Goal: Task Accomplishment & Management: Manage account settings

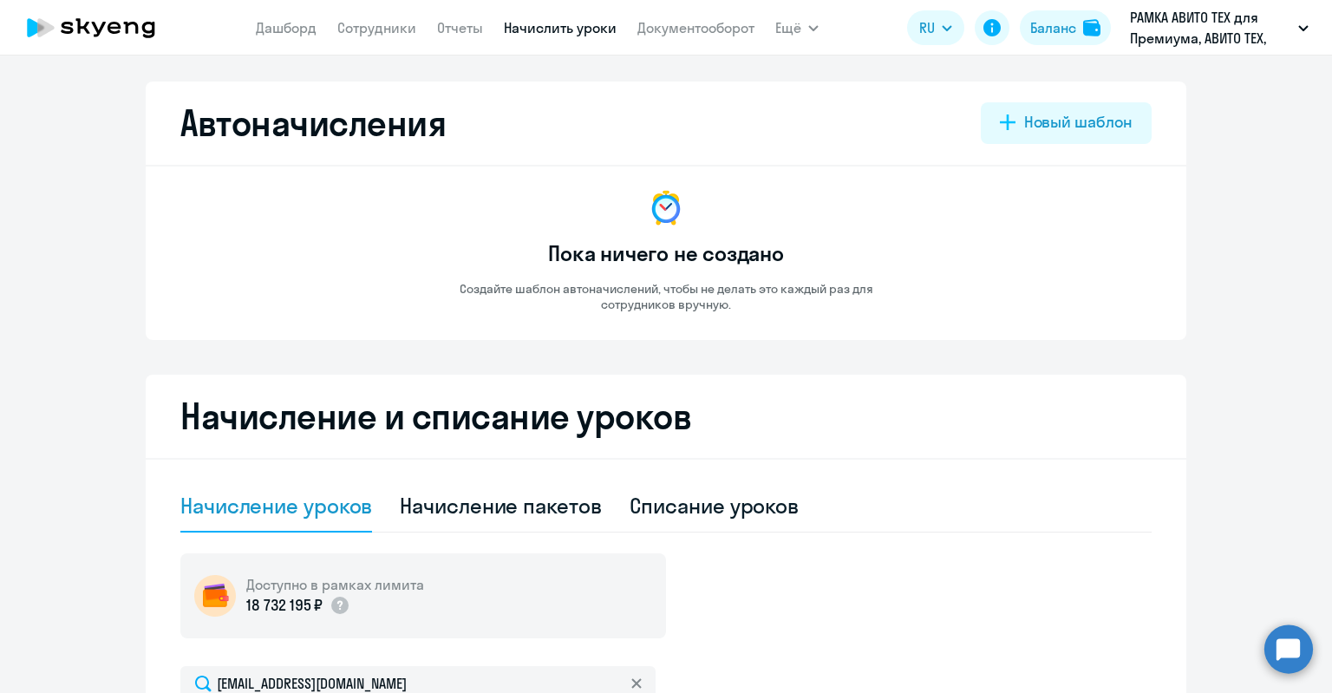
select select "10"
click at [382, 20] on link "Сотрудники" at bounding box center [376, 27] width 79 height 17
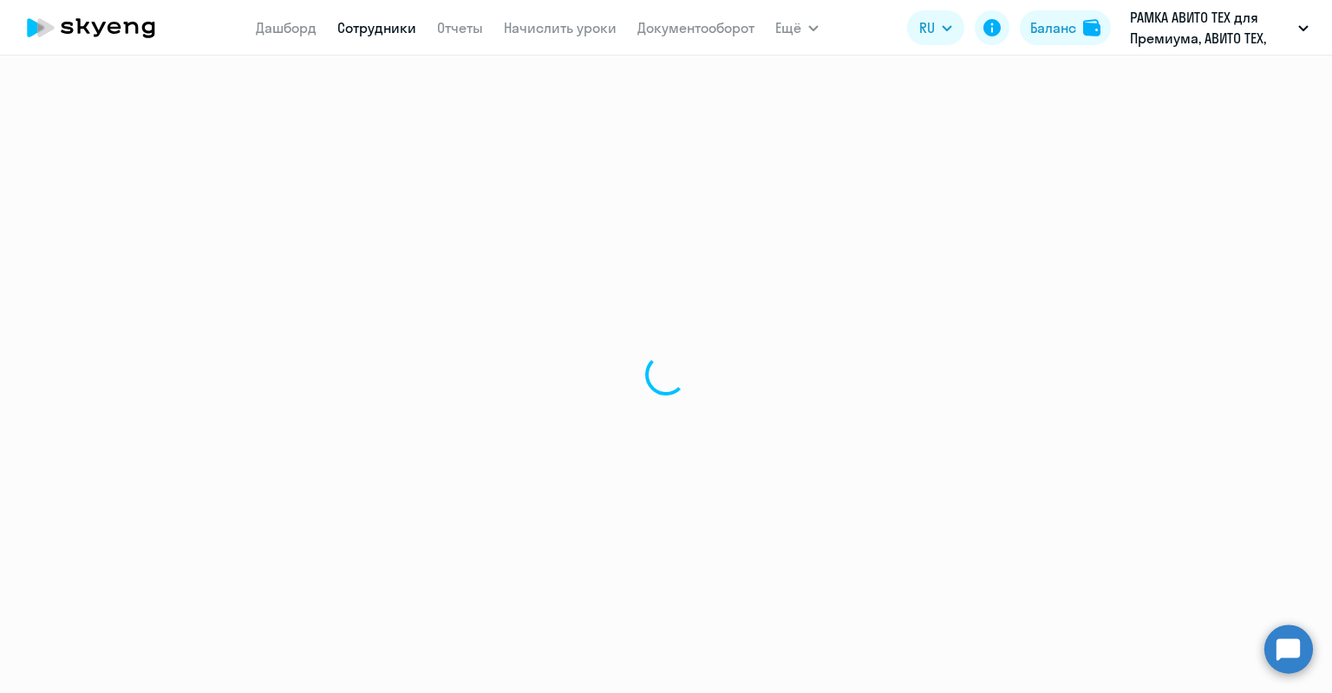
select select "30"
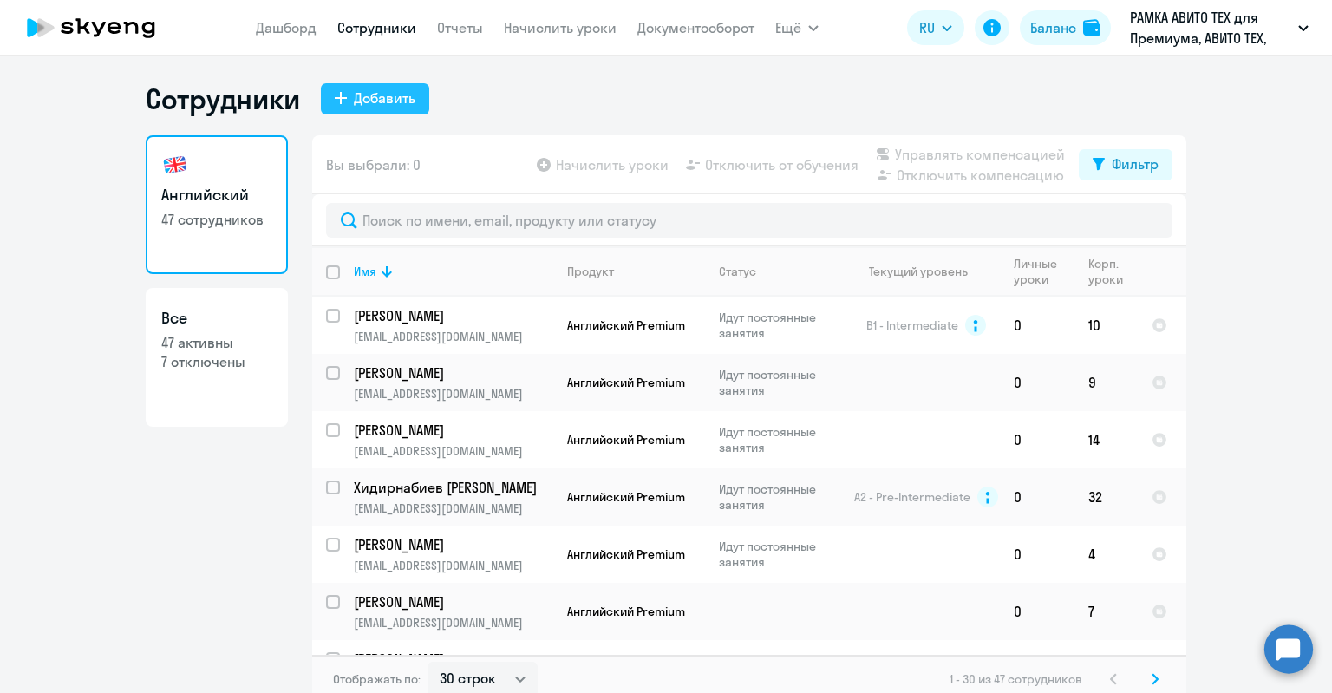
click at [354, 108] on div "Добавить" at bounding box center [385, 98] width 62 height 21
select select "english_adult_not_native_speaker_premium"
select select "3"
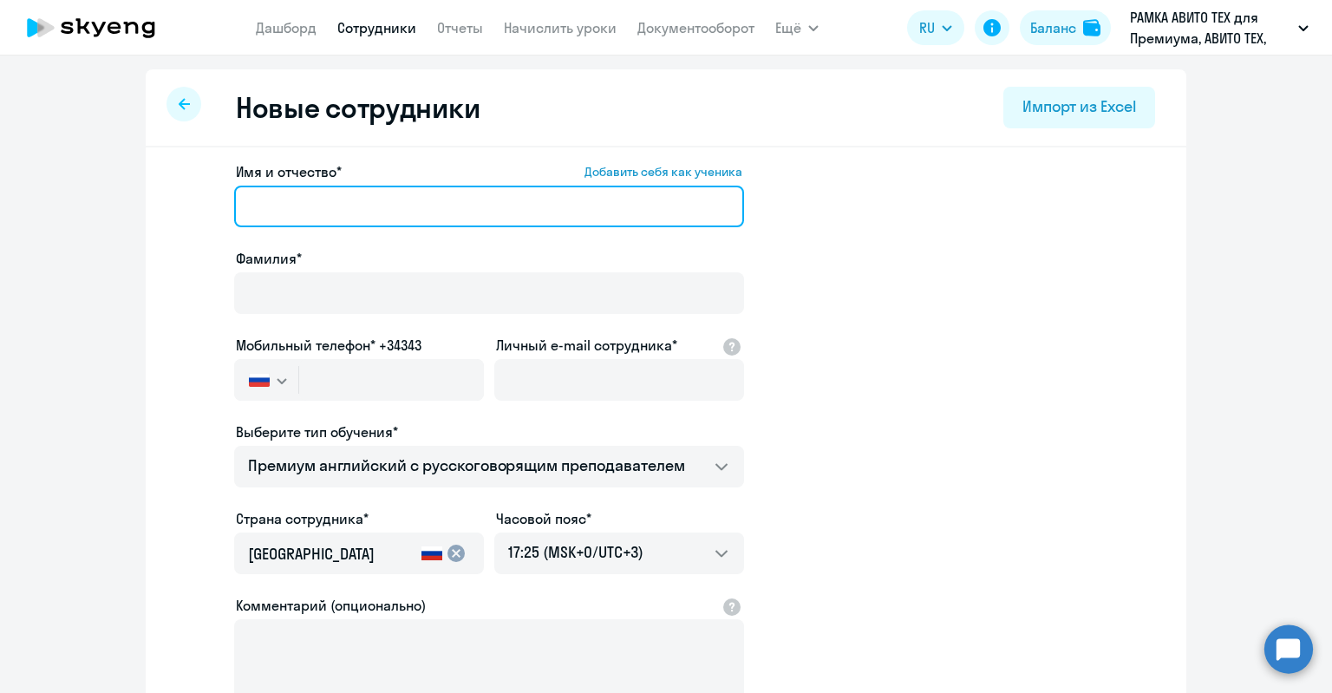
click at [489, 195] on input "Имя и отчество* Добавить себя как ученика" at bounding box center [489, 207] width 510 height 42
paste input "[PERSON_NAME]"
drag, startPoint x: 509, startPoint y: 210, endPoint x: 392, endPoint y: 199, distance: 117.5
click at [392, 199] on input "[PERSON_NAME]" at bounding box center [489, 207] width 510 height 42
drag, startPoint x: 269, startPoint y: 205, endPoint x: 123, endPoint y: 199, distance: 145.8
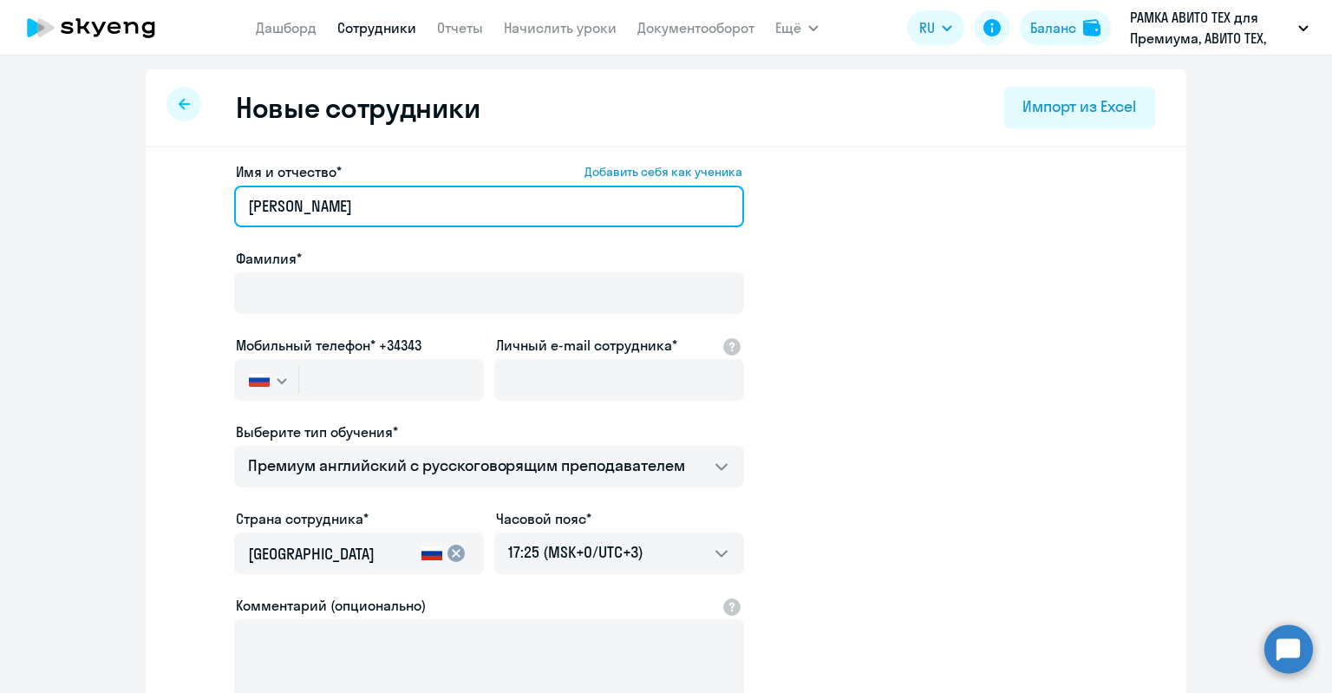
click at [122, 199] on ng-component "Новые сотрудники Импорт из Excel Имя и отчество* Добавить себя как ученика [PER…" at bounding box center [666, 489] width 1332 height 840
drag, startPoint x: 297, startPoint y: 208, endPoint x: 281, endPoint y: 207, distance: 16.5
click at [281, 207] on input "[PERSON_NAME]" at bounding box center [489, 207] width 510 height 42
drag, startPoint x: 300, startPoint y: 207, endPoint x: 242, endPoint y: 212, distance: 58.3
click at [242, 212] on input "[PERSON_NAME]" at bounding box center [489, 207] width 510 height 42
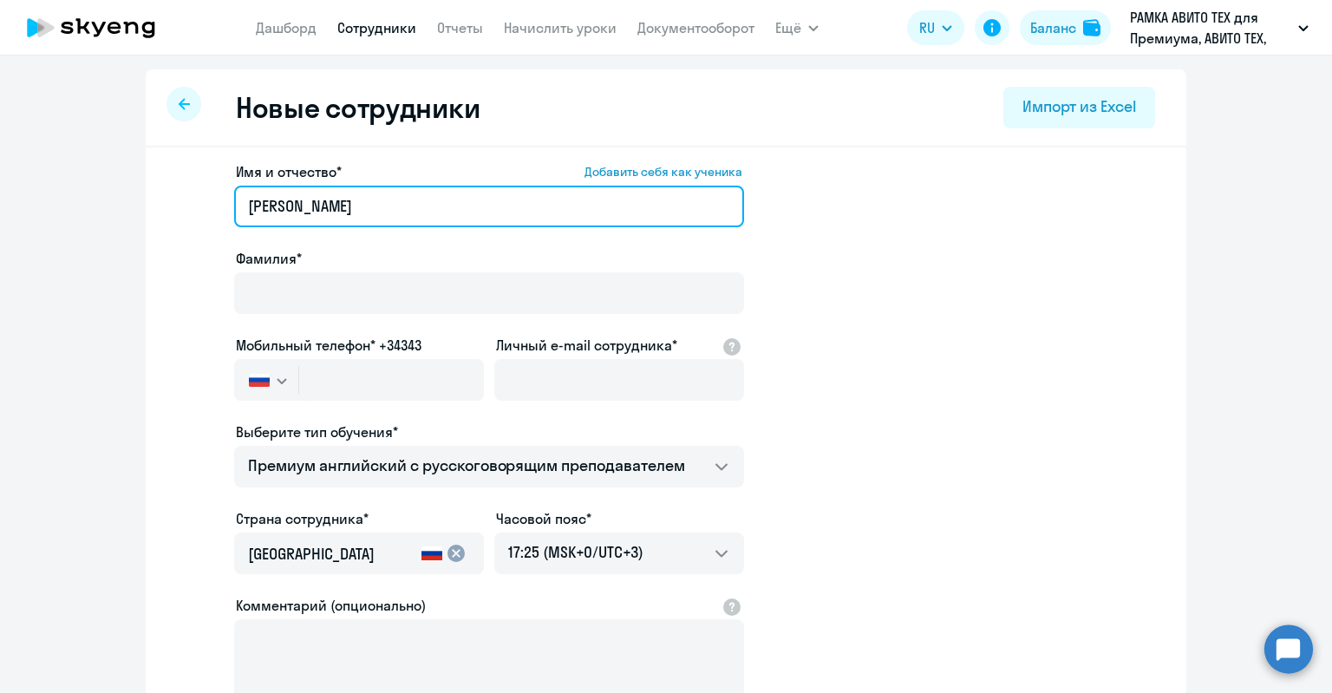
type input "[PERSON_NAME]"
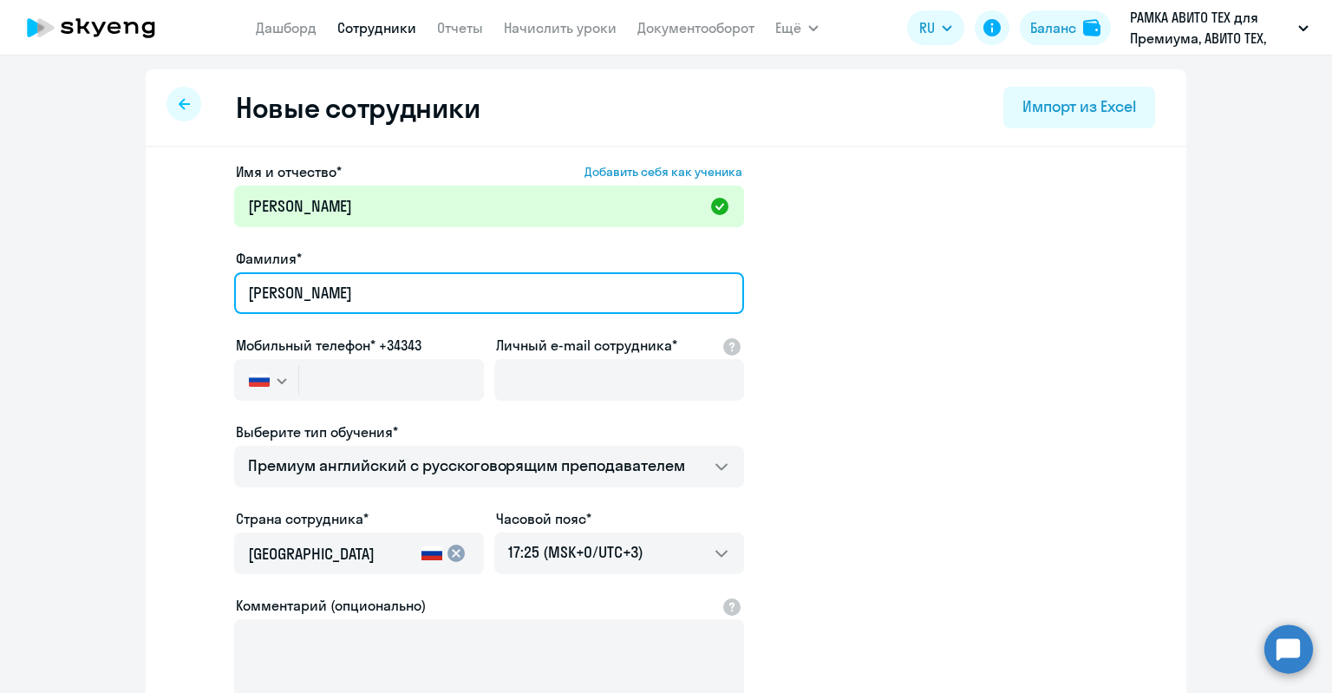
type input "[PERSON_NAME]"
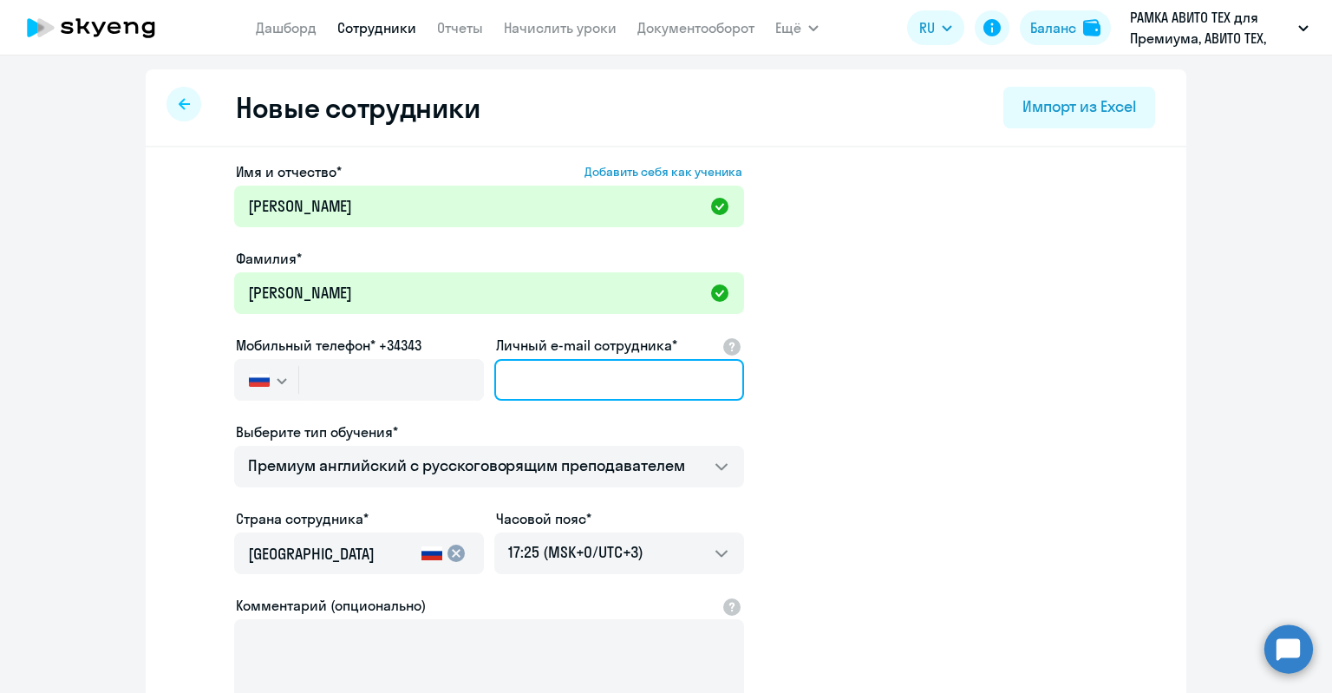
click at [534, 373] on input "Личный e-mail сотрудника*" at bounding box center [619, 380] width 250 height 42
paste input "[EMAIL_ADDRESS][DOMAIN_NAME]"
type input "[EMAIL_ADDRESS][DOMAIN_NAME]"
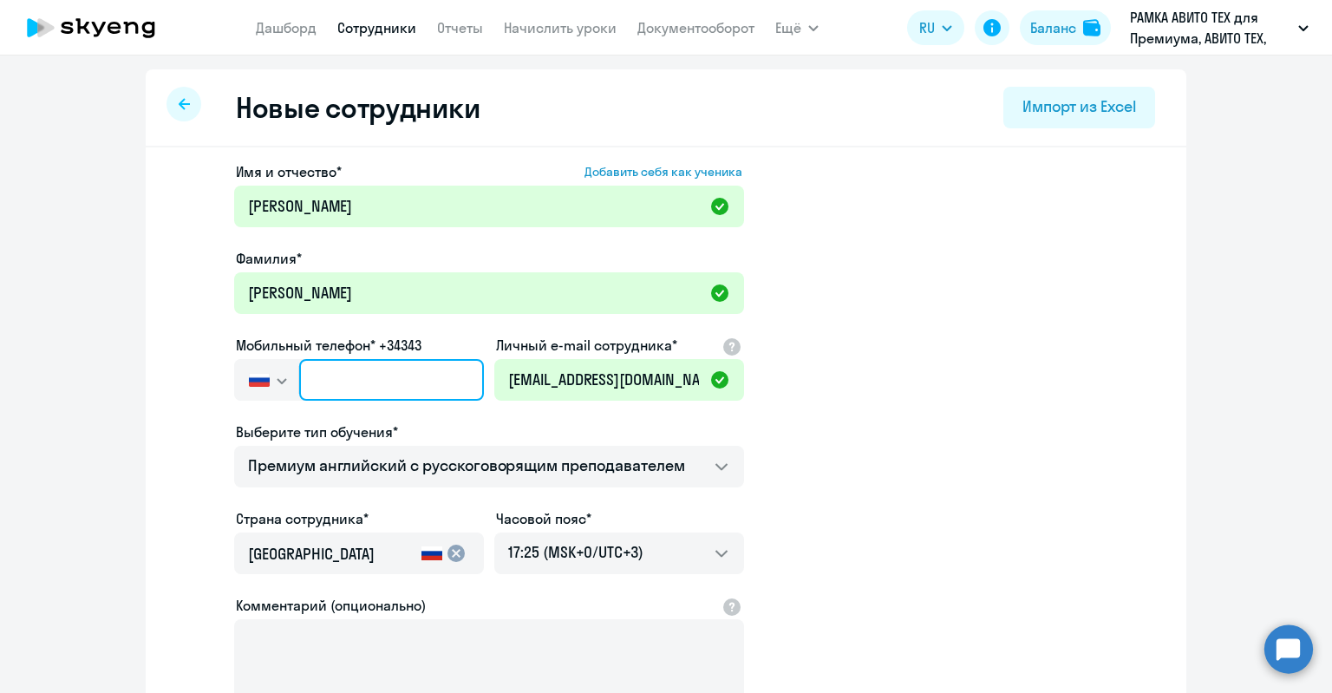
click at [419, 376] on input "text" at bounding box center [391, 380] width 185 height 42
paste input "[PHONE_NUMBER]"
type input "[PHONE_NUMBER]"
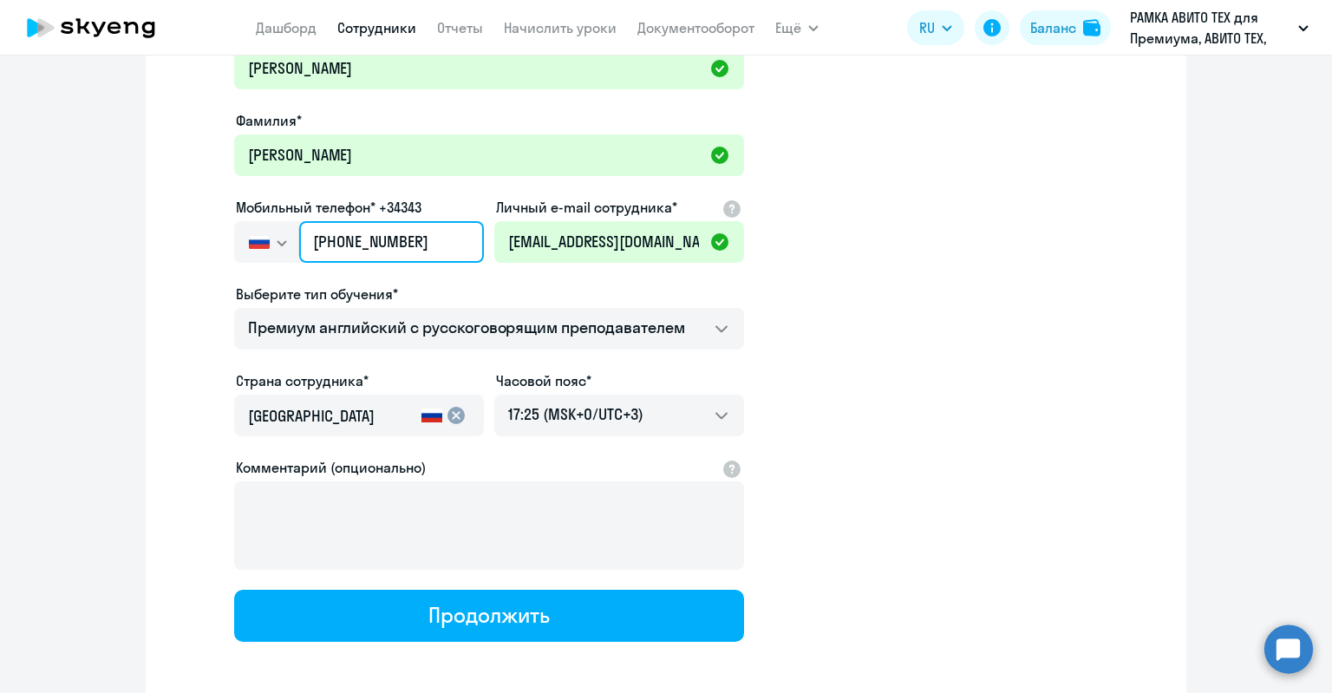
scroll to position [215, 0]
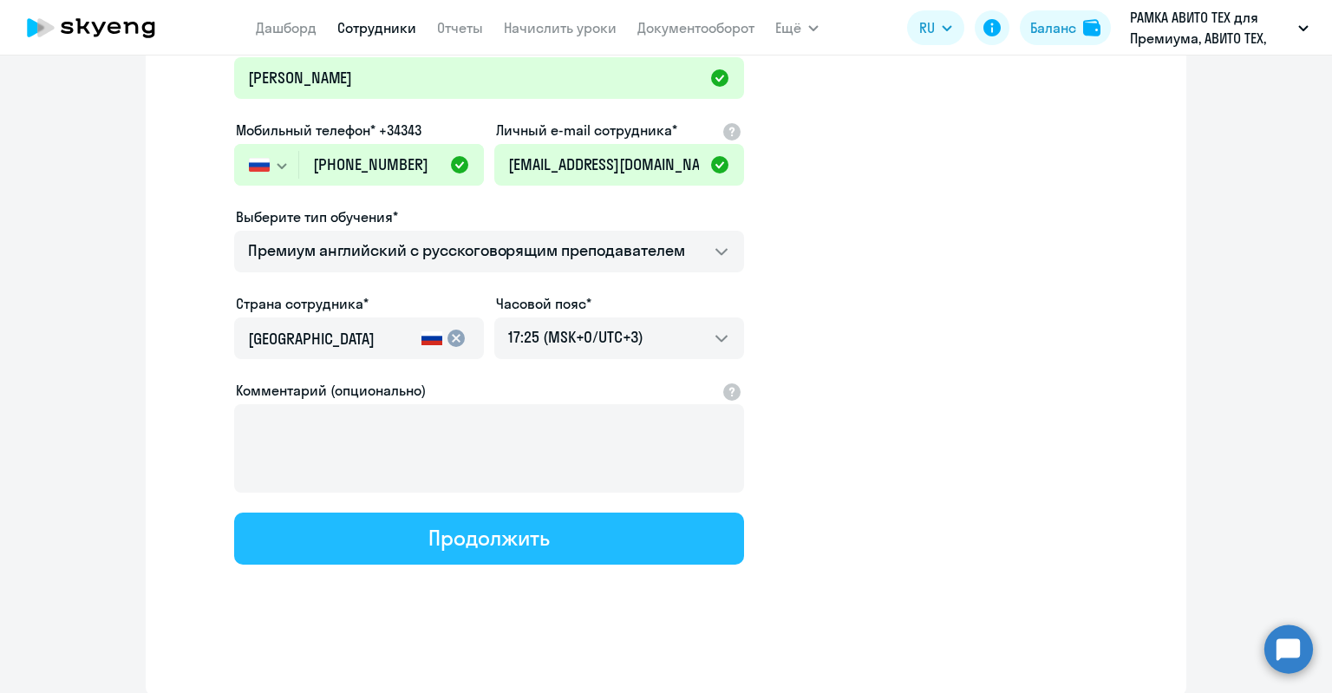
click at [457, 537] on div "Продолжить" at bounding box center [488, 538] width 121 height 28
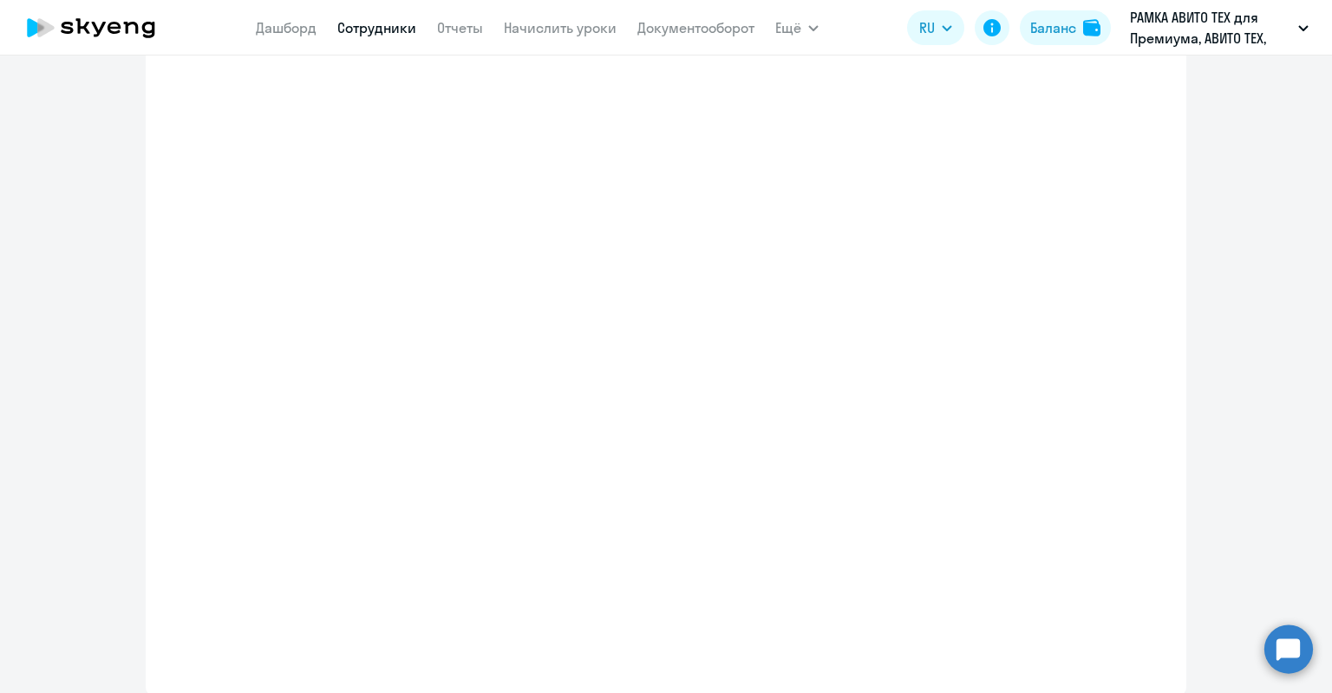
scroll to position [314, 0]
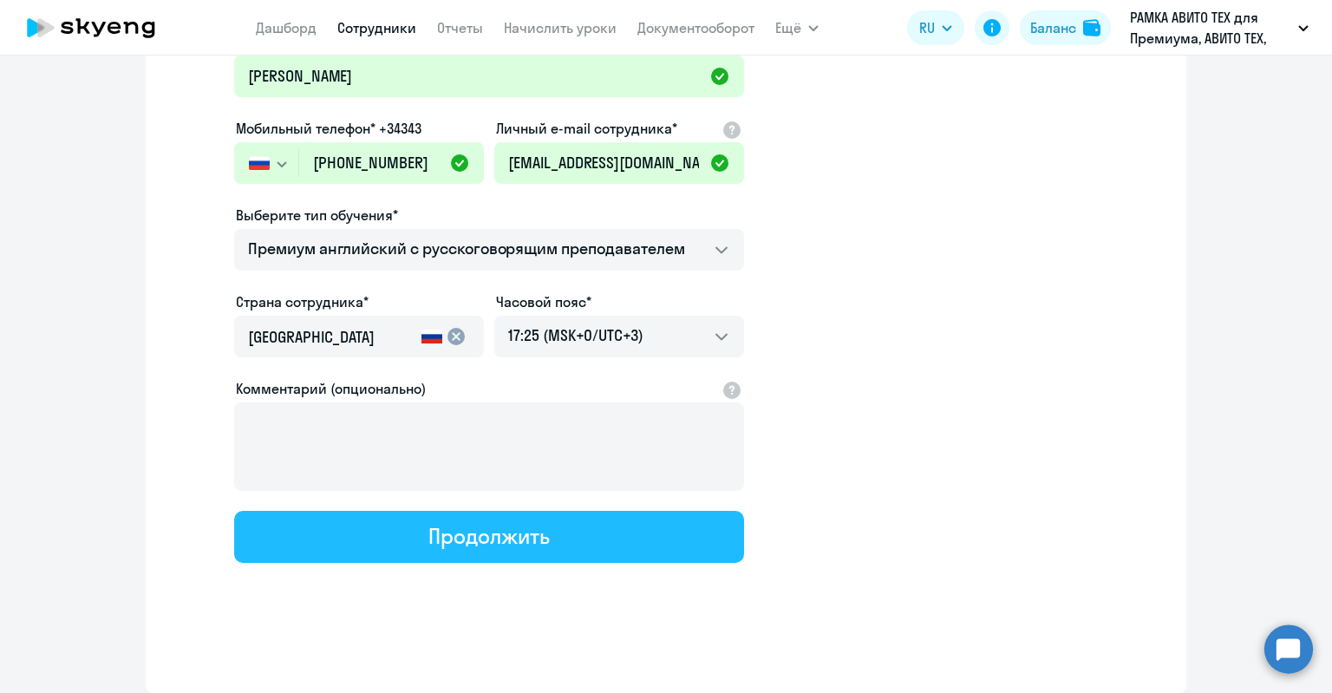
select select "english_adult_not_native_speaker_premium"
select select "3"
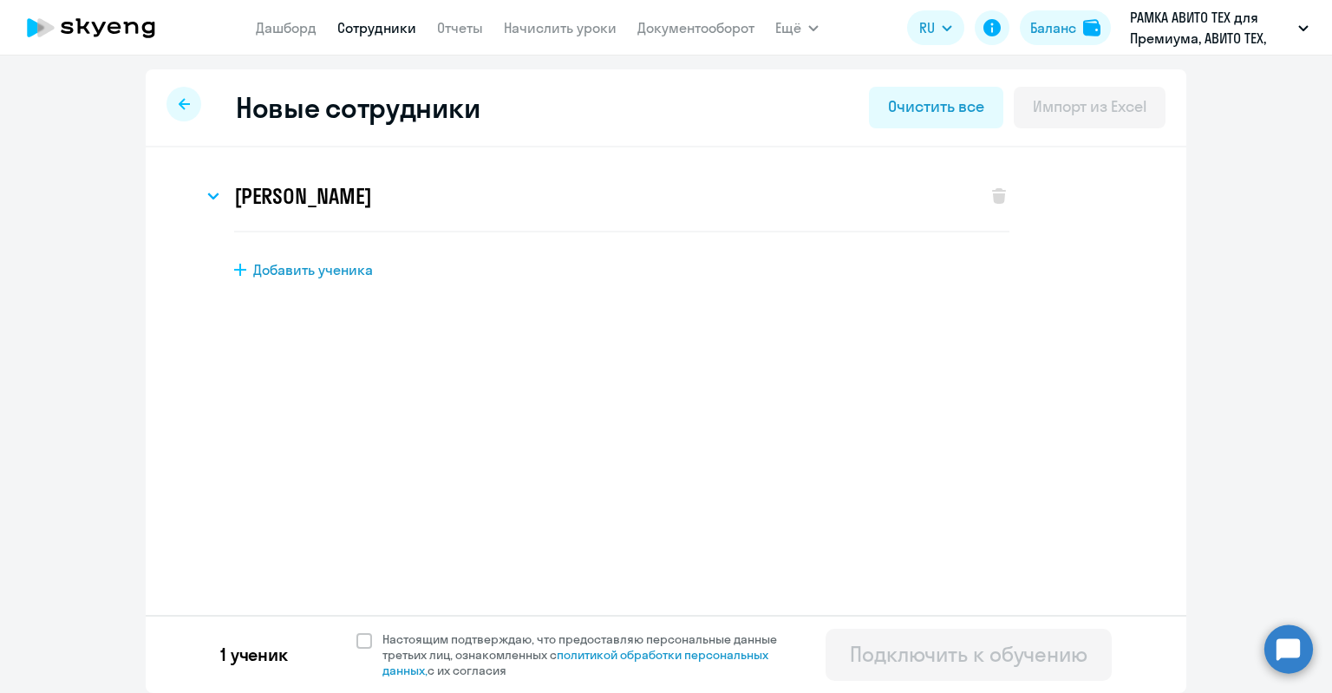
scroll to position [0, 0]
click at [464, 623] on div "1 ученик Настоящим подтверждаю, что предоставляю персональные данные третьих ли…" at bounding box center [666, 654] width 1040 height 78
click at [466, 639] on span "Настоящим подтверждаю, что предоставляю персональные данные третьих лиц, ознако…" at bounding box center [589, 654] width 415 height 47
click at [356, 631] on input "Настоящим подтверждаю, что предоставляю персональные данные третьих лиц, ознако…" at bounding box center [355, 630] width 1 height 1
checkbox input "true"
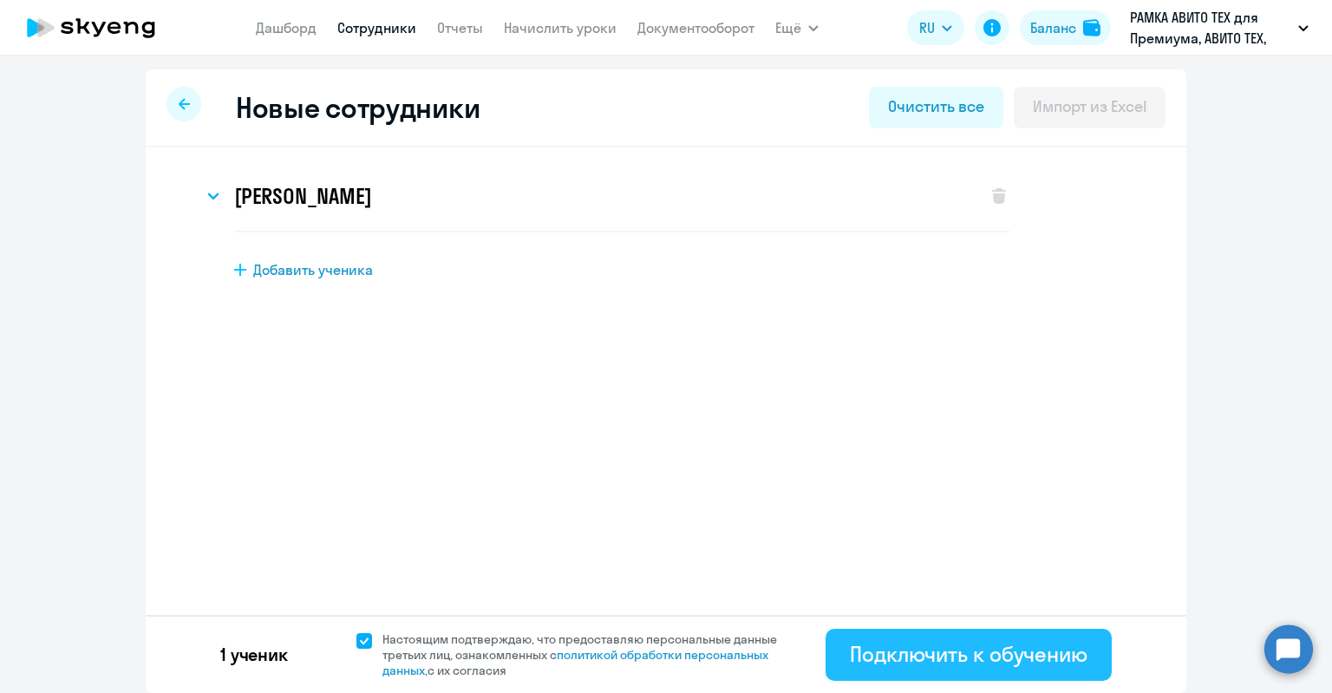
click at [867, 667] on div "Подключить к обучению" at bounding box center [969, 654] width 238 height 28
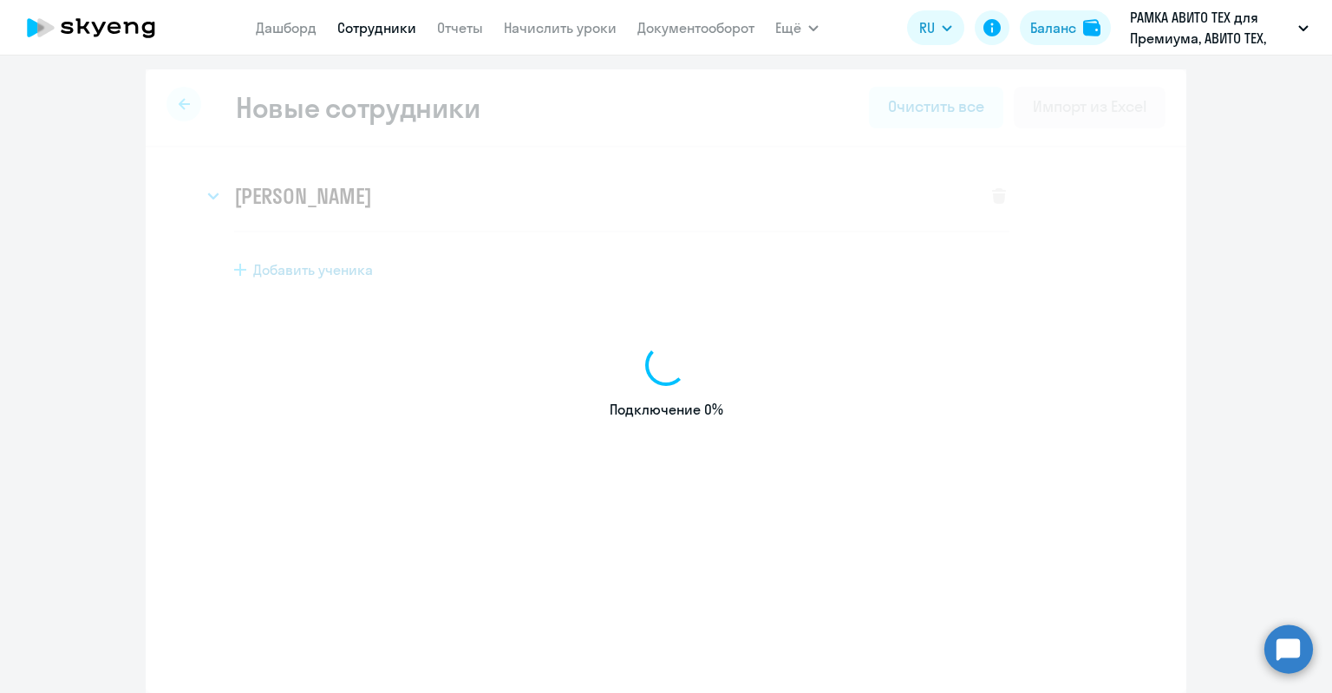
select select "english_adult_not_native_speaker_premium"
select select "3"
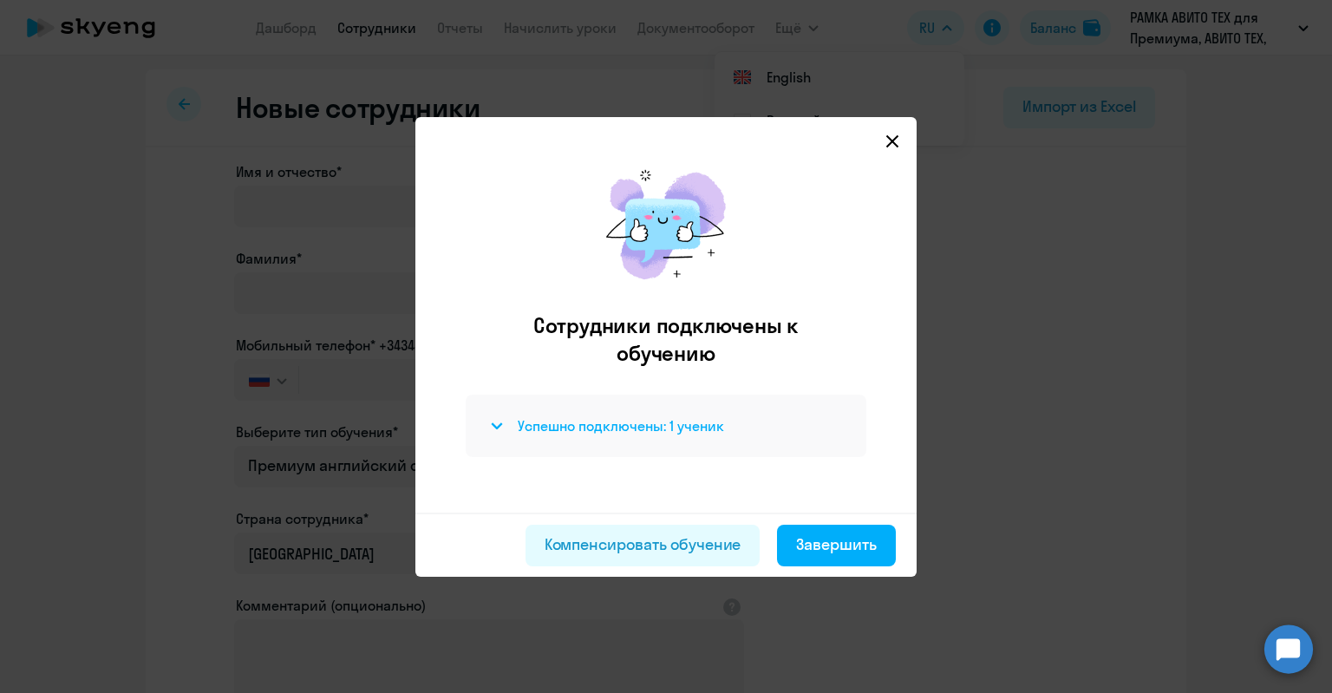
click at [650, 417] on h4 "Успешно подключены: 1 ученик" at bounding box center [621, 425] width 206 height 19
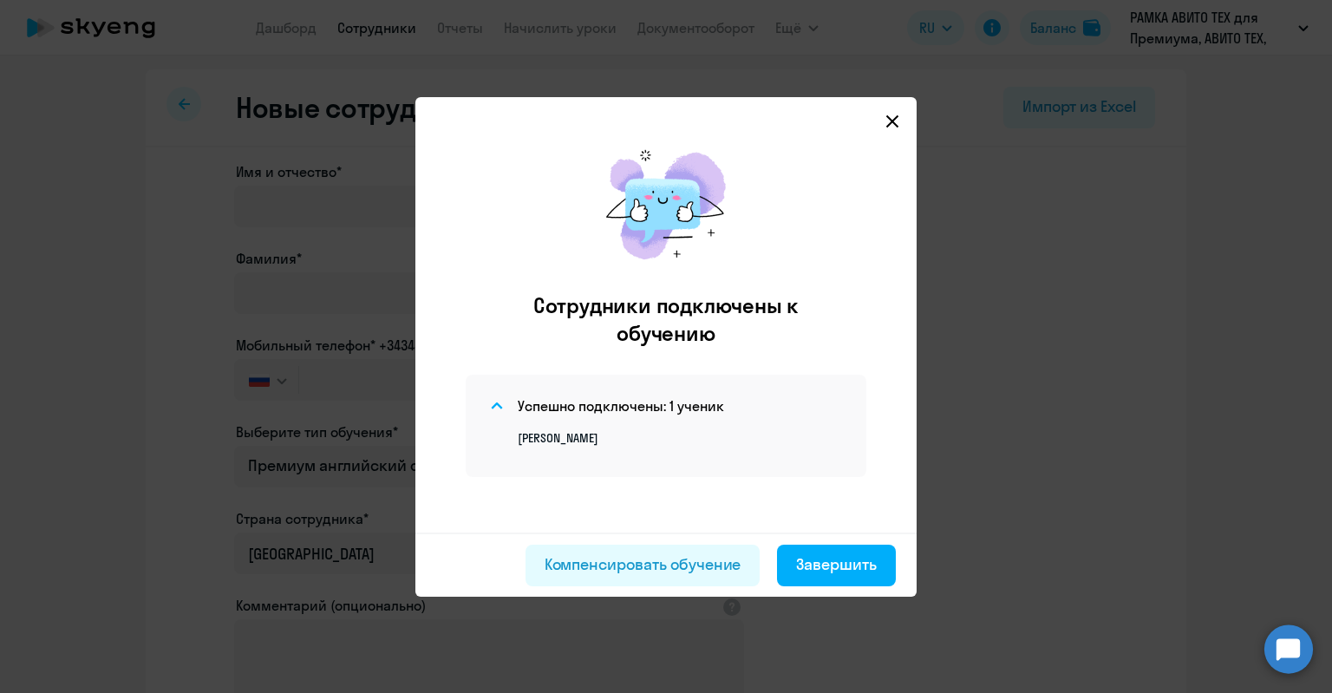
click at [828, 596] on div "Компенсировать обучение Завершить" at bounding box center [665, 564] width 501 height 64
click at [824, 588] on div "Компенсировать обучение Завершить" at bounding box center [665, 564] width 501 height 64
click at [819, 566] on div "Завершить" at bounding box center [836, 564] width 81 height 23
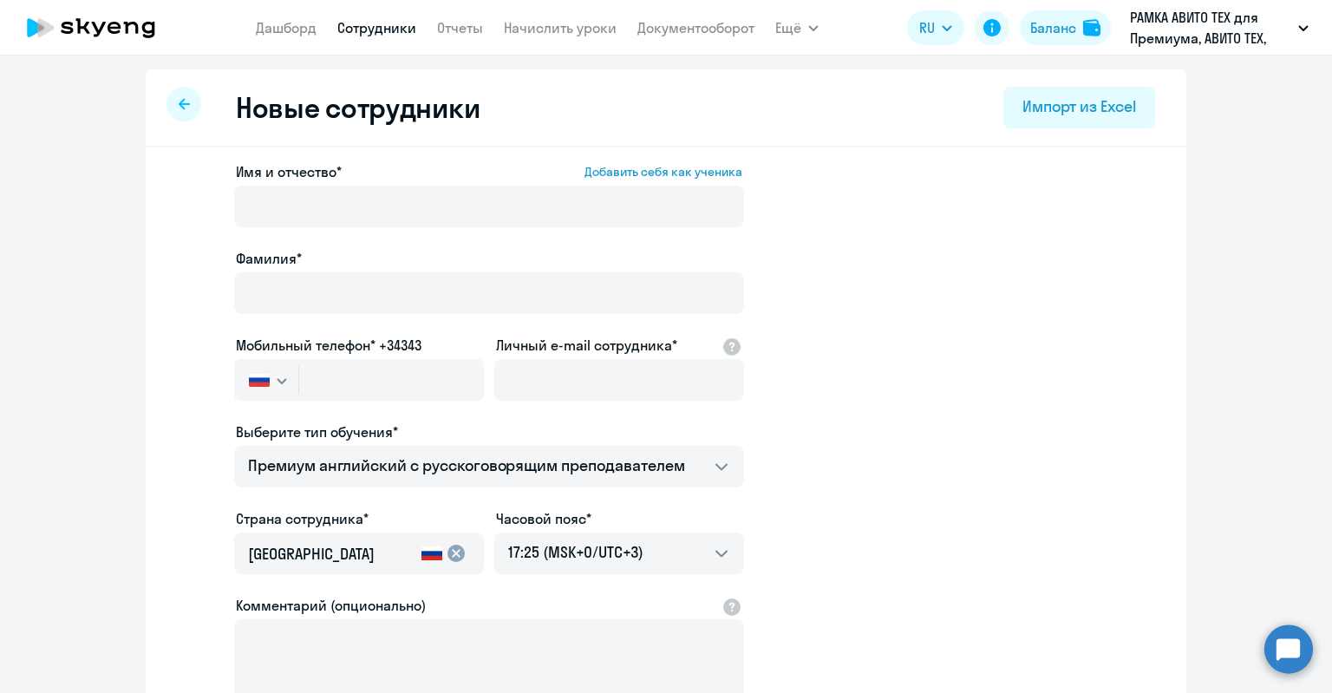
select select "30"
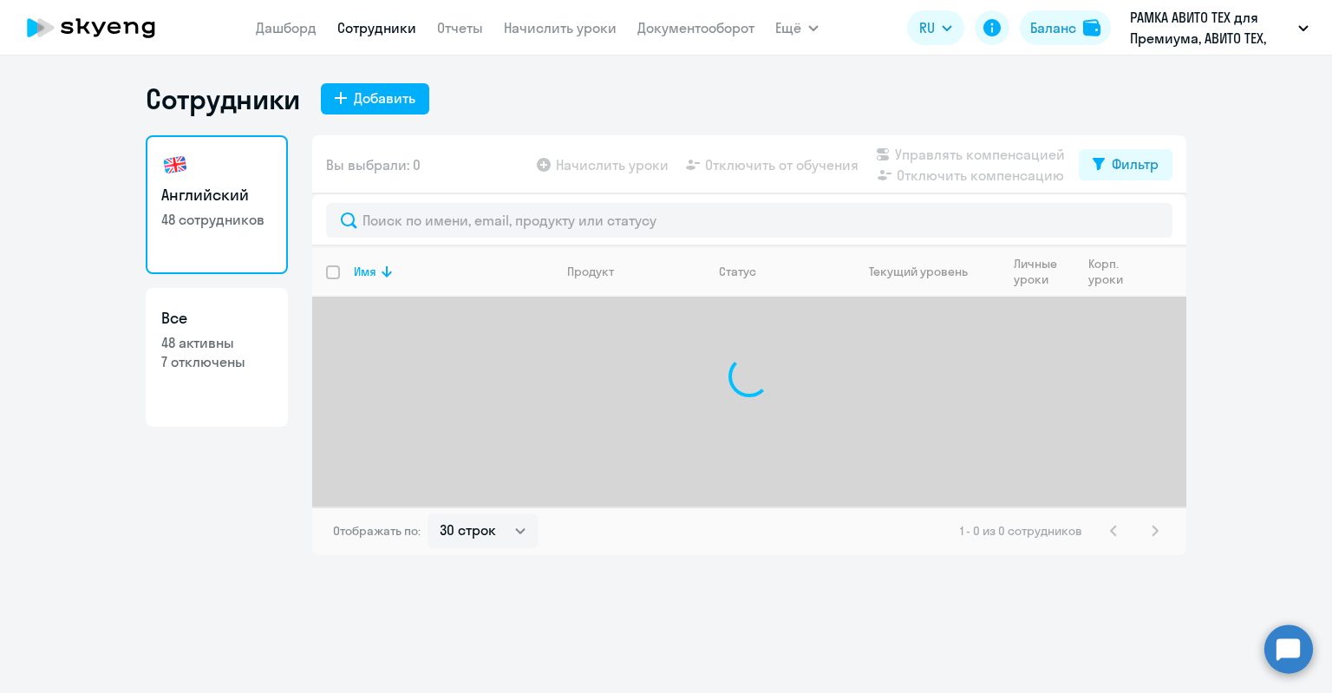
click at [173, 336] on p "48 активны" at bounding box center [216, 342] width 111 height 19
select select "30"
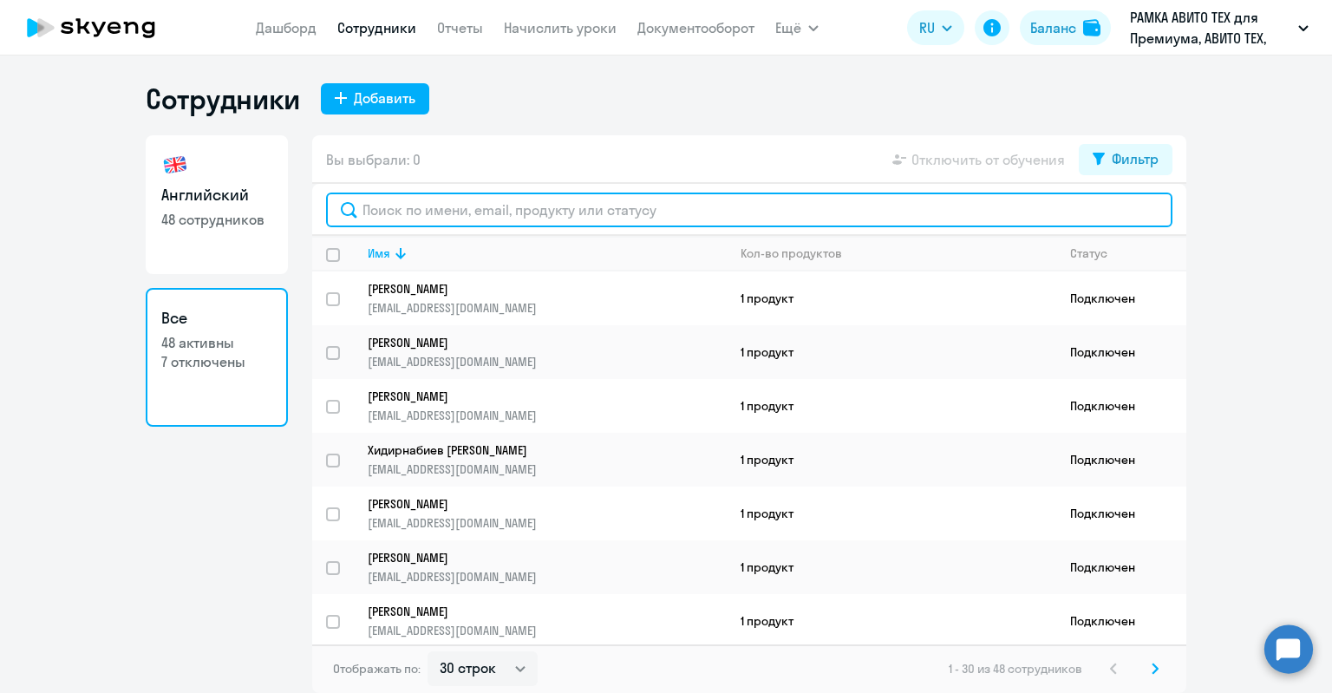
click at [382, 212] on input "text" at bounding box center [749, 209] width 846 height 35
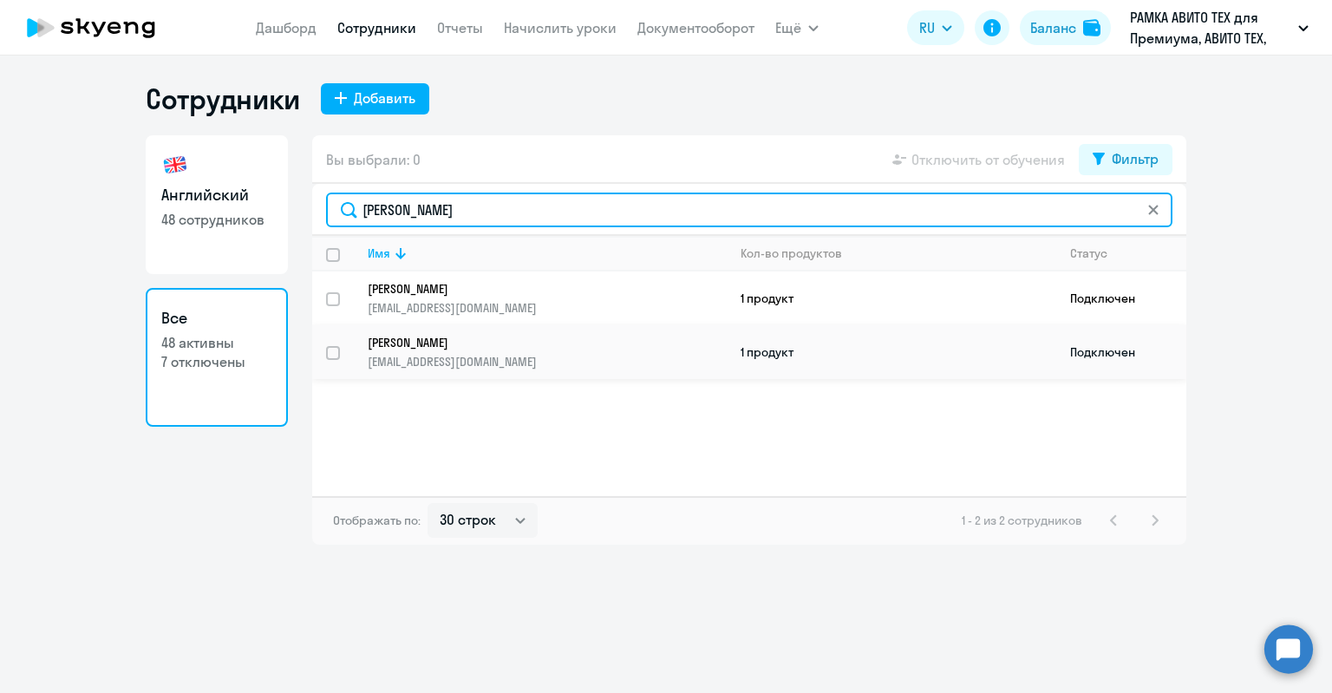
type input "[PERSON_NAME]"
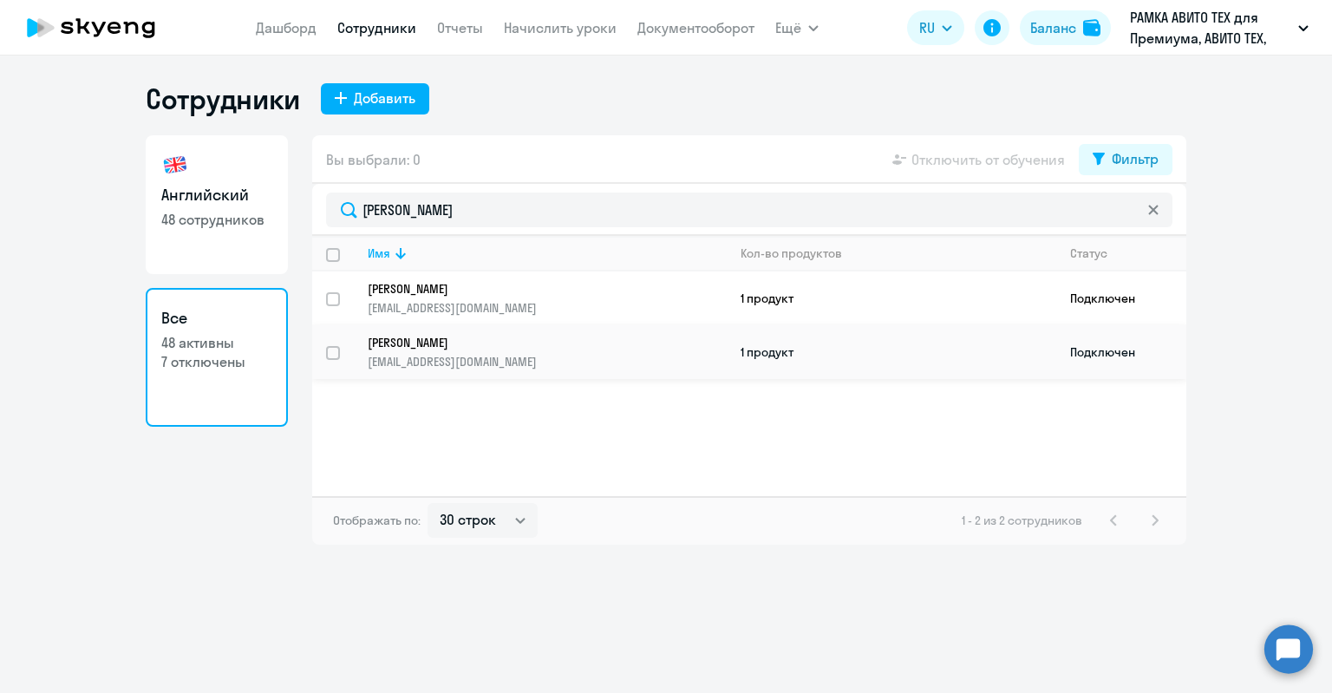
click at [423, 340] on p "[PERSON_NAME]" at bounding box center [535, 343] width 335 height 16
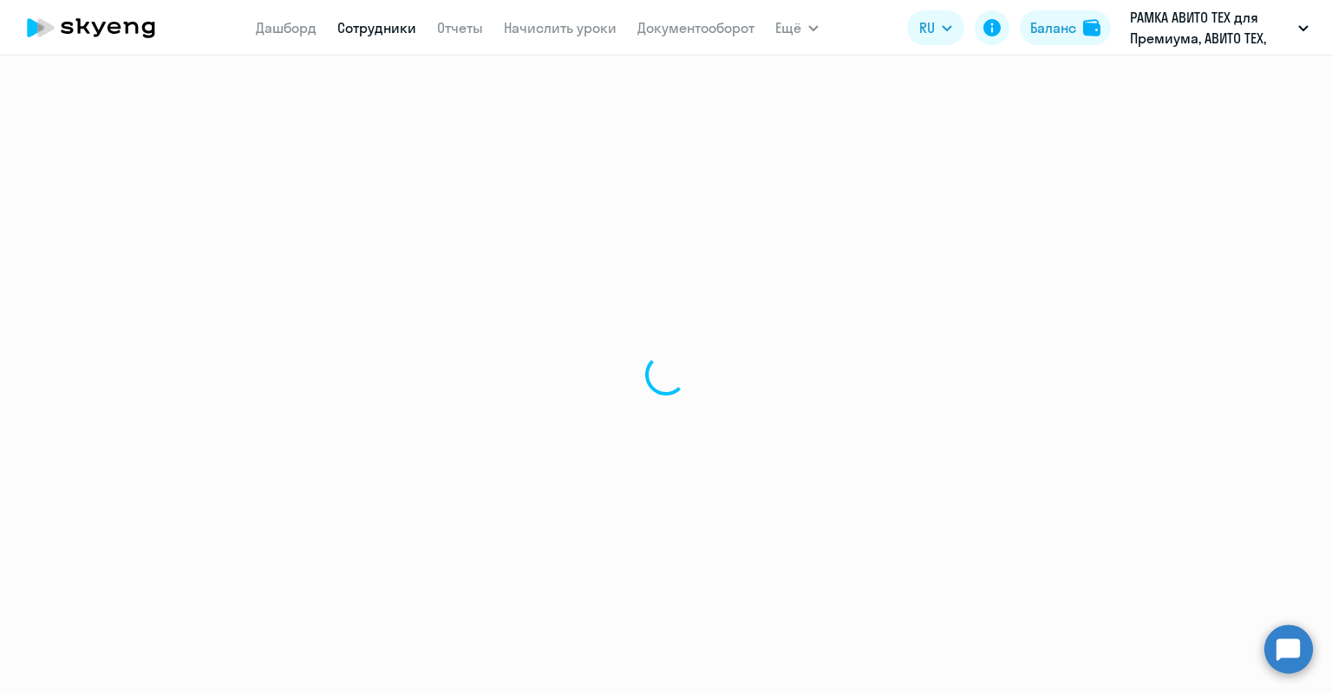
select select "english"
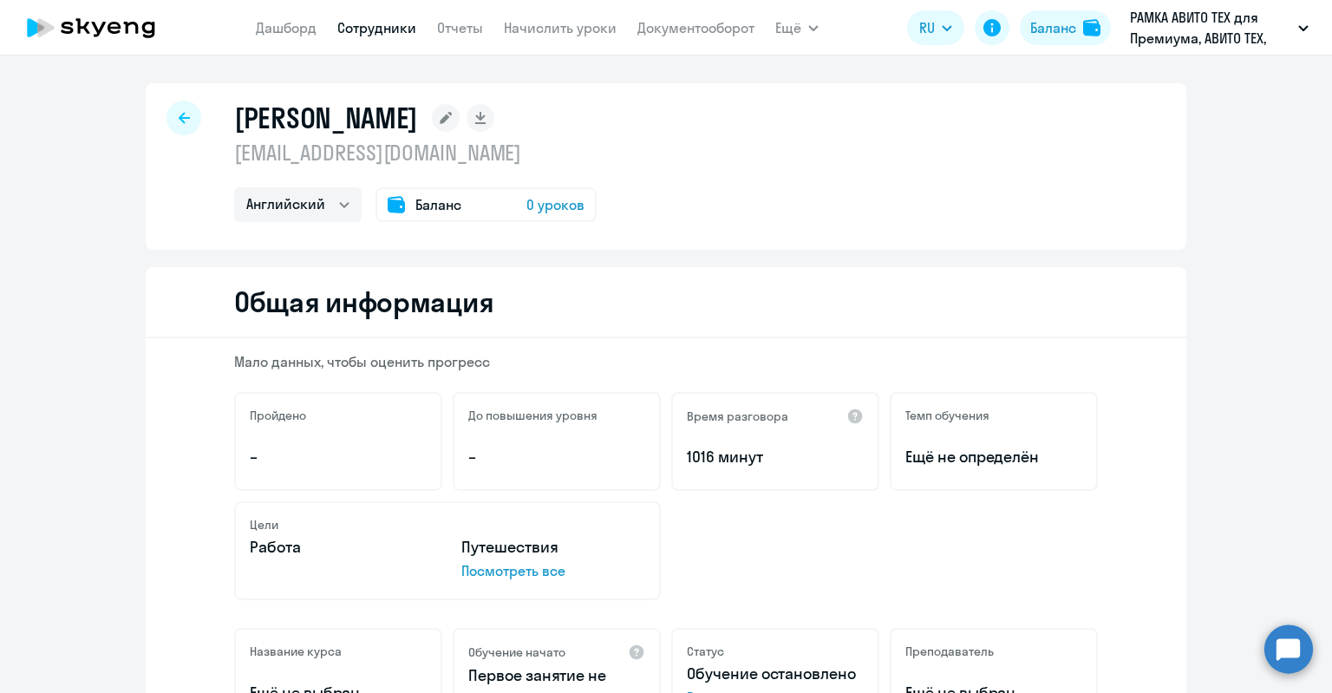
click at [402, 201] on div "Баланс 0 уроков" at bounding box center [485, 204] width 221 height 35
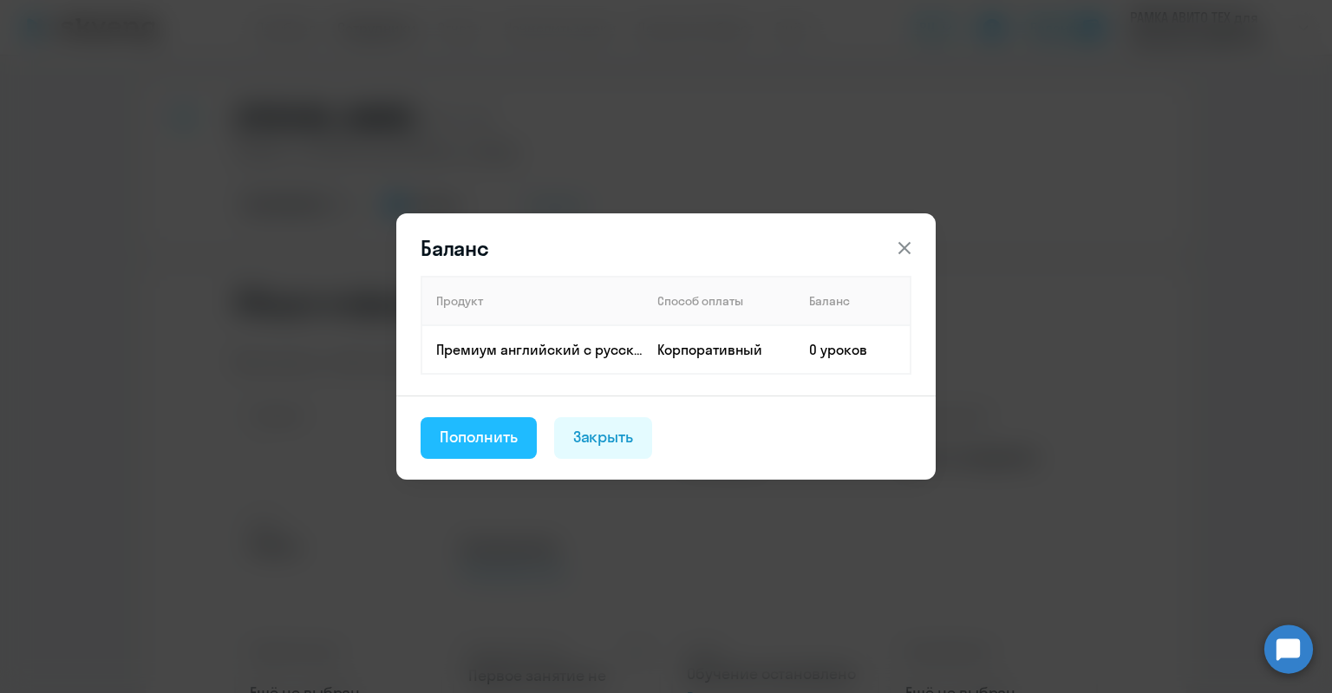
click at [478, 455] on button "Пополнить" at bounding box center [479, 438] width 116 height 42
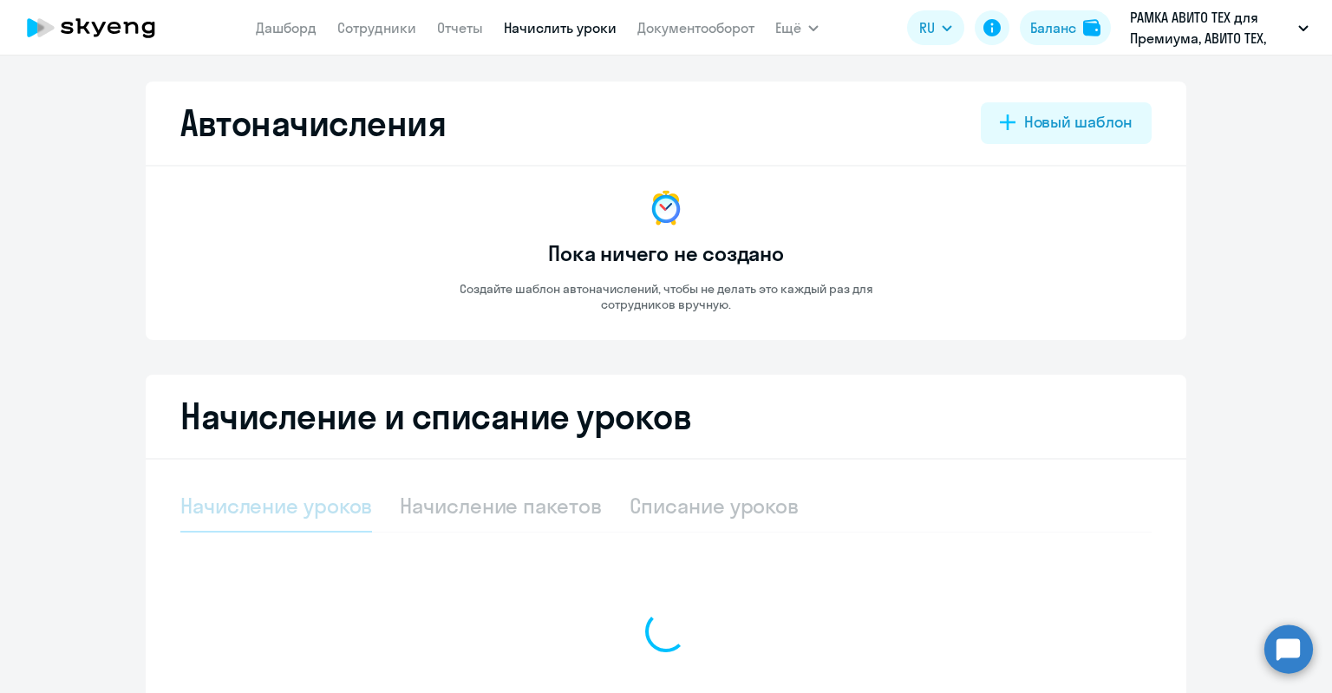
select select "10"
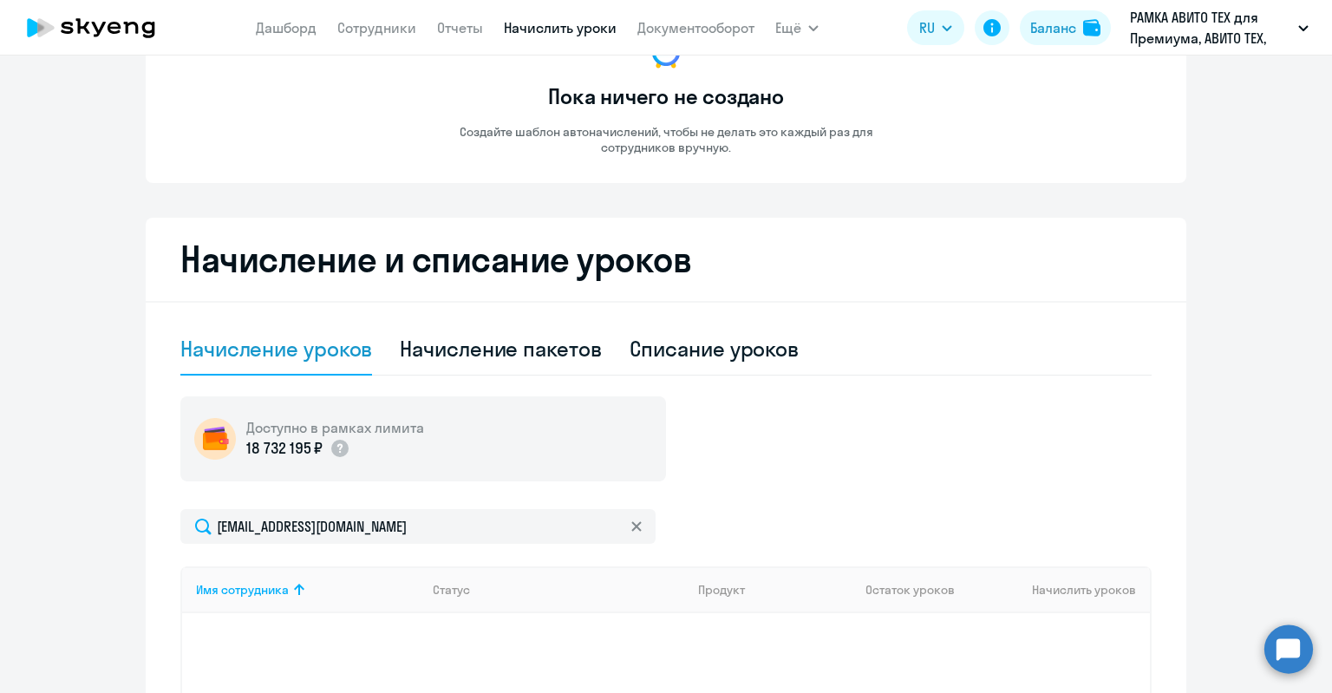
scroll to position [347, 0]
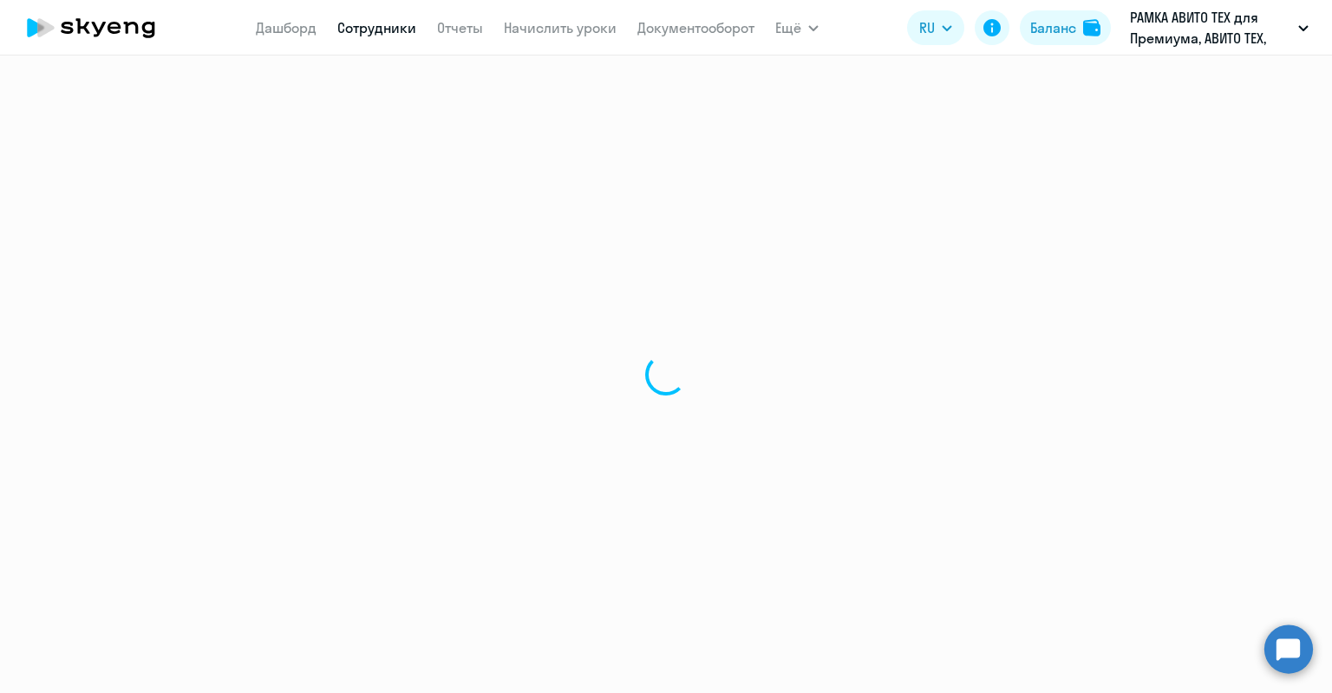
select select "english"
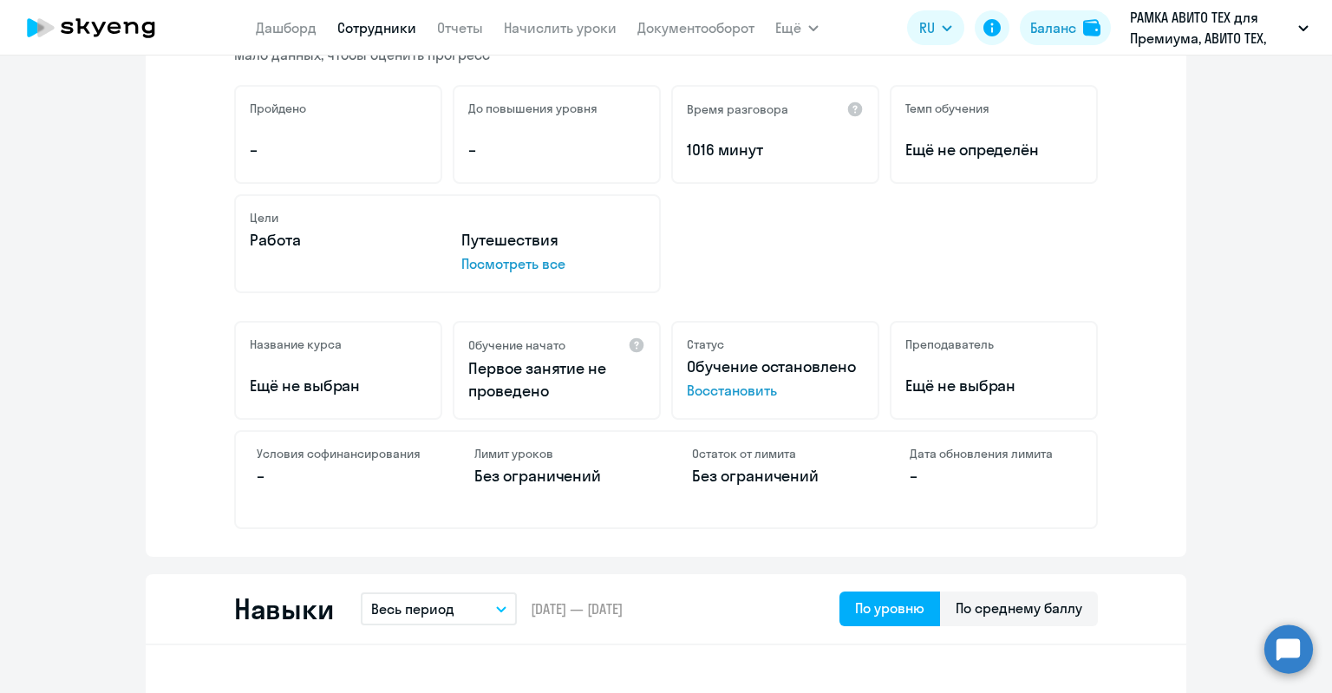
scroll to position [347, 0]
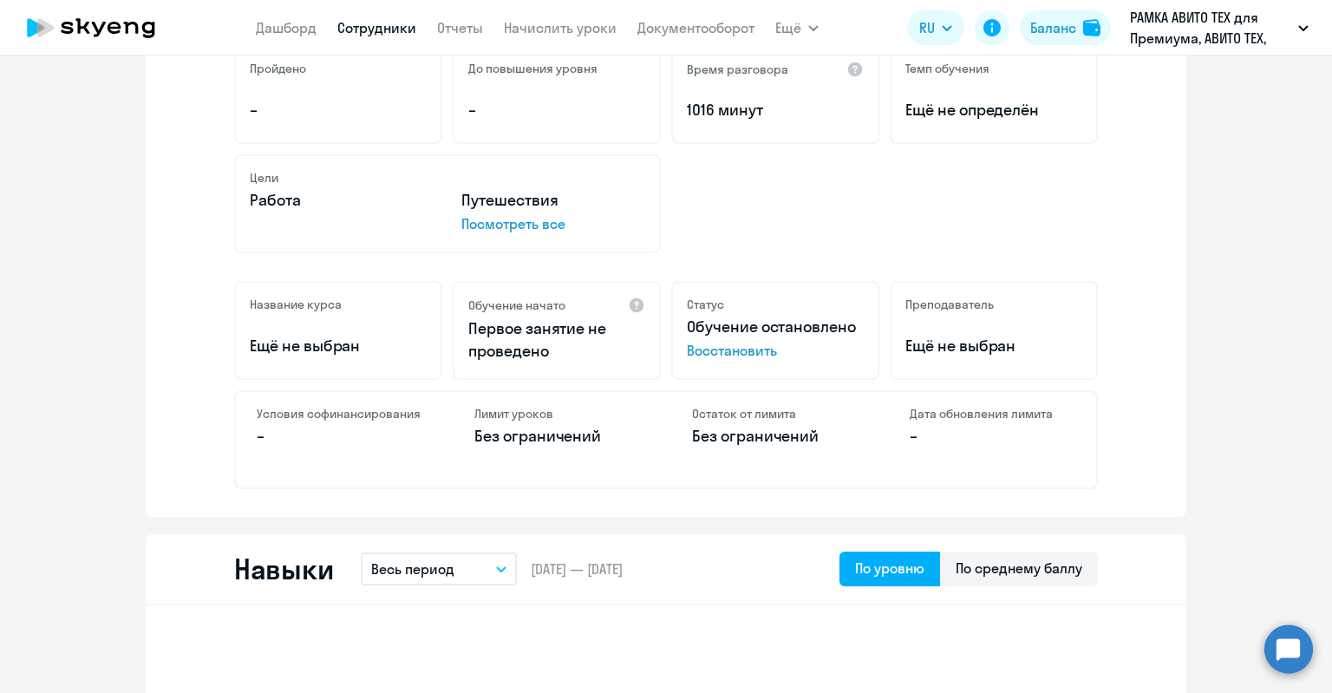
click at [728, 346] on span "Восстановить" at bounding box center [775, 350] width 177 height 21
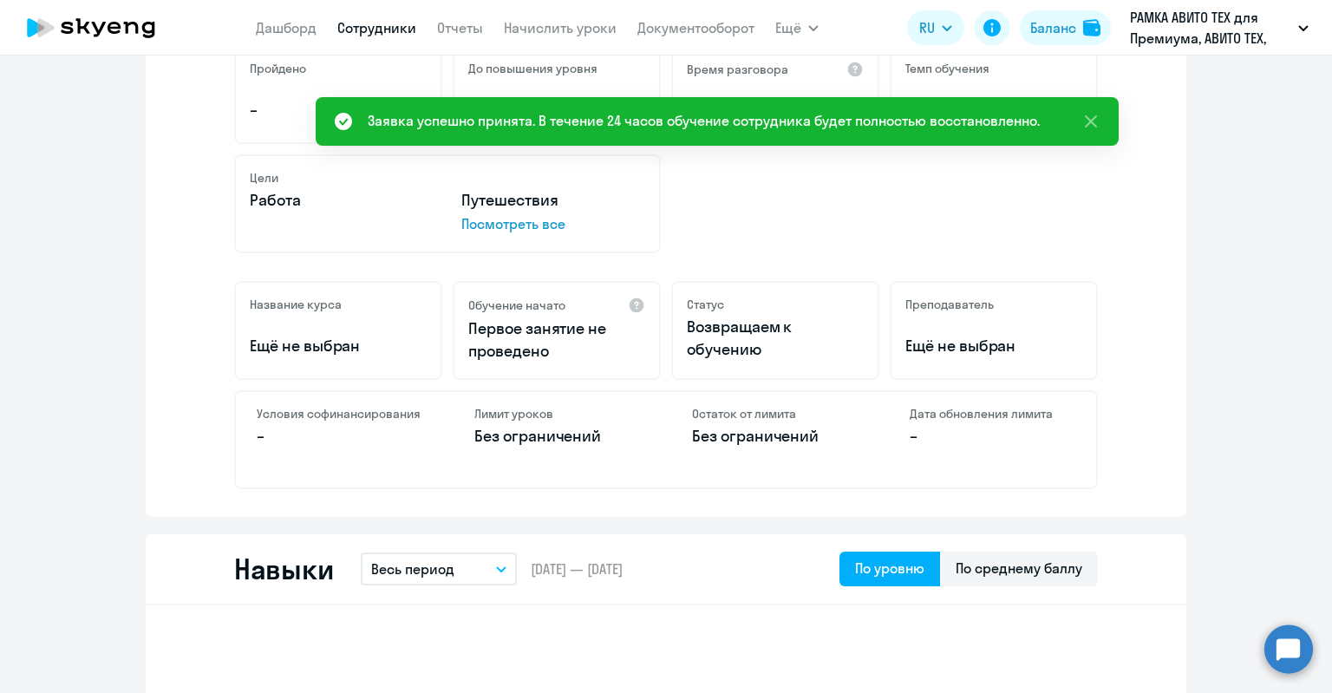
scroll to position [0, 0]
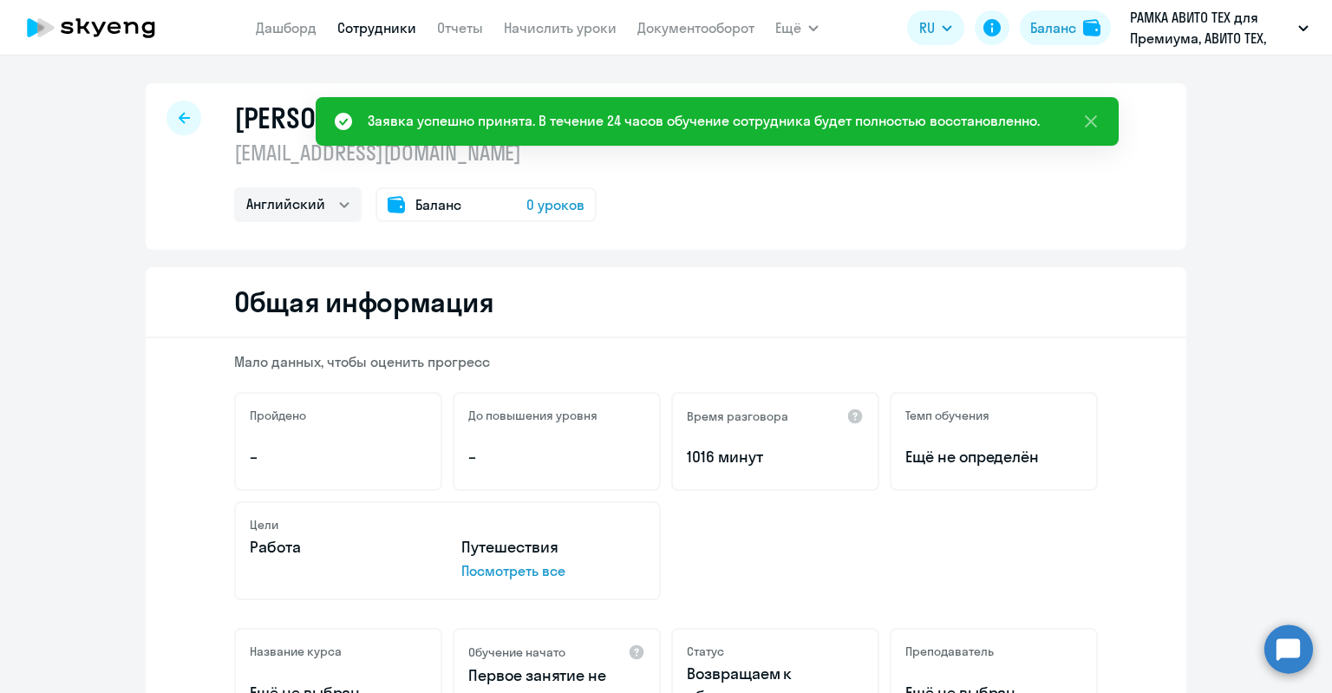
click at [425, 214] on span "Баланс" at bounding box center [438, 204] width 46 height 21
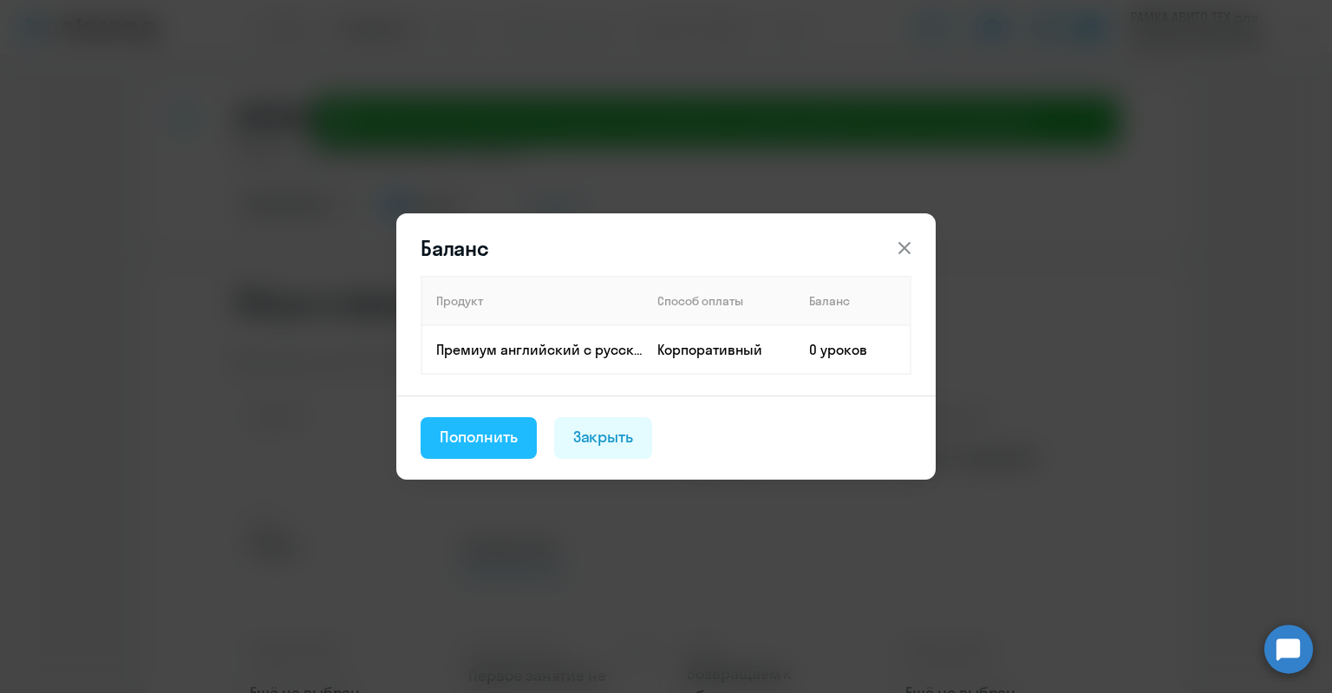
click at [493, 422] on button "Пополнить" at bounding box center [479, 438] width 116 height 42
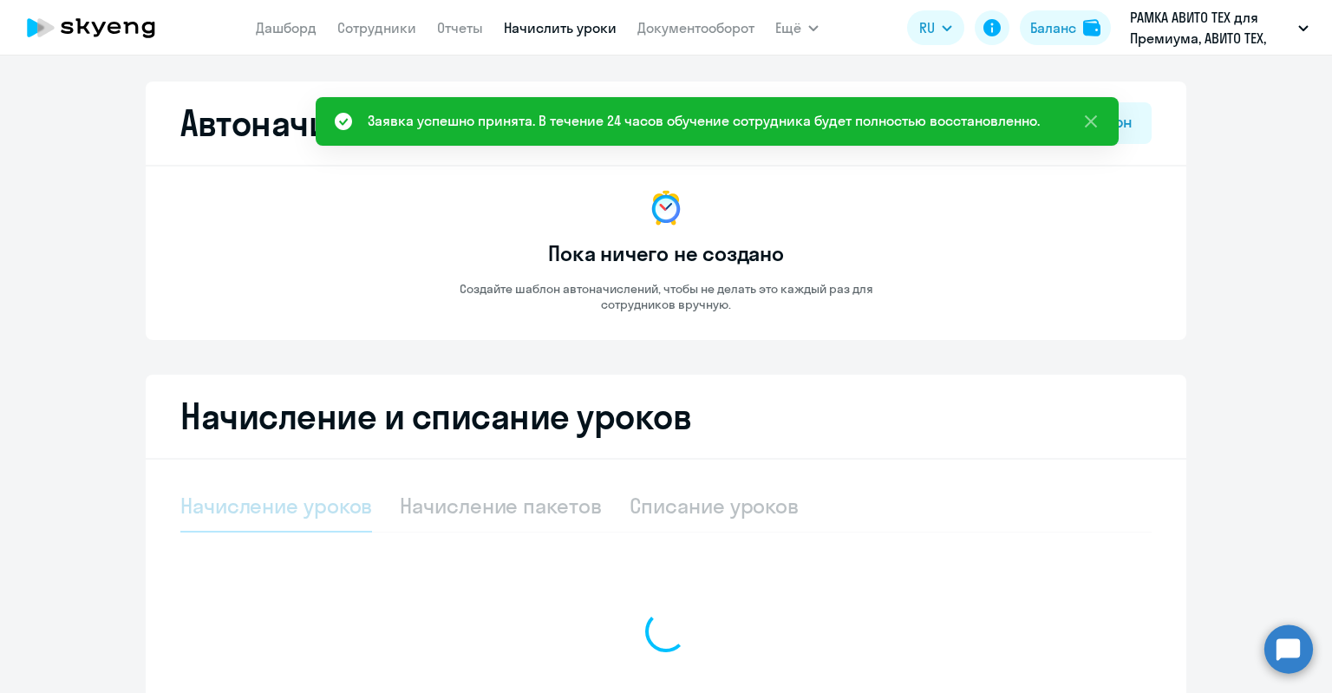
select select "10"
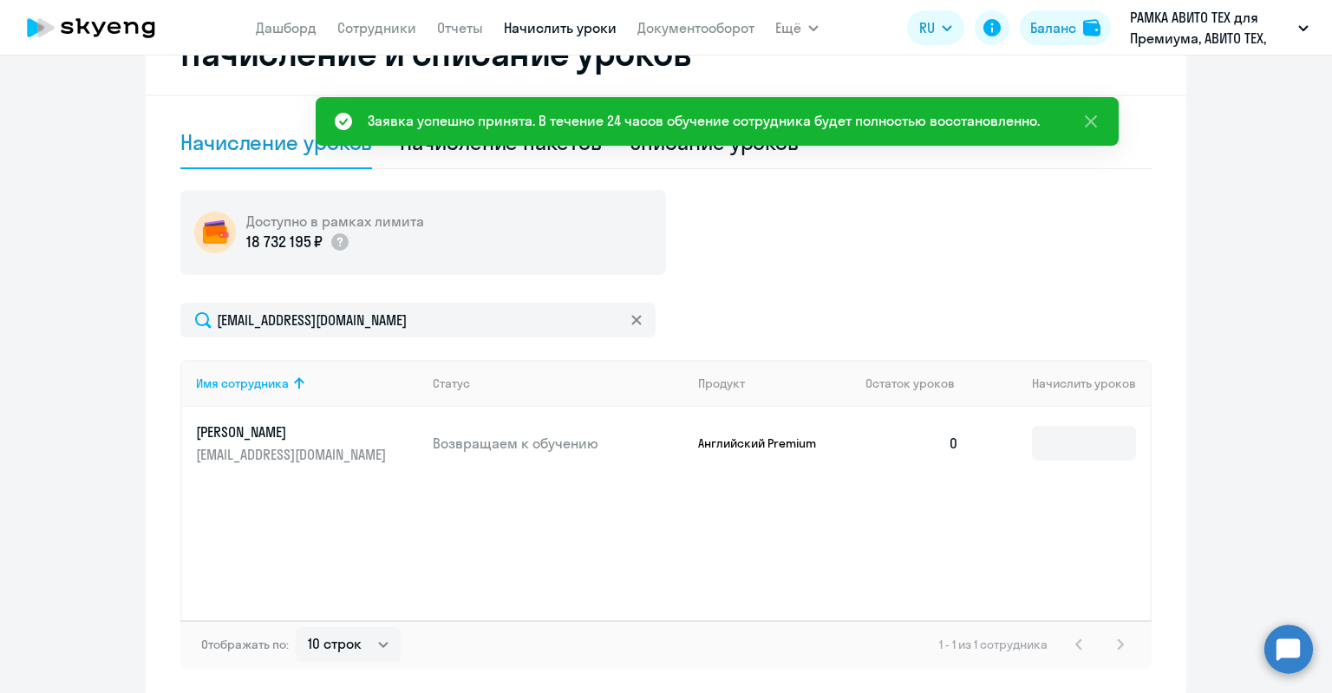
scroll to position [349, 0]
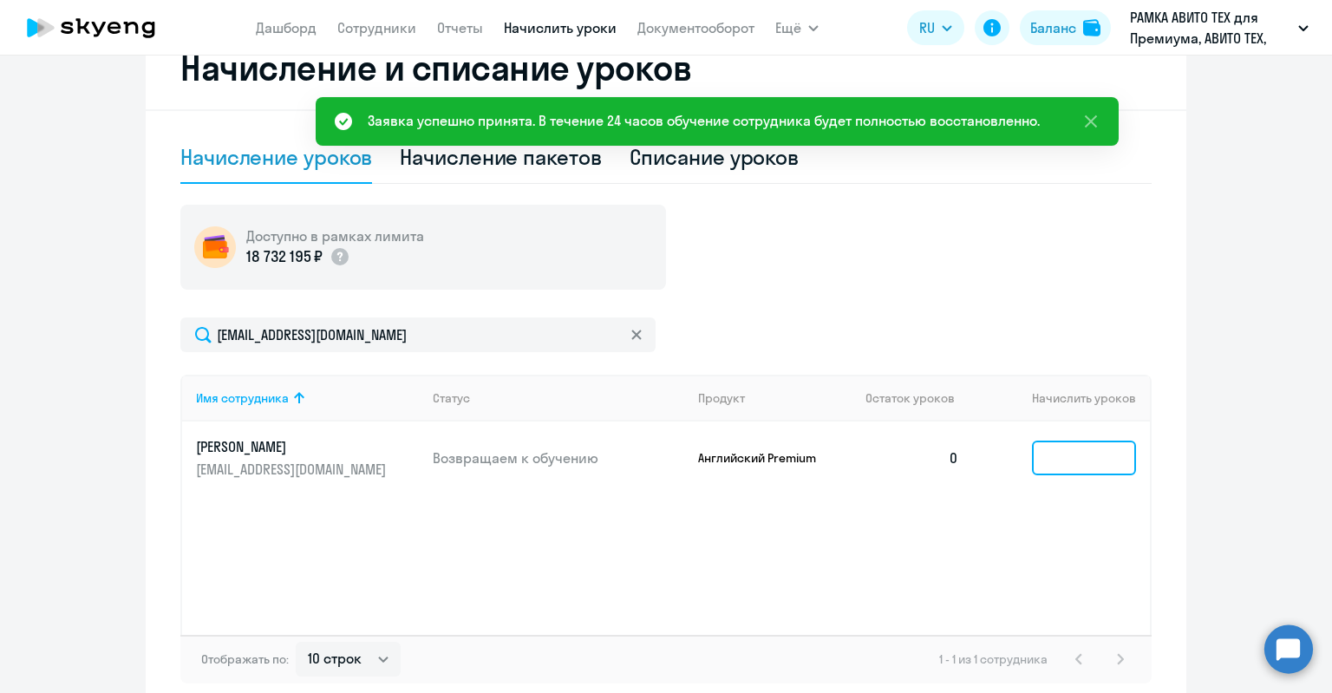
click at [1064, 455] on input at bounding box center [1084, 457] width 104 height 35
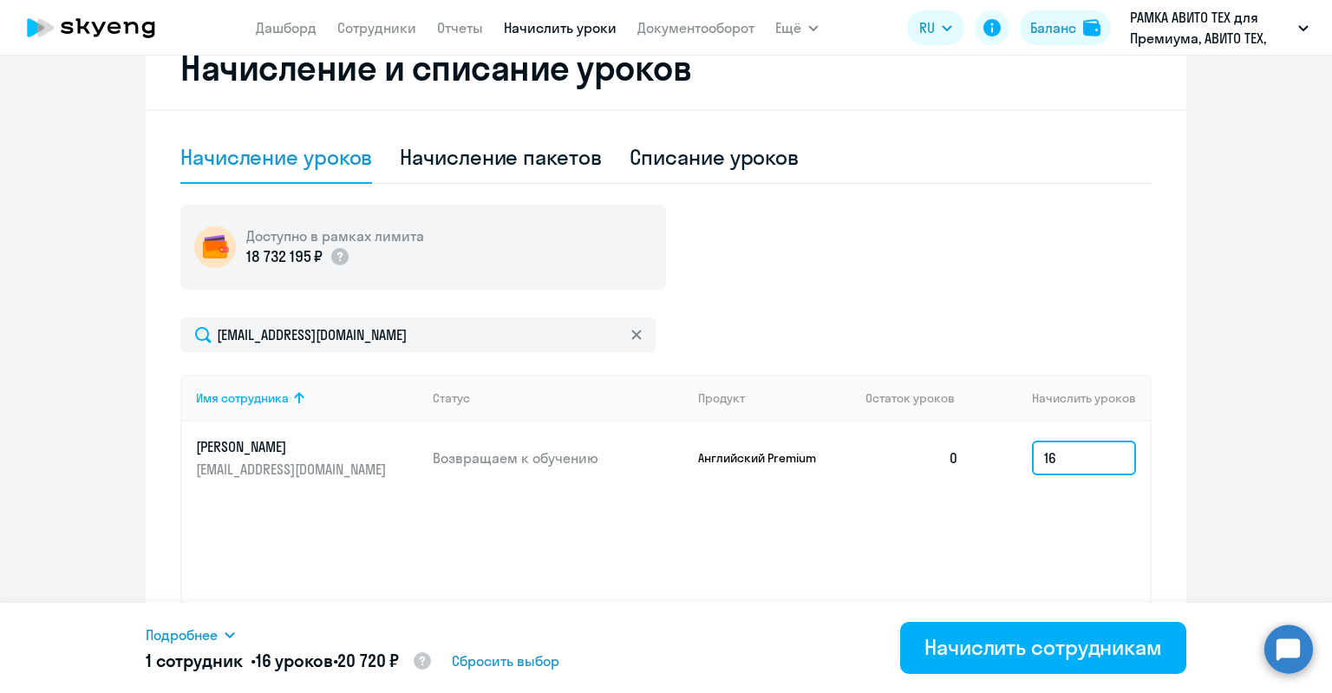
type input "16"
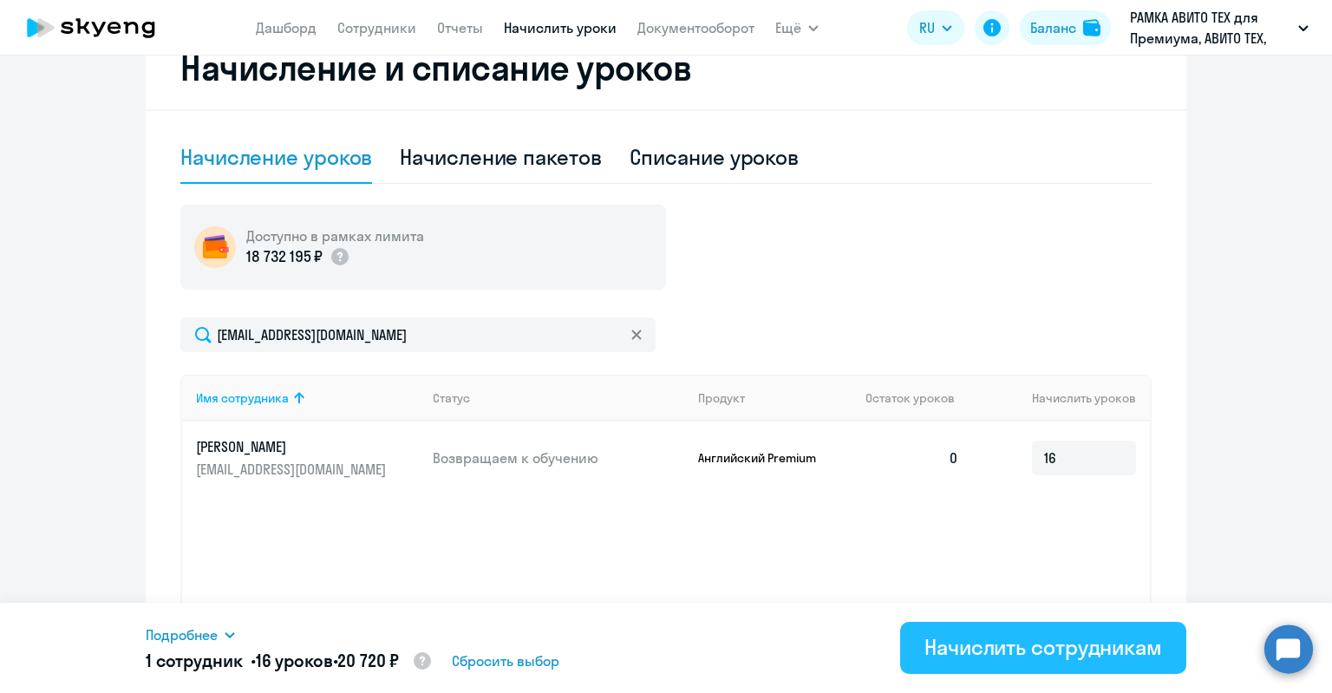
click at [1058, 672] on div "Подробнее Имя сотрудника Продукт Начислить уроков Цена за 1 Сумма [PERSON_NAME]…" at bounding box center [666, 648] width 1040 height 90
click at [1055, 652] on div "Начислить сотрудникам" at bounding box center [1043, 647] width 238 height 28
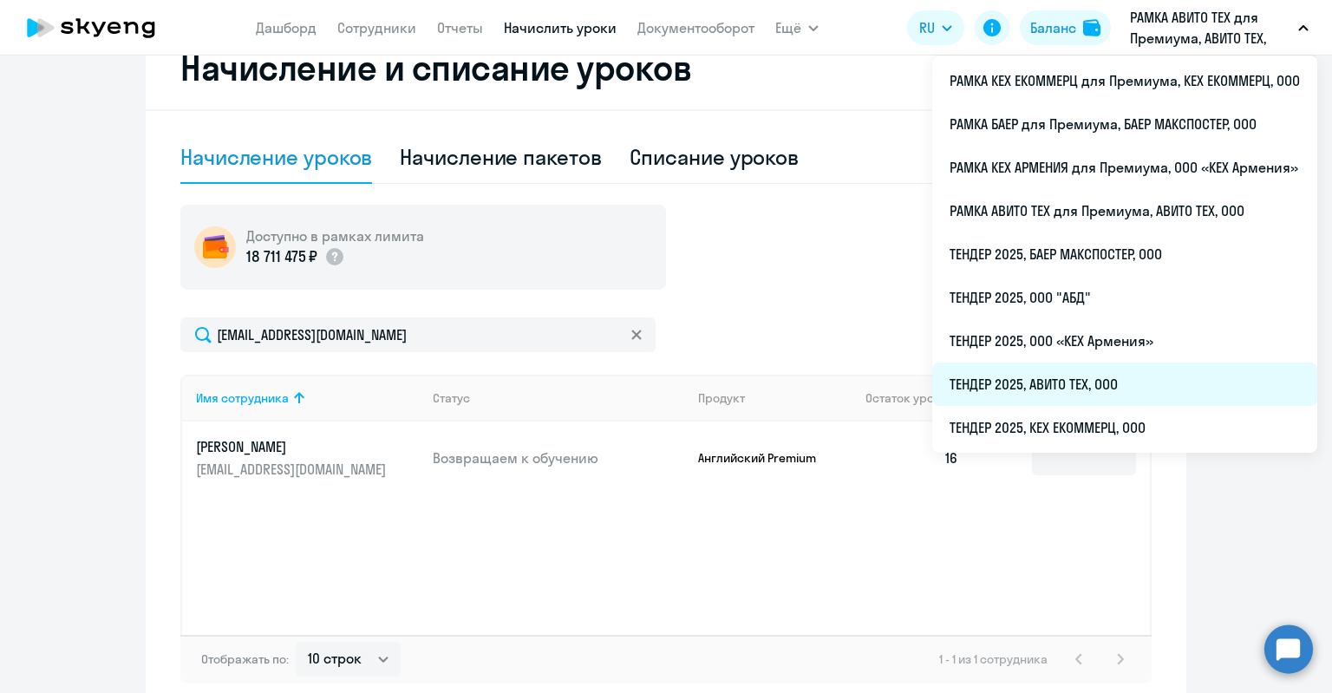
click at [1035, 381] on li "ТЕНДЕР 2025, АВИТО ТЕХ, ООО" at bounding box center [1124, 383] width 385 height 43
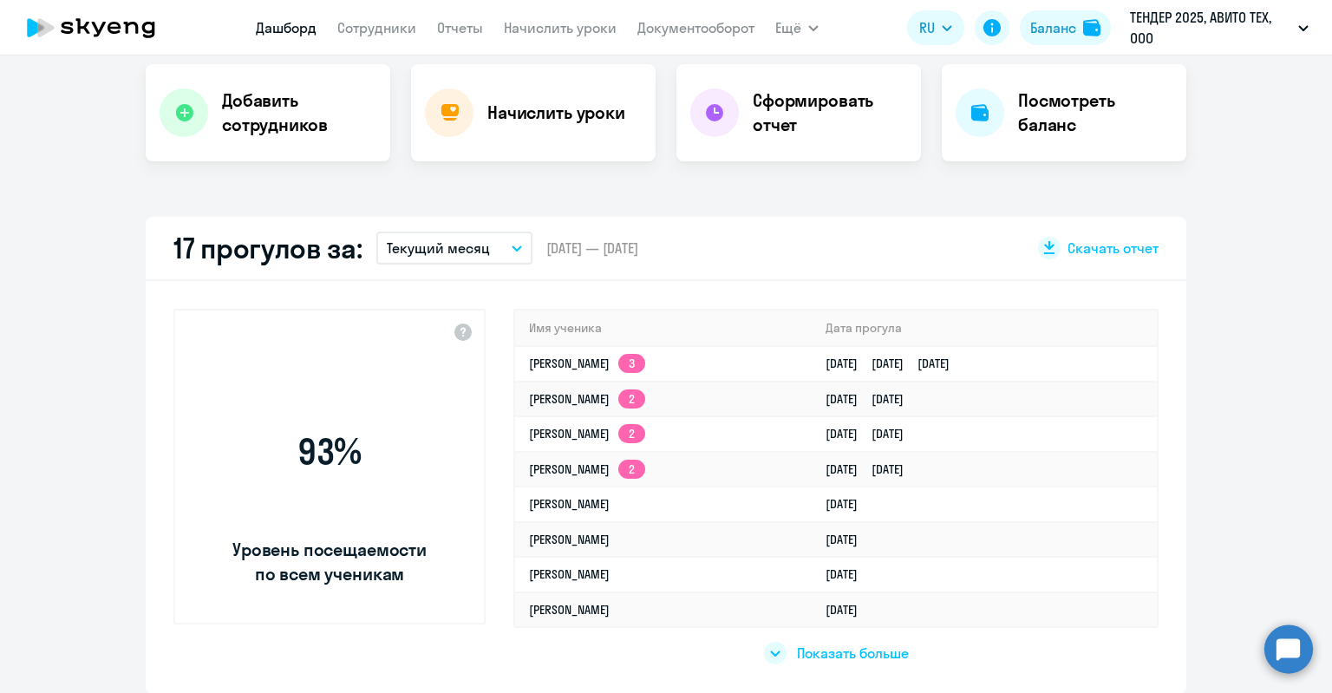
select select "30"
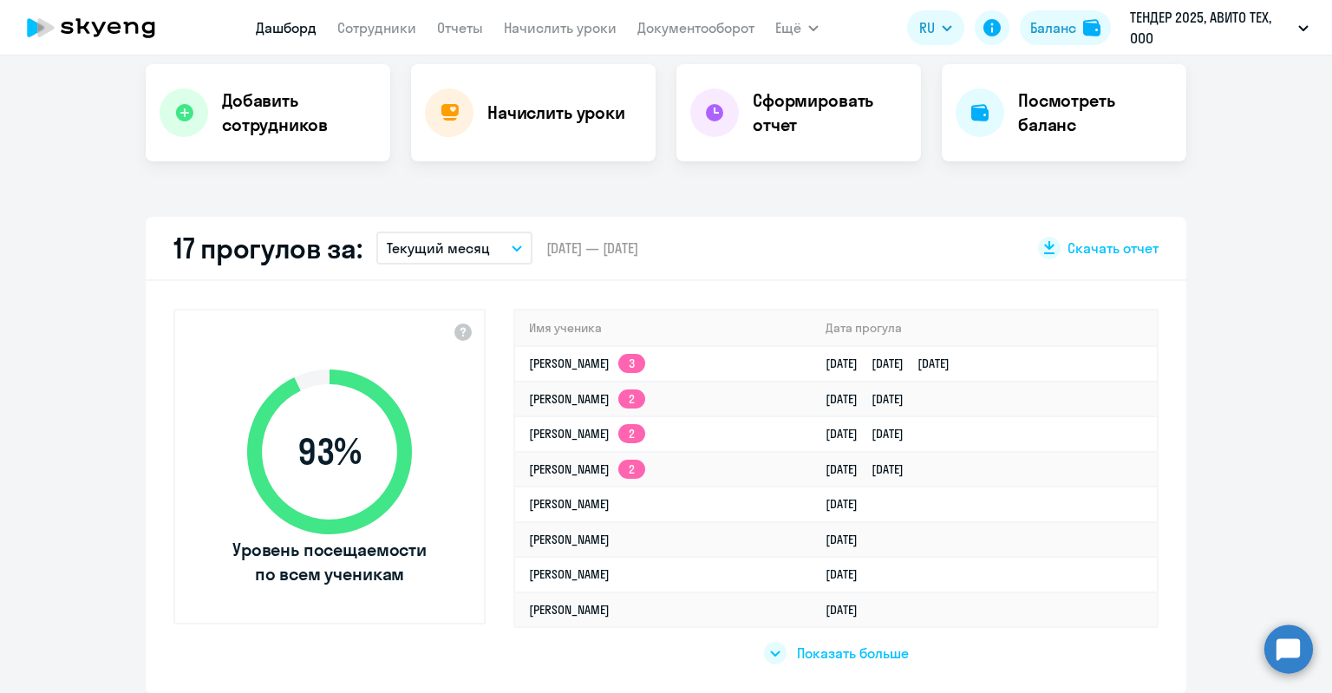
scroll to position [470, 0]
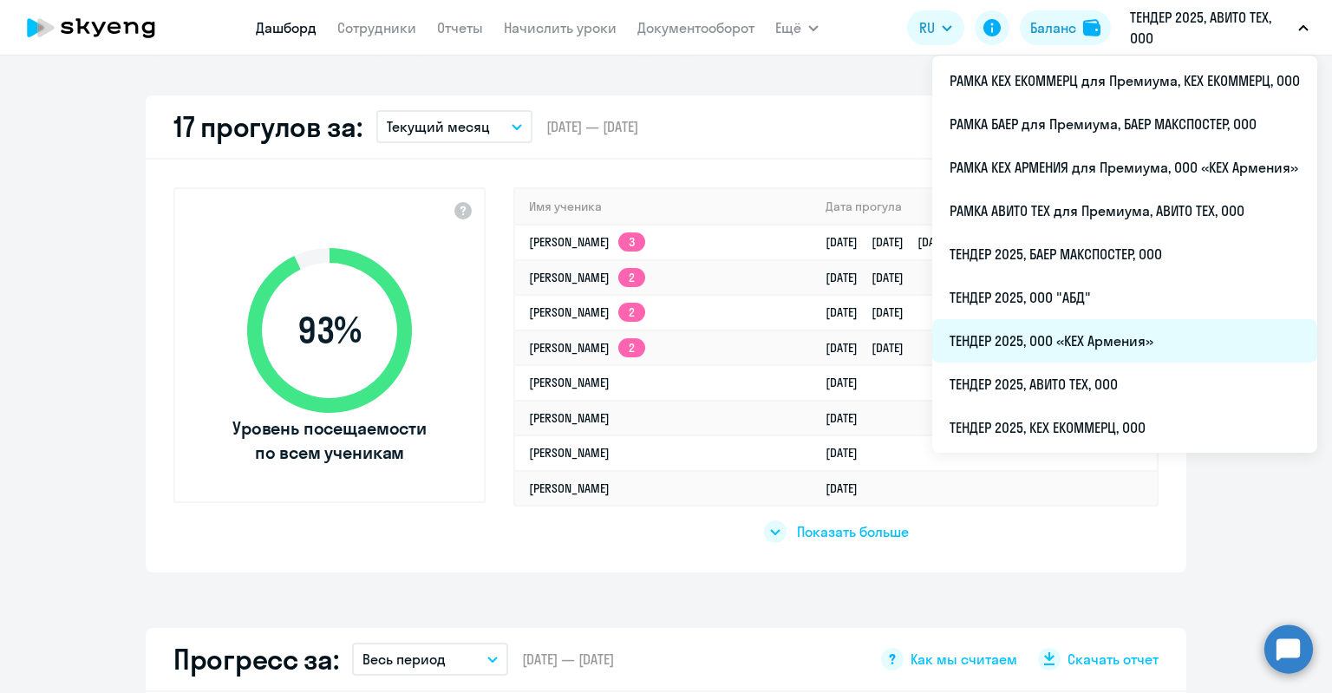
click at [1087, 334] on li "ТЕНДЕР 2025, ООО «КЕХ Армения»" at bounding box center [1124, 340] width 385 height 43
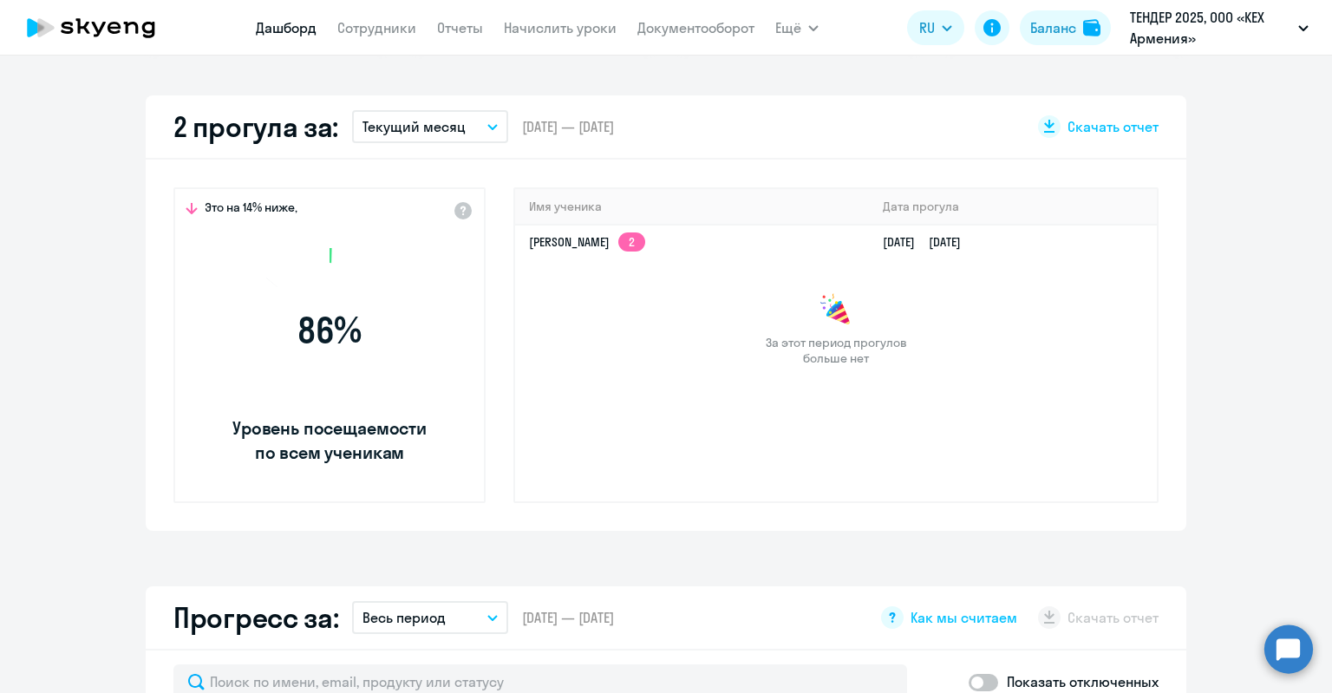
select select "30"
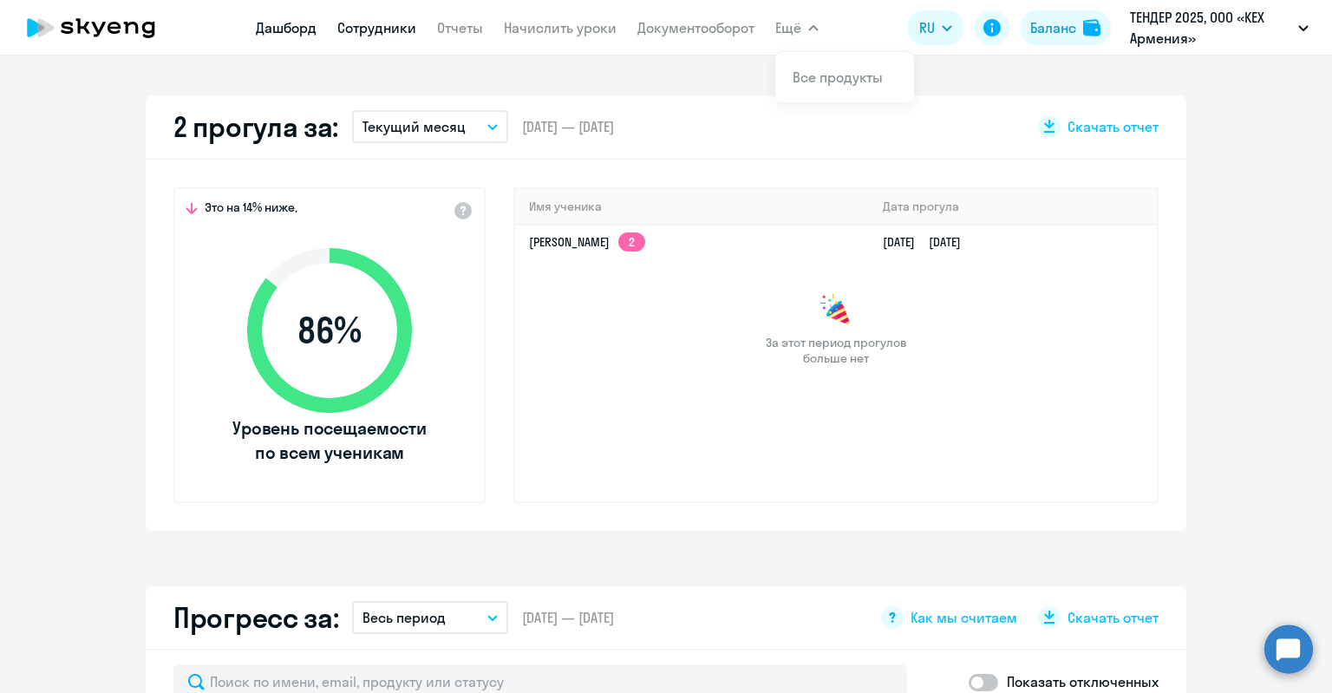
click at [384, 29] on link "Сотрудники" at bounding box center [376, 27] width 79 height 17
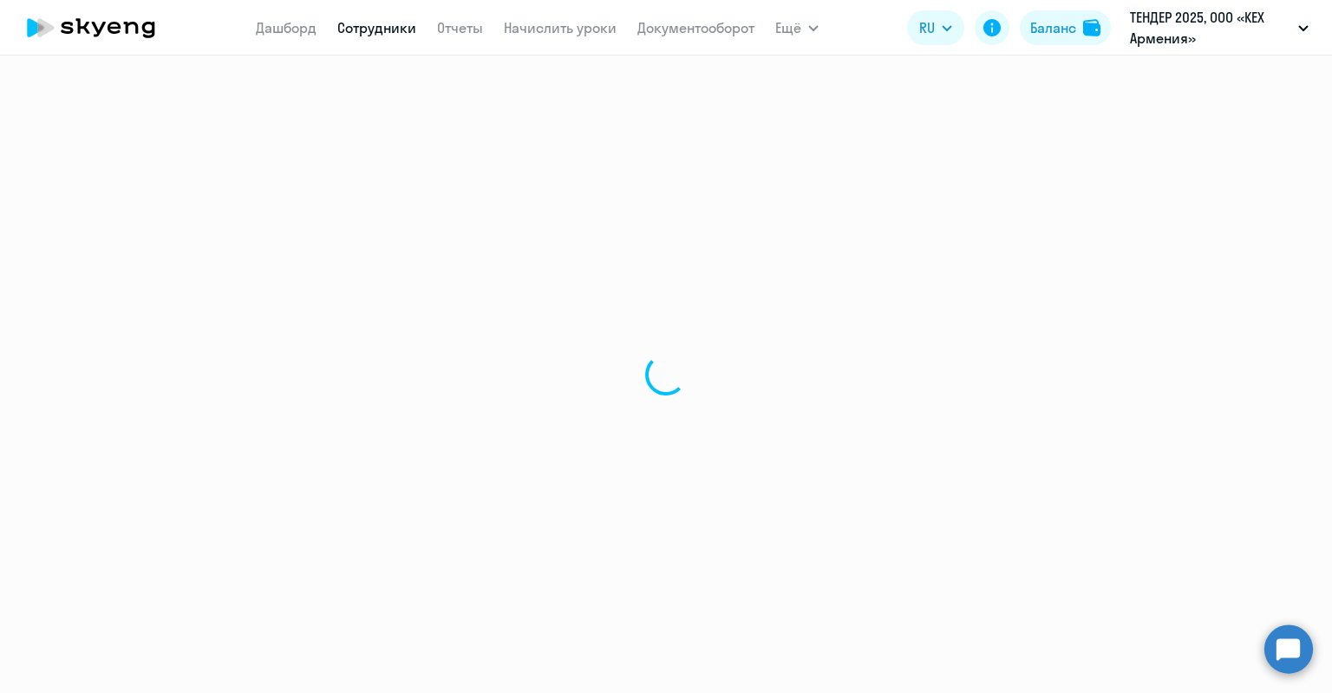
select select "30"
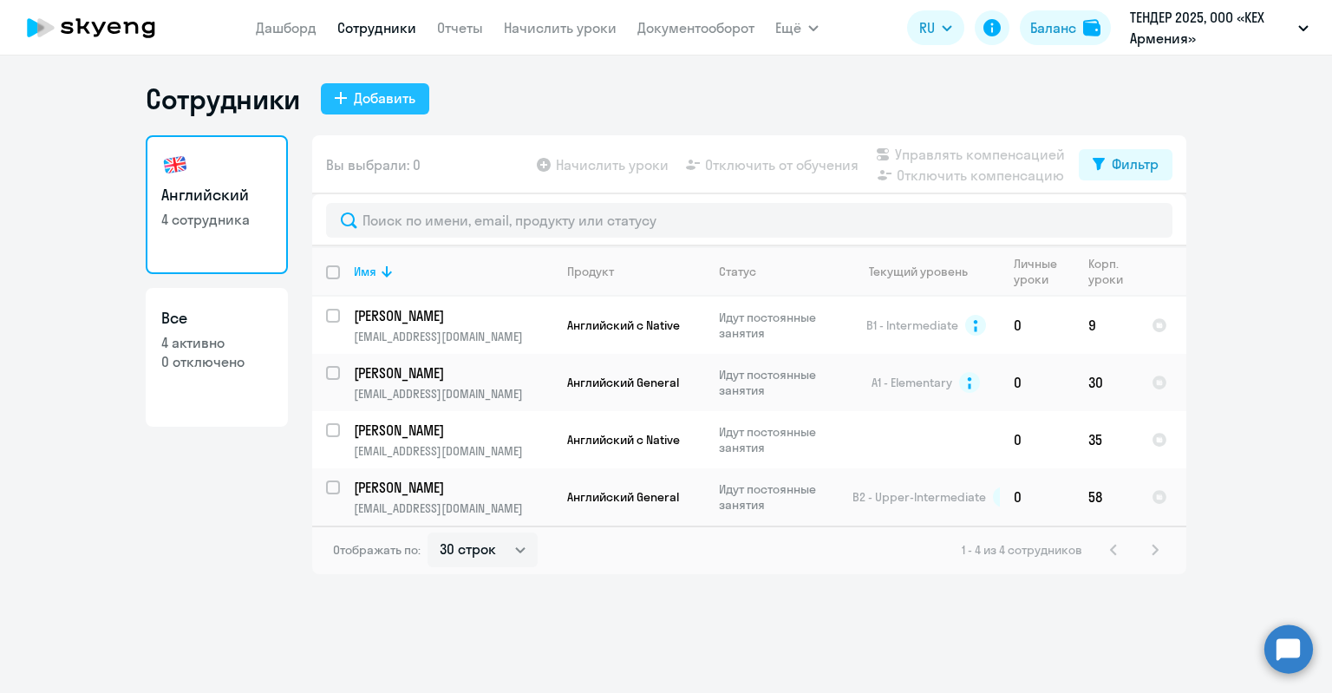
click at [387, 100] on div "Добавить" at bounding box center [385, 98] width 62 height 21
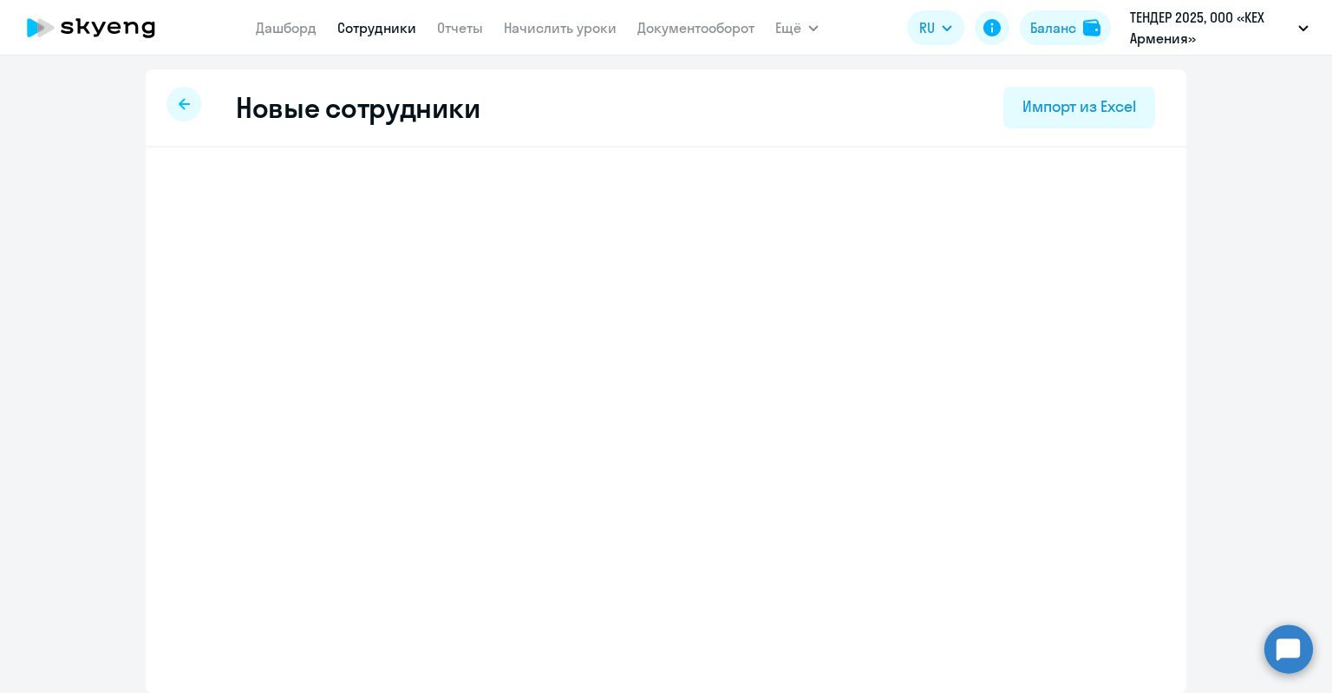
select select "english_adult_not_native_speaker"
select select "3"
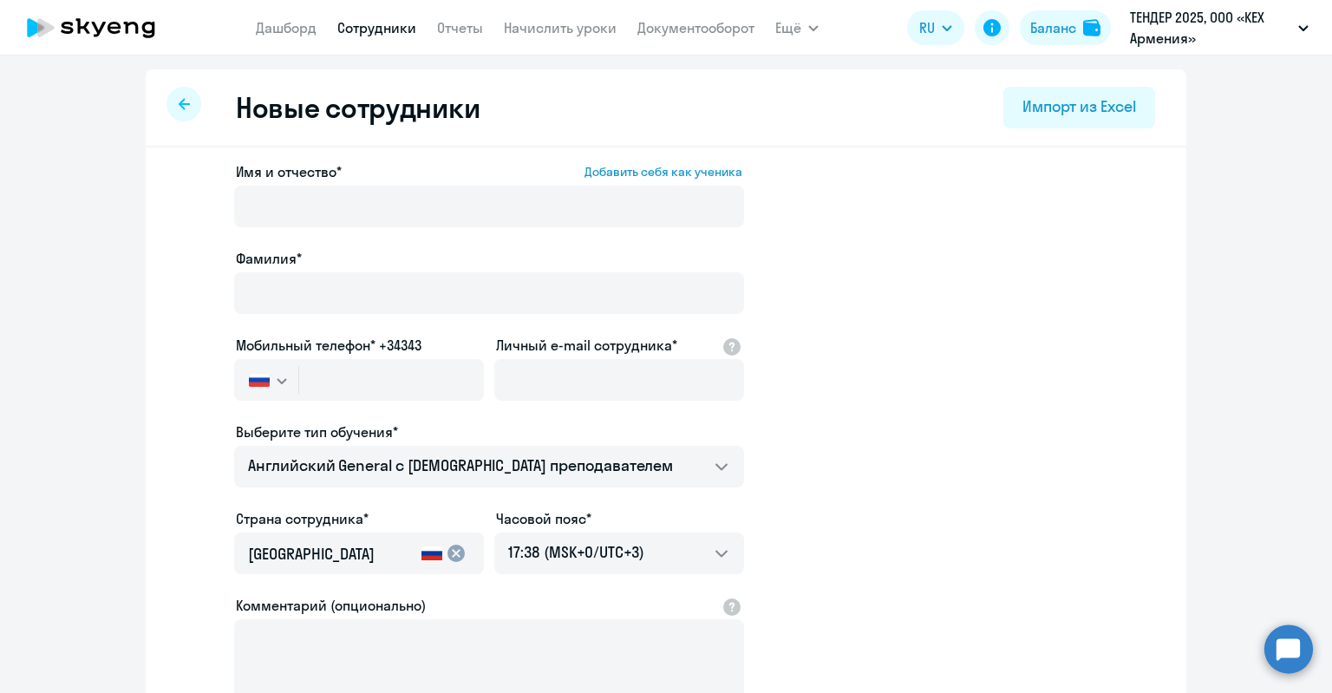
click at [368, 183] on div "Имя и отчество* Добавить себя как ученика" at bounding box center [489, 197] width 510 height 73
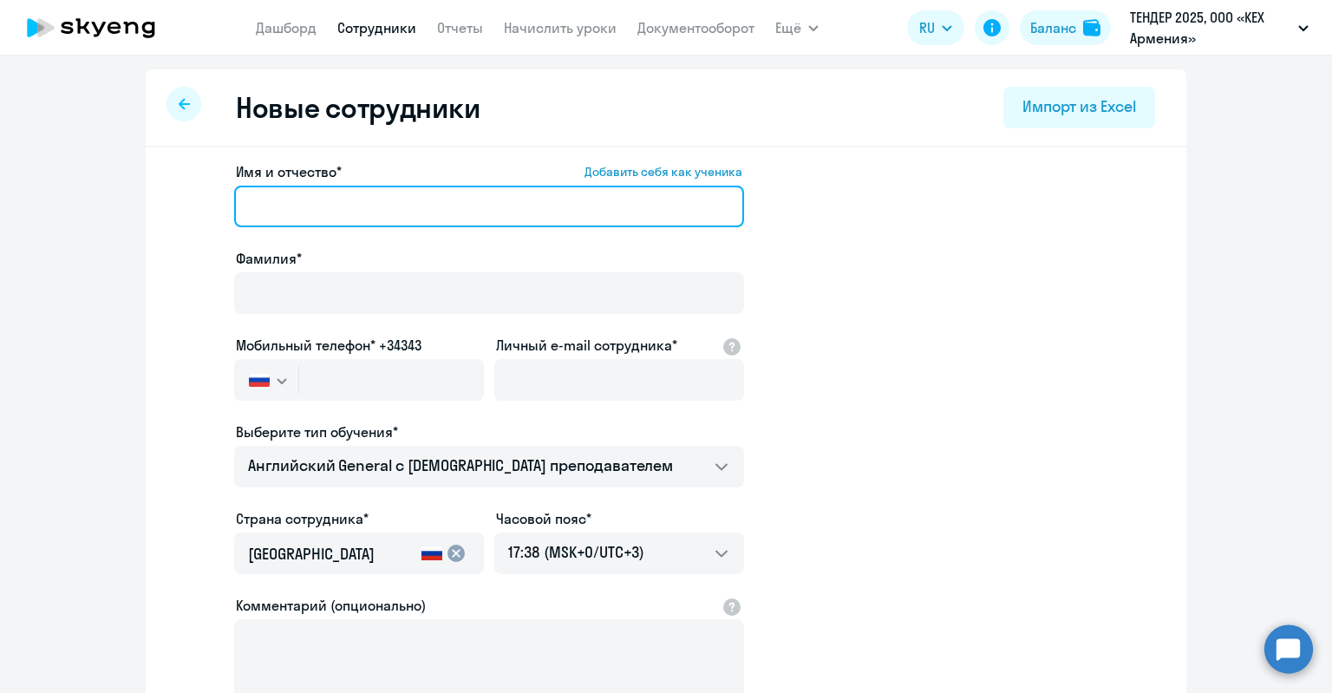
click at [359, 212] on input "Имя и отчество* Добавить себя как ученика" at bounding box center [489, 207] width 510 height 42
paste input "[PERSON_NAME]"
drag, startPoint x: 345, startPoint y: 209, endPoint x: 268, endPoint y: 208, distance: 77.2
click at [268, 208] on input "[PERSON_NAME]" at bounding box center [489, 207] width 510 height 42
type input "[PERSON_NAME]"
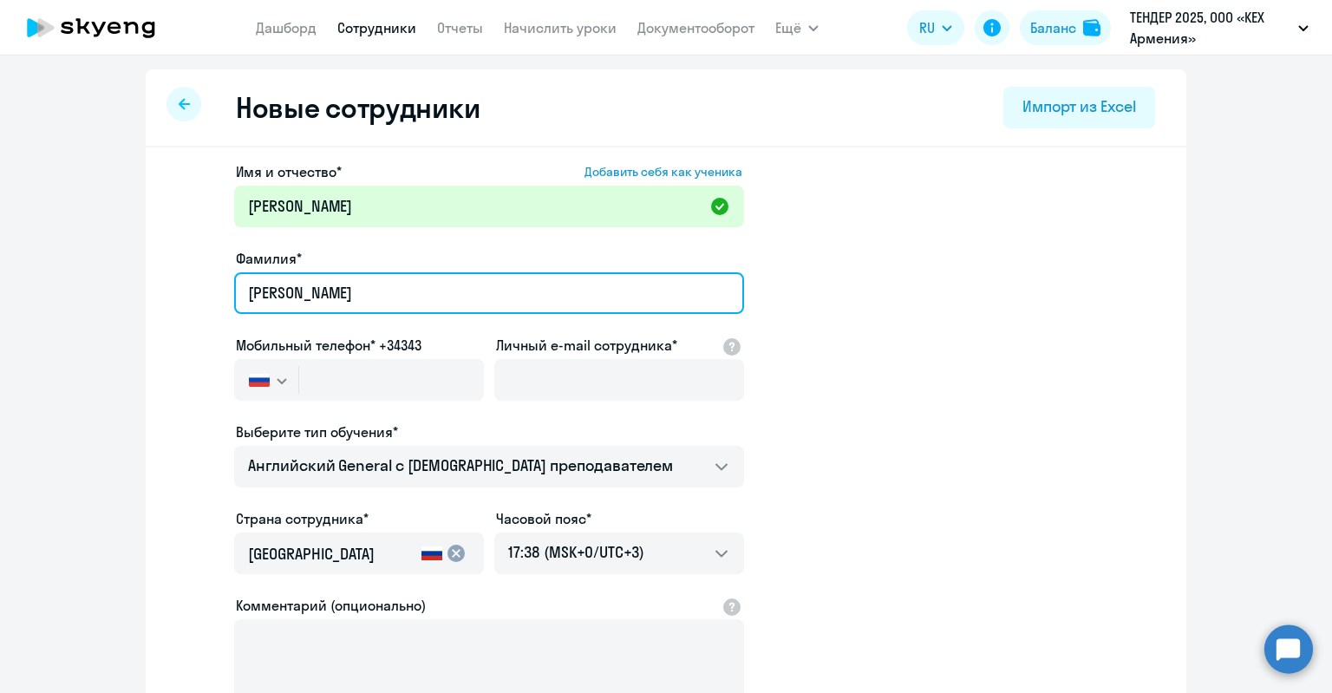
type input "[PERSON_NAME]"
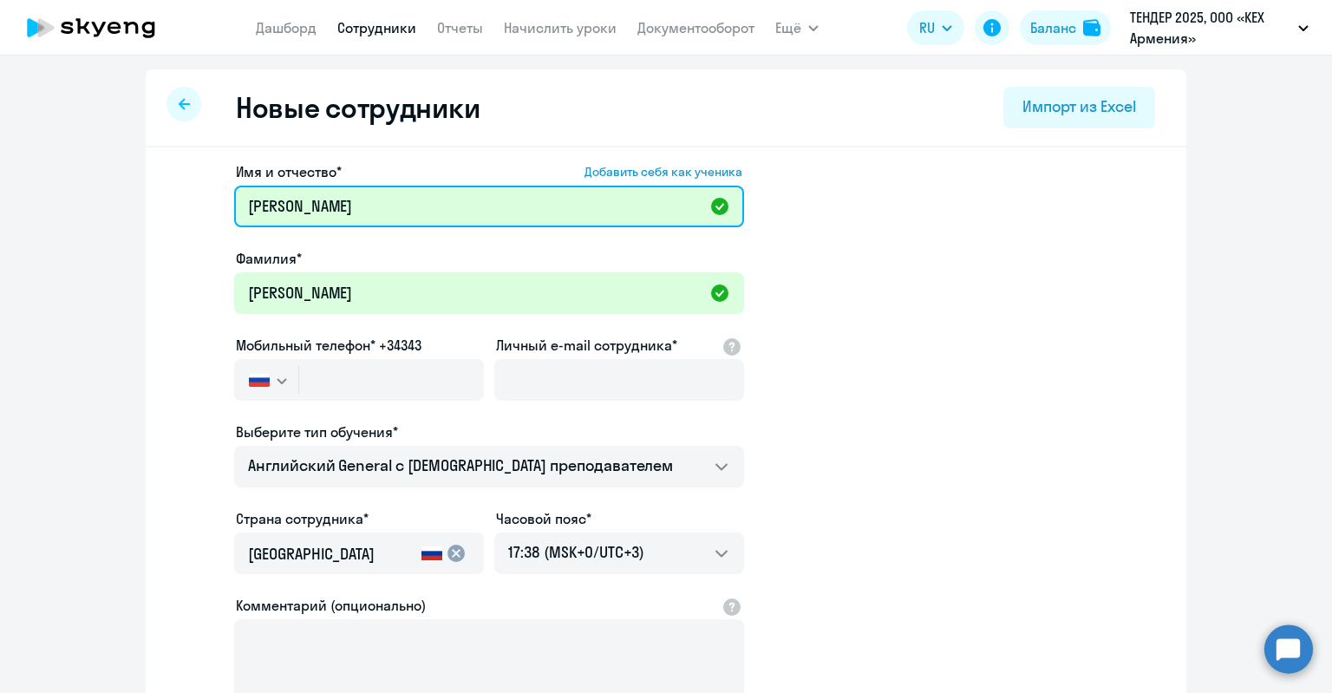
drag, startPoint x: 262, startPoint y: 220, endPoint x: 197, endPoint y: 219, distance: 65.0
click at [197, 219] on app-new-student-form "Имя и отчество* Добавить себя как ученика [PERSON_NAME]* [PERSON_NAME] телефон*…" at bounding box center [665, 470] width 985 height 618
type input "[PERSON_NAME]"
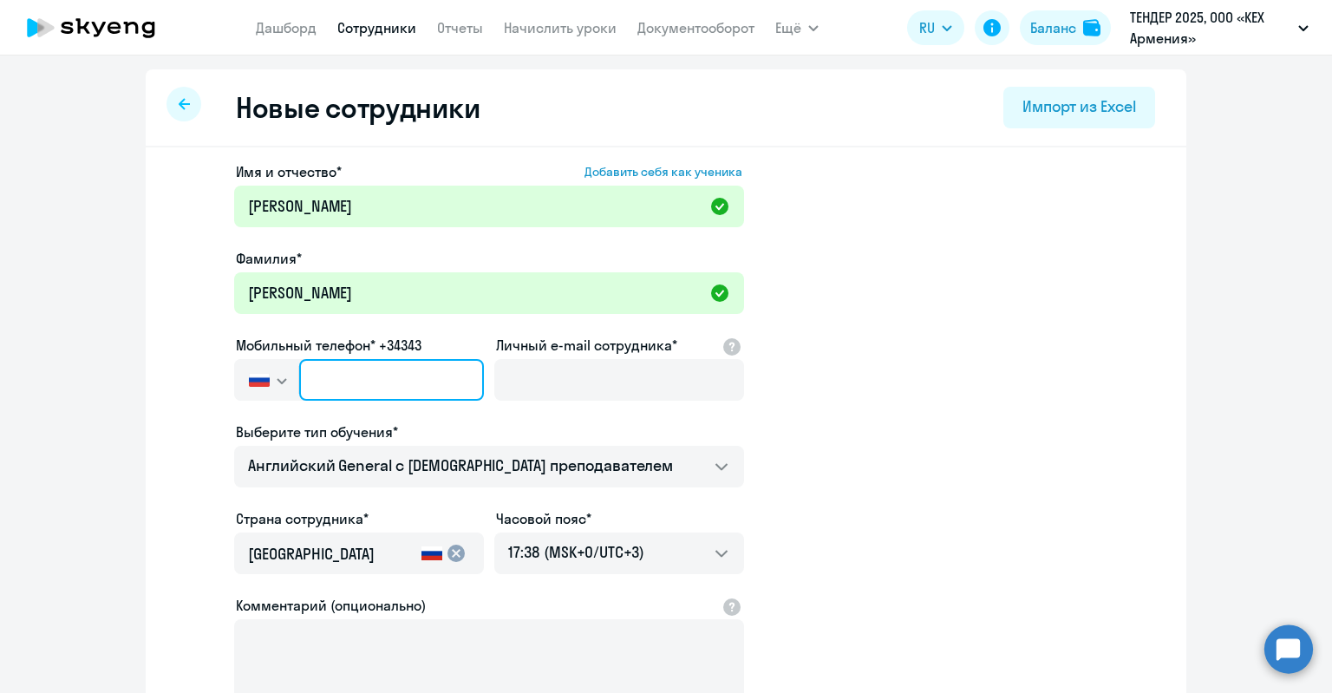
click at [440, 388] on input "text" at bounding box center [391, 380] width 185 height 42
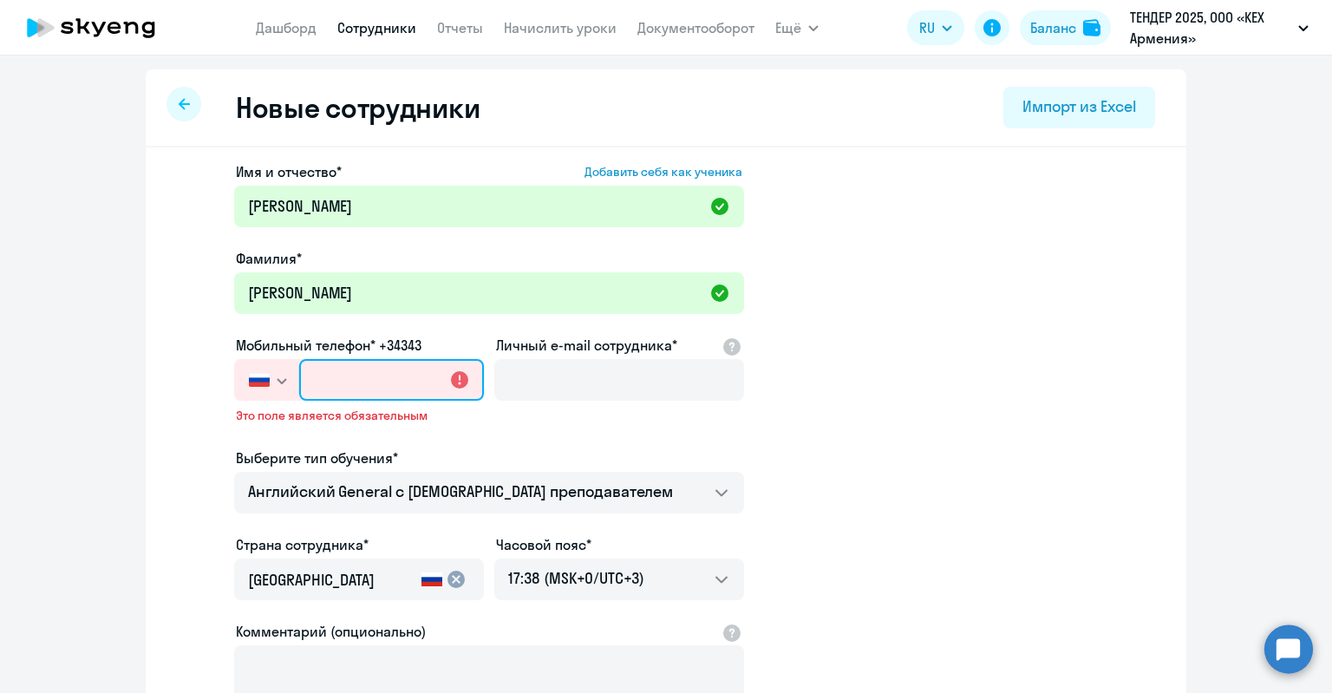
paste input "[PHONE_NUMBER]"
type input "[PHONE_NUMBER]"
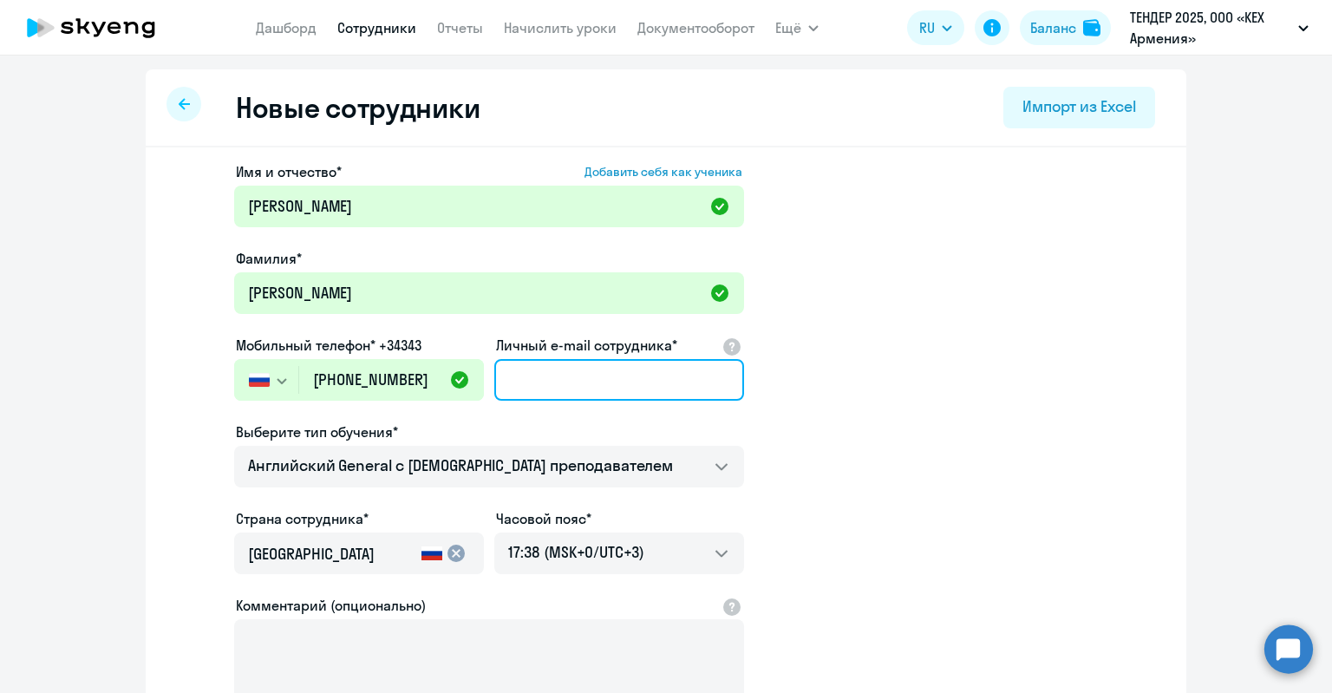
click at [580, 391] on input "Личный e-mail сотрудника*" at bounding box center [619, 380] width 250 height 42
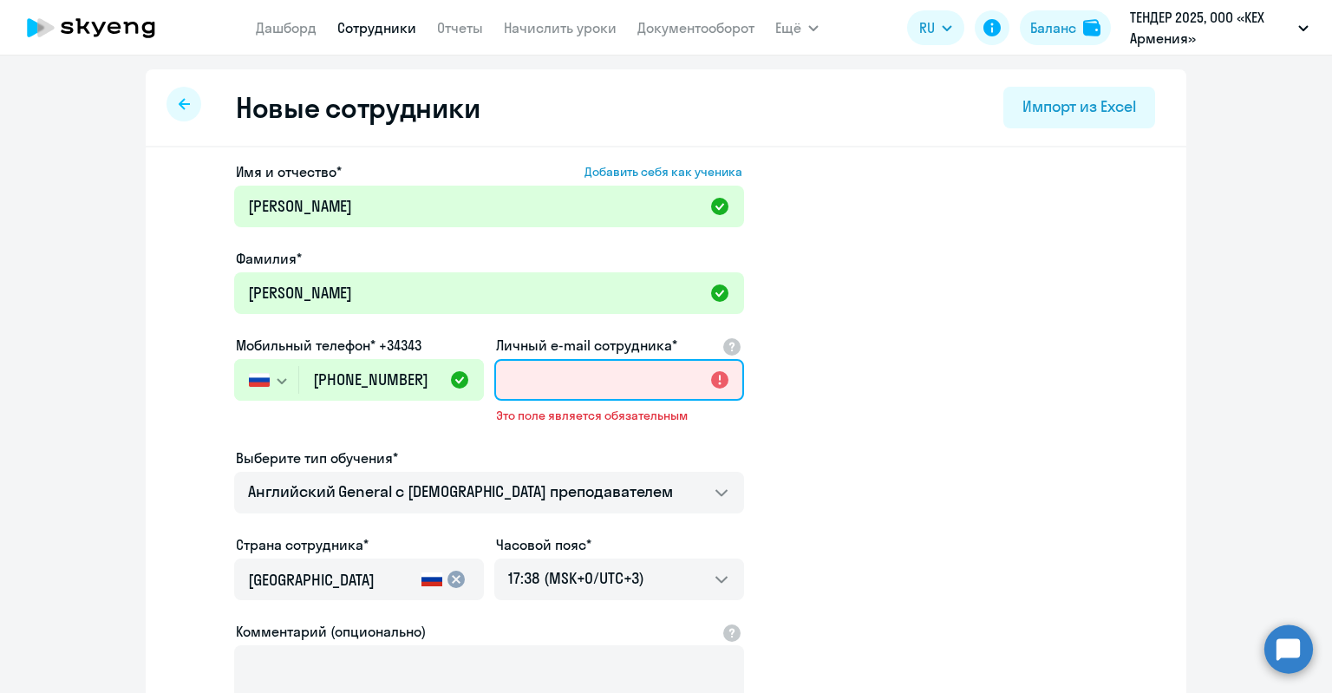
paste input "[EMAIL_ADDRESS][DOMAIN_NAME]"
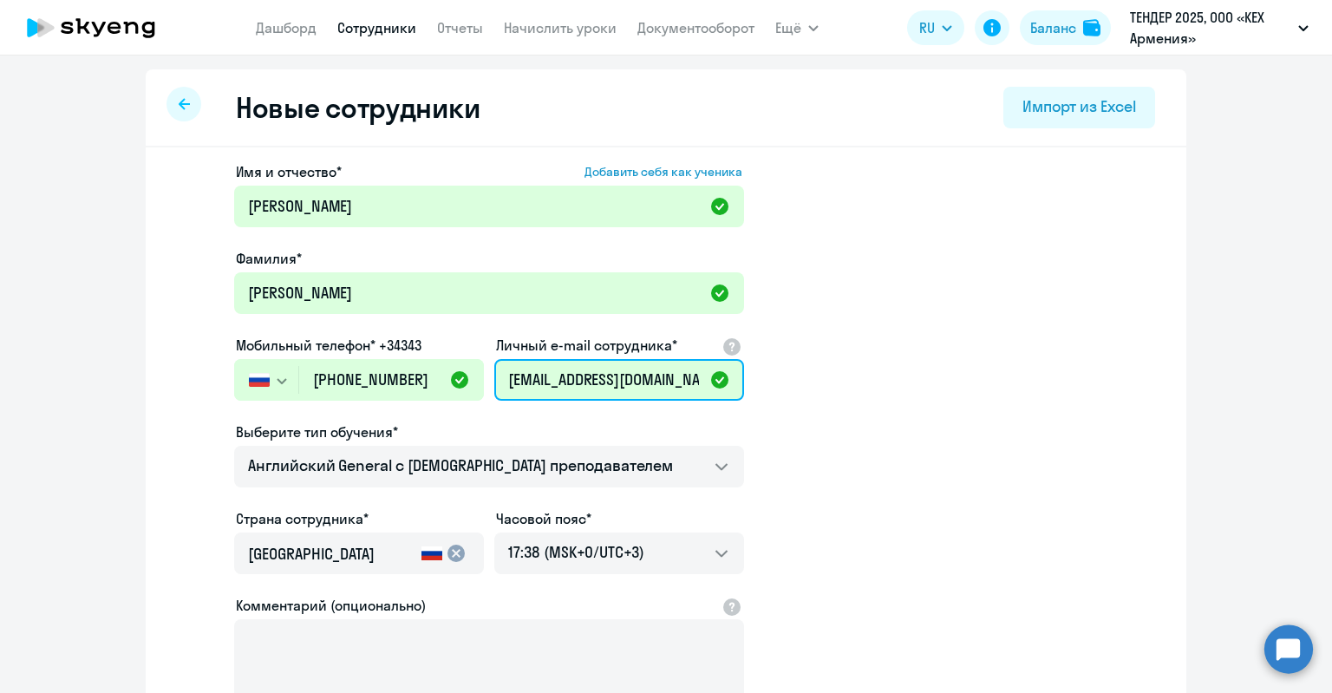
scroll to position [173, 0]
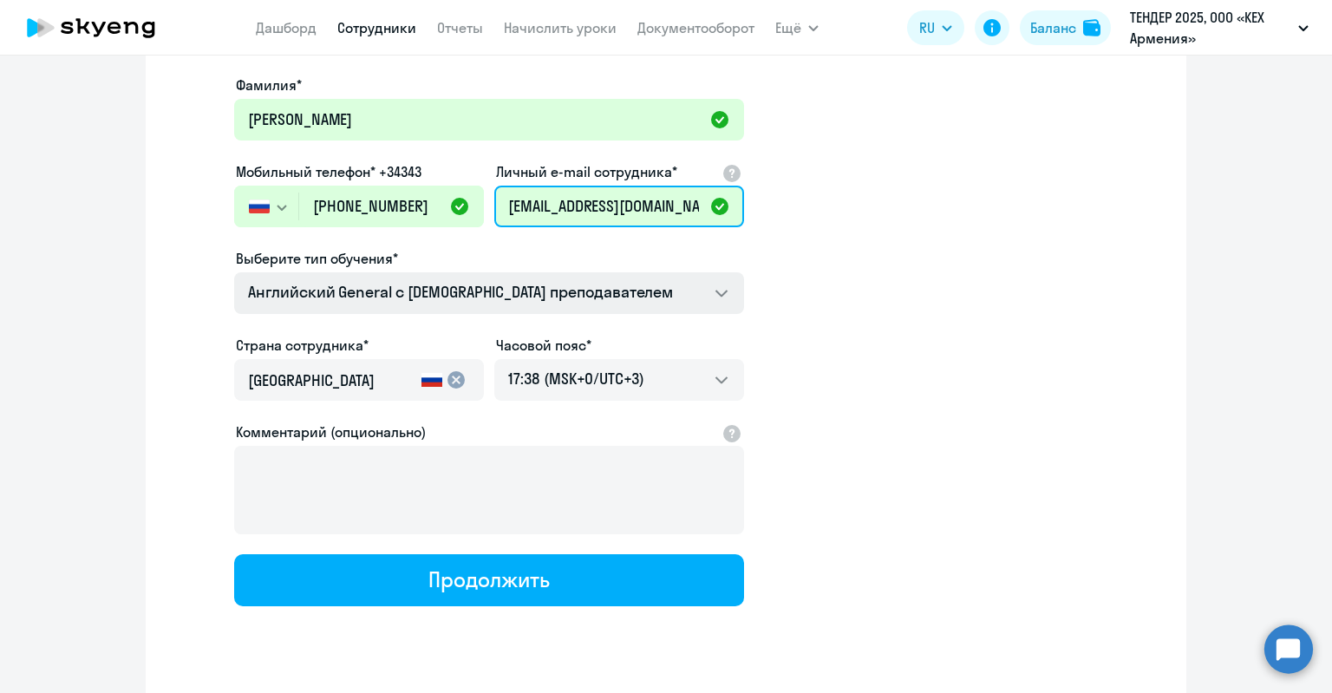
type input "[EMAIL_ADDRESS][DOMAIN_NAME]"
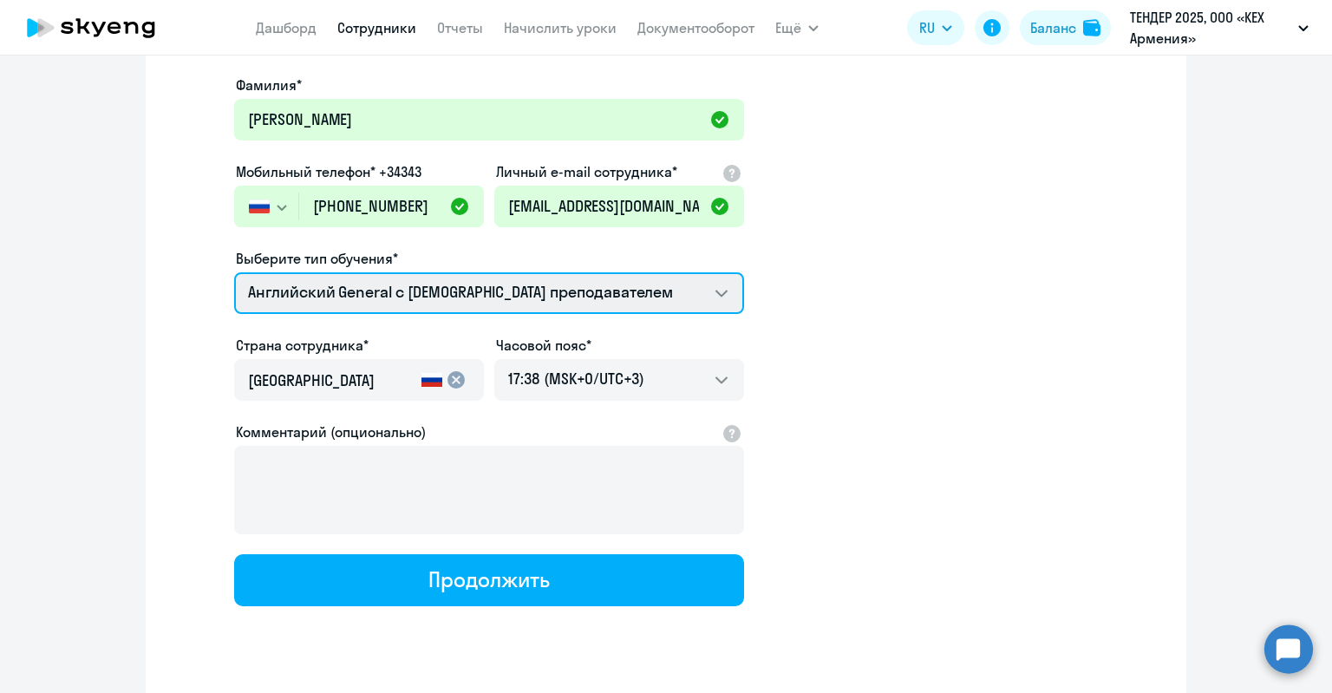
click at [569, 309] on select "Screening Test Английский General с [DEMOGRAPHIC_DATA] преподавателем Английски…" at bounding box center [489, 293] width 510 height 42
click at [537, 304] on select "Screening Test Английский General с [DEMOGRAPHIC_DATA] преподавателем Английски…" at bounding box center [489, 293] width 510 height 42
select select "english_adult_native_speaker"
click at [234, 272] on select "Screening Test Английский General с [DEMOGRAPHIC_DATA] преподавателем Английски…" at bounding box center [489, 293] width 510 height 42
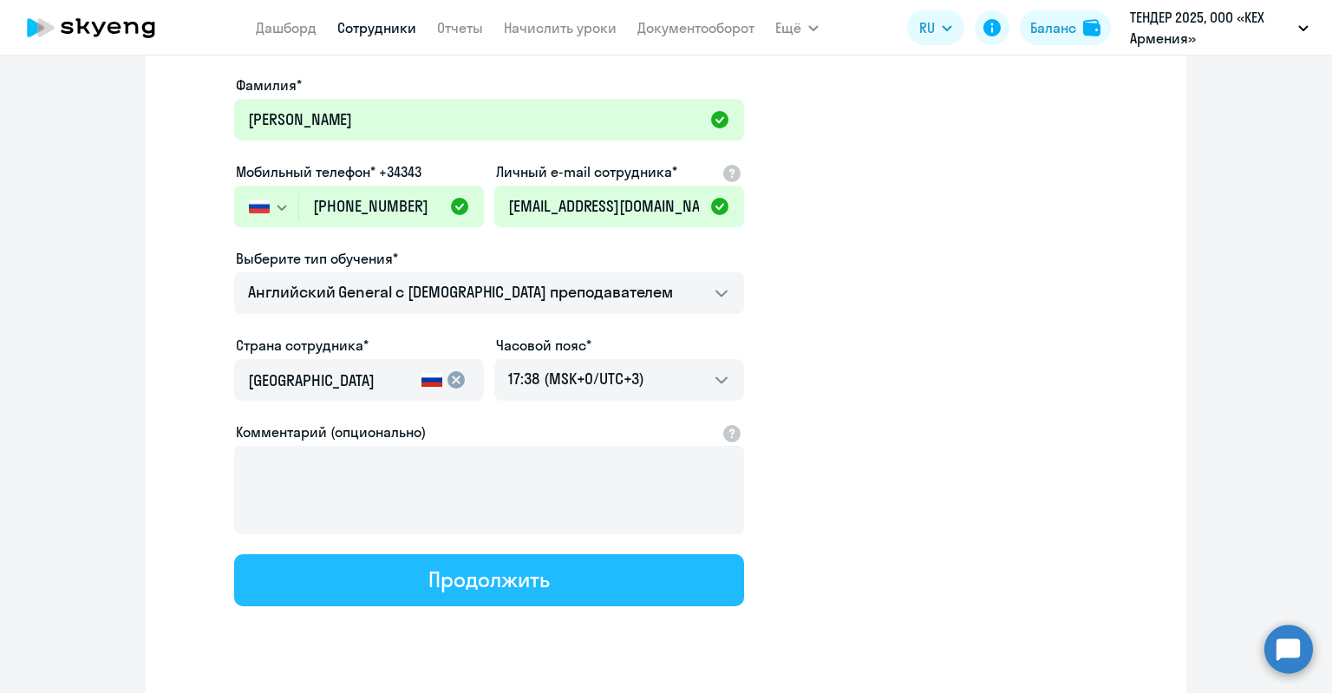
click at [487, 585] on div "Продолжить" at bounding box center [488, 579] width 121 height 28
select select "english_adult_native_speaker"
select select "3"
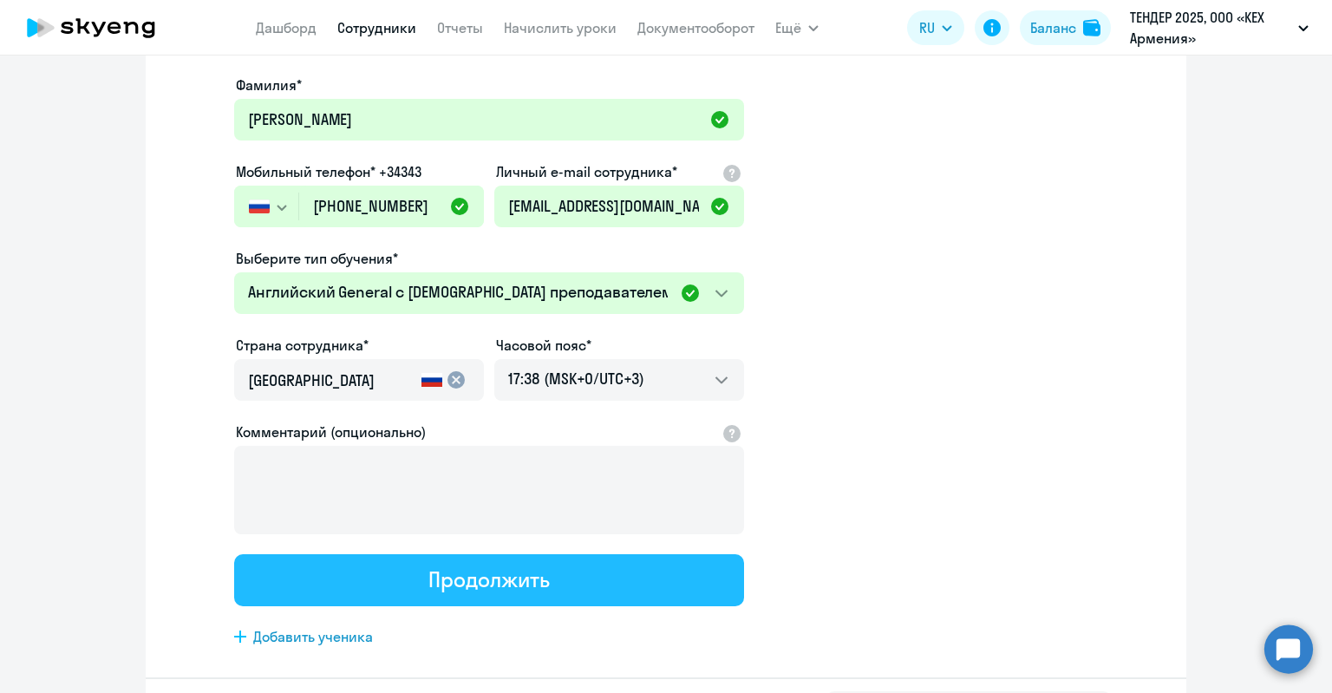
scroll to position [0, 0]
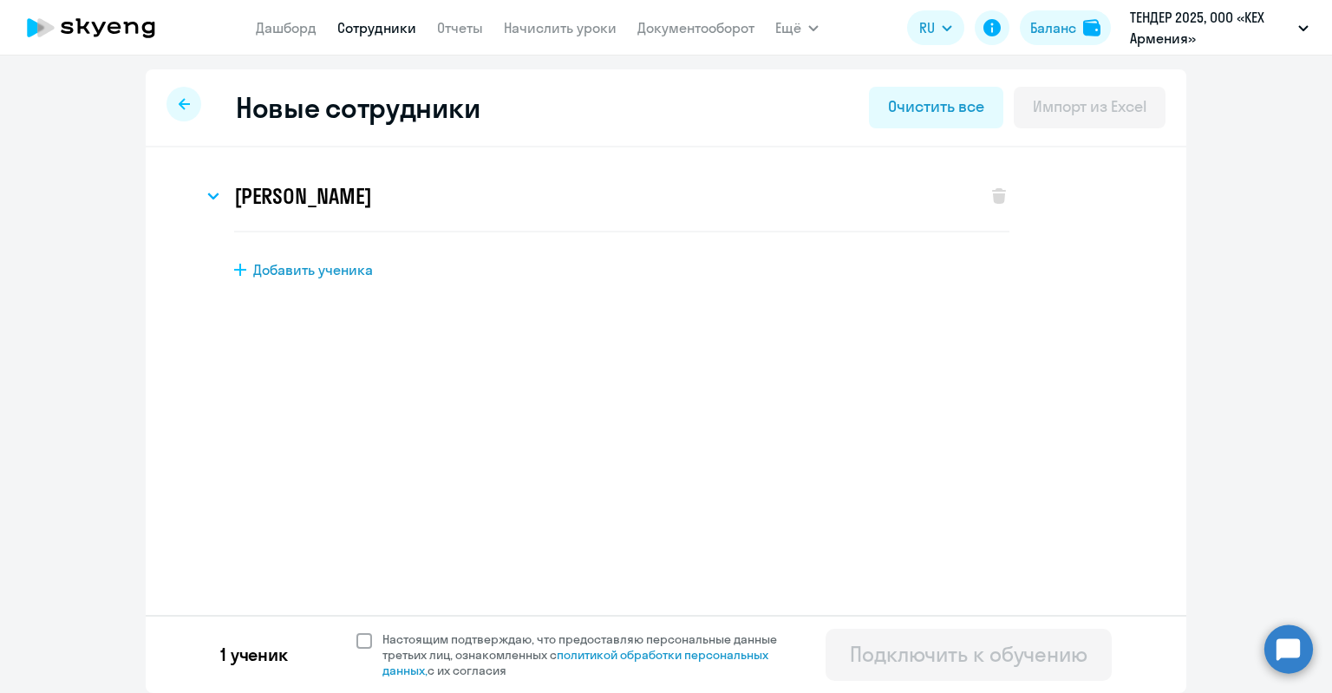
click at [677, 637] on span "Настоящим подтверждаю, что предоставляю персональные данные третьих лиц, ознако…" at bounding box center [589, 654] width 415 height 47
click at [356, 631] on input "Настоящим подтверждаю, что предоставляю персональные данные третьих лиц, ознако…" at bounding box center [355, 630] width 1 height 1
checkbox input "true"
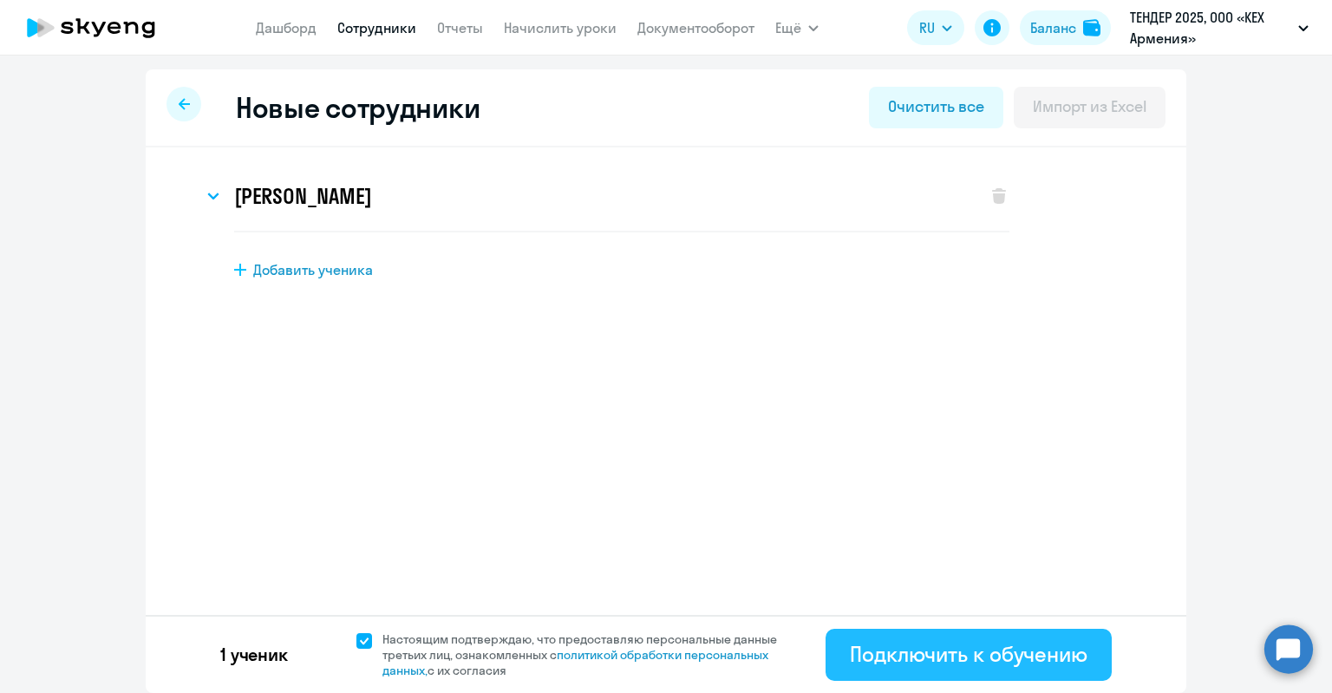
click at [871, 655] on div "Подключить к обучению" at bounding box center [969, 654] width 238 height 28
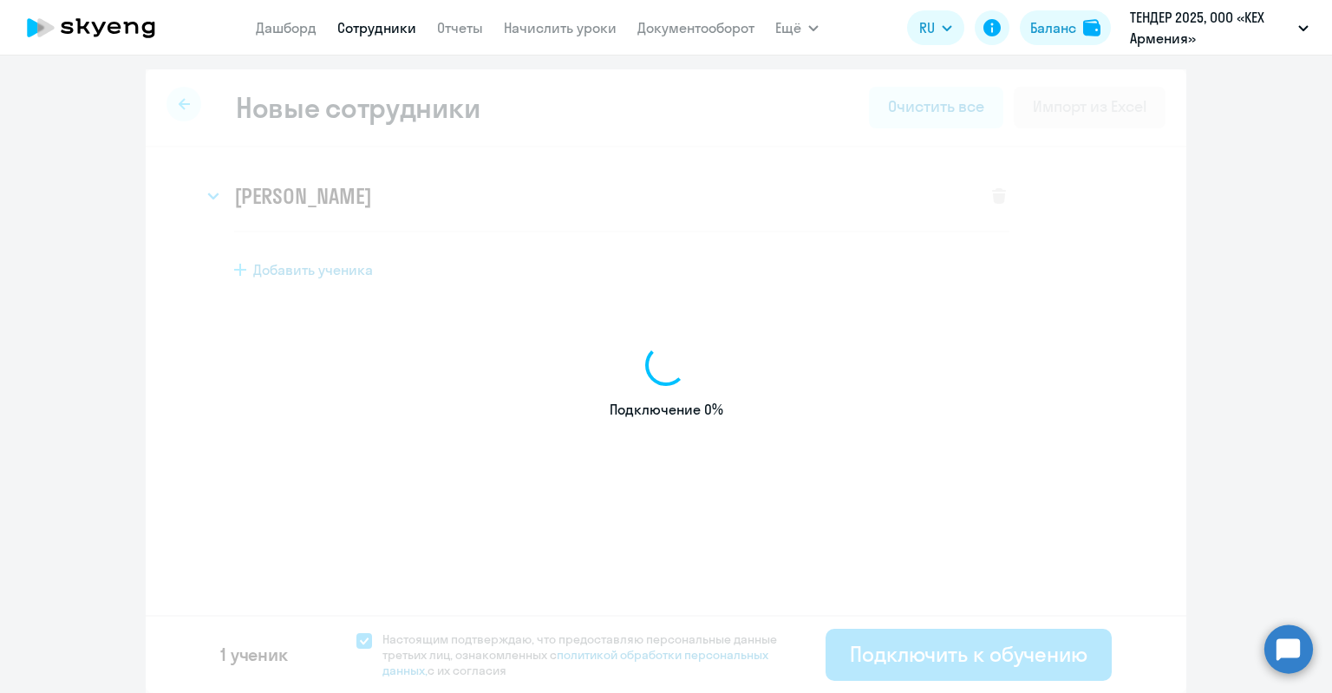
select select "english_adult_not_native_speaker"
select select "3"
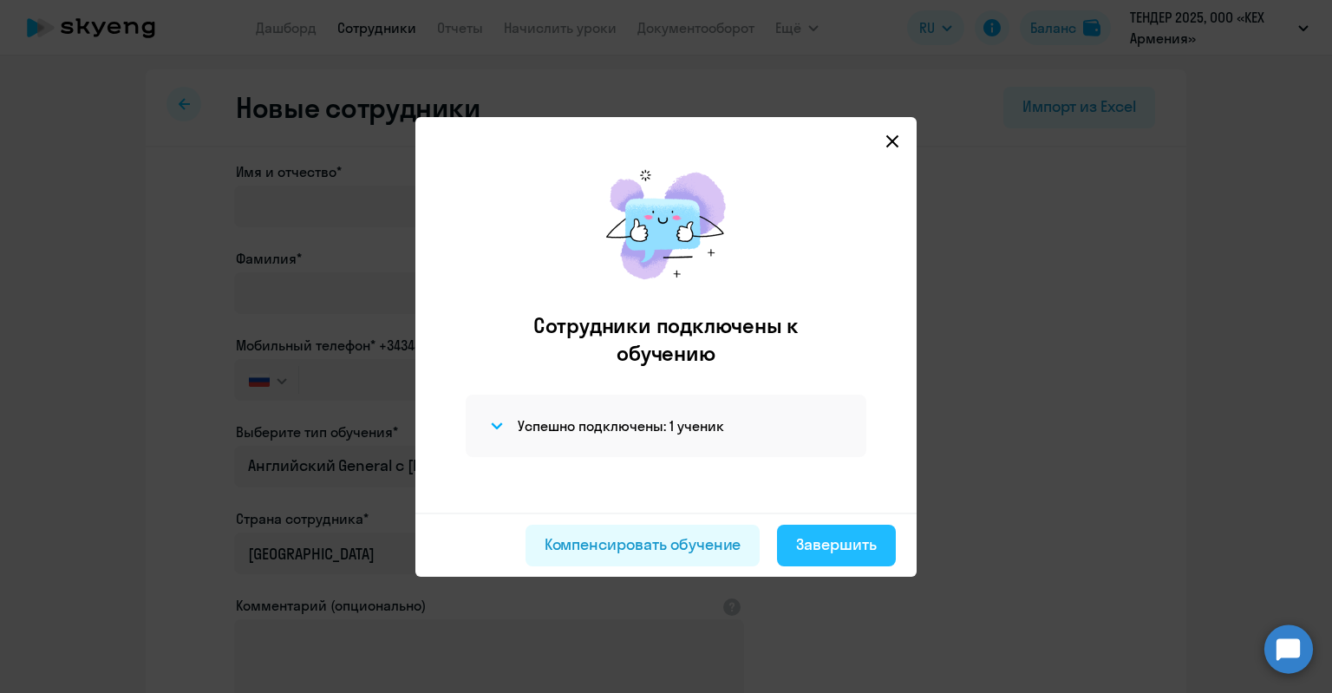
click at [831, 539] on div "Завершить" at bounding box center [836, 544] width 81 height 23
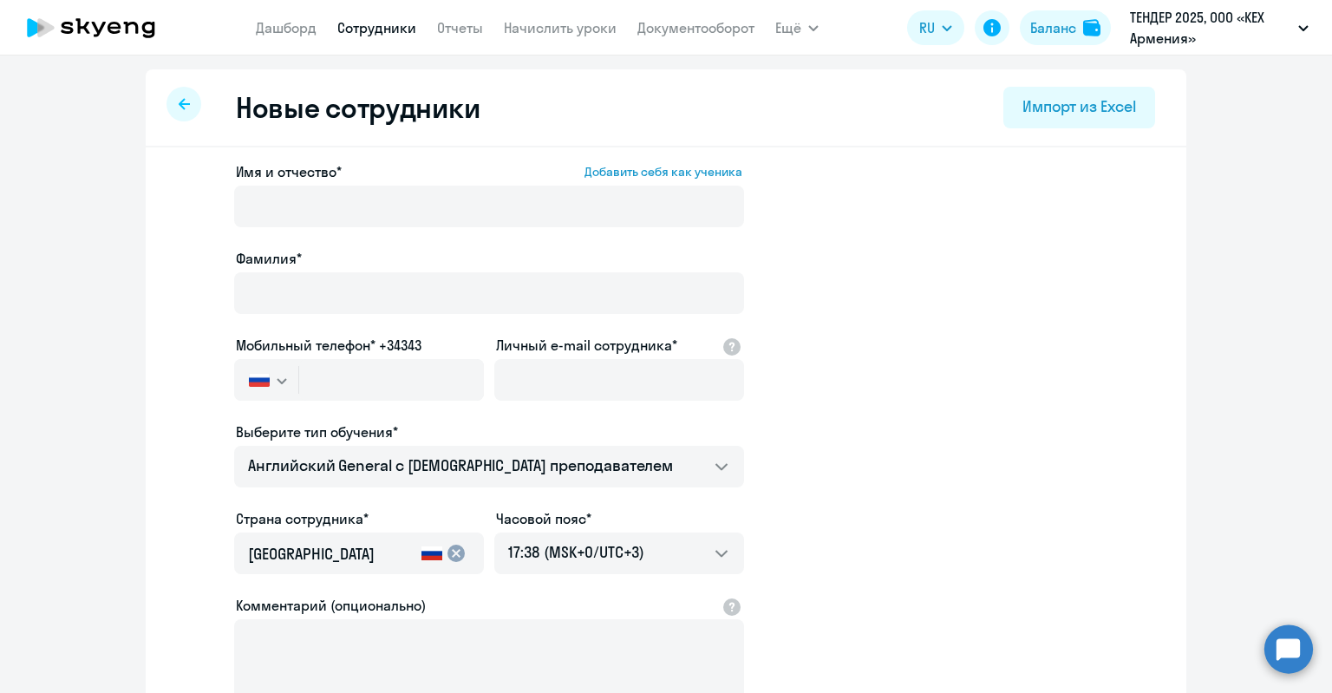
select select "30"
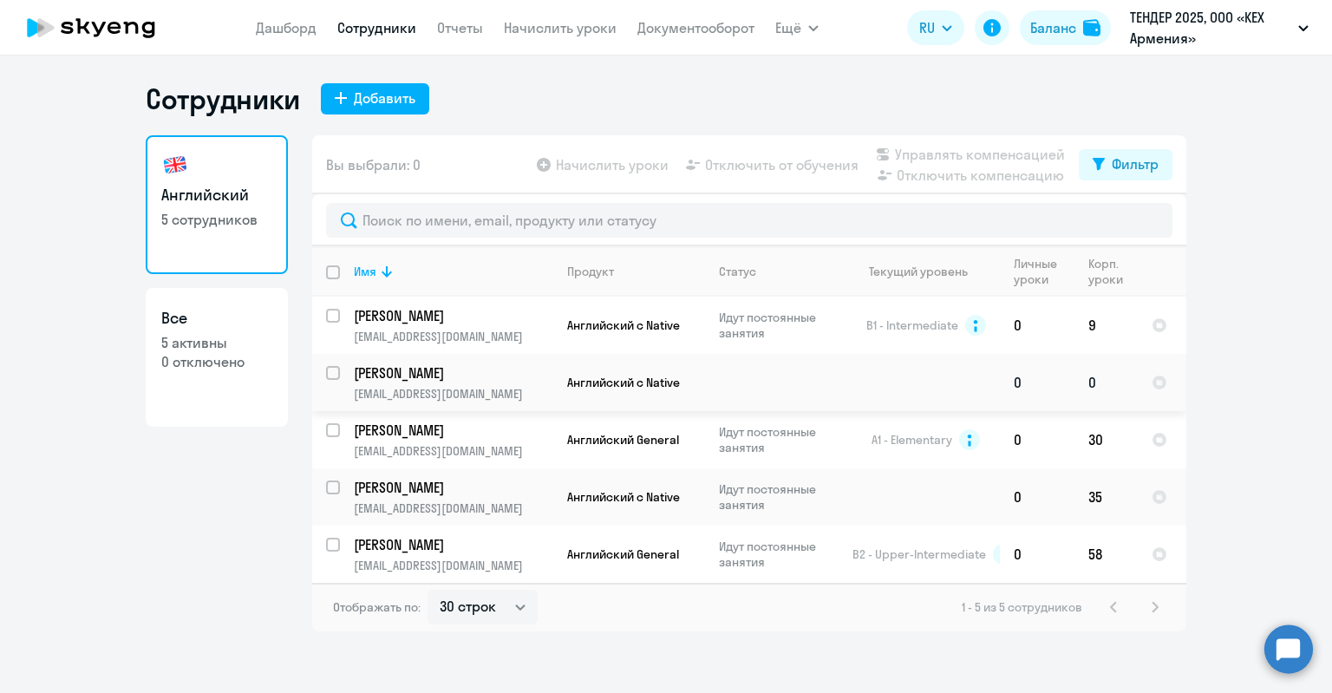
click at [424, 383] on td "[PERSON_NAME] [EMAIL_ADDRESS][DOMAIN_NAME]" at bounding box center [446, 382] width 213 height 57
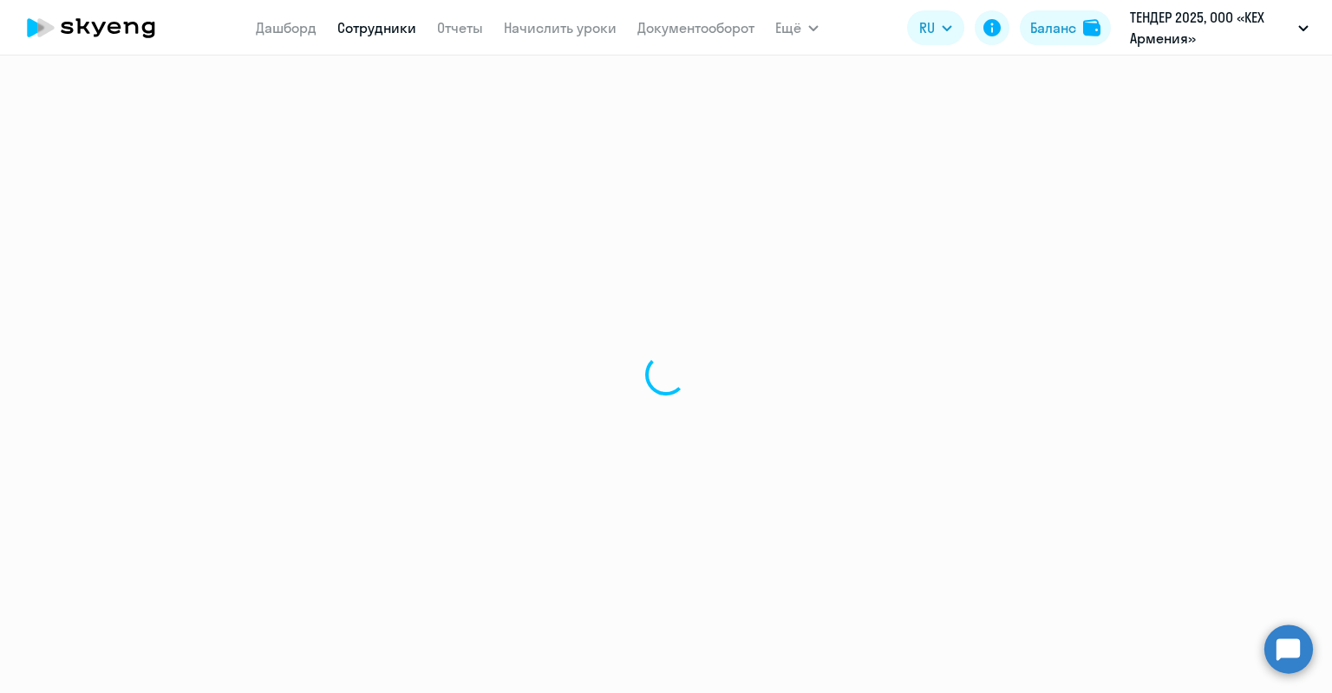
select select "english"
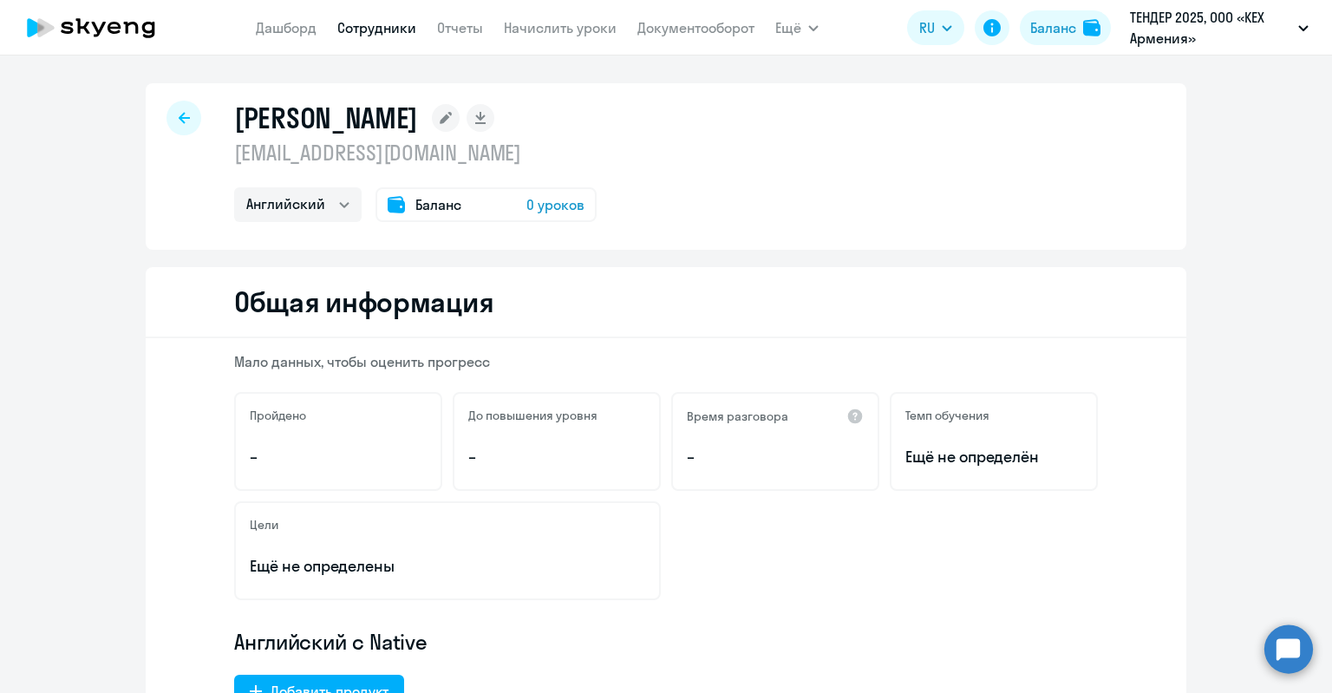
click at [432, 117] on rect at bounding box center [446, 118] width 28 height 28
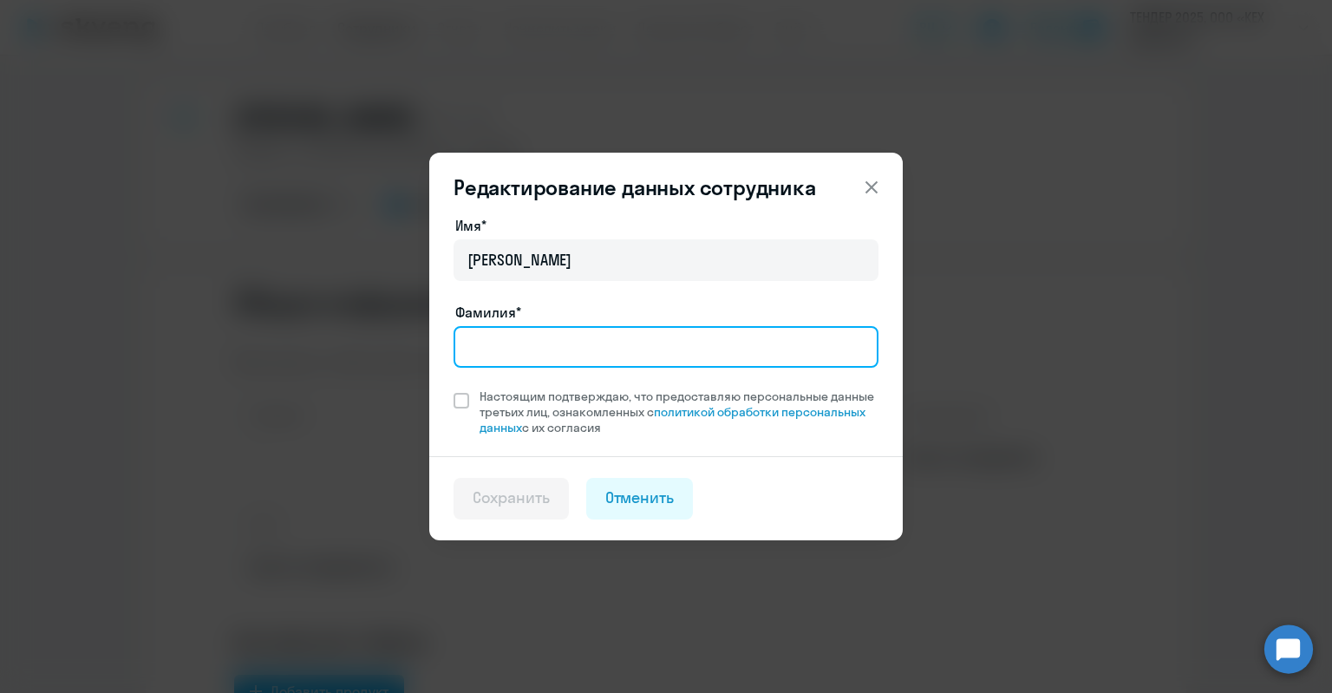
click at [553, 342] on input "Фамилия*" at bounding box center [665, 347] width 425 height 42
paste input "[EMAIL_ADDRESS][DOMAIN_NAME]"
type input "[EMAIL_ADDRESS][DOMAIN_NAME]"
drag, startPoint x: 600, startPoint y: 333, endPoint x: 288, endPoint y: 299, distance: 314.0
click at [288, 299] on div "Редактирование данных сотрудника Имя* [PERSON_NAME]* [EMAIL_ADDRESS][DOMAIN_NAM…" at bounding box center [665, 347] width 839 height 486
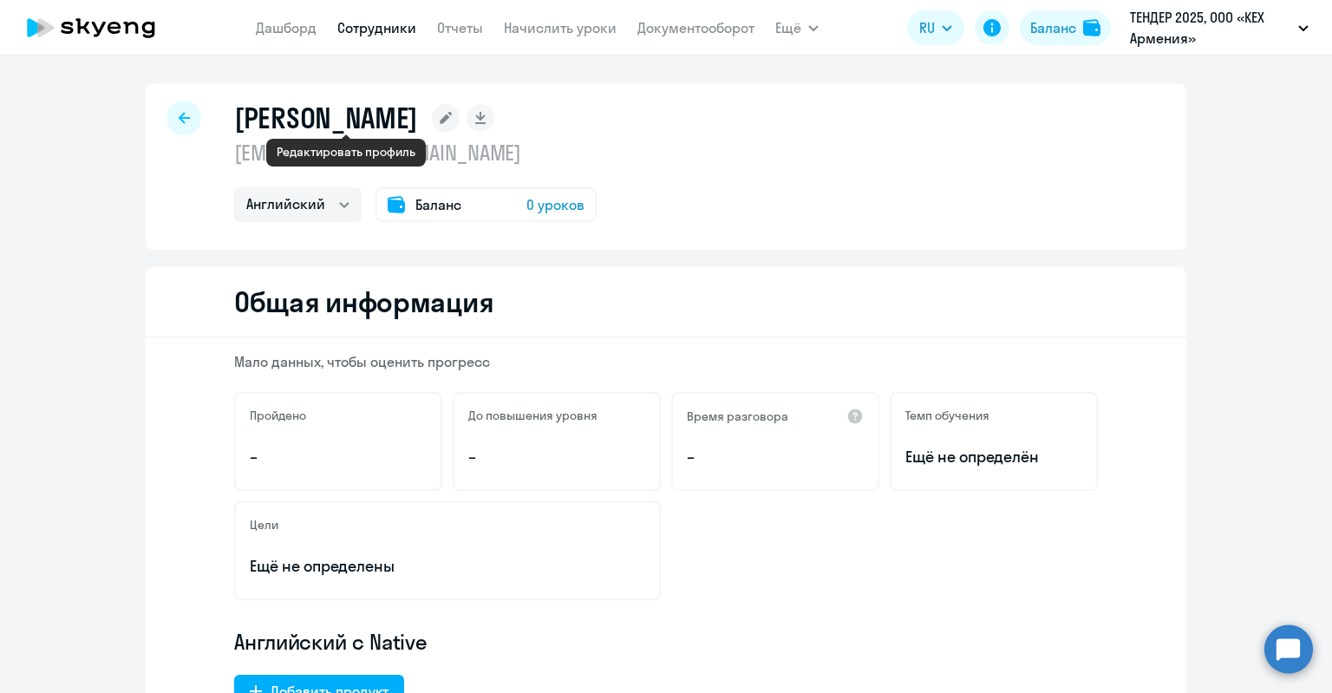
click at [432, 108] on rect at bounding box center [446, 118] width 28 height 28
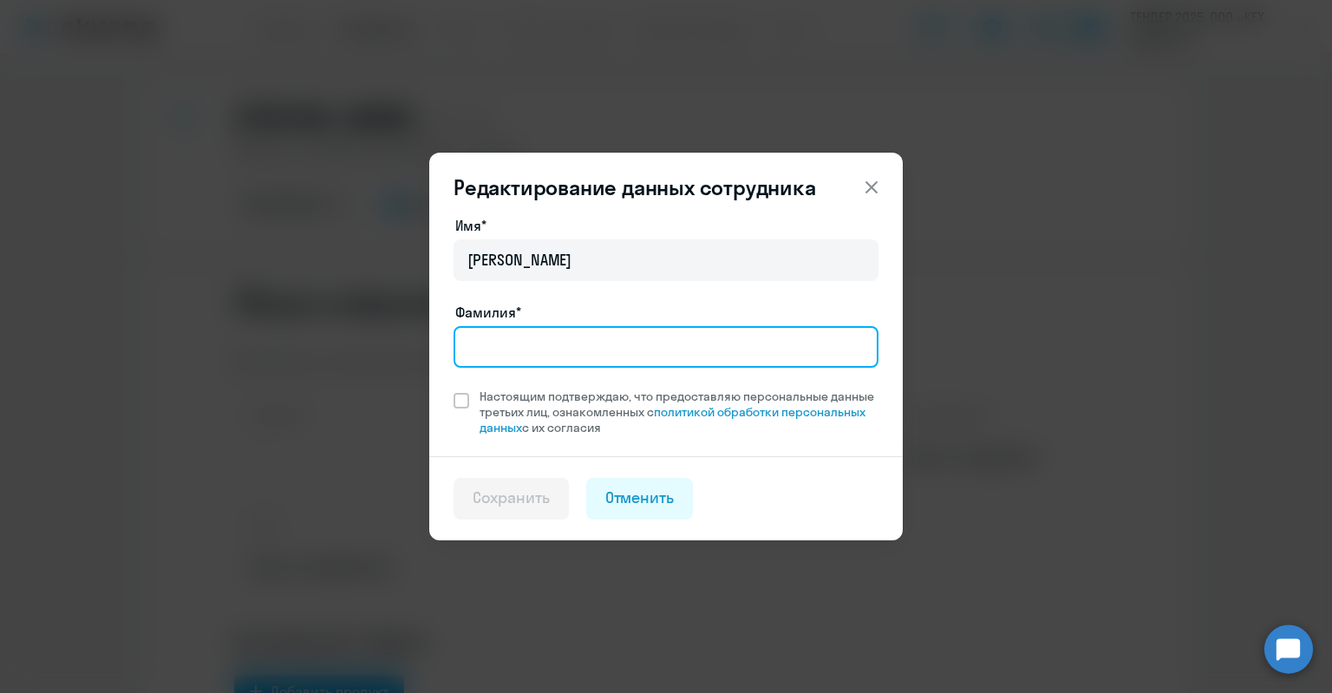
click at [599, 355] on input "Фамилия*" at bounding box center [665, 347] width 425 height 42
type input "[PERSON_NAME]"
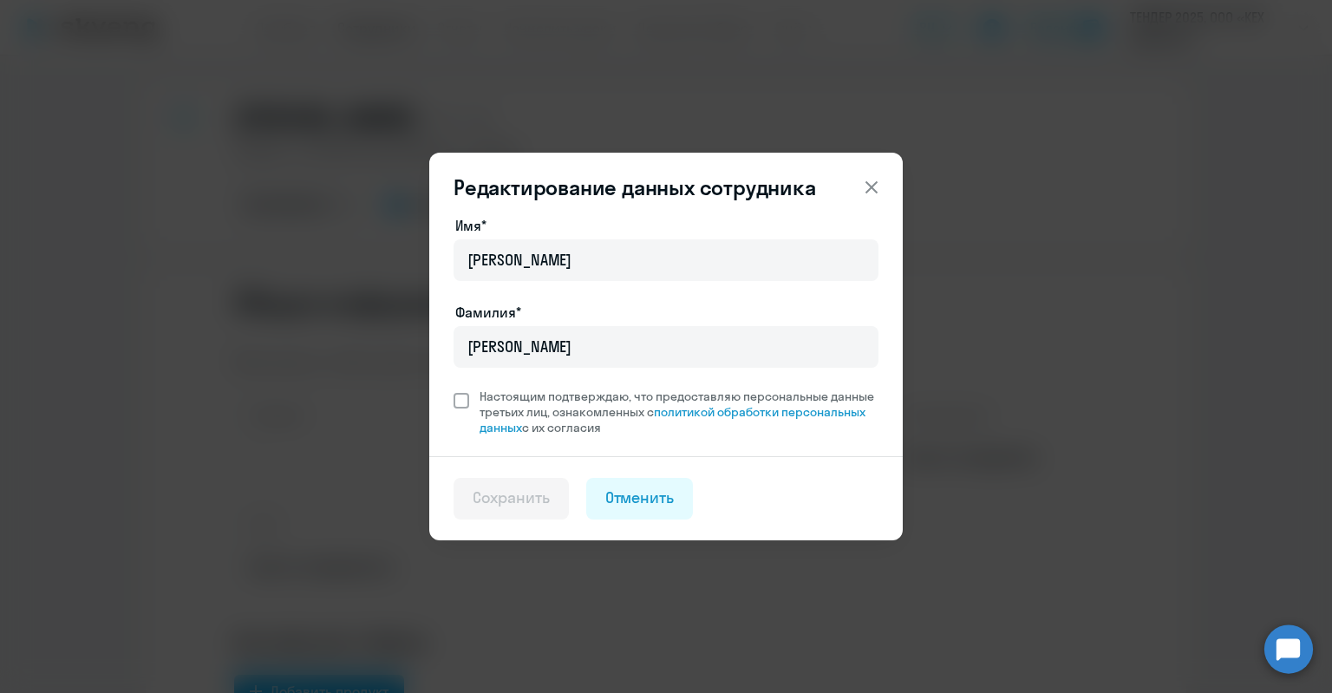
click at [581, 410] on span "Настоящим подтверждаю, что предоставляю персональные данные третьих лиц, ознако…" at bounding box center [678, 411] width 399 height 47
click at [453, 388] on input "Настоящим подтверждаю, что предоставляю персональные данные третьих лиц, ознако…" at bounding box center [453, 388] width 1 height 1
checkbox input "true"
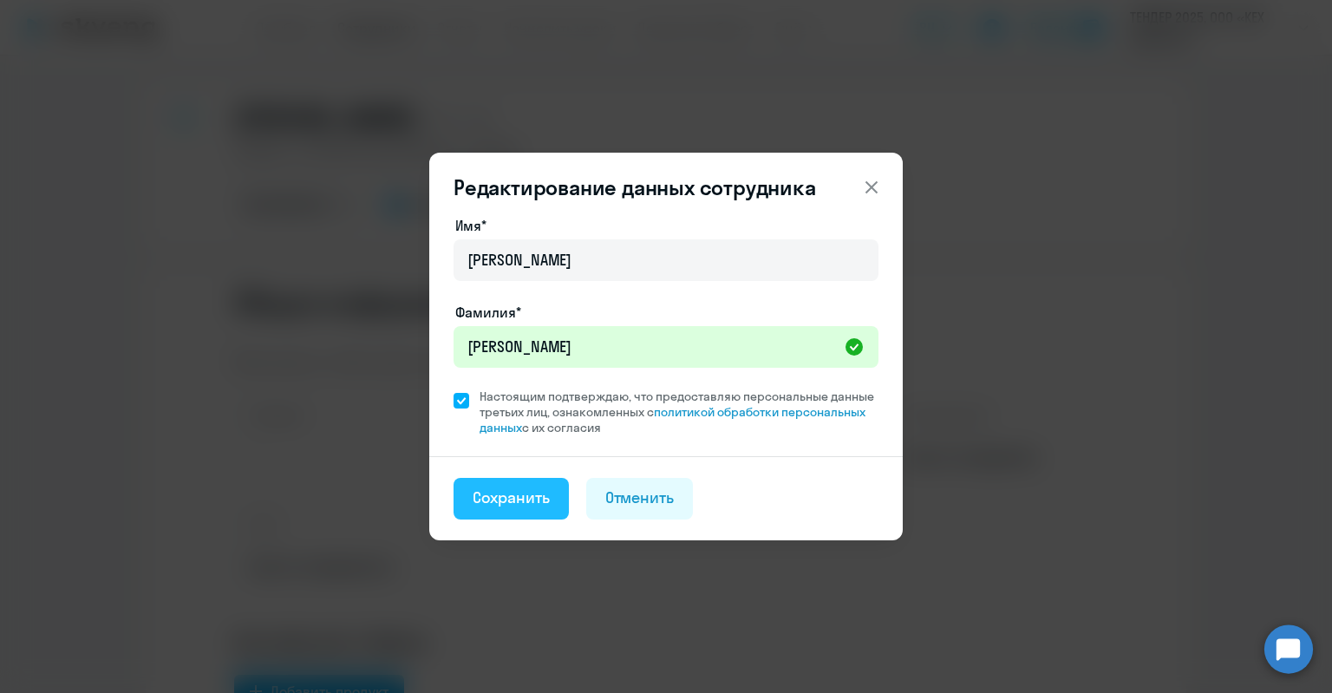
click at [527, 488] on div "Сохранить" at bounding box center [511, 497] width 77 height 23
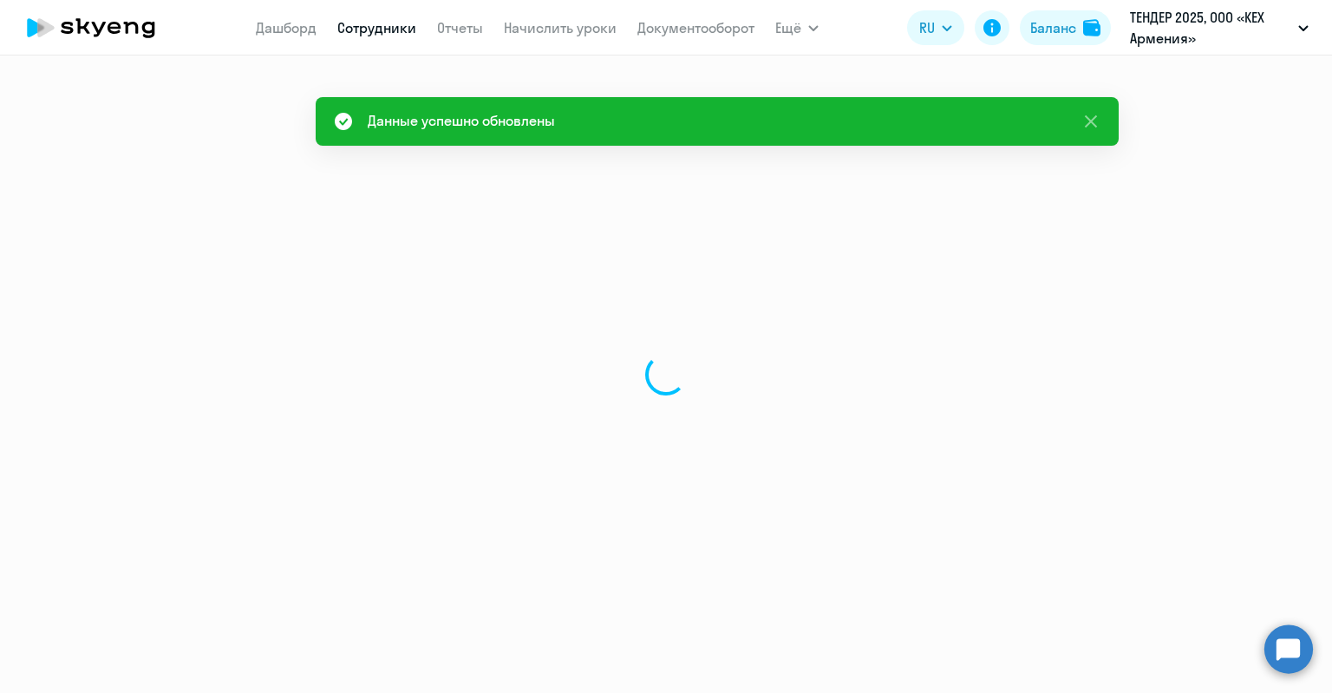
select select "english"
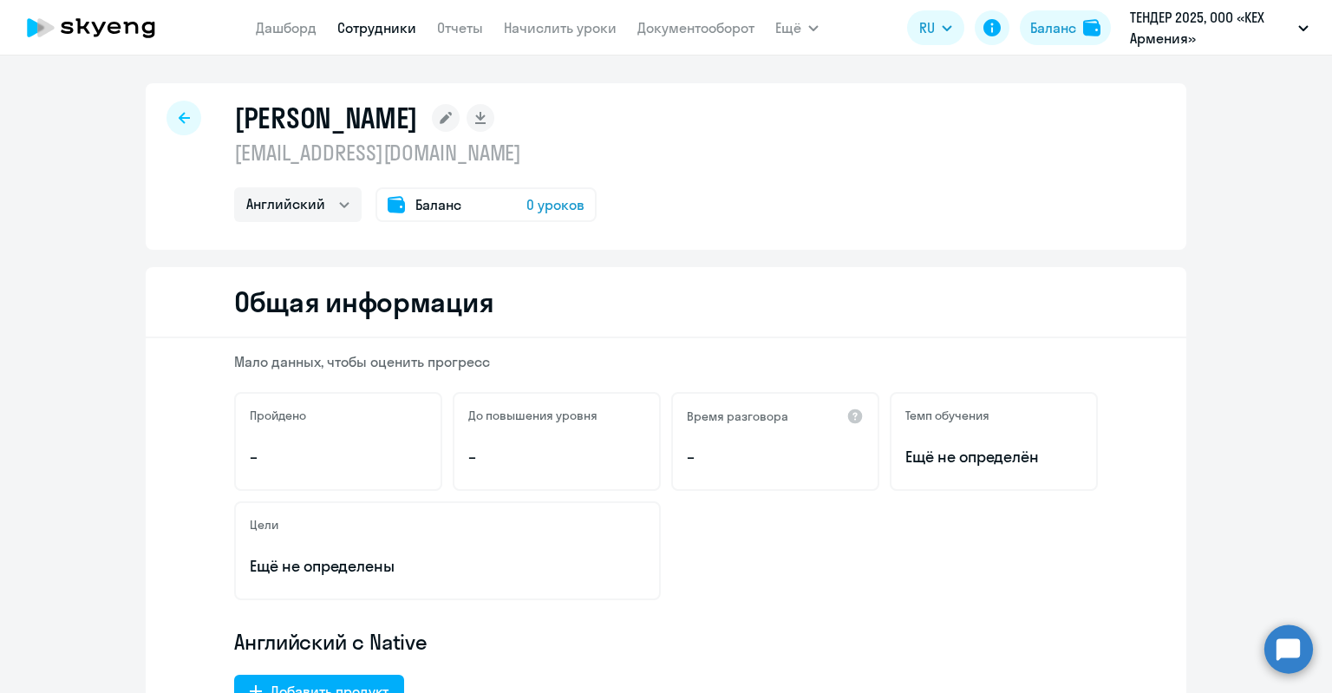
click at [466, 213] on div "Баланс 0 уроков" at bounding box center [485, 204] width 221 height 35
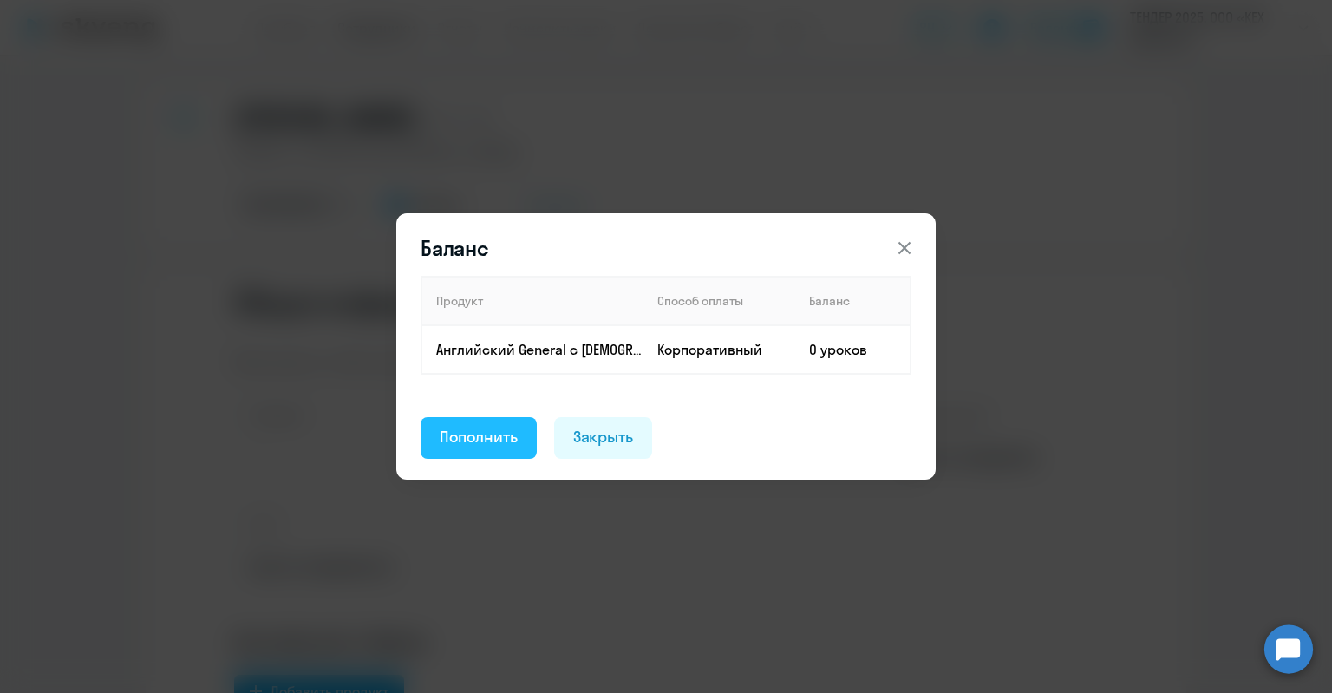
click at [491, 439] on div "Пополнить" at bounding box center [479, 437] width 78 height 23
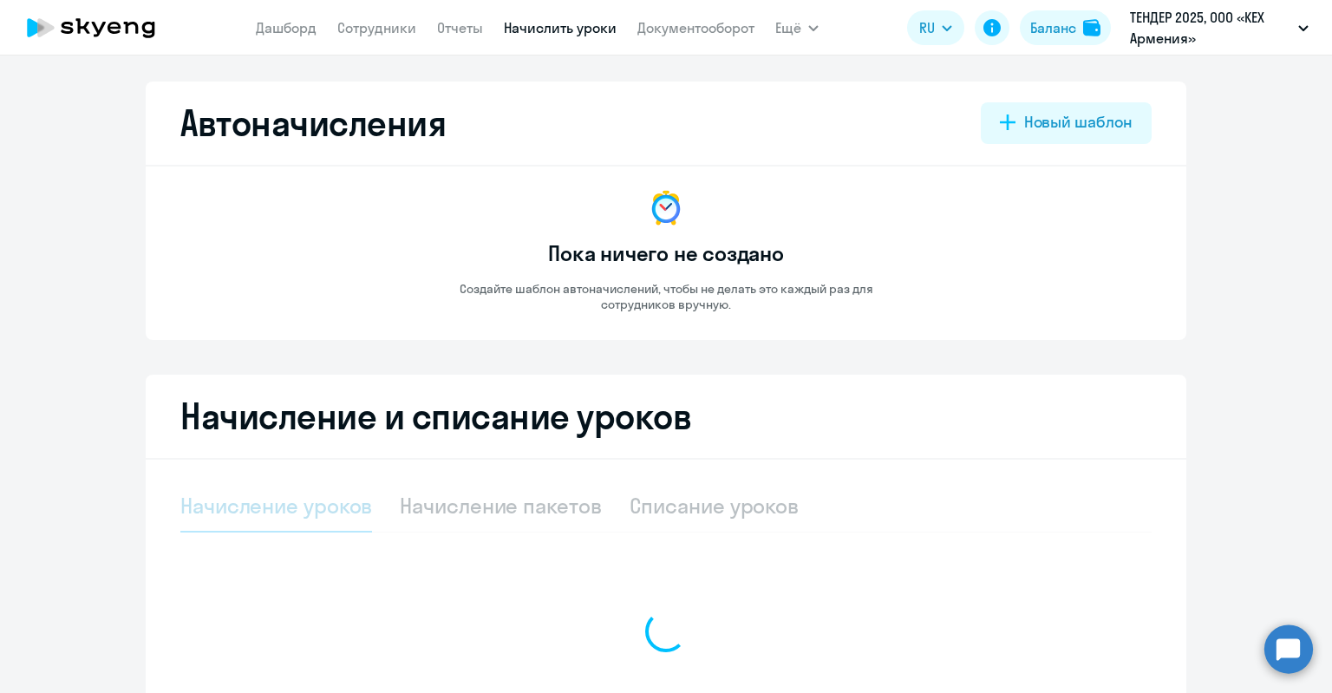
select select "10"
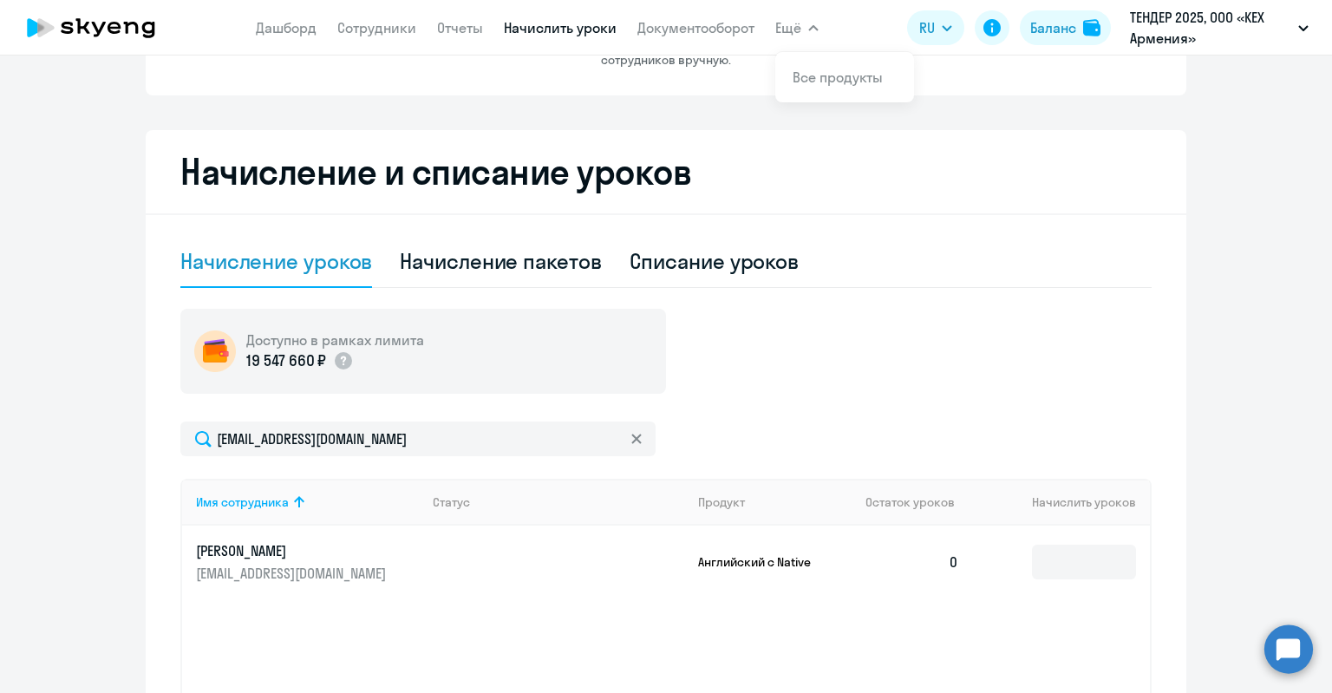
scroll to position [435, 0]
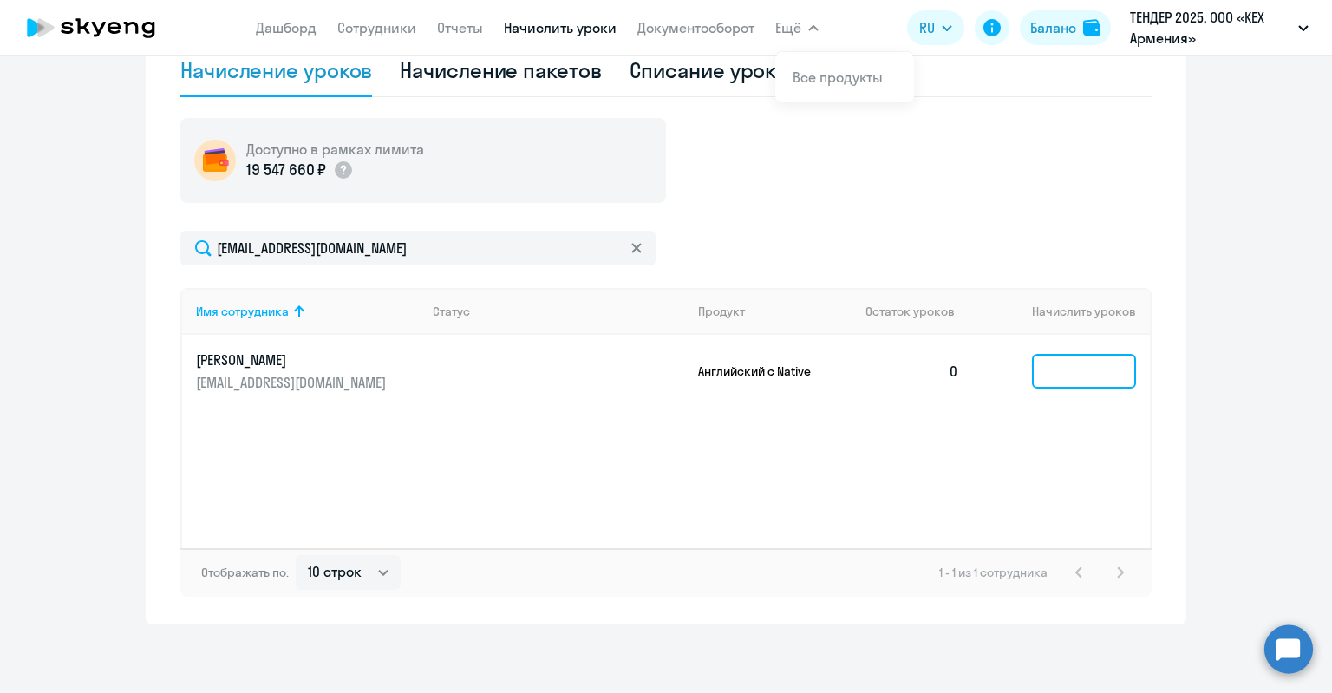
click at [1113, 369] on input at bounding box center [1084, 371] width 104 height 35
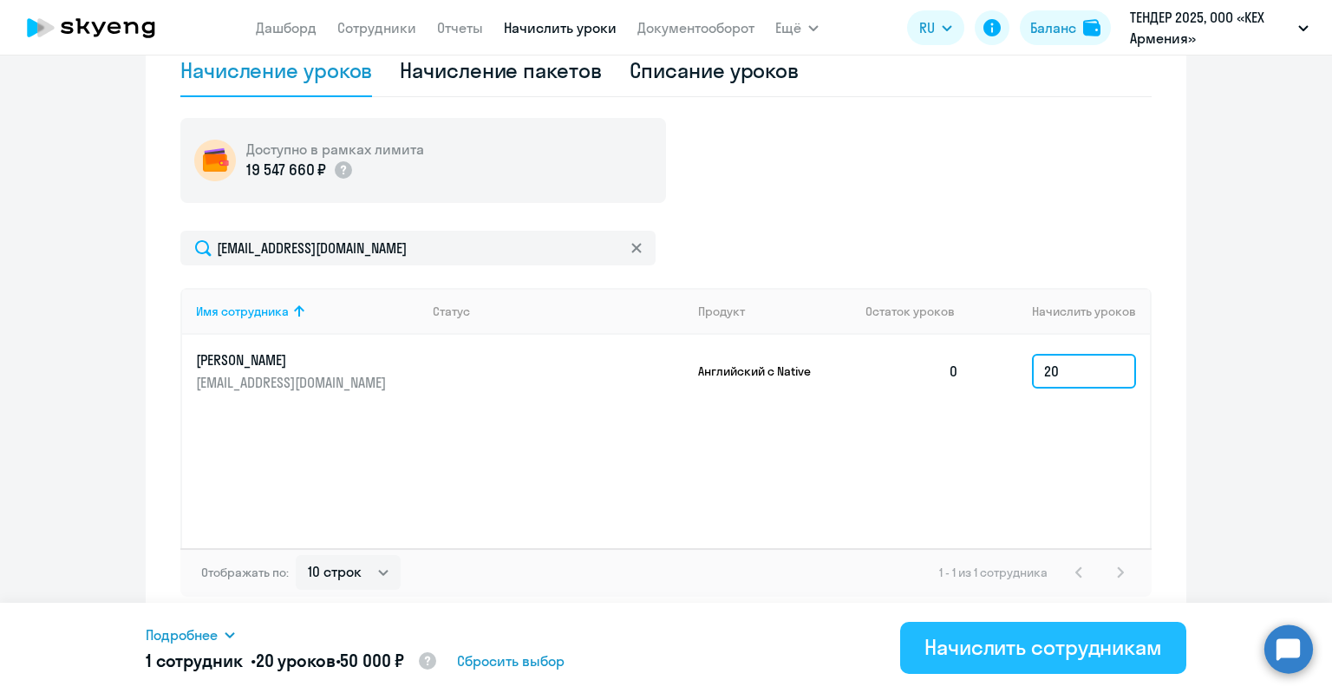
type input "20"
click at [1066, 661] on button "Начислить сотрудникам" at bounding box center [1043, 648] width 286 height 52
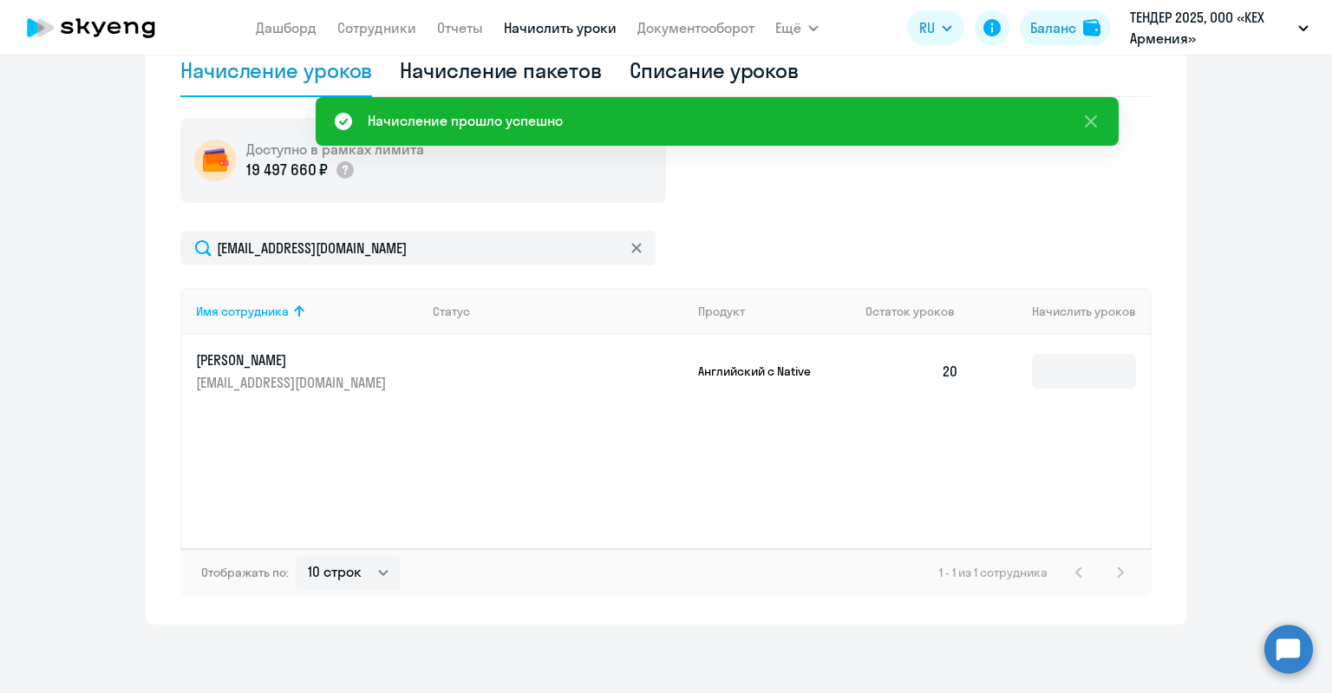
scroll to position [2, 0]
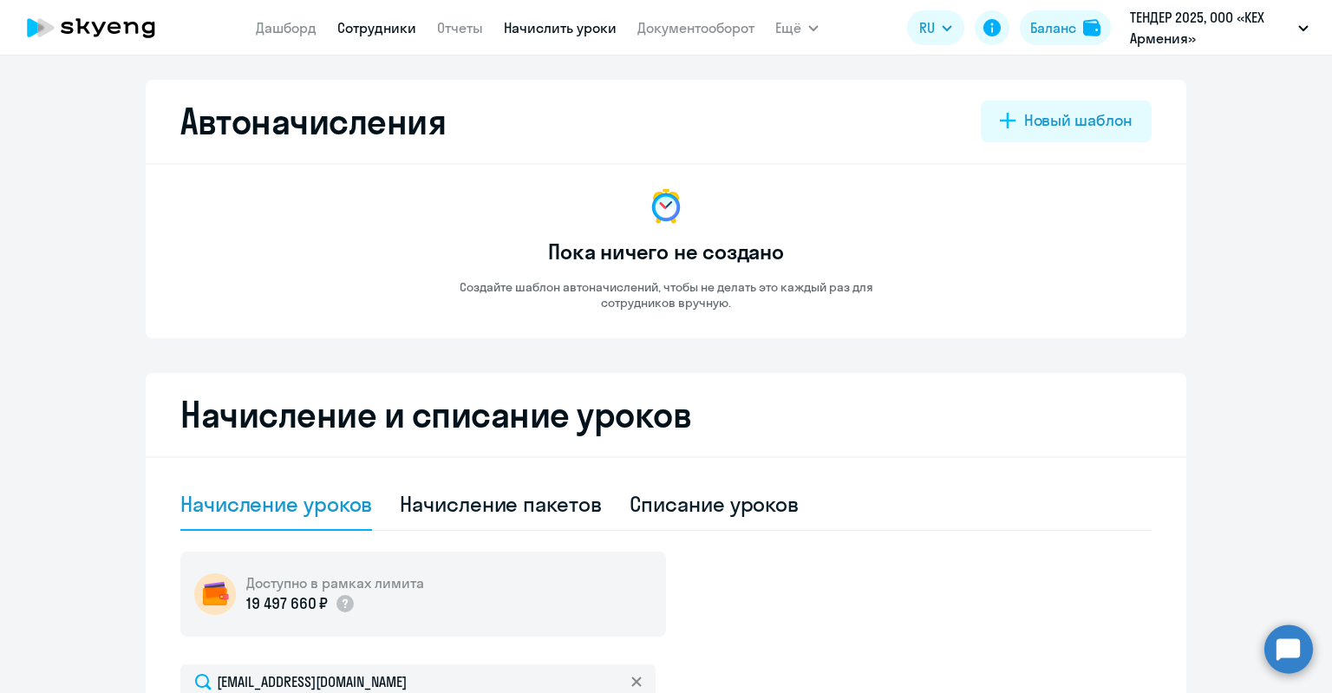
click at [379, 34] on link "Сотрудники" at bounding box center [376, 27] width 79 height 17
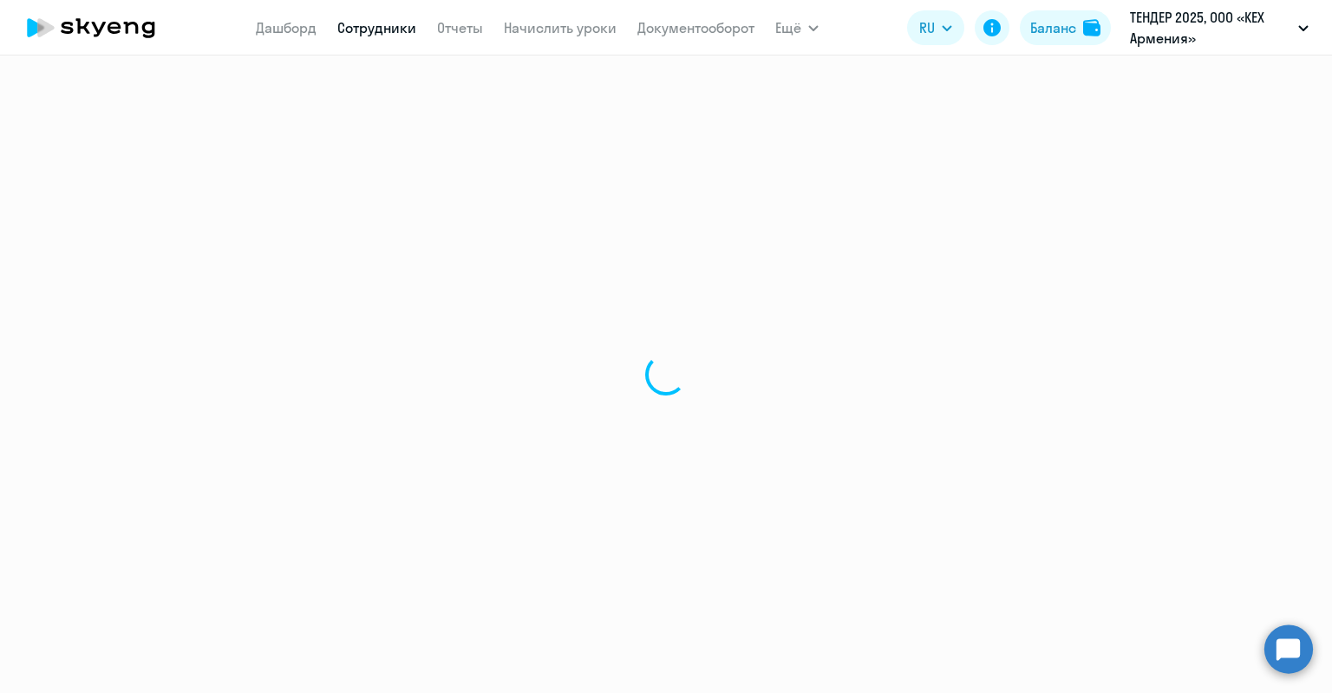
select select "30"
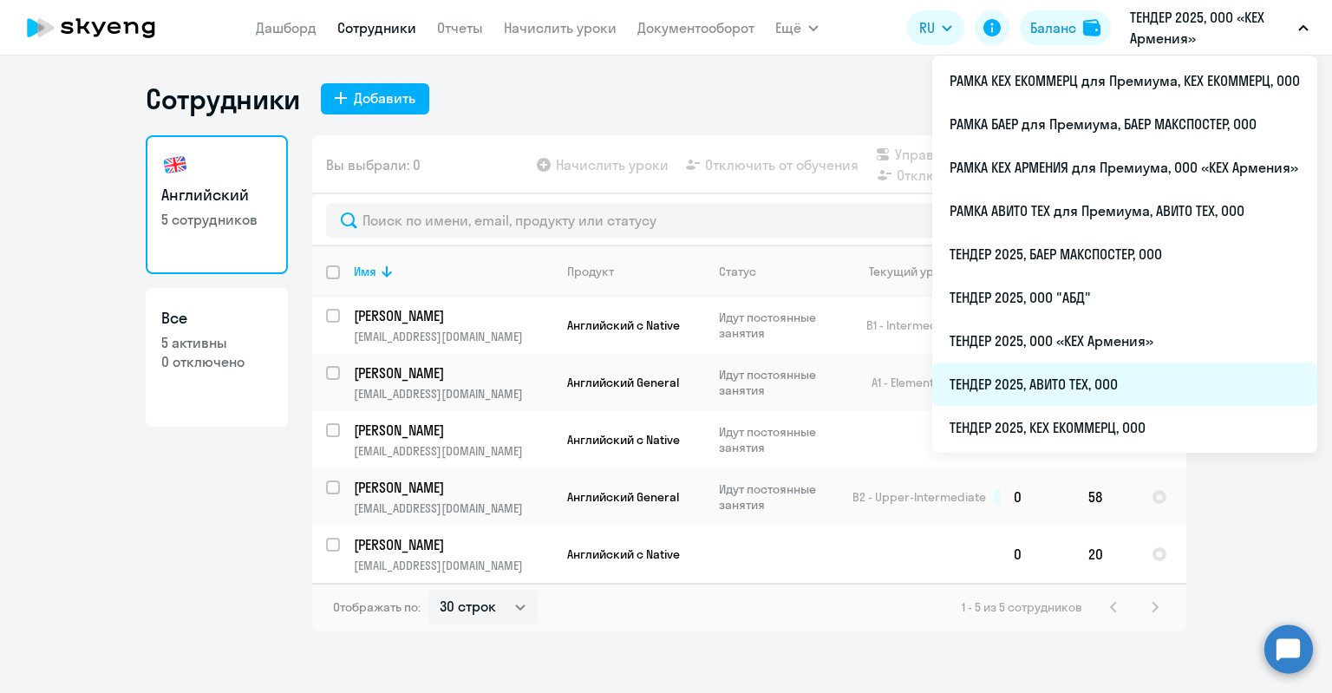
click at [1014, 387] on li "ТЕНДЕР 2025, АВИТО ТЕХ, ООО" at bounding box center [1124, 383] width 385 height 43
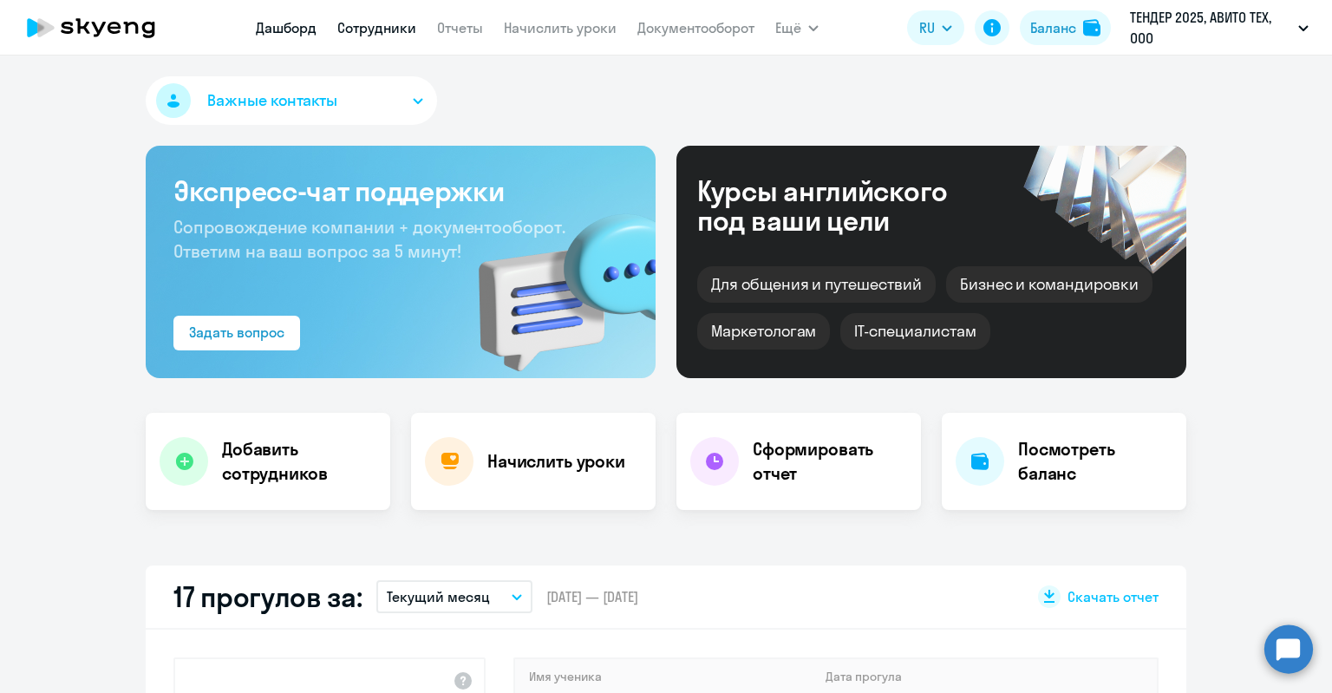
select select "30"
click at [378, 34] on link "Сотрудники" at bounding box center [376, 27] width 79 height 17
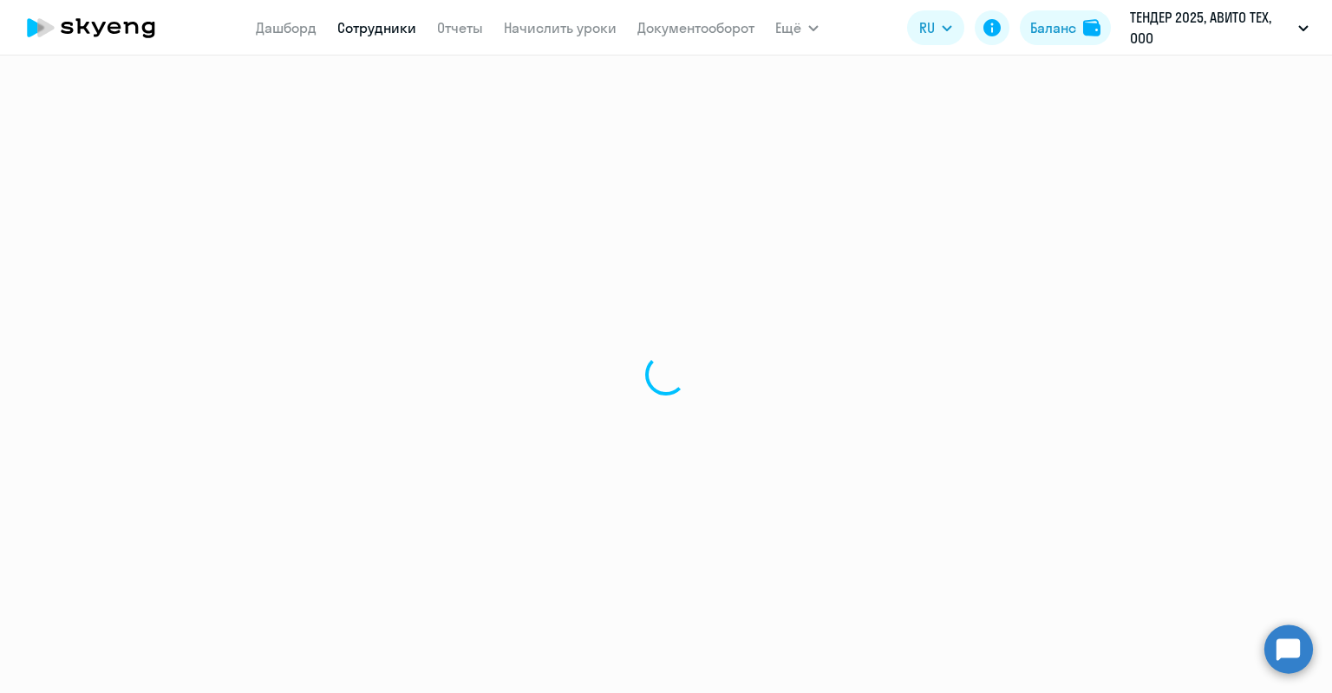
select select "30"
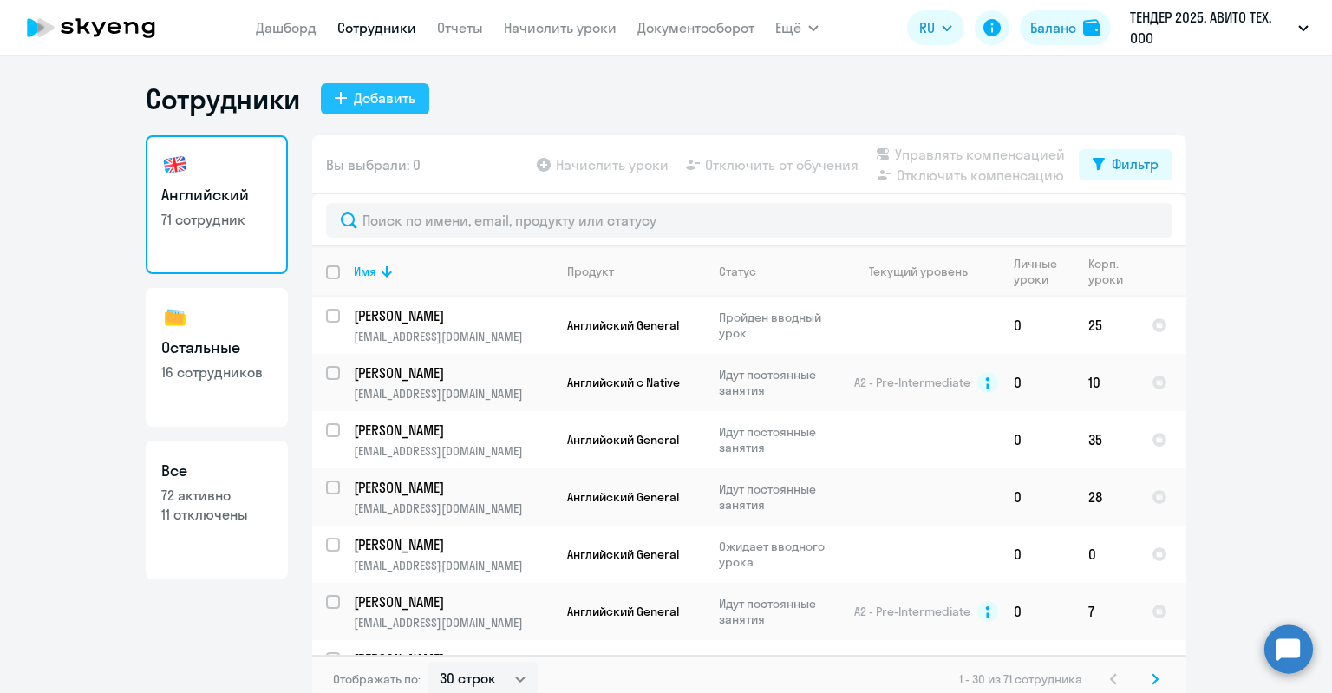
click at [355, 98] on div "Добавить" at bounding box center [385, 98] width 62 height 21
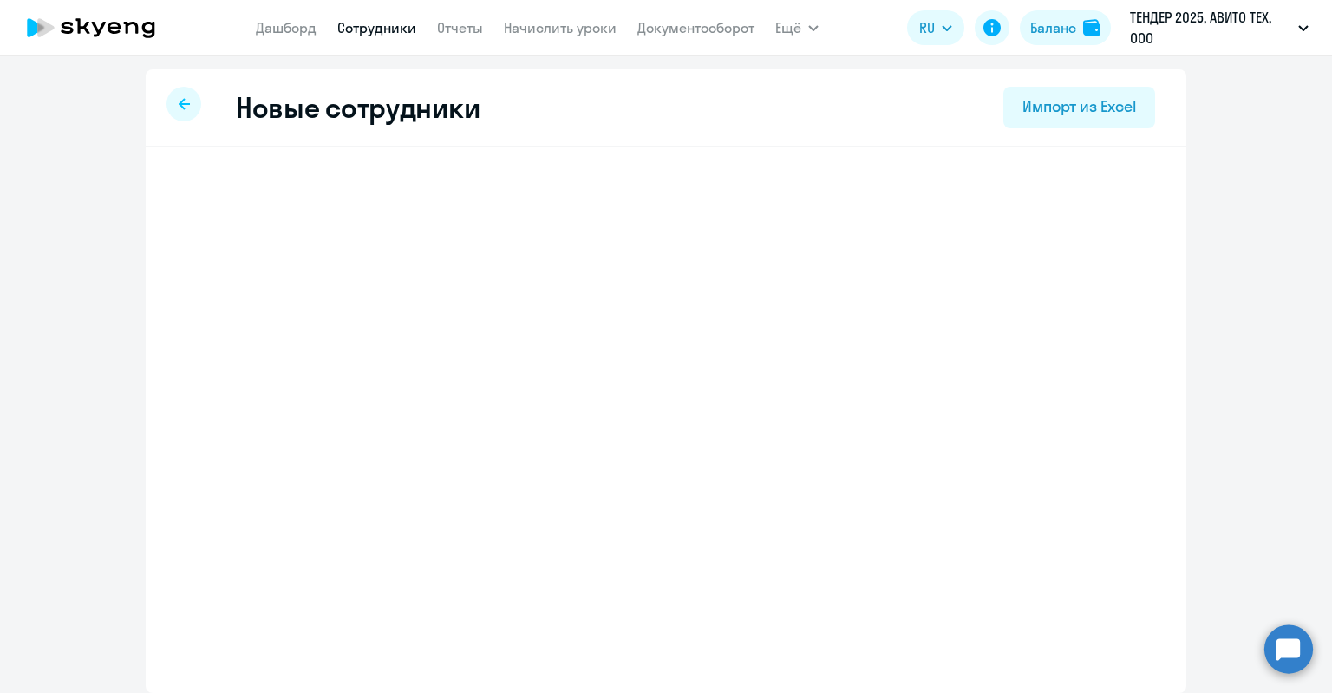
select select "english_adult_not_native_speaker"
select select "3"
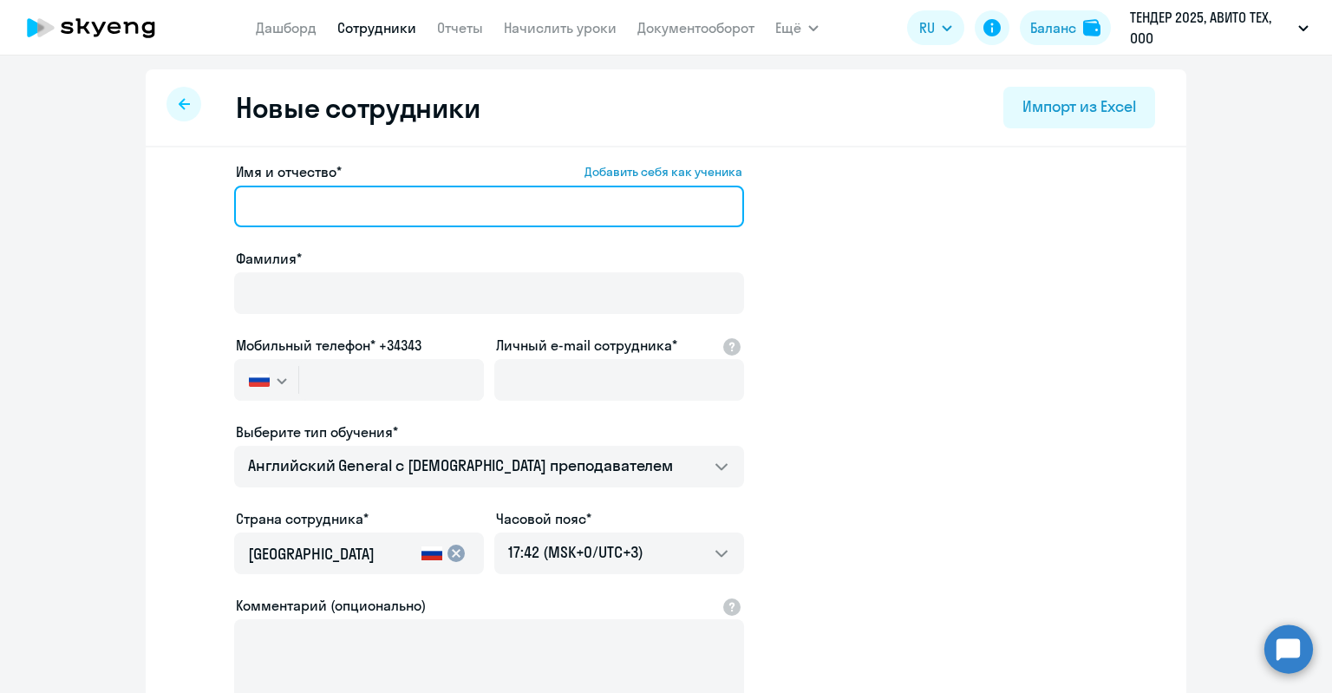
drag, startPoint x: 365, startPoint y: 204, endPoint x: 368, endPoint y: 214, distance: 10.7
click at [365, 204] on input "Имя и отчество* Добавить себя как ученика" at bounding box center [489, 207] width 510 height 42
paste input "[DATE]"
type input "[DATE]"
drag, startPoint x: 337, startPoint y: 213, endPoint x: 19, endPoint y: 207, distance: 318.3
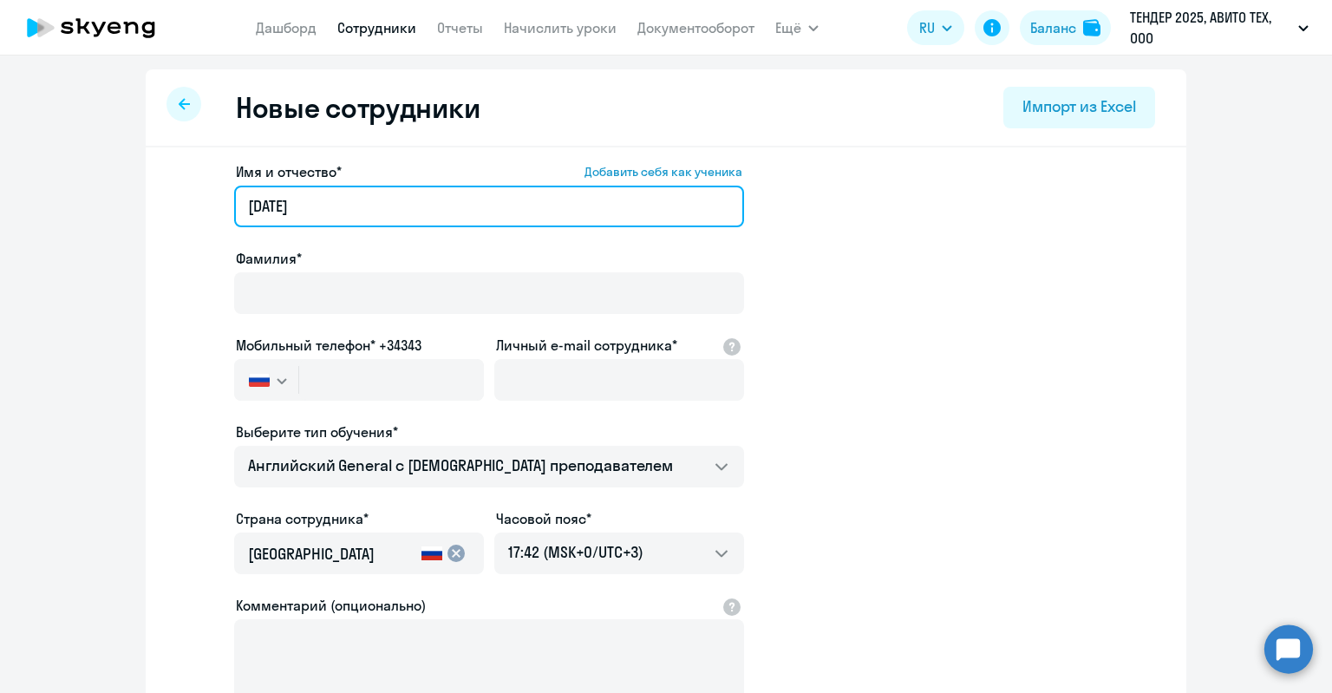
click at [0, 198] on ng-component "Новые сотрудники Импорт из Excel Имя и отчество* Добавить себя как ученика [DAT…" at bounding box center [666, 489] width 1332 height 840
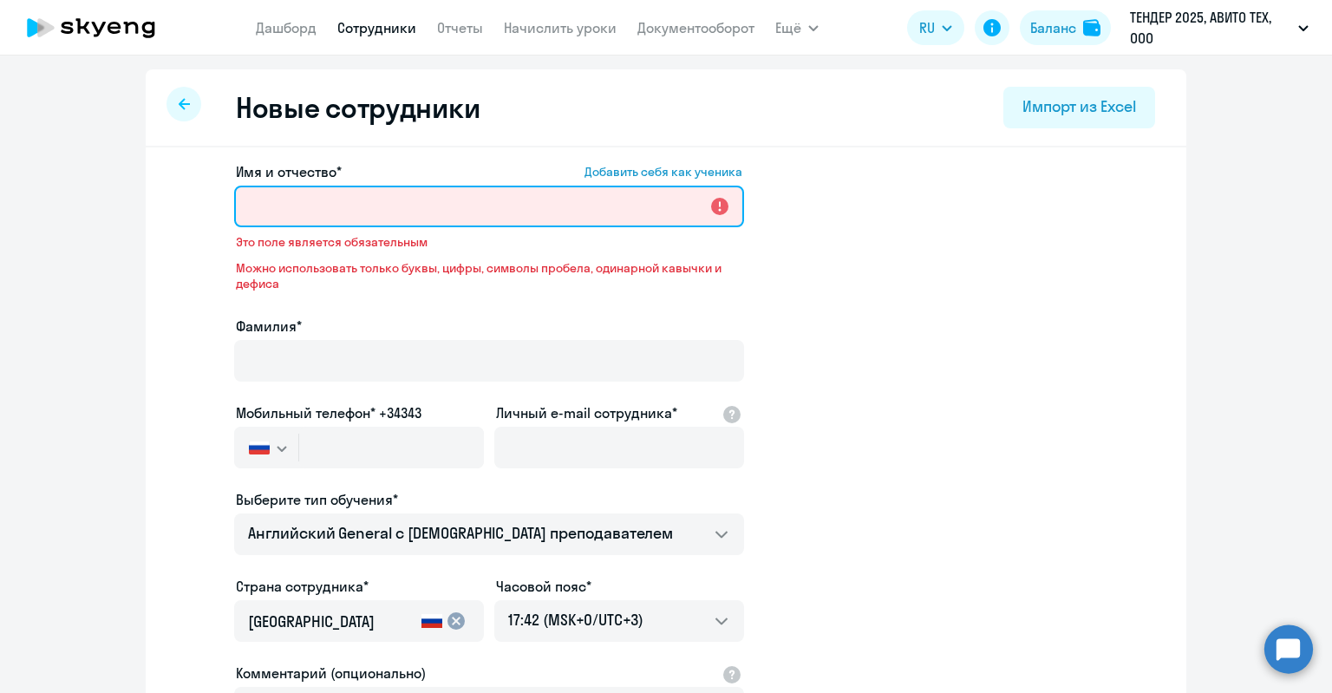
paste input "[PERSON_NAME]"
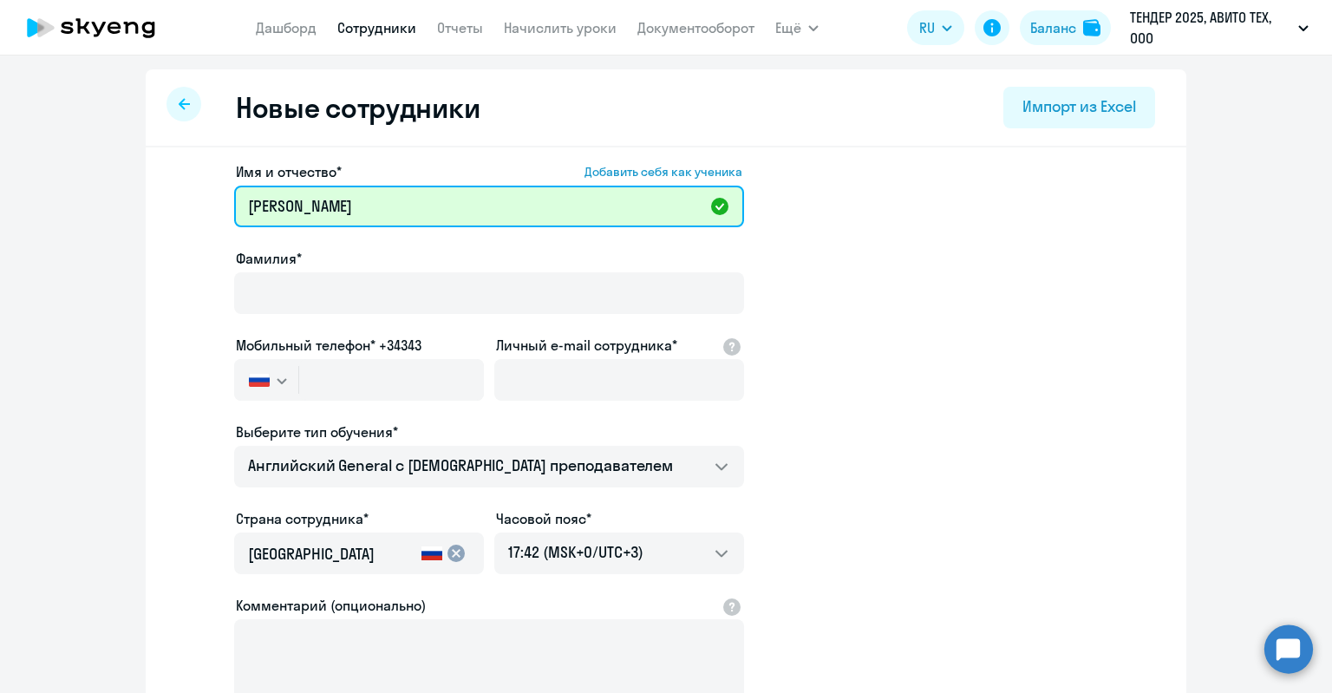
drag, startPoint x: 266, startPoint y: 212, endPoint x: 166, endPoint y: 214, distance: 99.7
click at [166, 214] on div "Имя и отчество* Добавить себя как ученика [PERSON_NAME]* Мобильный телефон* +34…" at bounding box center [666, 528] width 1040 height 762
drag, startPoint x: 466, startPoint y: 207, endPoint x: 349, endPoint y: 212, distance: 117.2
click at [349, 212] on input "[PERSON_NAME]" at bounding box center [489, 207] width 510 height 42
drag, startPoint x: 300, startPoint y: 211, endPoint x: 245, endPoint y: 207, distance: 54.7
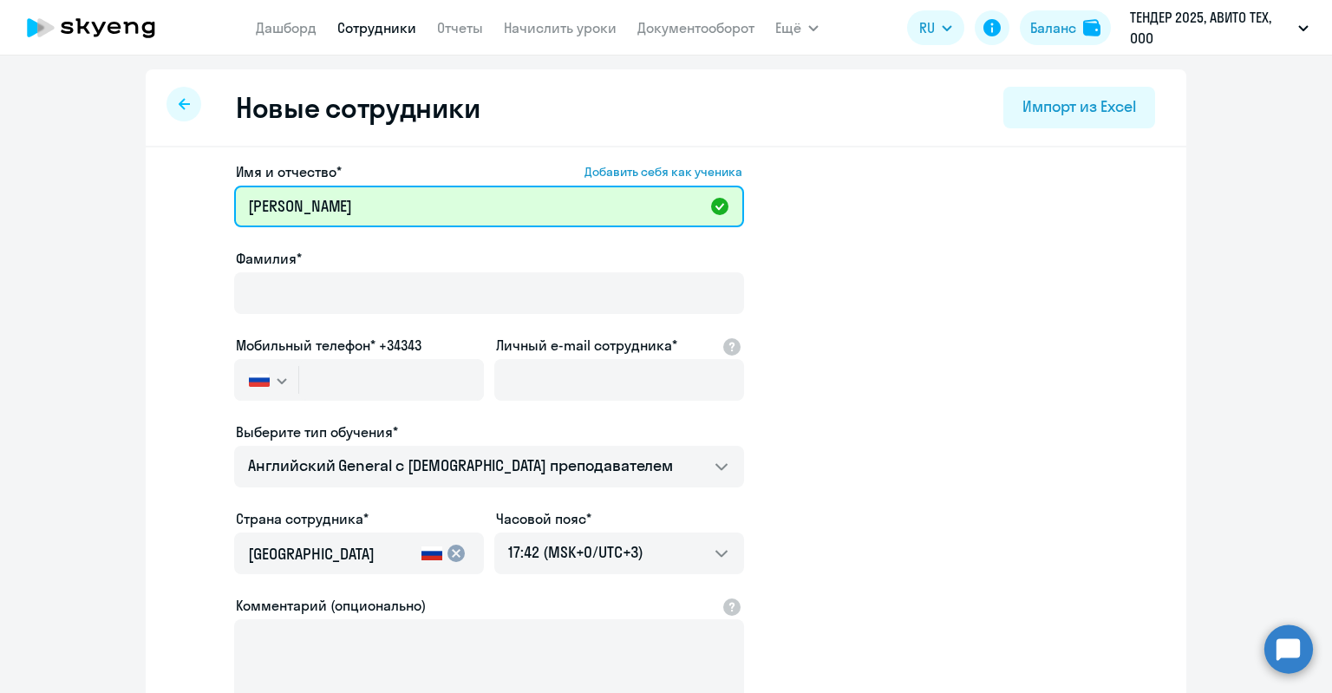
click at [245, 207] on input "[PERSON_NAME]" at bounding box center [489, 207] width 510 height 42
click at [243, 206] on input "[PERSON_NAME]" at bounding box center [489, 207] width 510 height 42
drag, startPoint x: 244, startPoint y: 206, endPoint x: 303, endPoint y: 214, distance: 60.3
click at [303, 214] on input "[PERSON_NAME]" at bounding box center [489, 207] width 510 height 42
type input "[PERSON_NAME]"
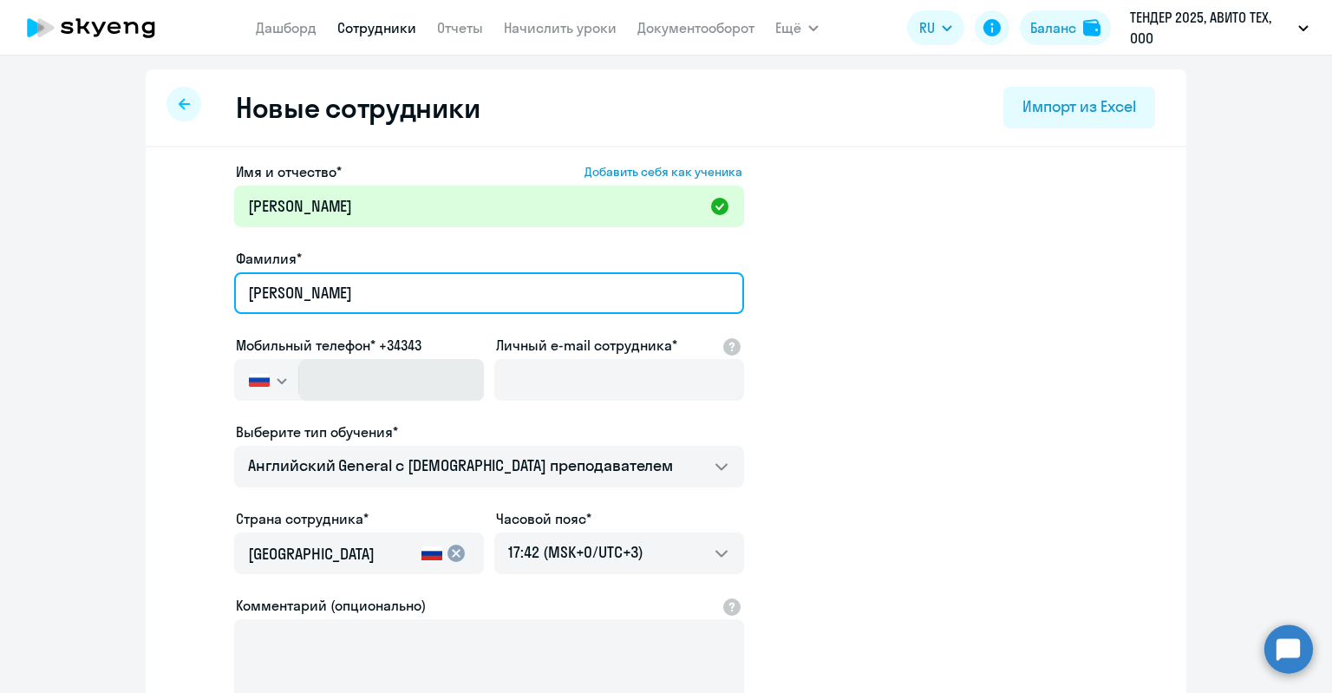
type input "[PERSON_NAME]"
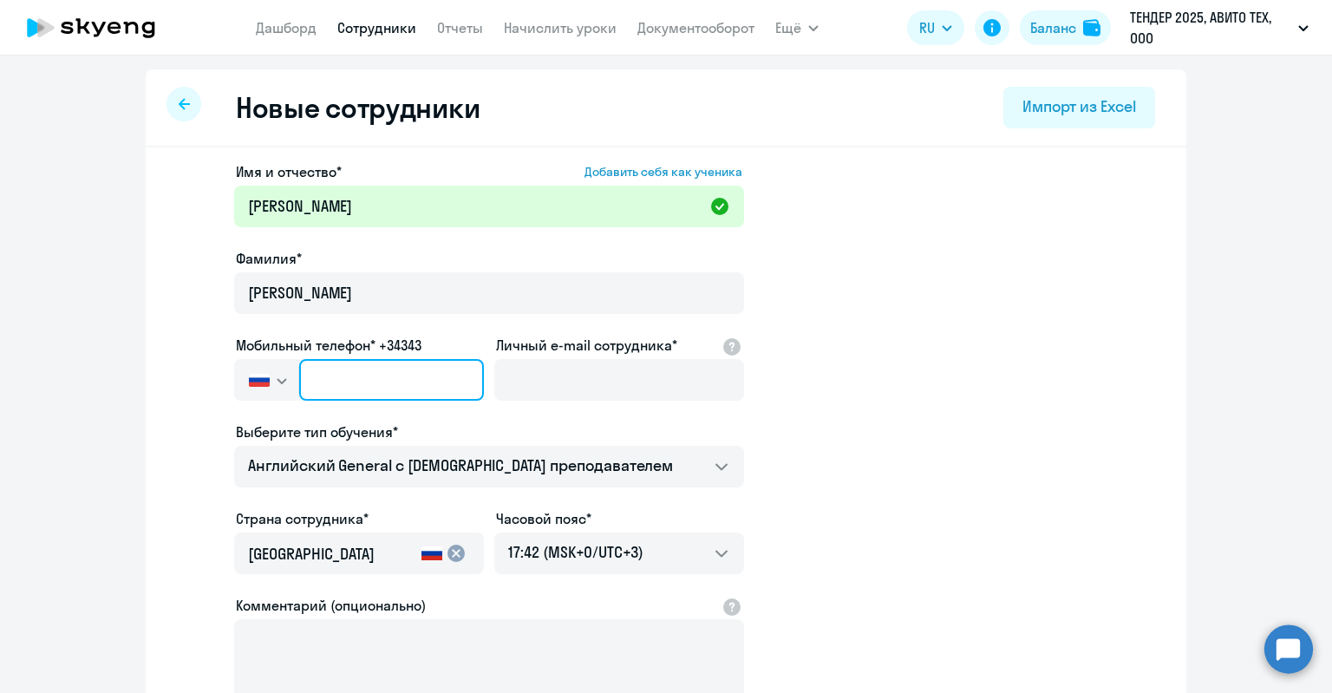
click at [374, 362] on input "text" at bounding box center [391, 380] width 185 height 42
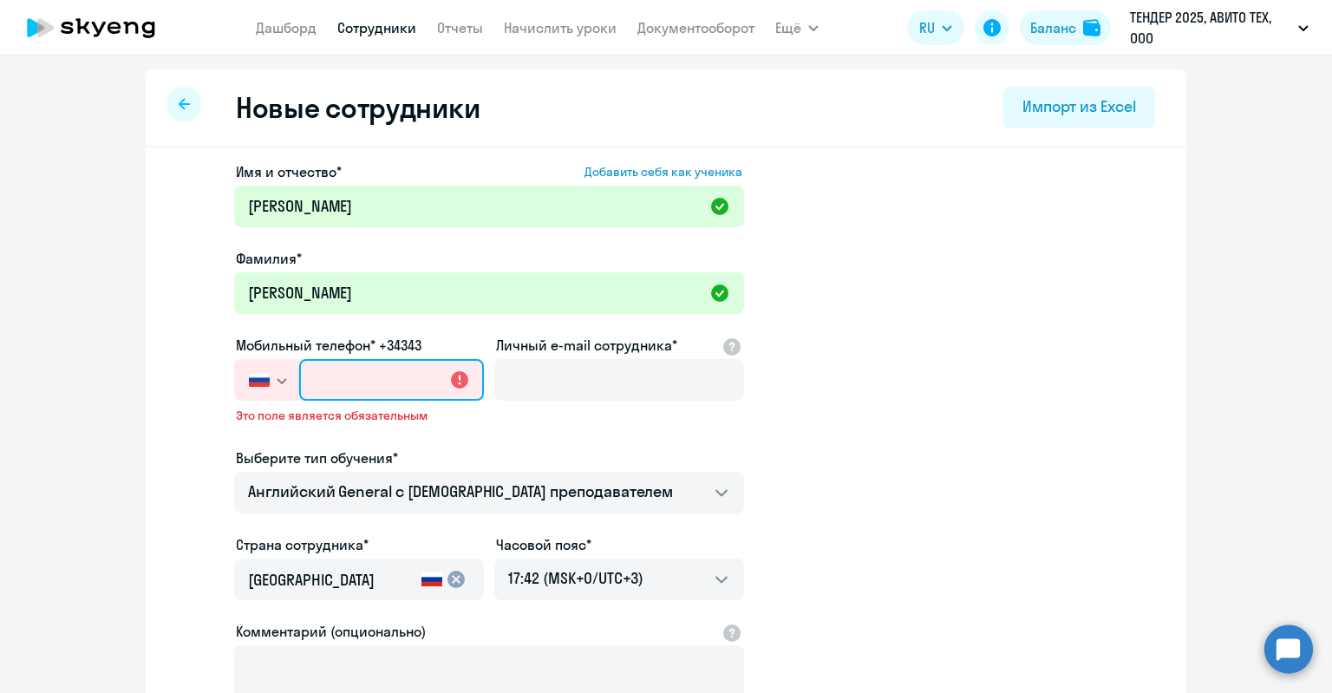
paste input "[PHONE_NUMBER]"
type input "[PHONE_NUMBER]"
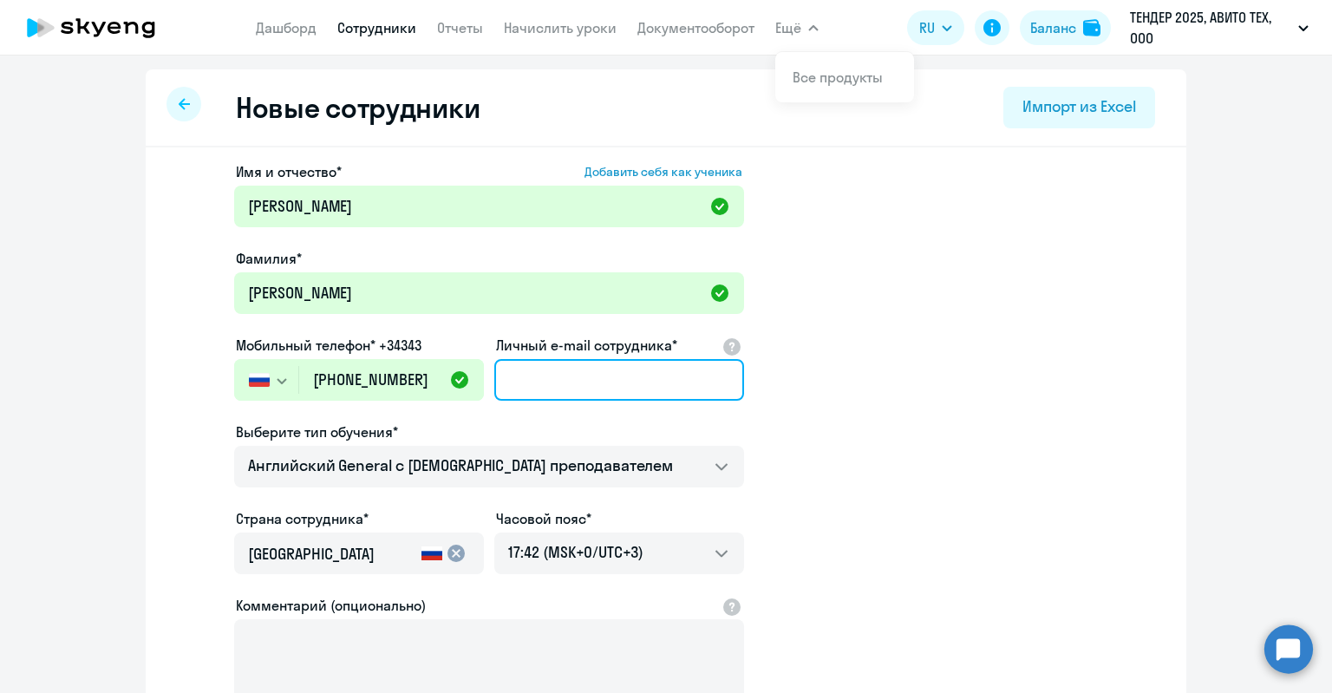
click at [551, 391] on input "Личный e-mail сотрудника*" at bounding box center [619, 380] width 250 height 42
paste input "[EMAIL_ADDRESS][DOMAIN_NAME]"
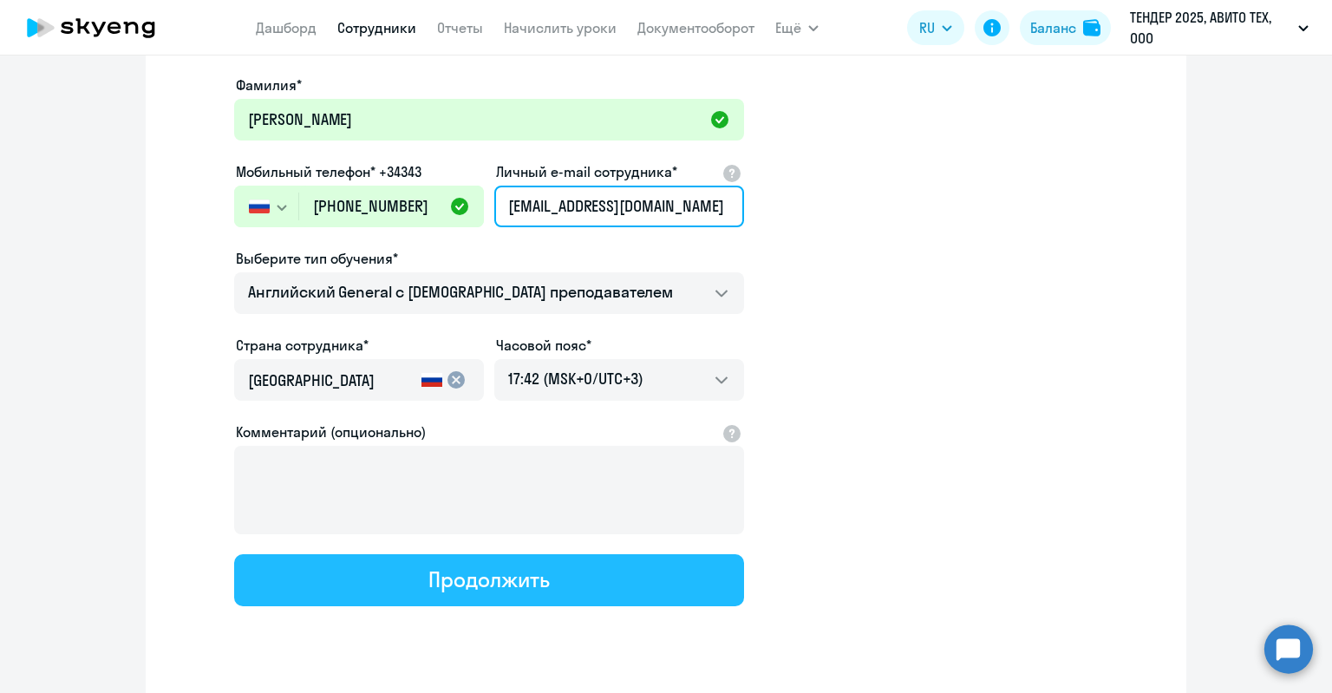
type input "[EMAIL_ADDRESS][DOMAIN_NAME]"
click at [478, 590] on div "Продолжить" at bounding box center [488, 579] width 121 height 28
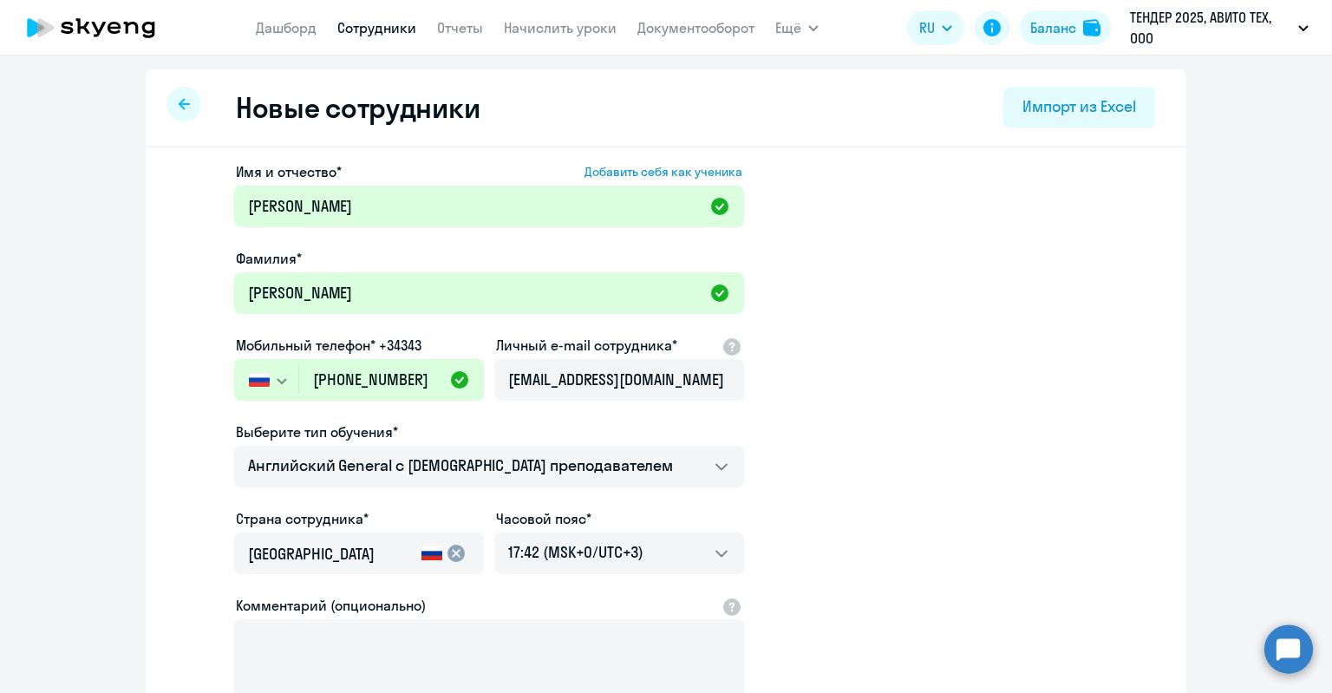
select select "english_adult_not_native_speaker"
select select "3"
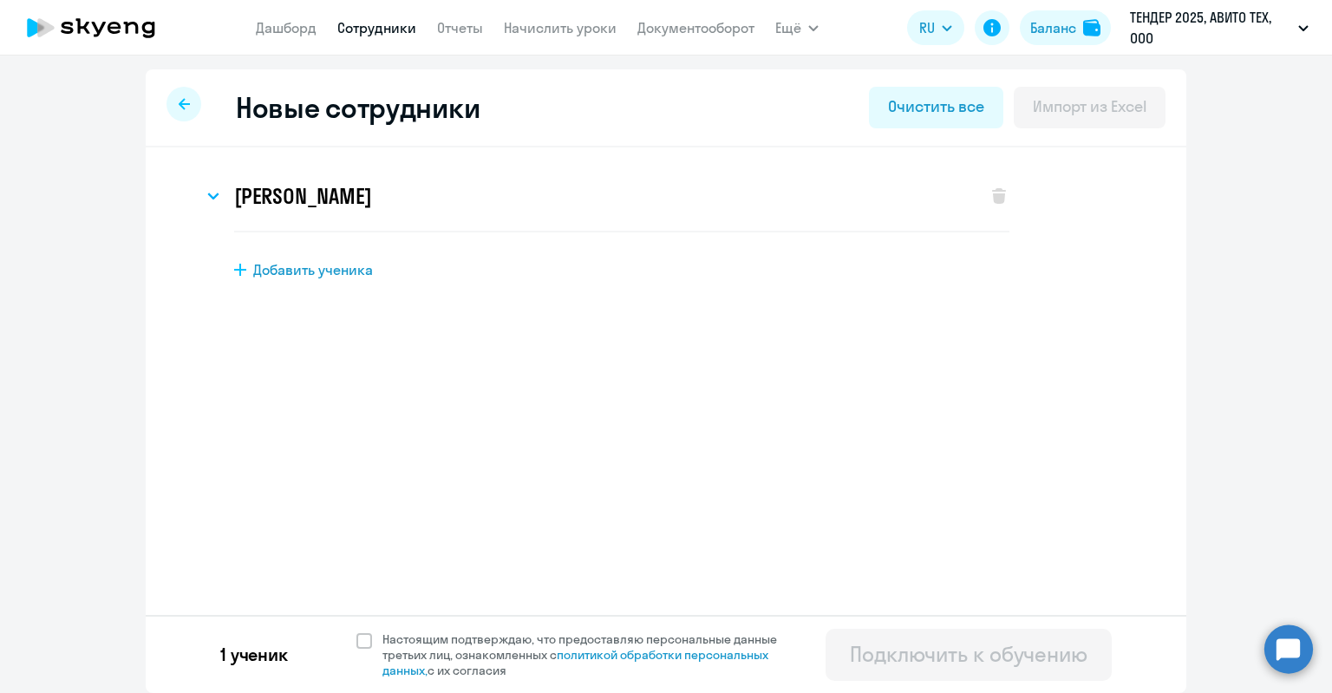
scroll to position [0, 0]
click at [447, 646] on span "Настоящим подтверждаю, что предоставляю персональные данные третьих лиц, ознако…" at bounding box center [589, 654] width 415 height 47
click at [356, 631] on input "Настоящим подтверждаю, что предоставляю персональные данные третьих лиц, ознако…" at bounding box center [355, 630] width 1 height 1
checkbox input "true"
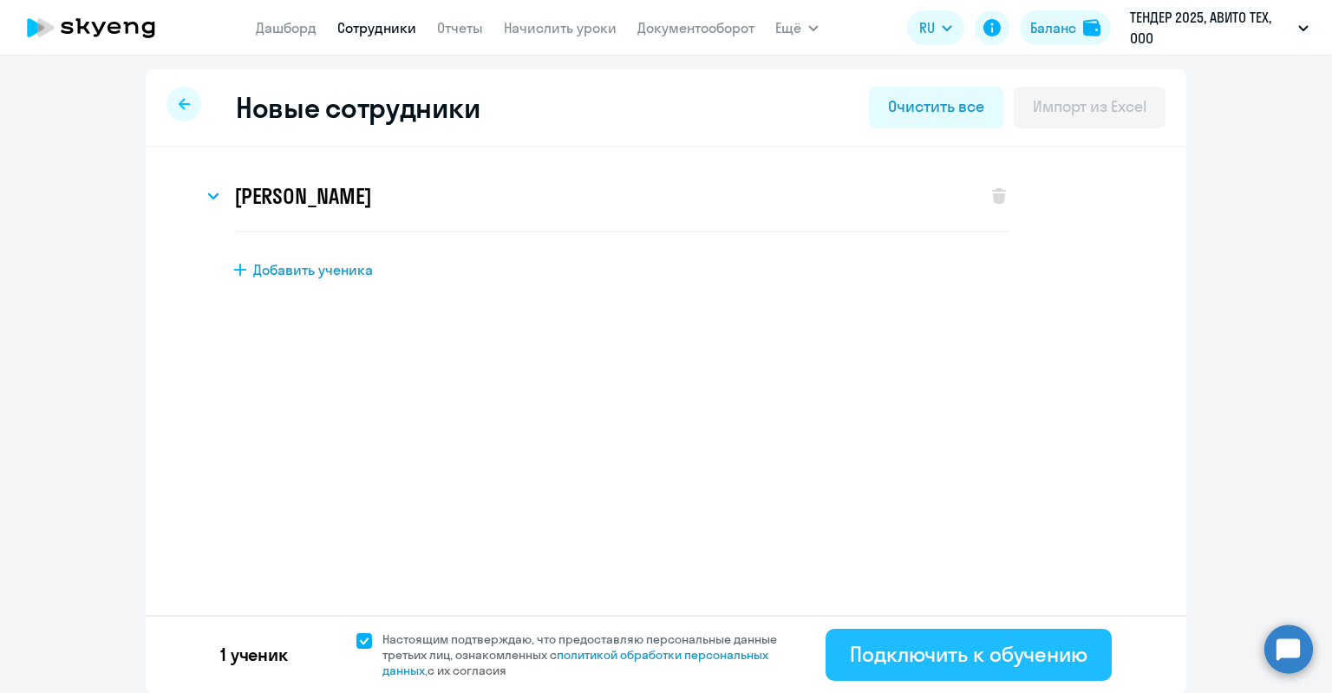
click at [908, 654] on div "Подключить к обучению" at bounding box center [969, 654] width 238 height 28
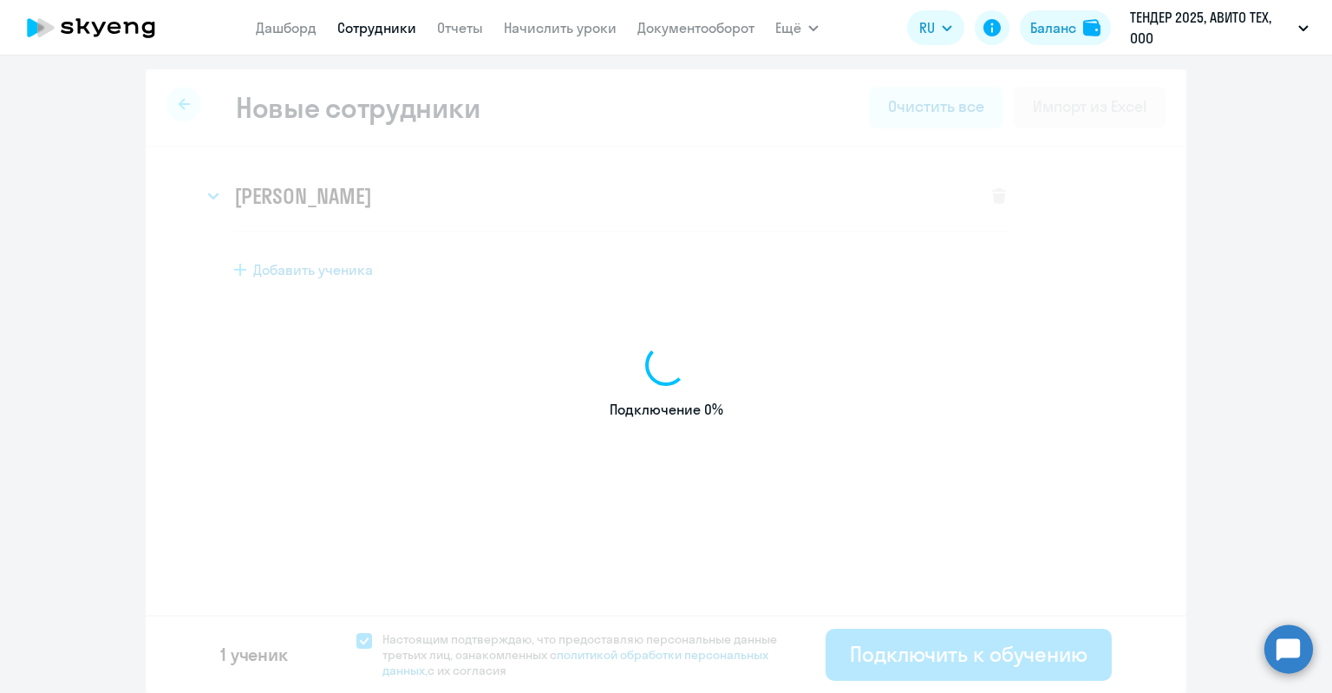
select select "english_adult_not_native_speaker"
select select "3"
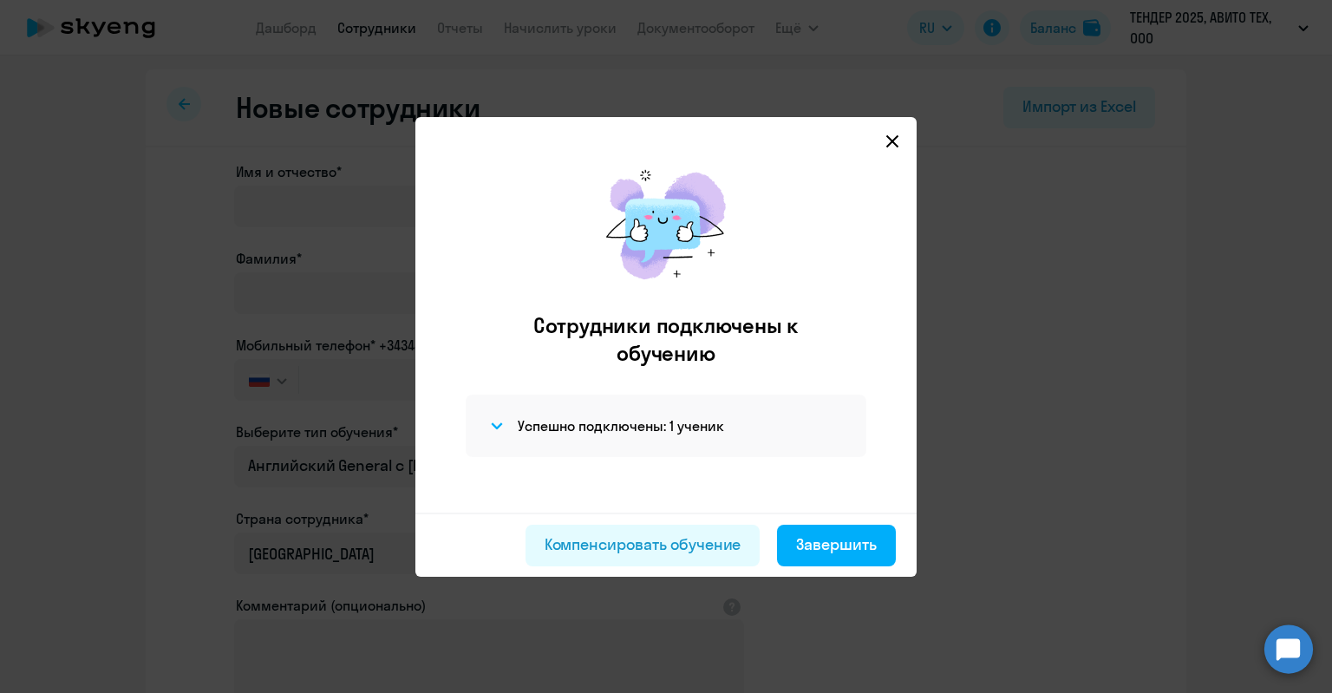
click at [653, 408] on div "Успешно подключены: 1 ученик" at bounding box center [666, 426] width 401 height 62
click at [649, 417] on h4 "Успешно подключены: 1 ученик" at bounding box center [621, 425] width 206 height 19
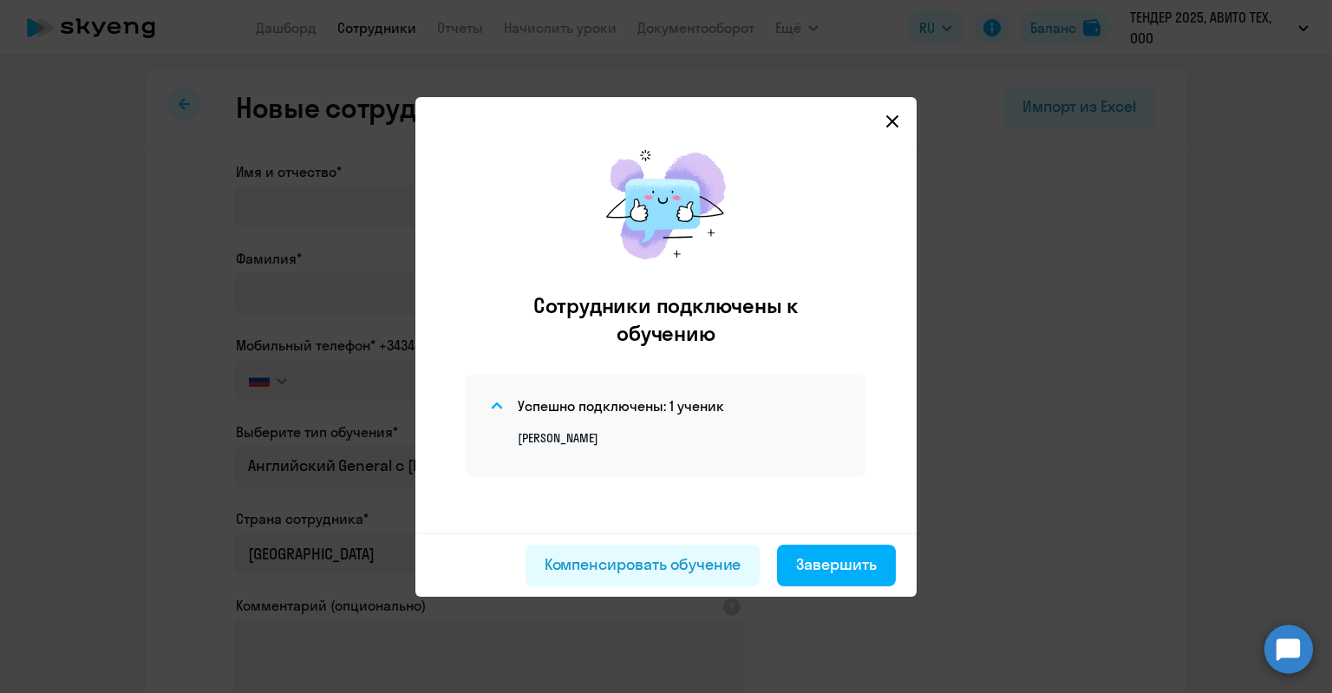
click at [589, 441] on p "[PERSON_NAME]" at bounding box center [682, 438] width 328 height 16
click at [838, 577] on button "Завершить" at bounding box center [836, 566] width 119 height 42
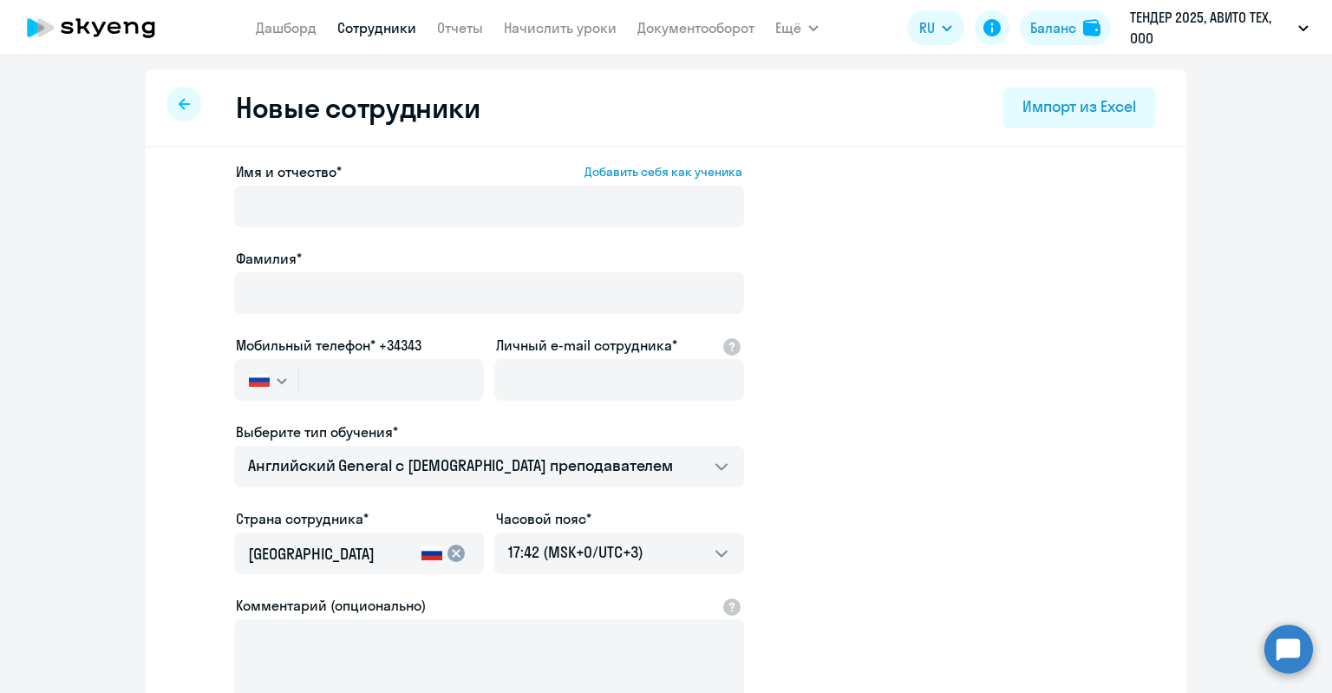
select select "30"
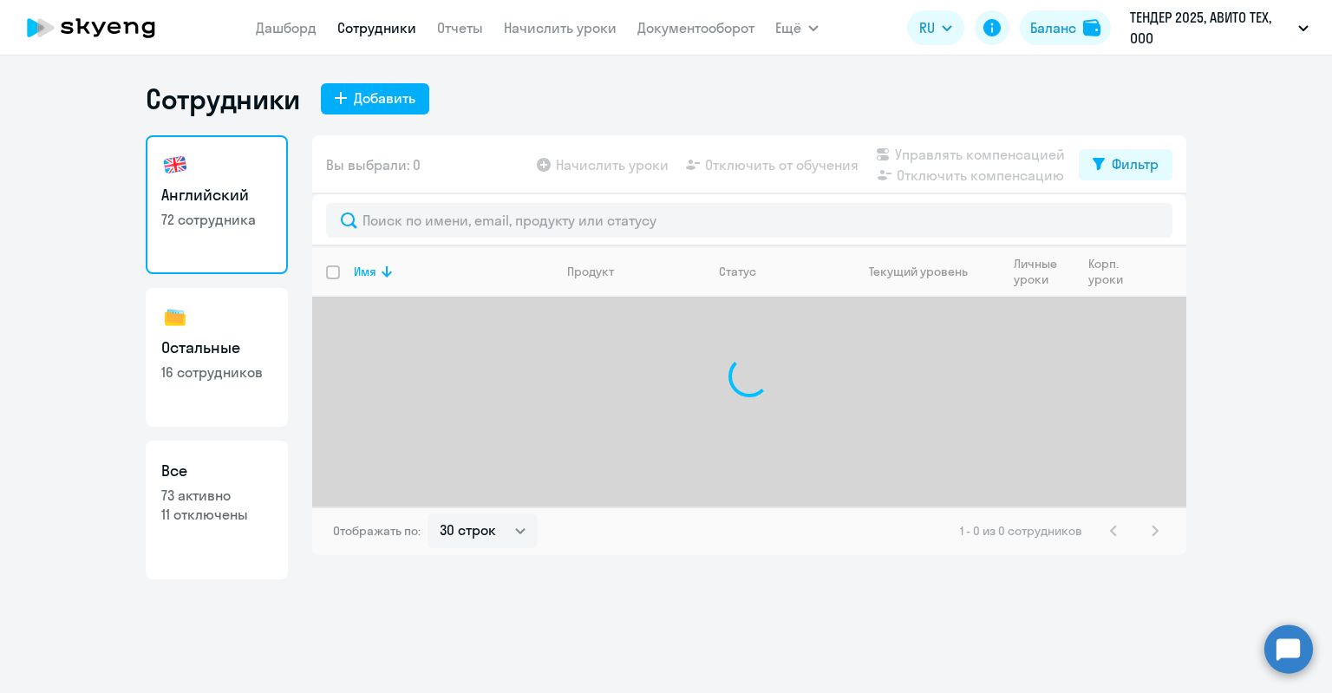
click at [173, 466] on h3 "Все" at bounding box center [216, 471] width 111 height 23
select select "30"
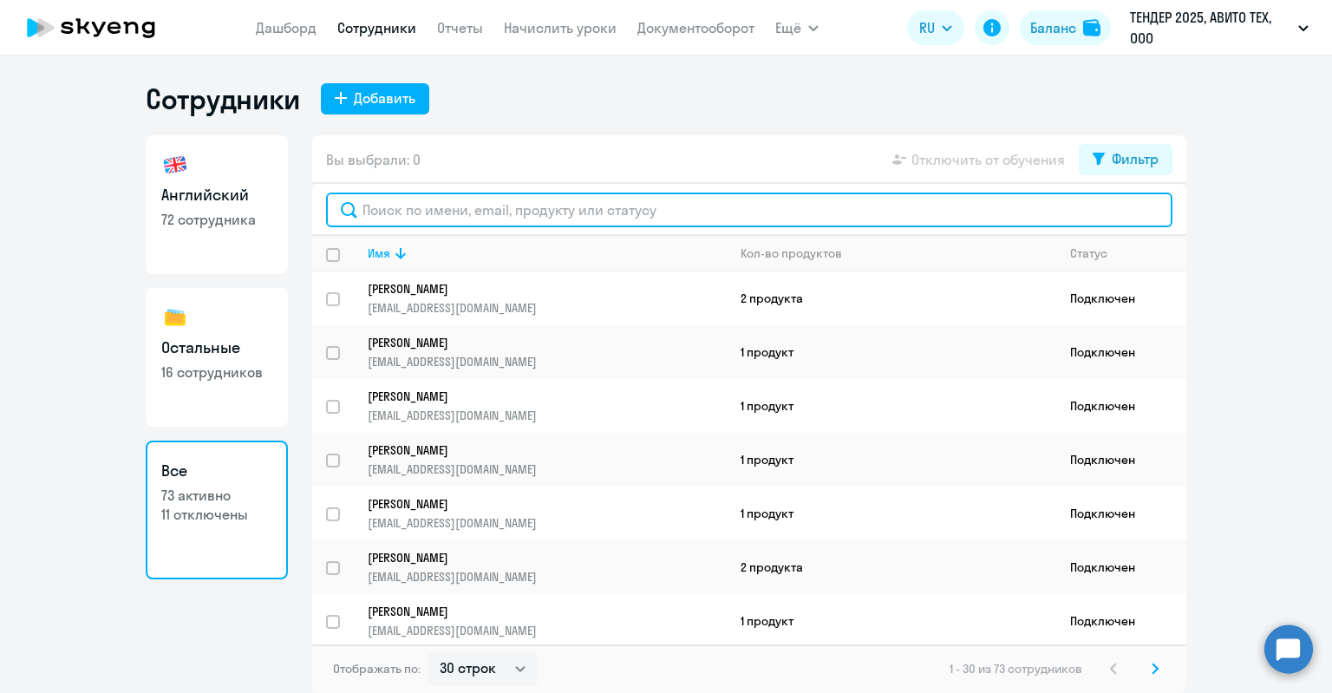
click at [381, 218] on input "text" at bounding box center [749, 209] width 846 height 35
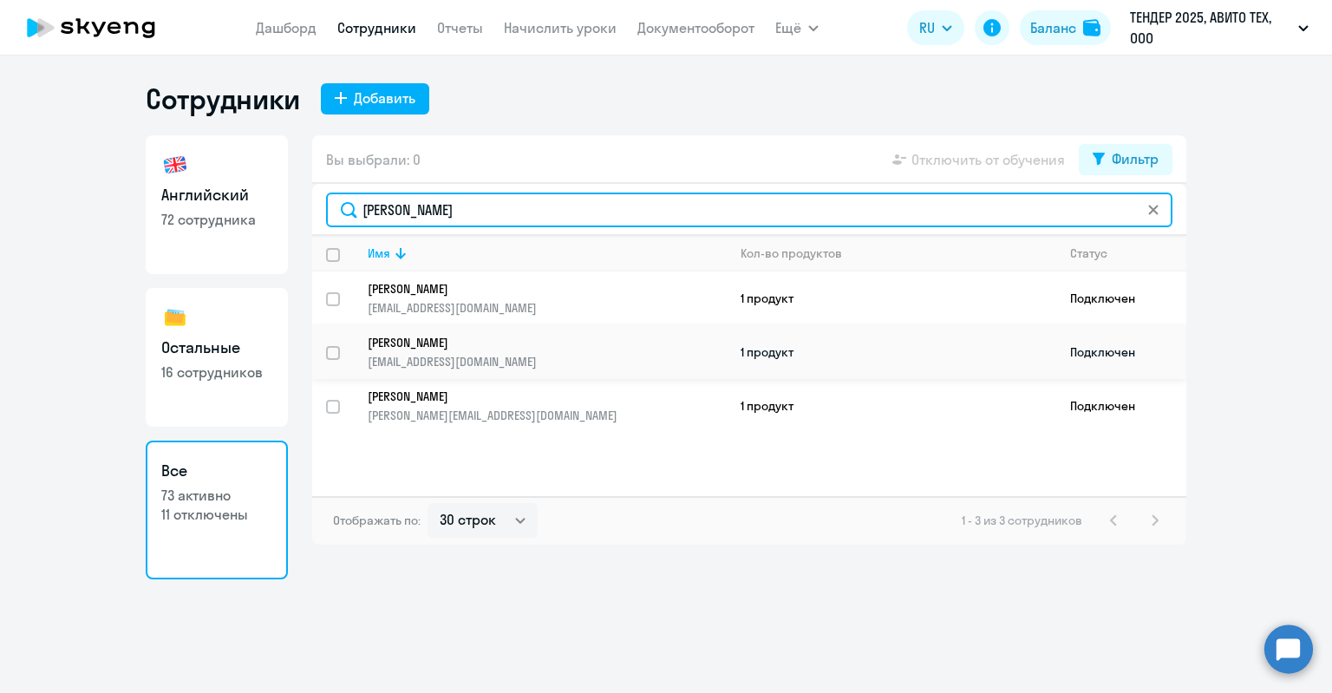
type input "[PERSON_NAME]"
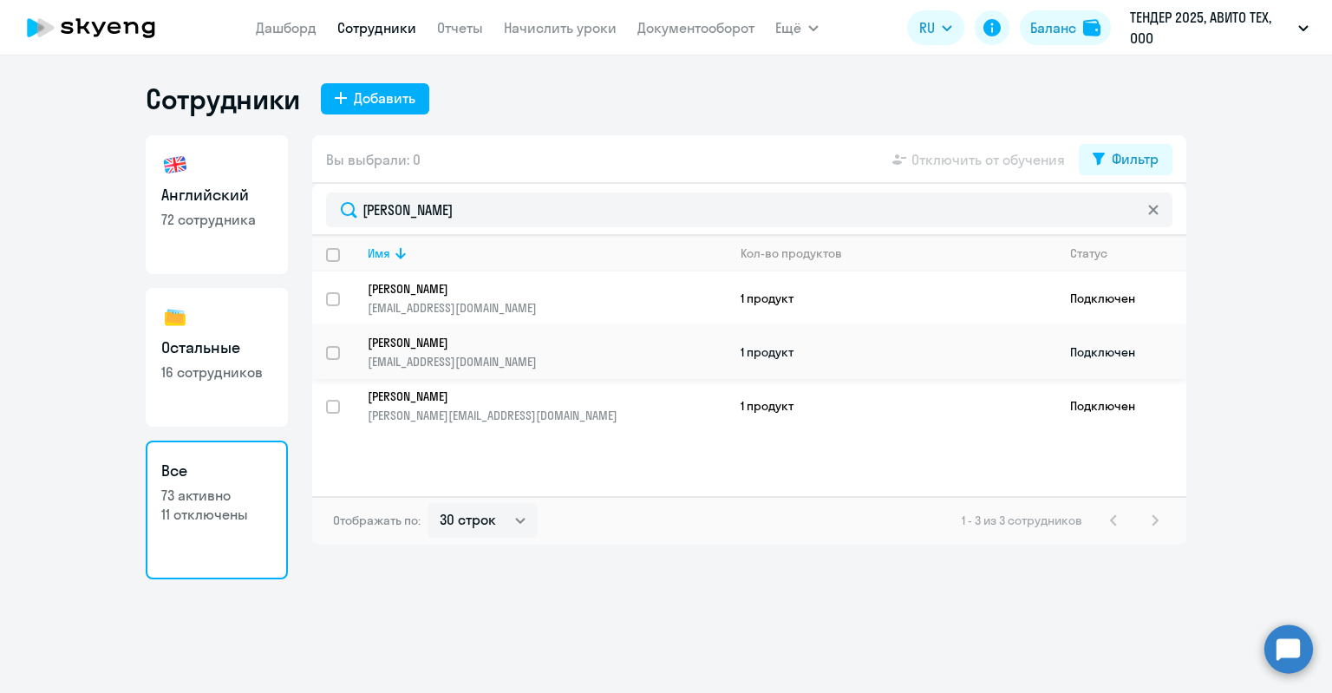
click at [442, 360] on p "[EMAIL_ADDRESS][DOMAIN_NAME]" at bounding box center [547, 362] width 358 height 16
select select "english"
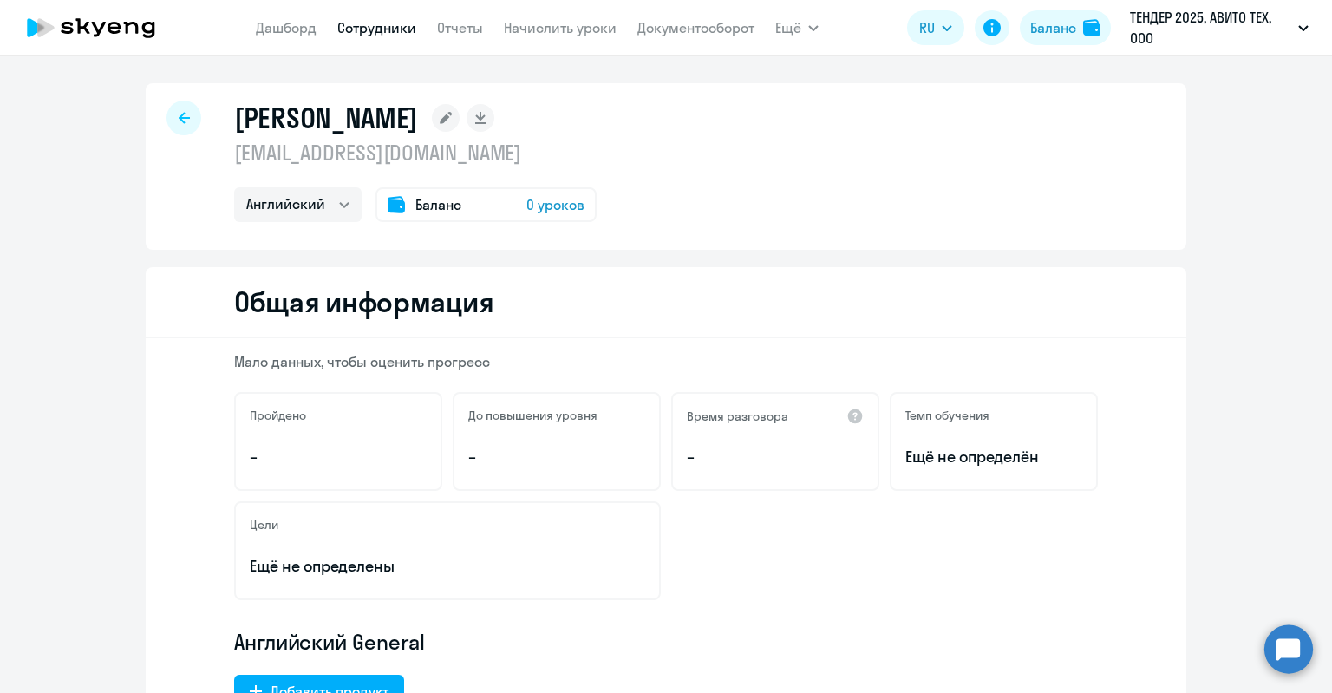
drag, startPoint x: 229, startPoint y: 118, endPoint x: 410, endPoint y: 156, distance: 185.2
click at [410, 156] on div "[PERSON_NAME] [EMAIL_ADDRESS][DOMAIN_NAME] Английский Баланс 0 уроков" at bounding box center [415, 161] width 362 height 121
copy div "[PERSON_NAME] [PERSON_NAME][EMAIL_ADDRESS][DOMAIN_NAME]"
click at [1291, 638] on circle at bounding box center [1288, 648] width 49 height 49
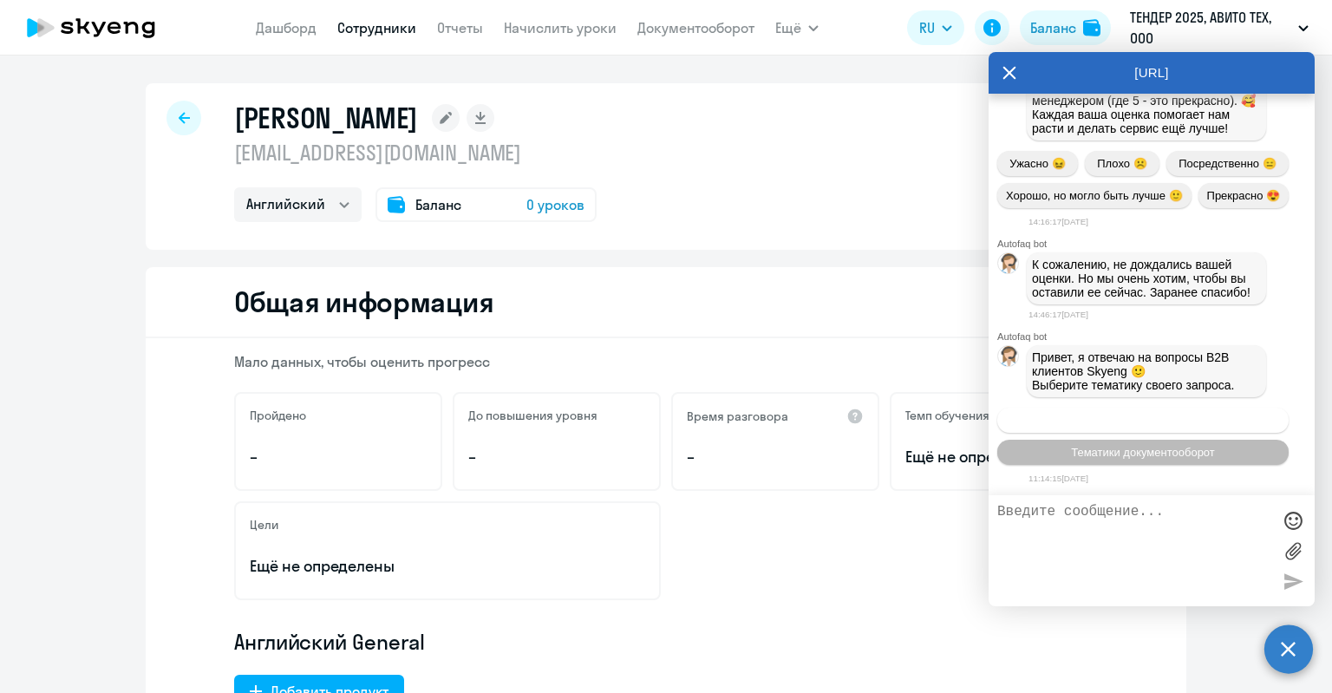
click at [1126, 427] on button "Операционное сопровождение" at bounding box center [1142, 420] width 291 height 25
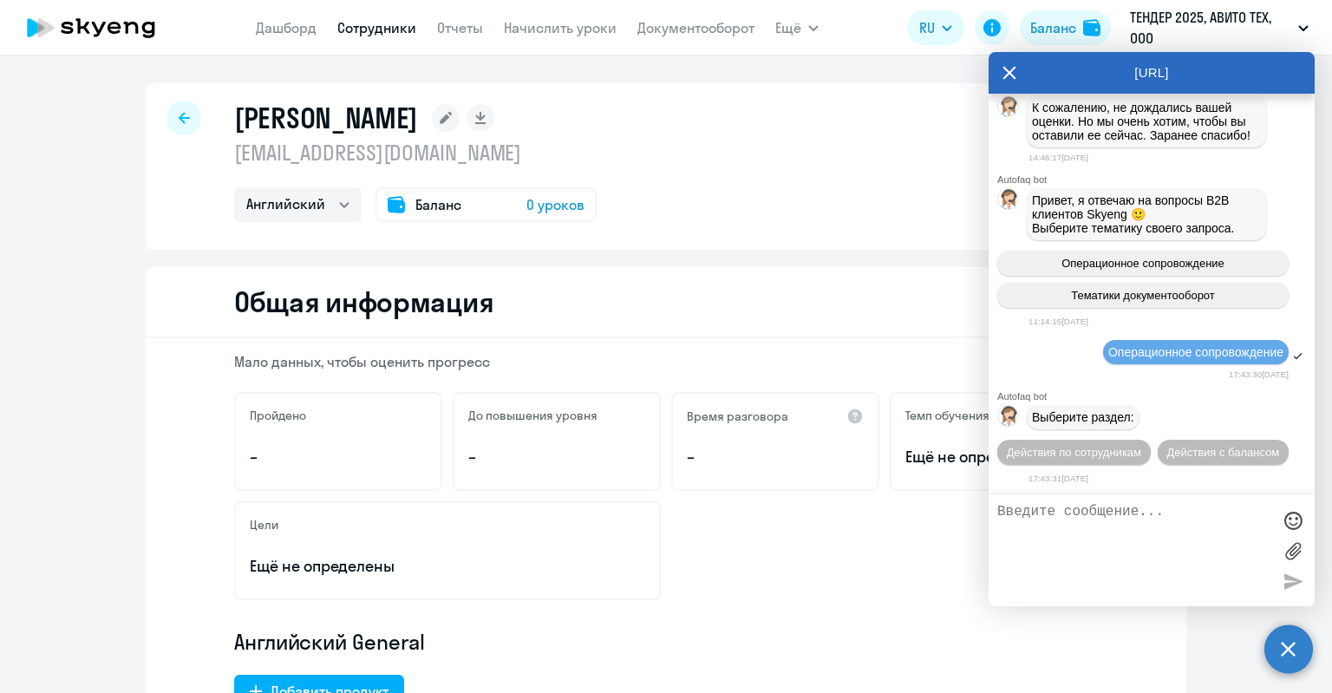
scroll to position [47203, 0]
click at [1118, 450] on span "Действия по сотрудникам" at bounding box center [1074, 452] width 134 height 13
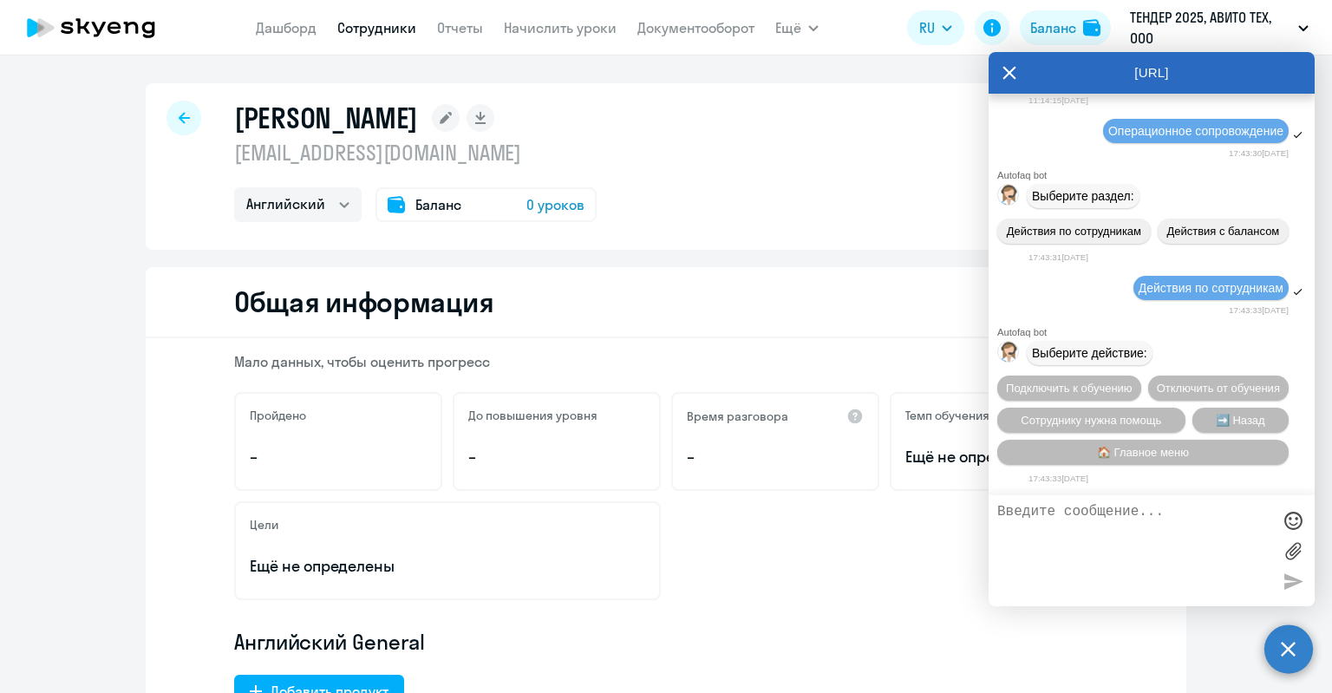
scroll to position [47458, 0]
click at [517, 218] on div "Баланс 0 уроков" at bounding box center [485, 204] width 221 height 35
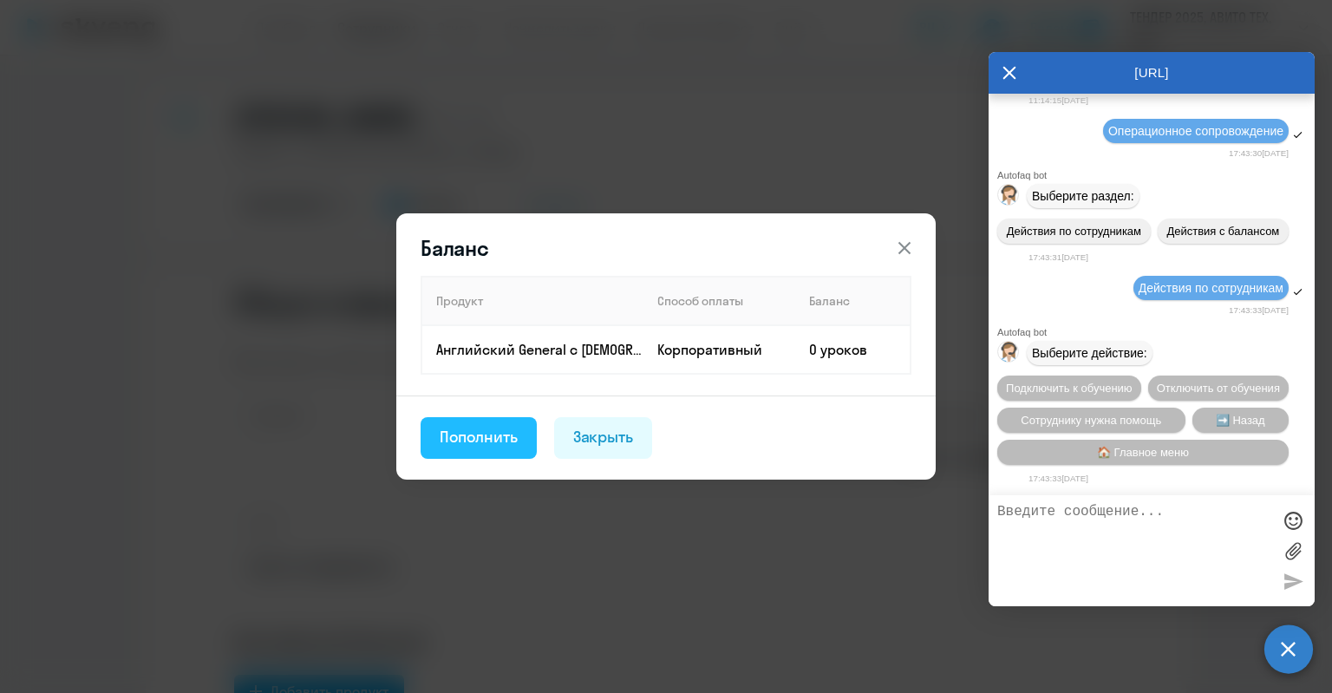
click at [456, 447] on div "Пополнить" at bounding box center [479, 437] width 78 height 23
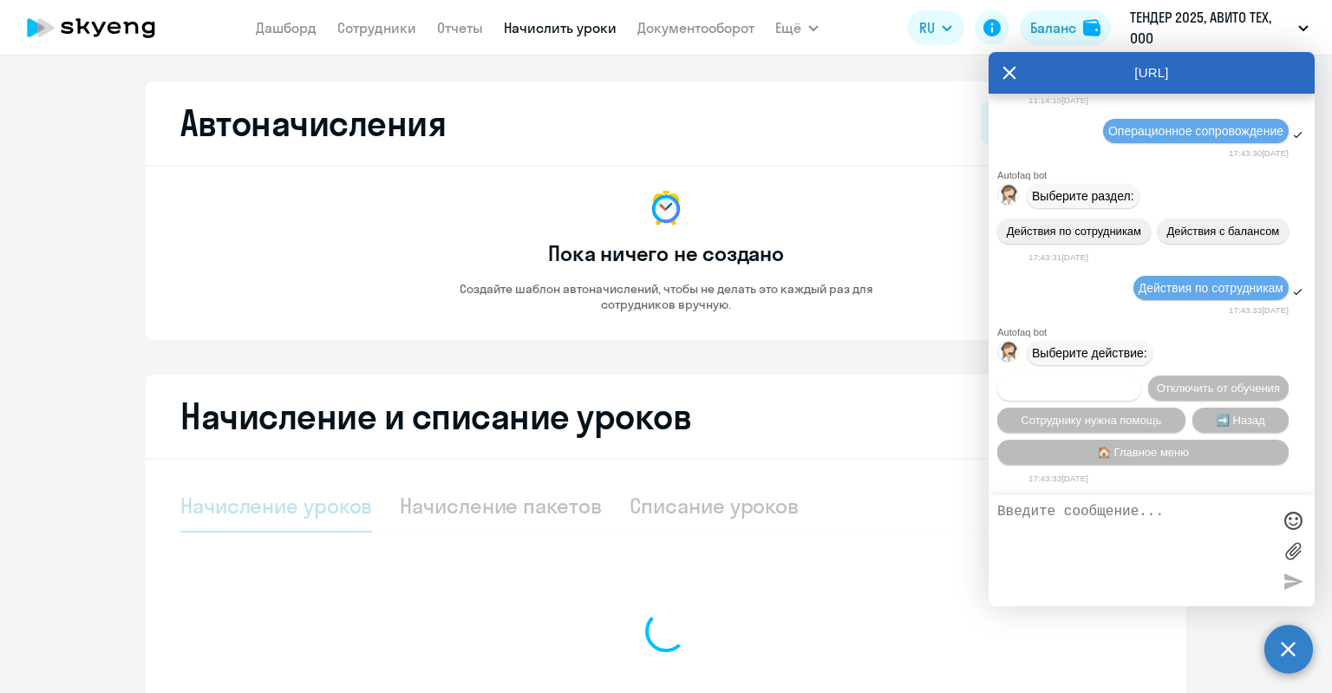
select select "10"
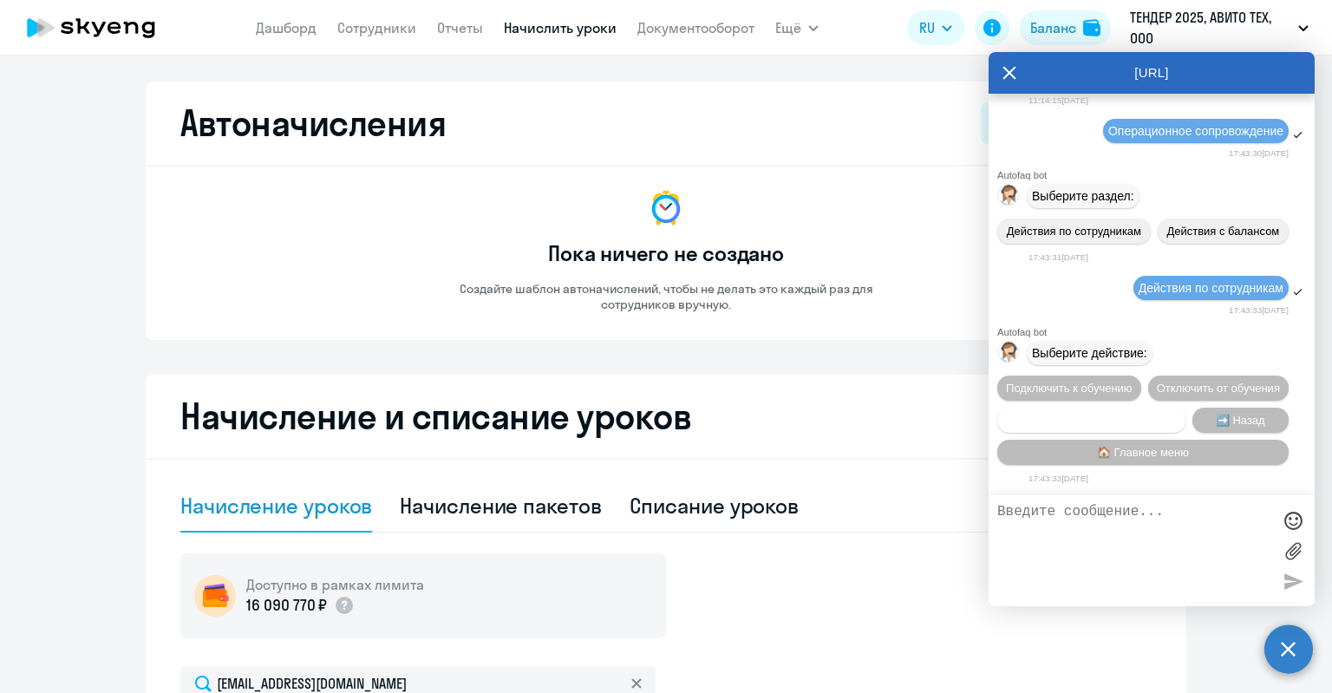
click at [1091, 426] on button "Сотруднику нужна помощь" at bounding box center [1091, 420] width 188 height 25
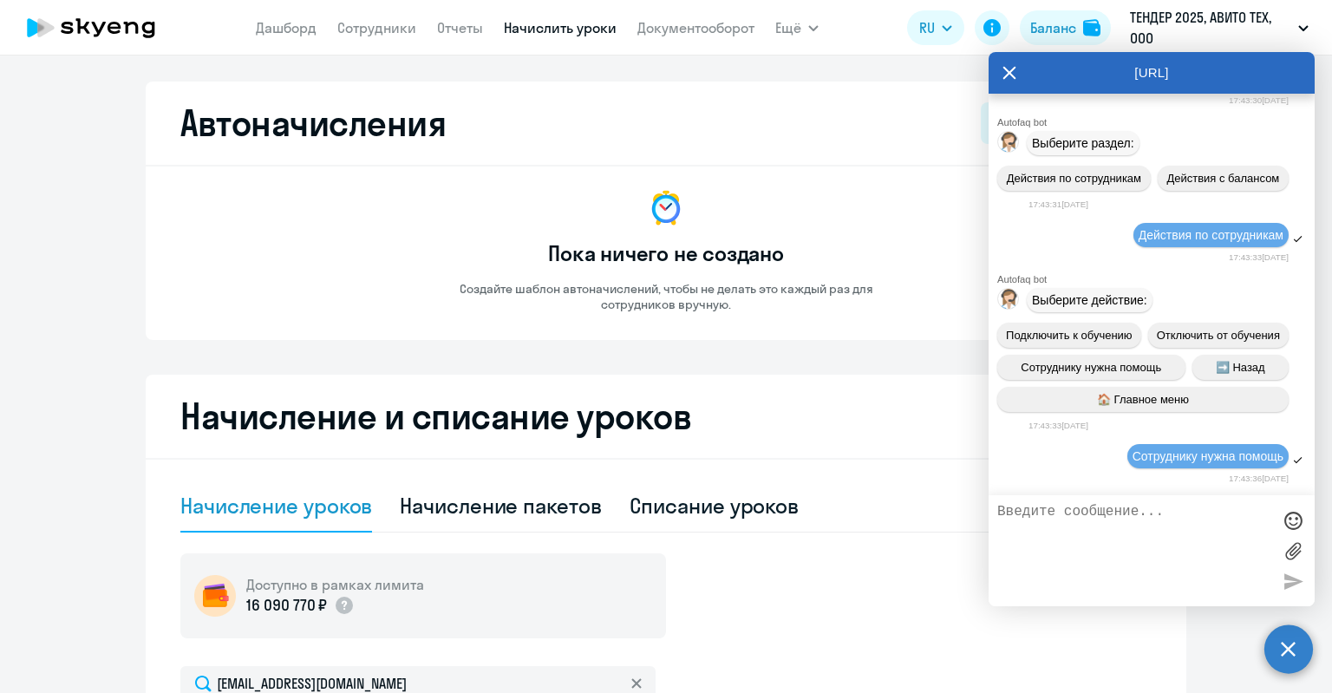
click at [1101, 511] on textarea at bounding box center [1134, 551] width 274 height 94
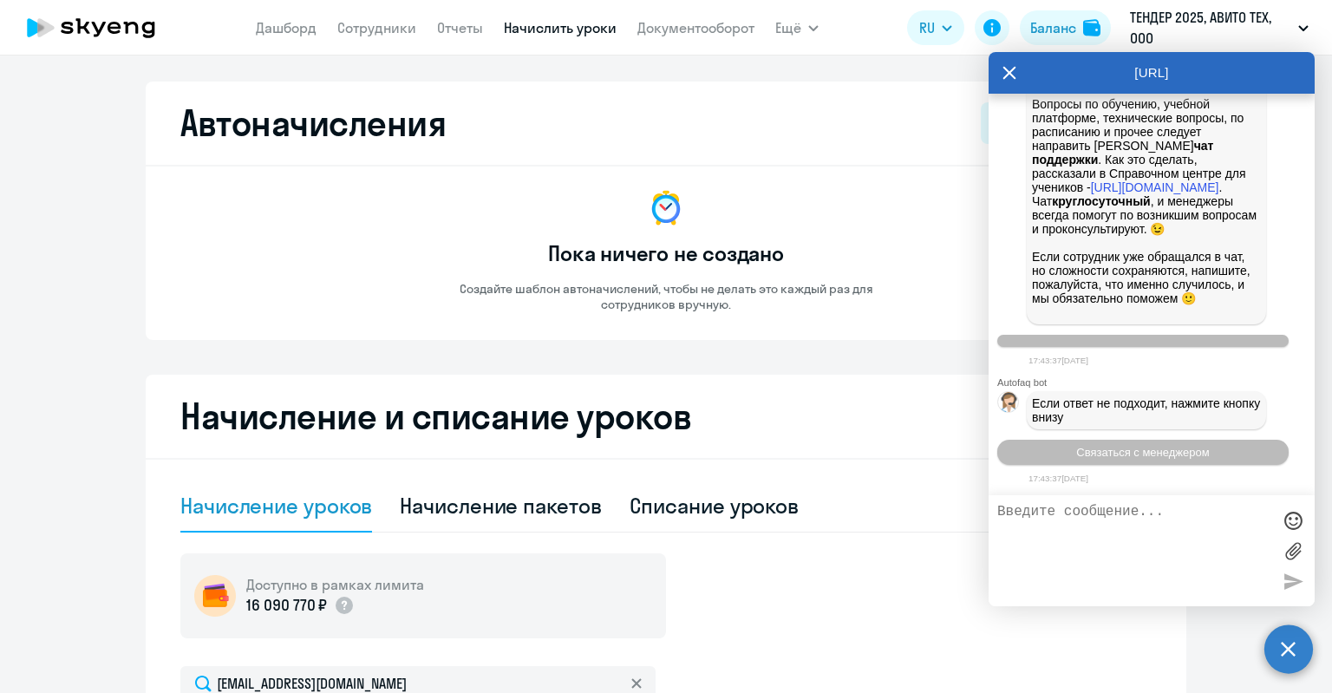
scroll to position [48059, 0]
type textarea "О"
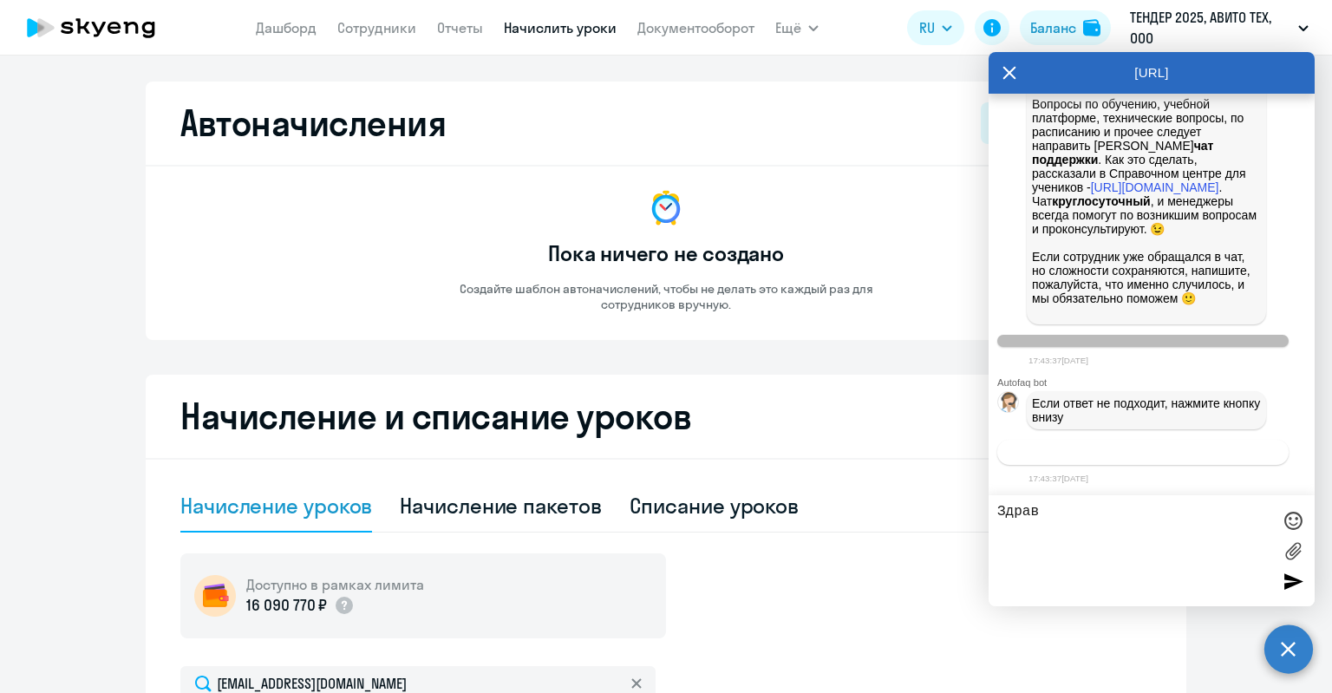
click at [1104, 457] on button "Связаться с менеджером" at bounding box center [1142, 452] width 291 height 25
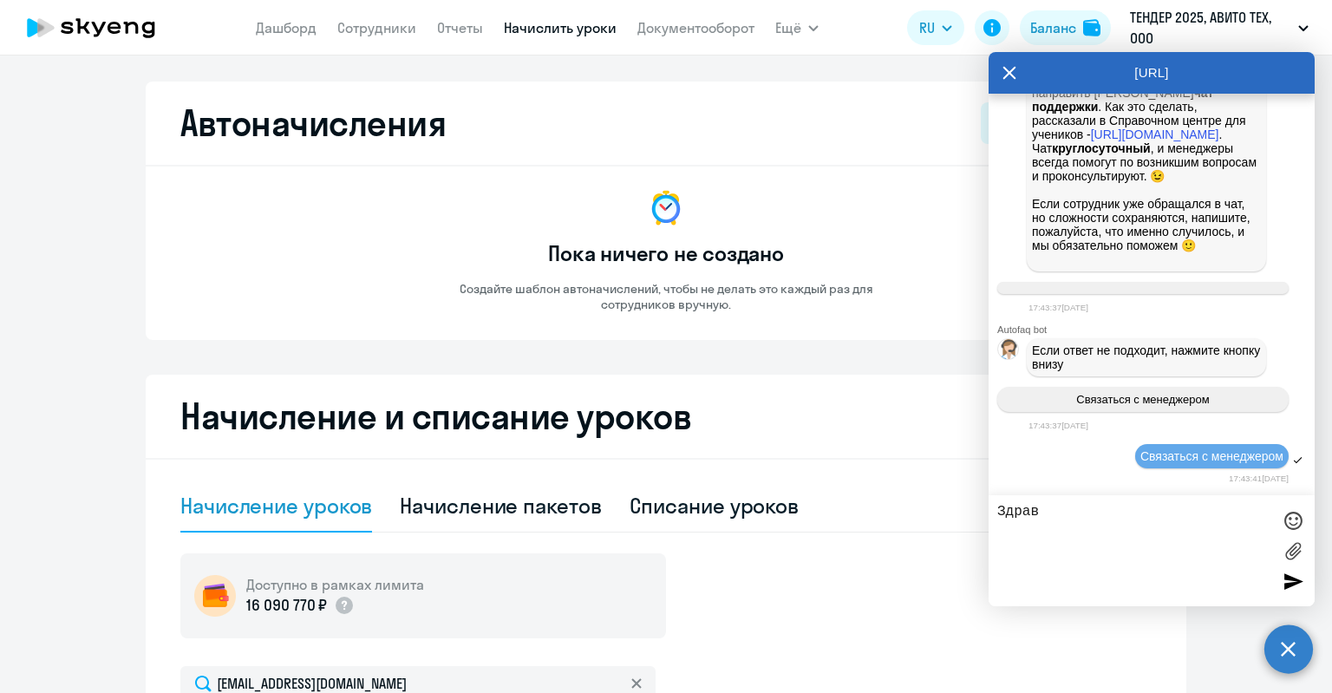
click at [1114, 507] on textarea "Здрав" at bounding box center [1134, 551] width 274 height 94
paste textarea "[PERSON_NAME] [PERSON_NAME][EMAIL_ADDRESS][DOMAIN_NAME]"
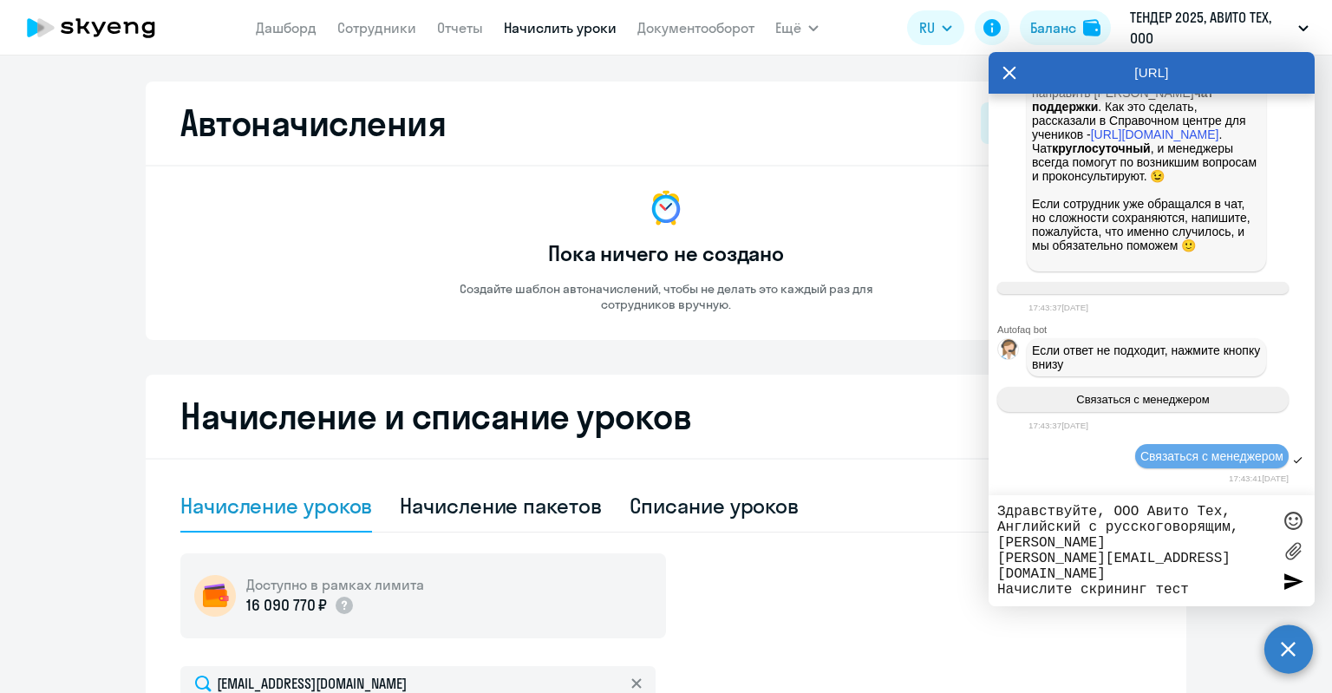
type textarea "Здравствуйте, ООО Авито Тех, Английский с [DEMOGRAPHIC_DATA], [PERSON_NAME] [PE…"
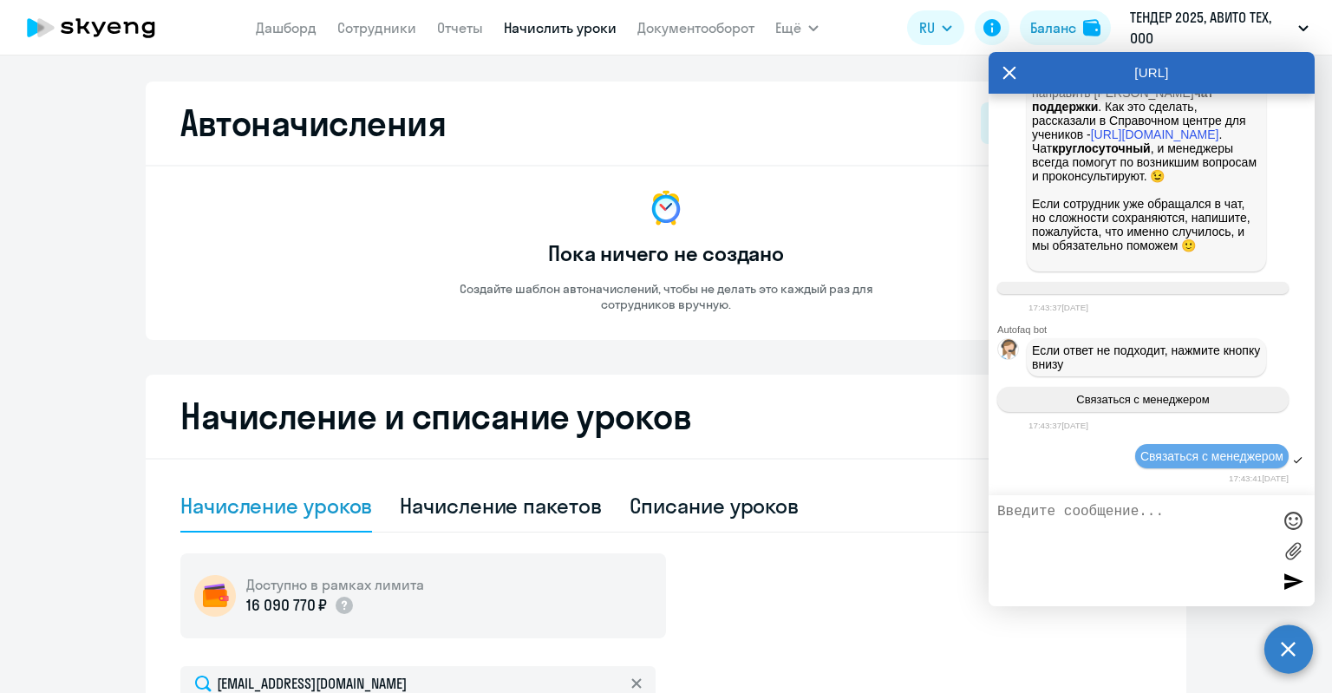
scroll to position [48220, 0]
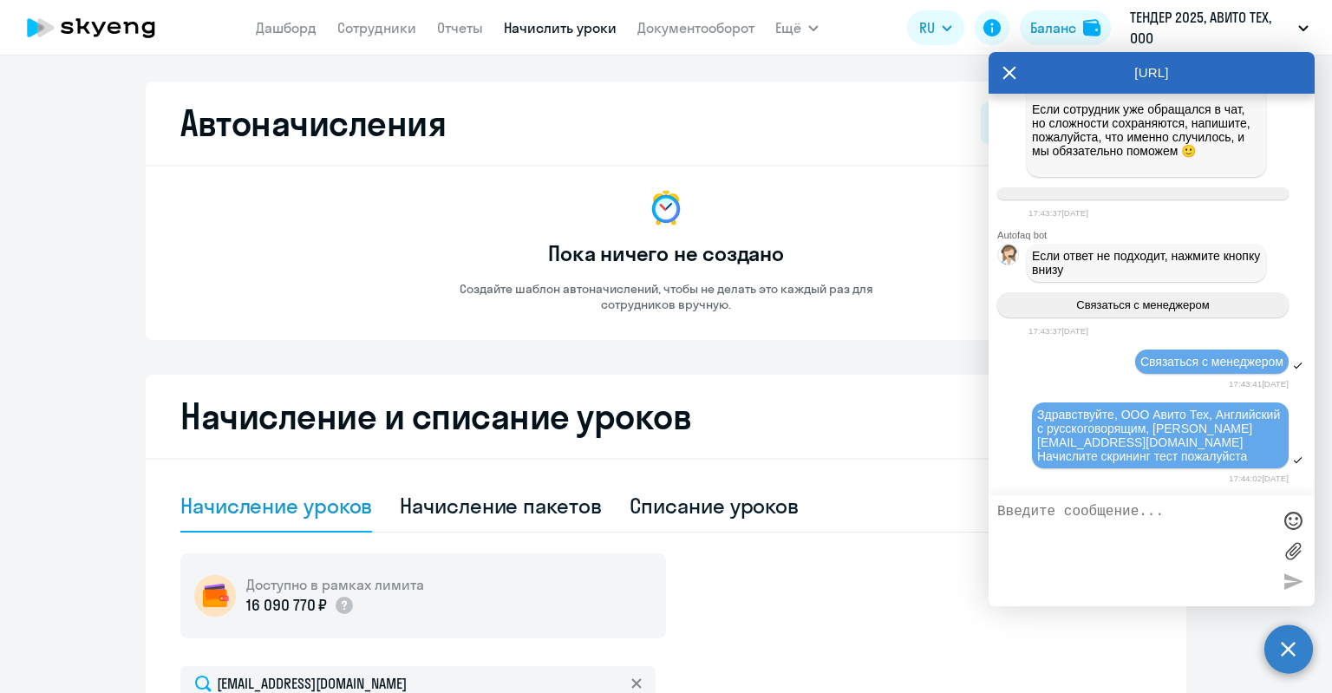
click at [1004, 63] on icon at bounding box center [1009, 73] width 14 height 42
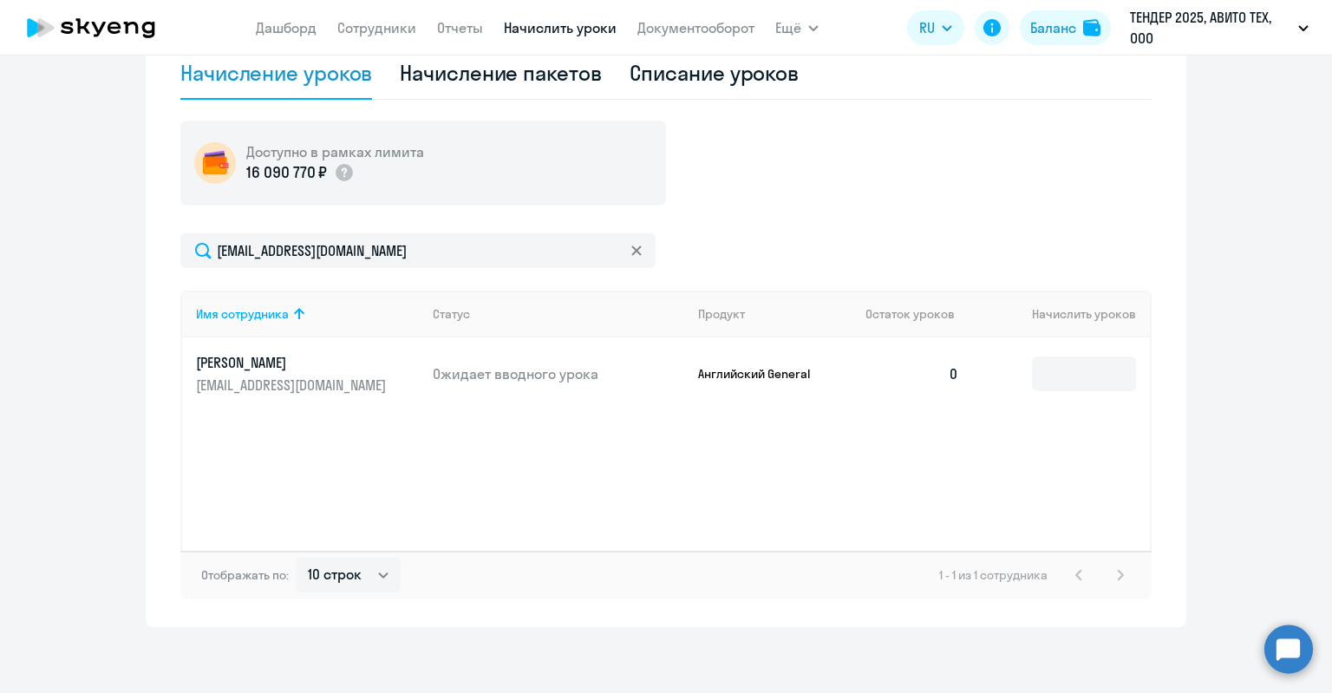
scroll to position [435, 0]
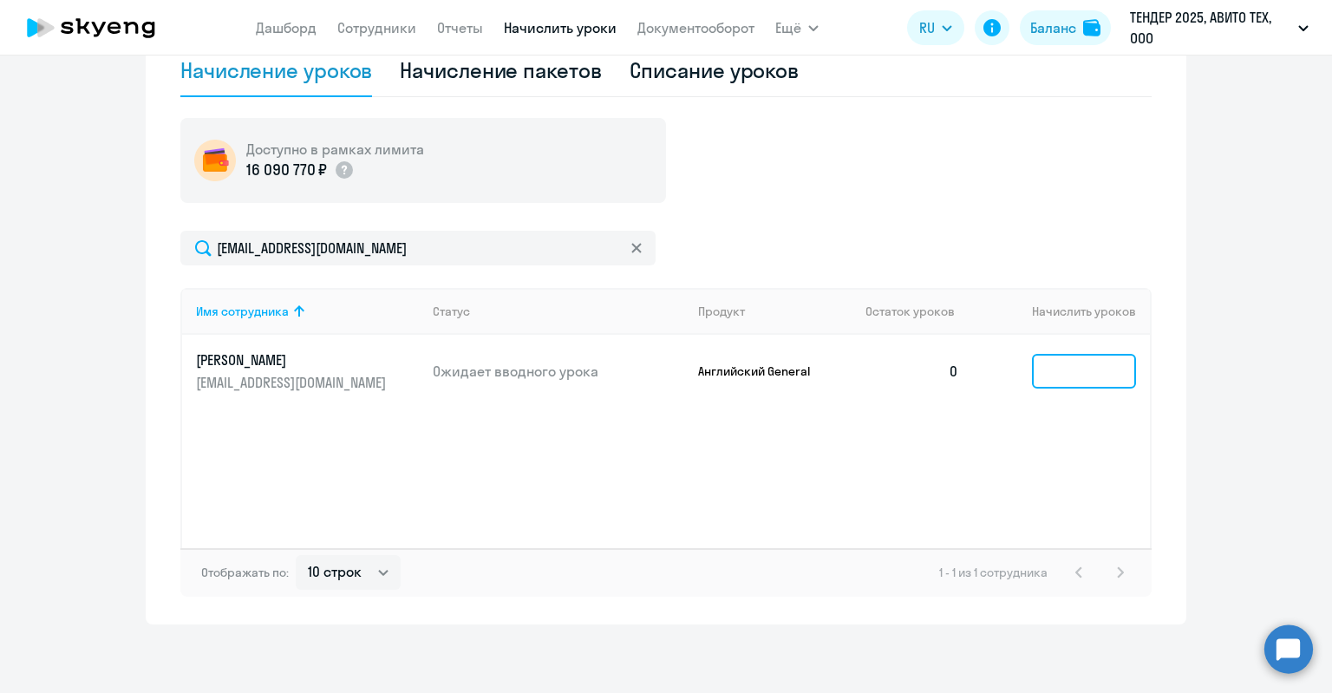
click at [1057, 379] on input at bounding box center [1084, 371] width 104 height 35
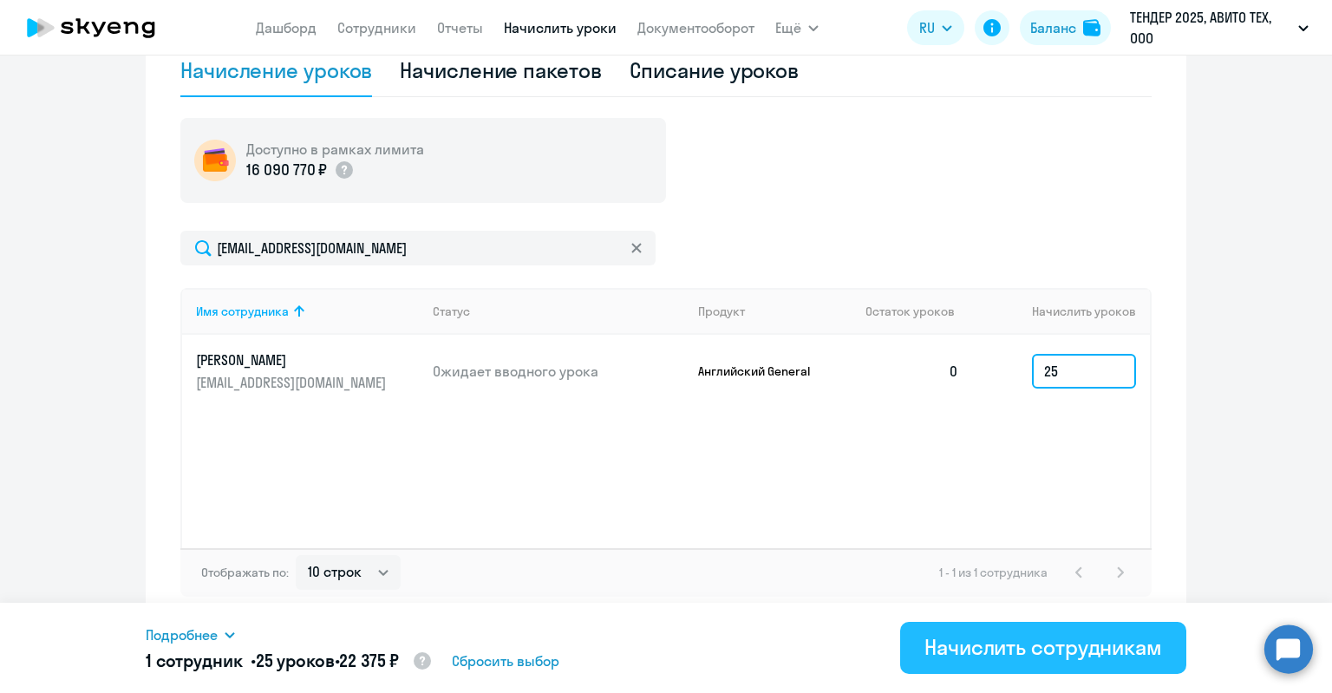
type input "25"
click at [1043, 656] on div "Начислить сотрудникам" at bounding box center [1043, 647] width 238 height 28
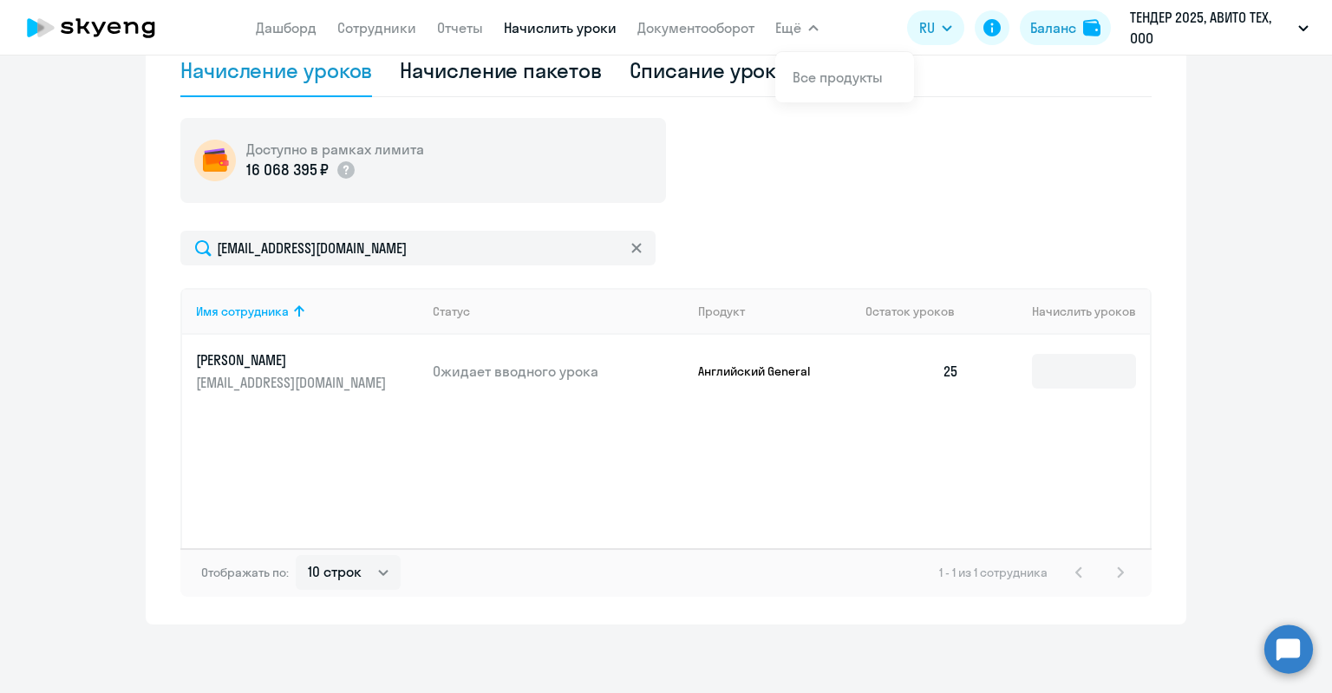
scroll to position [0, 0]
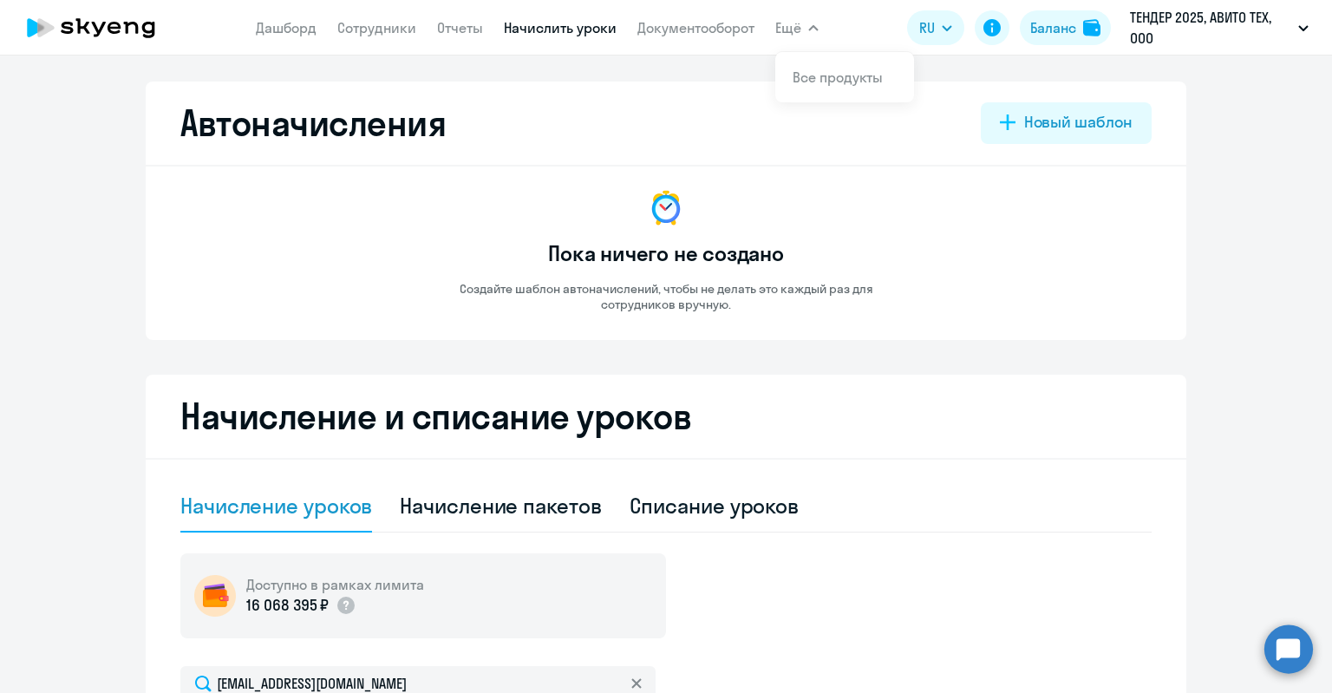
click at [597, 199] on div "Пока ничего не создано Создайте шаблон автоначислений, чтобы не делать это кажд…" at bounding box center [666, 249] width 486 height 125
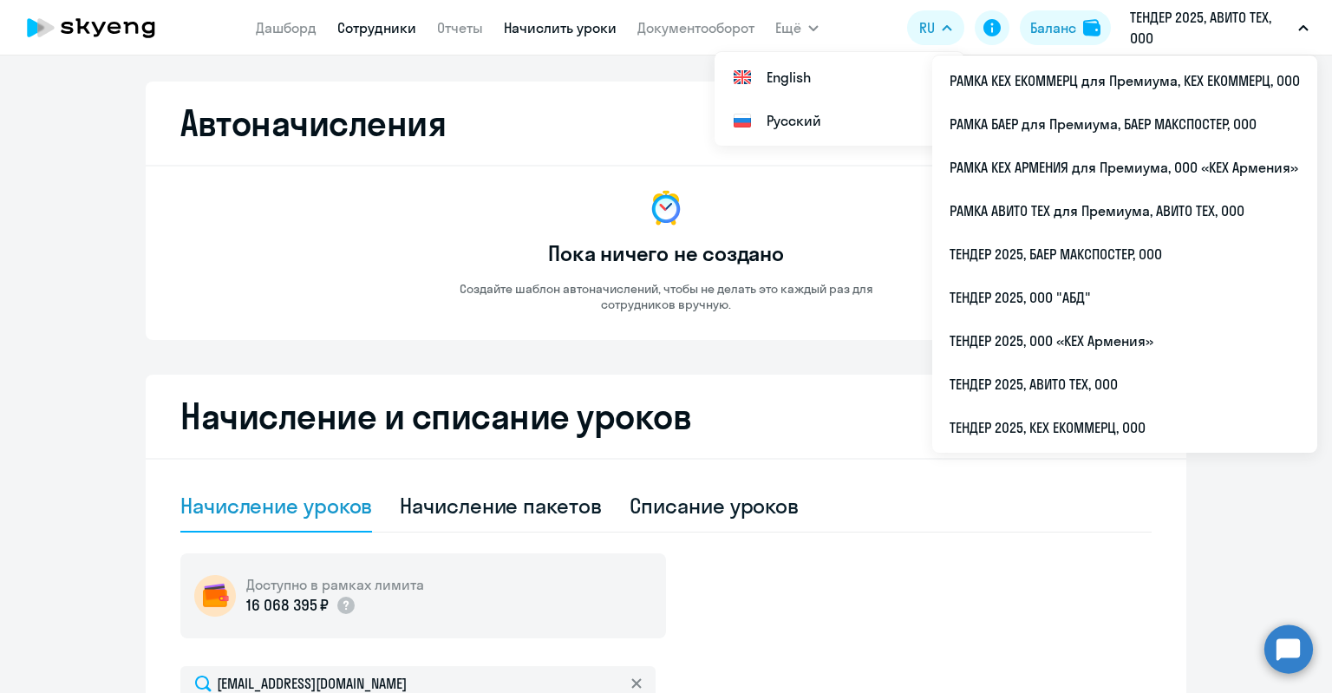
click at [385, 29] on link "Сотрудники" at bounding box center [376, 27] width 79 height 17
select select "30"
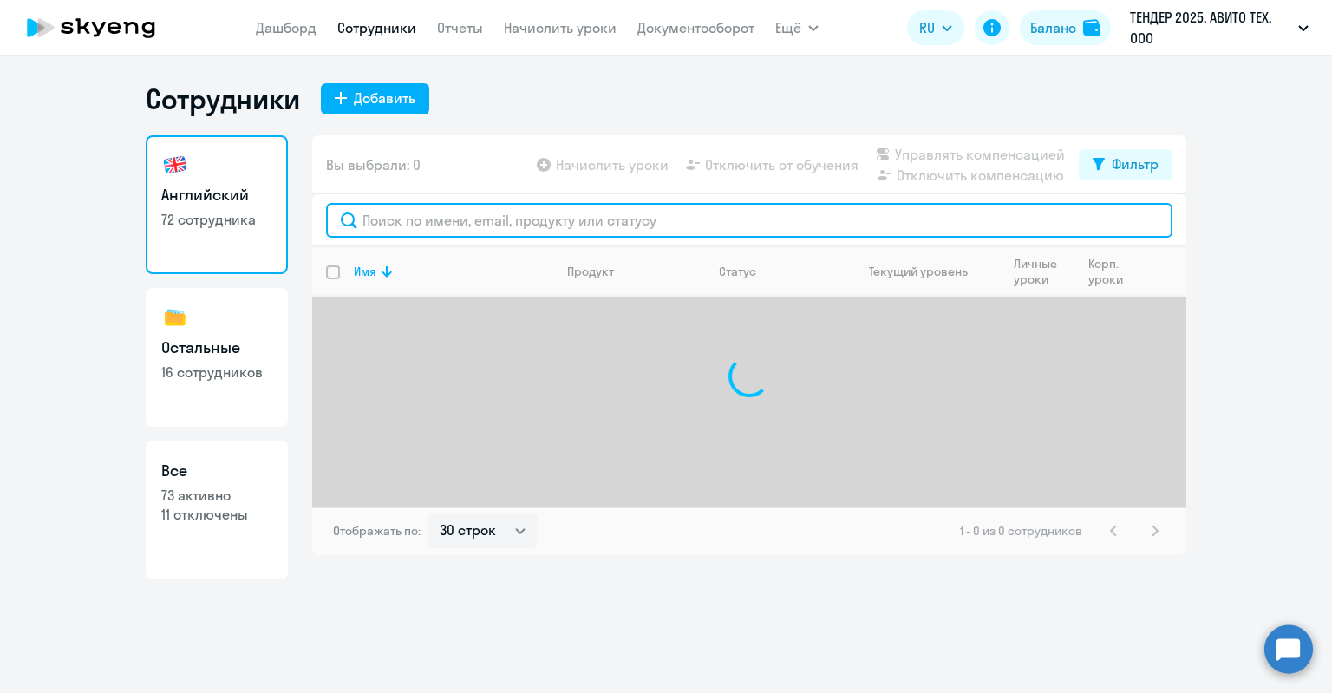
click at [406, 227] on input "text" at bounding box center [749, 220] width 846 height 35
paste input "[PERSON_NAME]"
drag, startPoint x: 380, startPoint y: 229, endPoint x: 315, endPoint y: 218, distance: 65.9
click at [315, 218] on div "[PERSON_NAME]" at bounding box center [749, 220] width 874 height 52
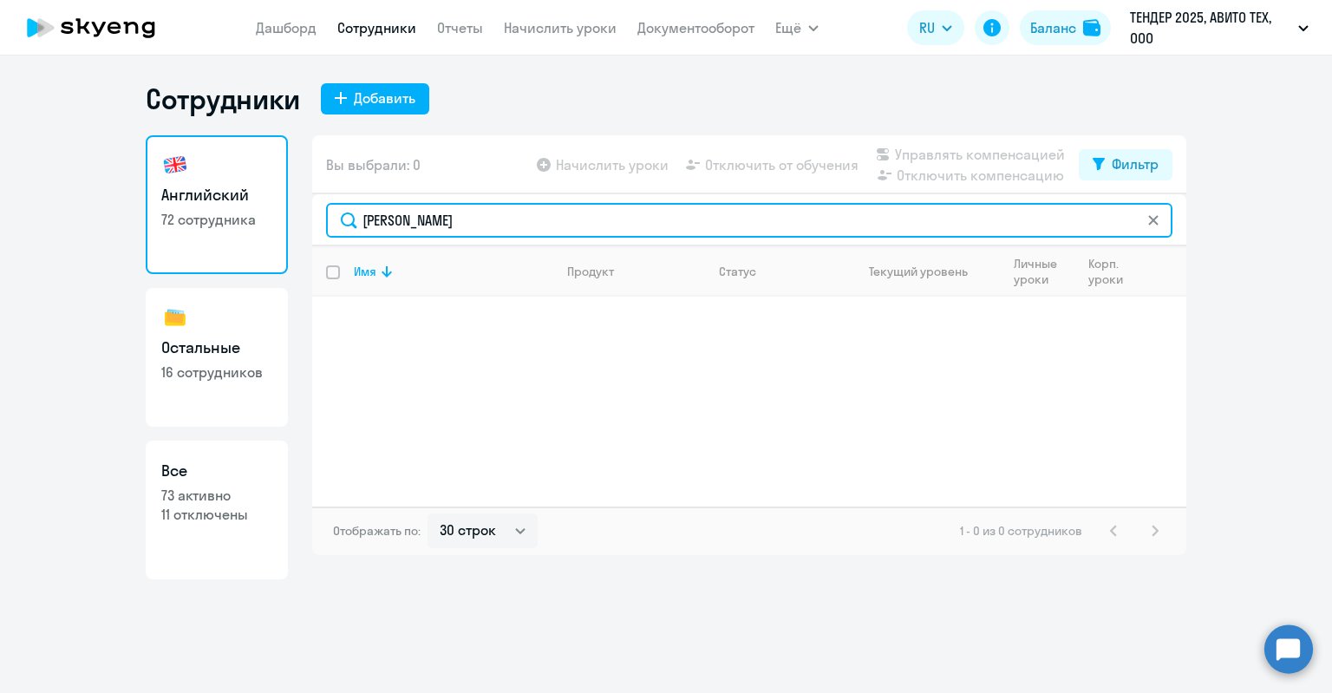
drag, startPoint x: 580, startPoint y: 224, endPoint x: 459, endPoint y: 227, distance: 121.4
click at [459, 227] on input "[PERSON_NAME]" at bounding box center [749, 220] width 846 height 35
type input "[PERSON_NAME]"
drag, startPoint x: 508, startPoint y: 218, endPoint x: 246, endPoint y: 215, distance: 261.9
click at [246, 215] on div "Английский 72 сотрудника Остальные 16 сотрудников Все 73 активно 11 отключены В…" at bounding box center [666, 357] width 1040 height 444
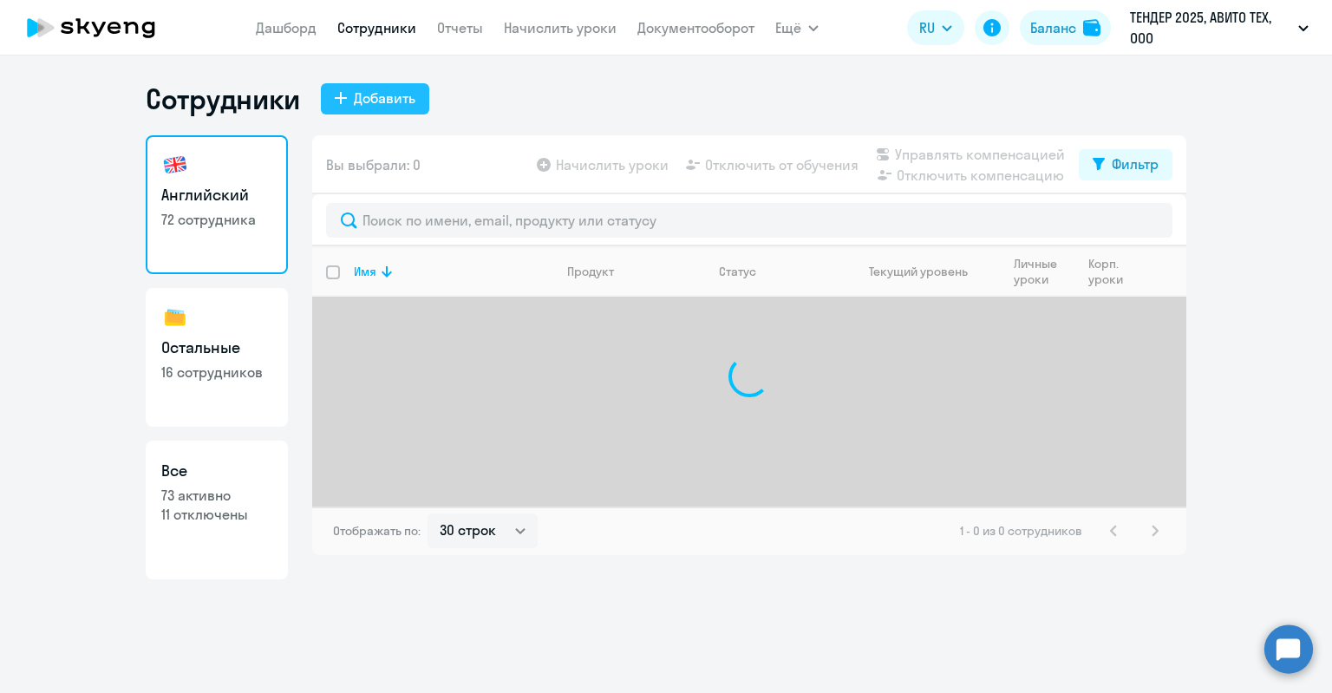
click at [362, 106] on div "Добавить" at bounding box center [385, 98] width 62 height 21
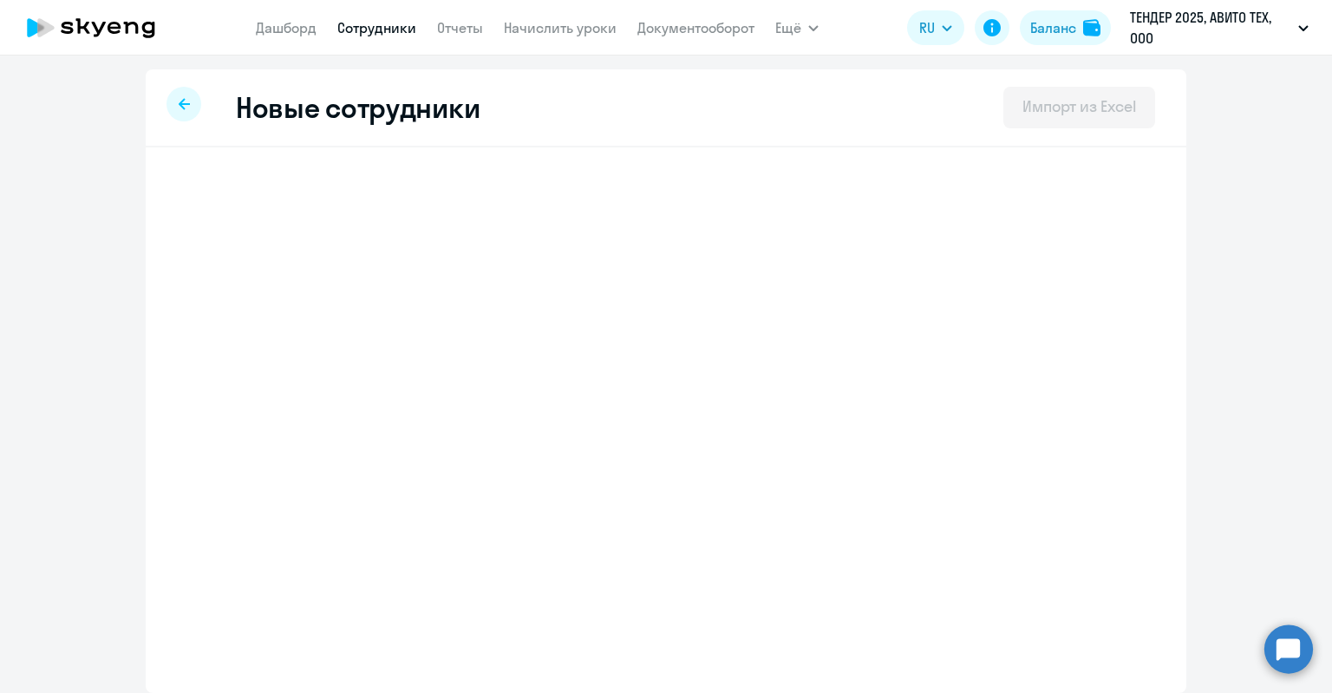
select select "english_adult_not_native_speaker"
select select "3"
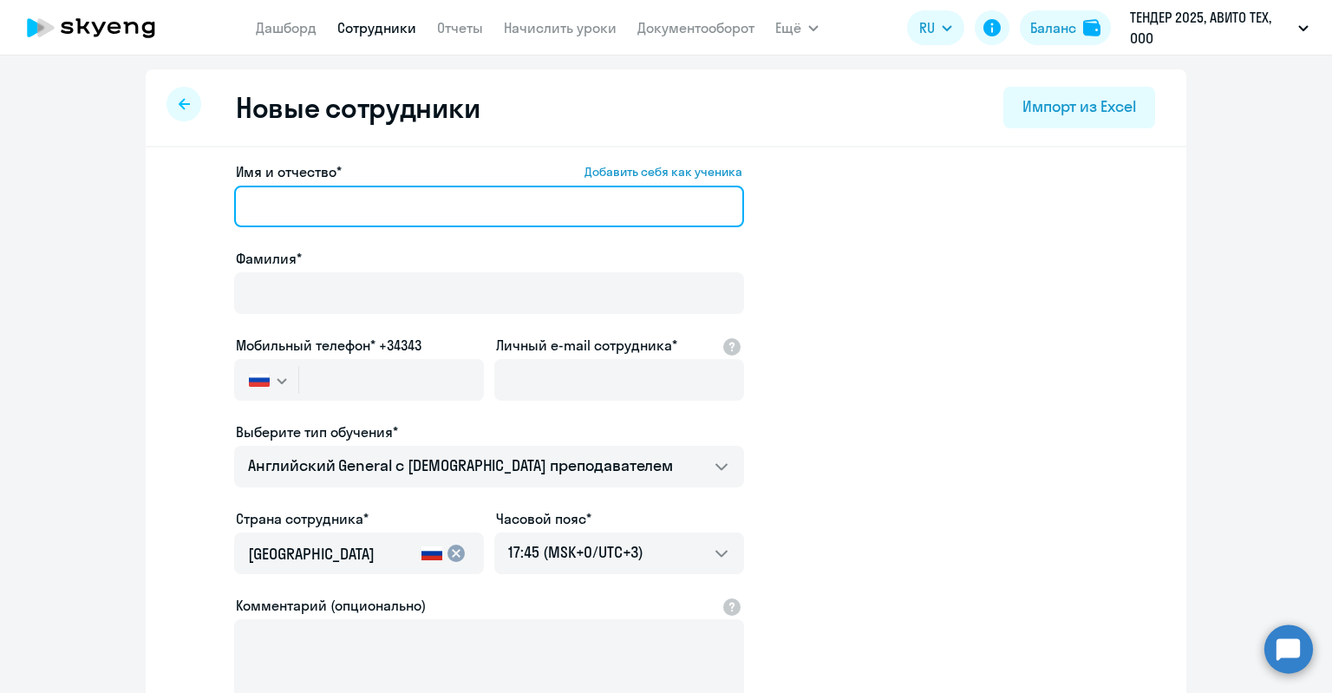
click at [411, 201] on input "Имя и отчество* Добавить себя как ученика" at bounding box center [489, 207] width 510 height 42
paste input "[PERSON_NAME]"
drag, startPoint x: 271, startPoint y: 209, endPoint x: 114, endPoint y: 212, distance: 157.0
click at [114, 212] on ng-component "Новые сотрудники Импорт из Excel Имя и отчество* Добавить себя как ученика [PER…" at bounding box center [666, 489] width 1332 height 840
drag, startPoint x: 345, startPoint y: 209, endPoint x: 453, endPoint y: 207, distance: 107.5
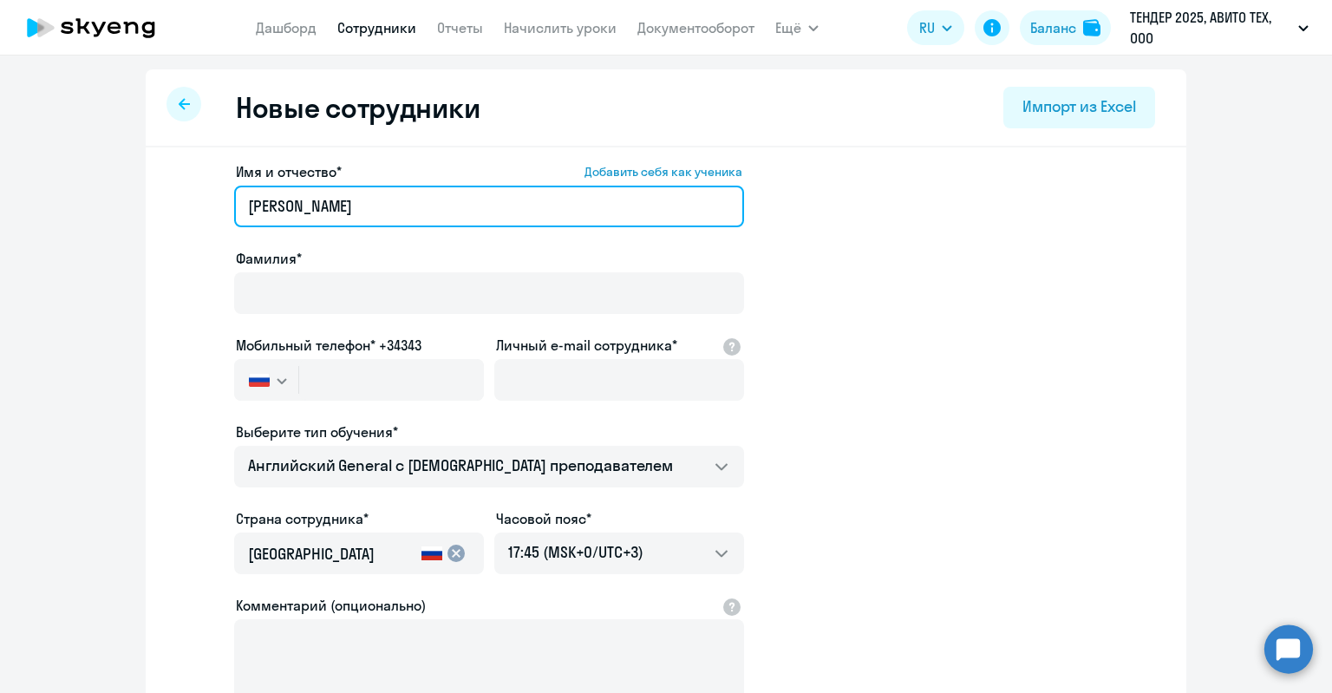
click at [453, 207] on input "[PERSON_NAME]" at bounding box center [489, 207] width 510 height 42
drag, startPoint x: 283, startPoint y: 210, endPoint x: 238, endPoint y: 211, distance: 44.2
click at [238, 211] on input "[PERSON_NAME]" at bounding box center [489, 207] width 510 height 42
type input "[PERSON_NAME]"
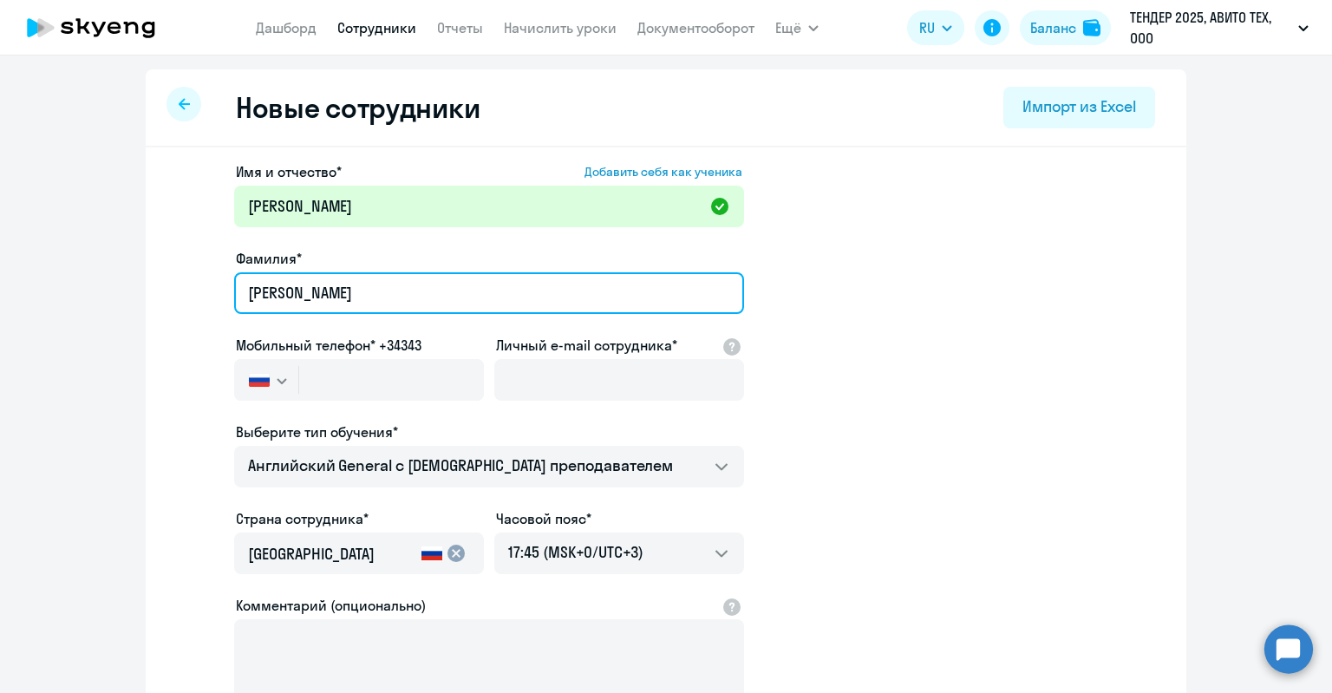
type input "[PERSON_NAME]"
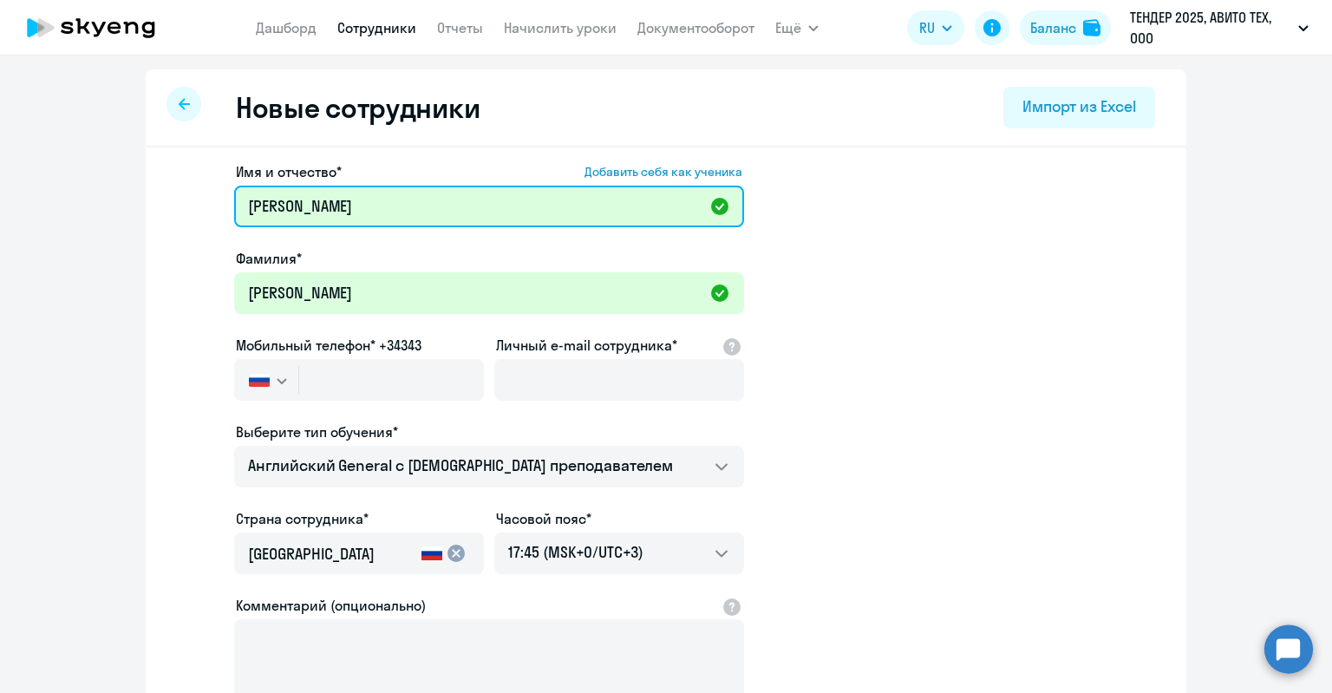
click at [251, 217] on input "[PERSON_NAME]" at bounding box center [489, 207] width 510 height 42
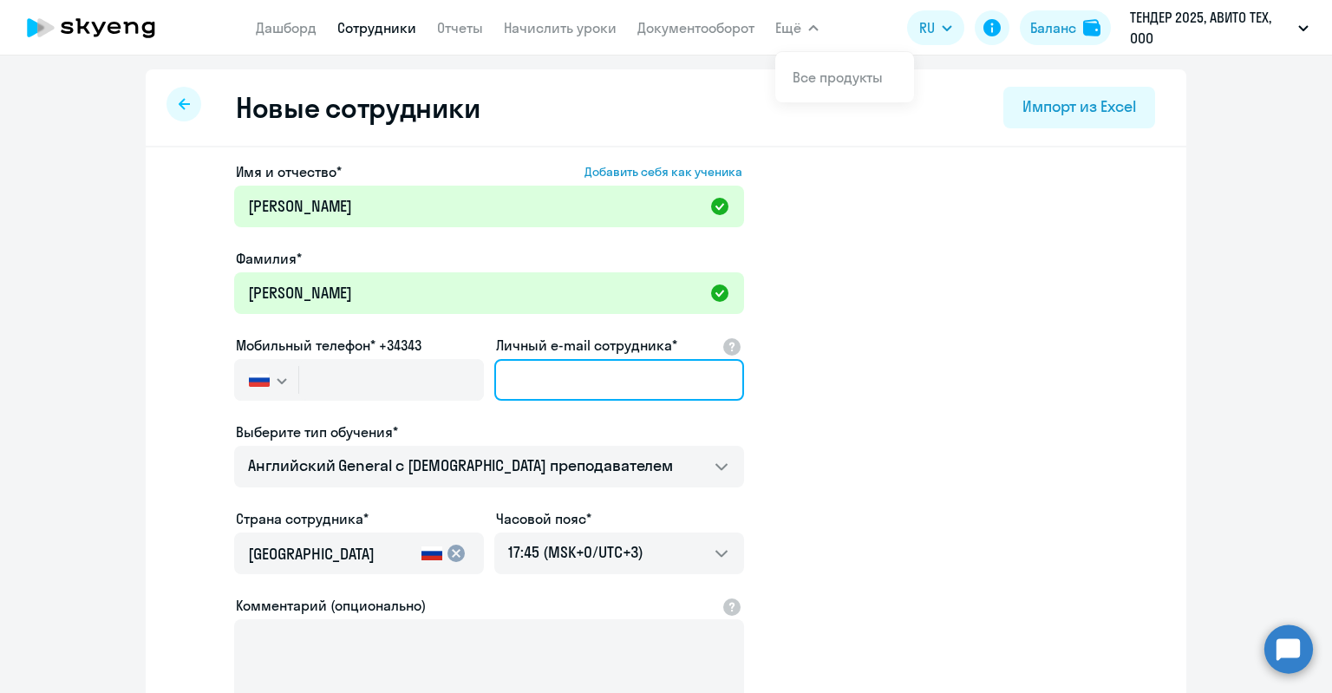
click at [624, 384] on input "Личный e-mail сотрудника*" at bounding box center [619, 380] width 250 height 42
paste input "[EMAIL_ADDRESS][DOMAIN_NAME]"
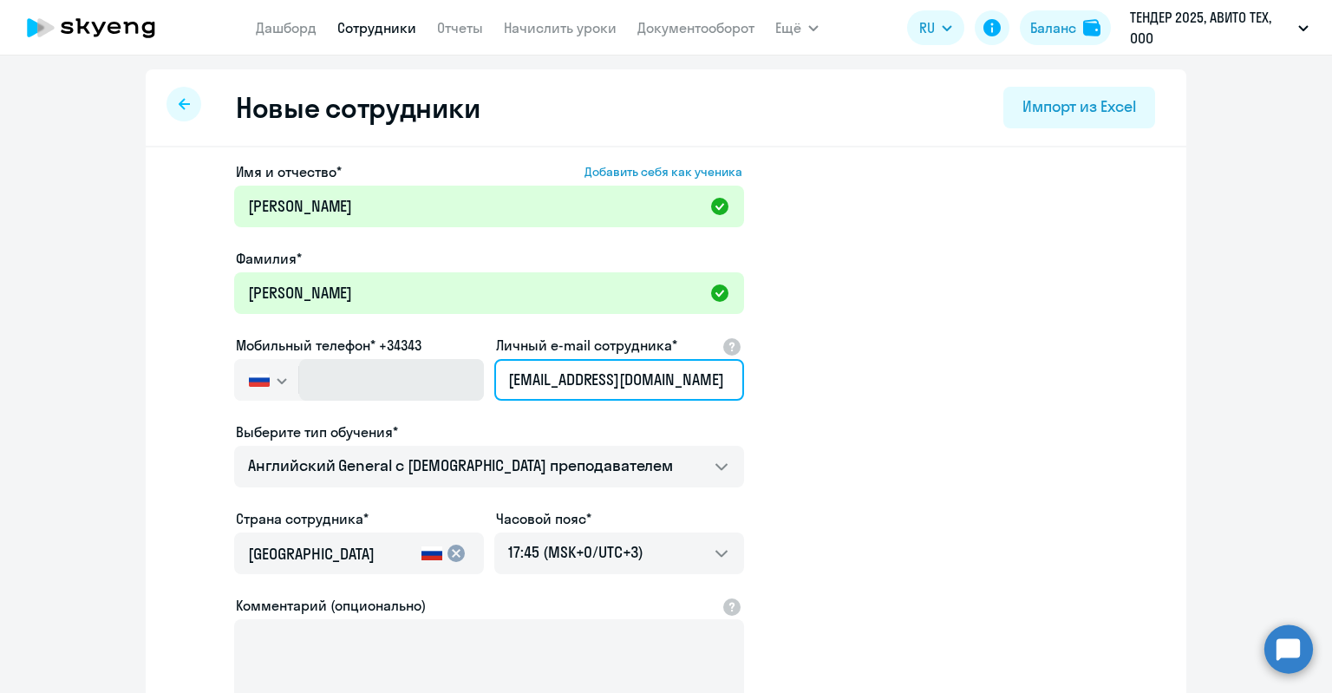
drag, startPoint x: 529, startPoint y: 382, endPoint x: 435, endPoint y: 384, distance: 93.7
click at [435, 383] on div "Имя и отчество* Добавить себя как ученика [PERSON_NAME]* [PERSON_NAME] телефон*…" at bounding box center [489, 470] width 510 height 618
type input "[EMAIL_ADDRESS][DOMAIN_NAME]"
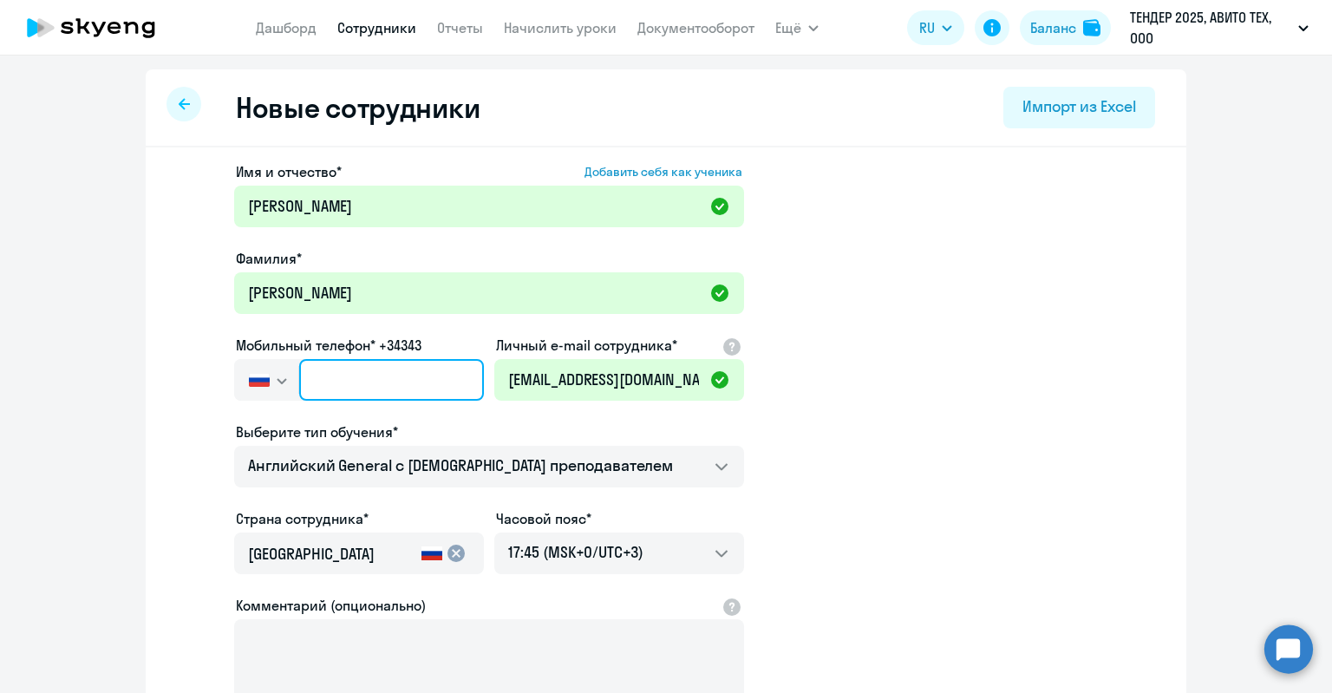
click at [439, 382] on input "text" at bounding box center [391, 380] width 185 height 42
paste input "[PHONE_NUMBER]"
type input "[PHONE_NUMBER]"
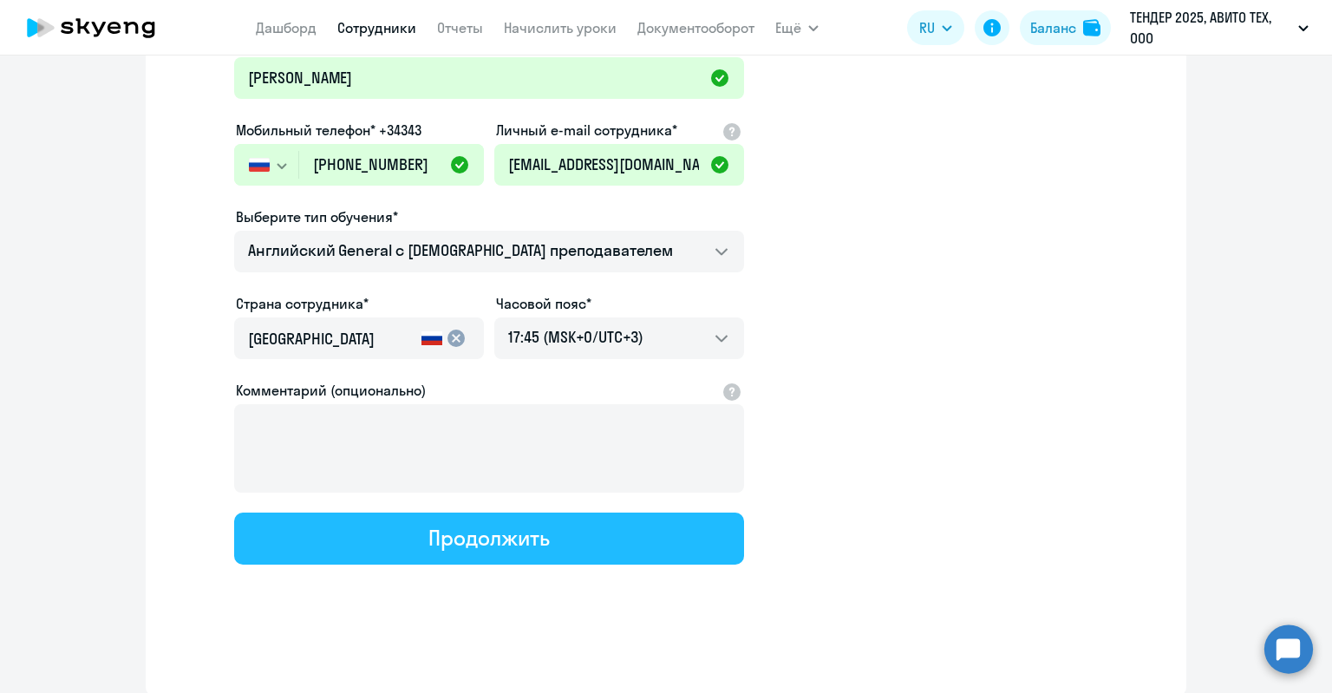
click at [463, 544] on div "Продолжить" at bounding box center [488, 538] width 121 height 28
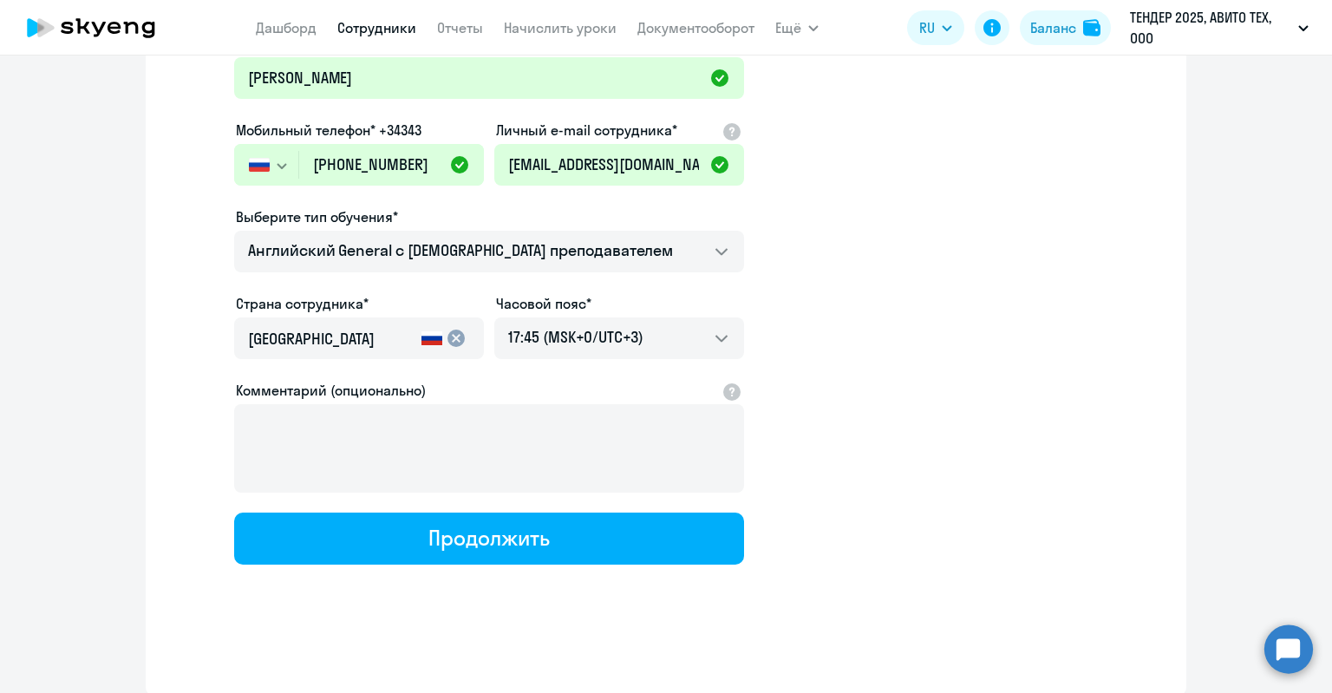
scroll to position [314, 0]
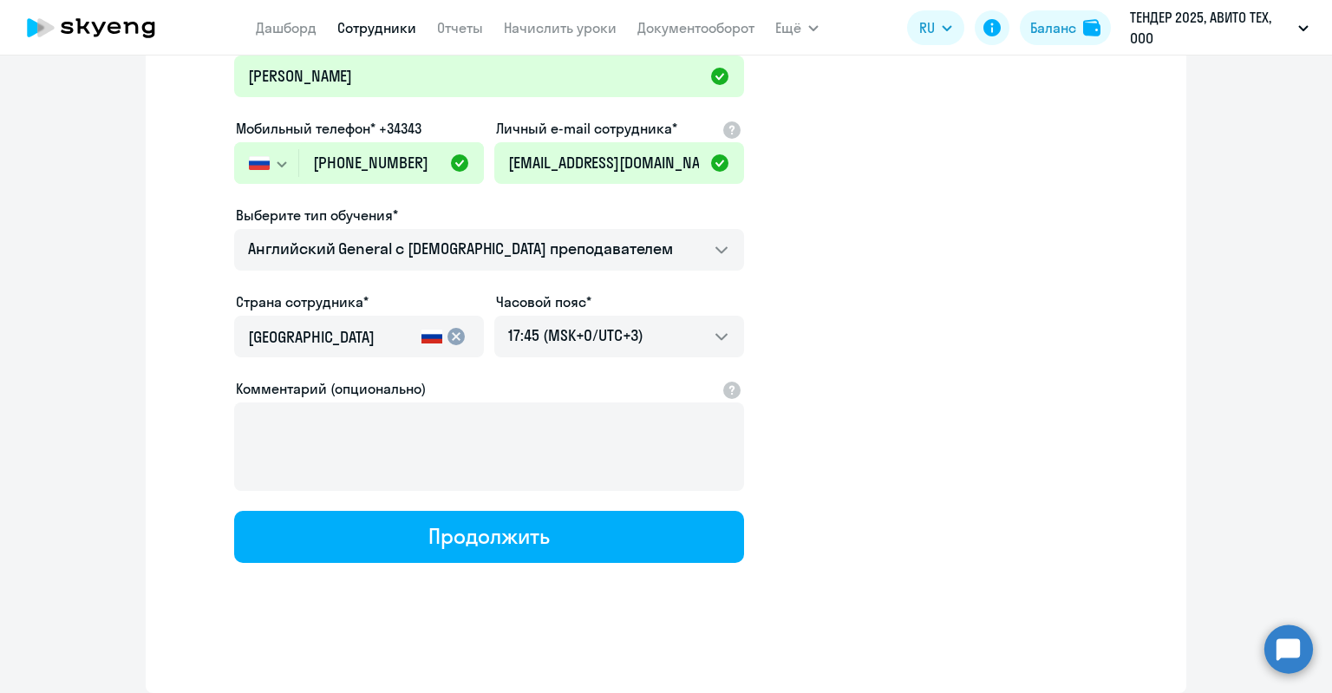
select select "english_adult_not_native_speaker"
select select "3"
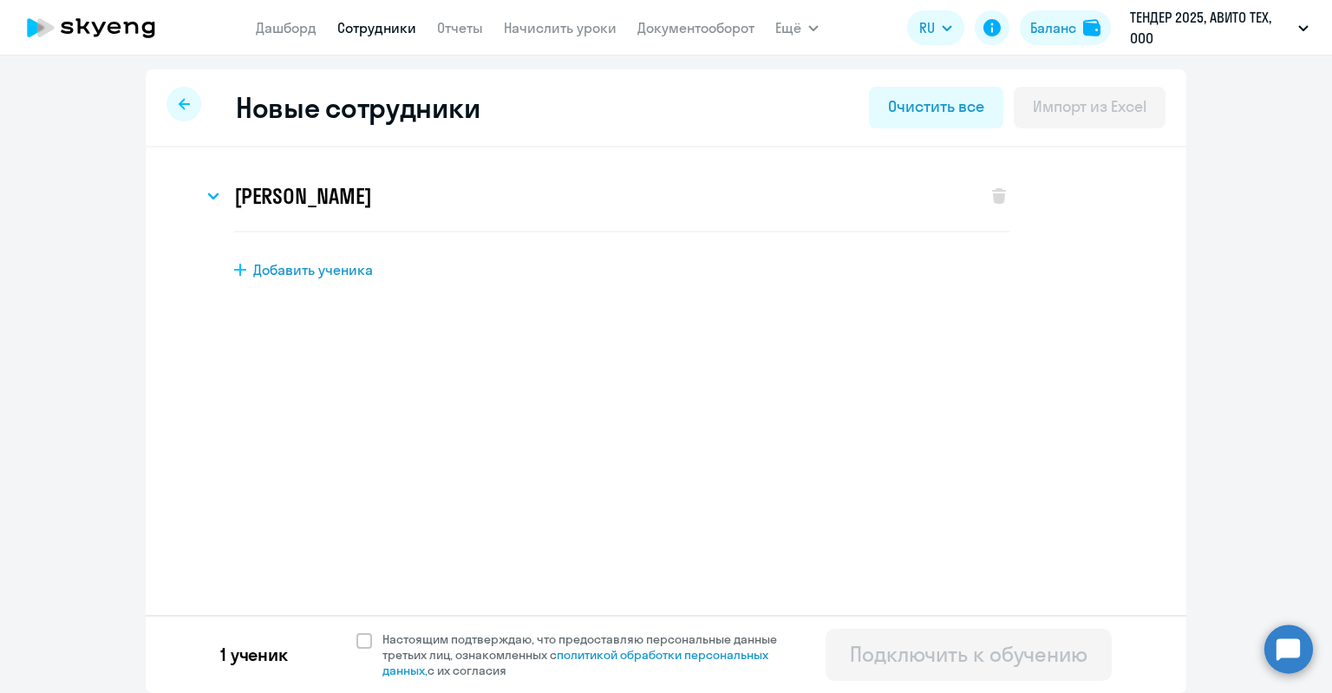
scroll to position [0, 0]
click at [564, 639] on span "Настоящим подтверждаю, что предоставляю персональные данные третьих лиц, ознако…" at bounding box center [589, 654] width 415 height 47
click at [356, 631] on input "Настоящим подтверждаю, что предоставляю персональные данные третьих лиц, ознако…" at bounding box center [355, 630] width 1 height 1
checkbox input "true"
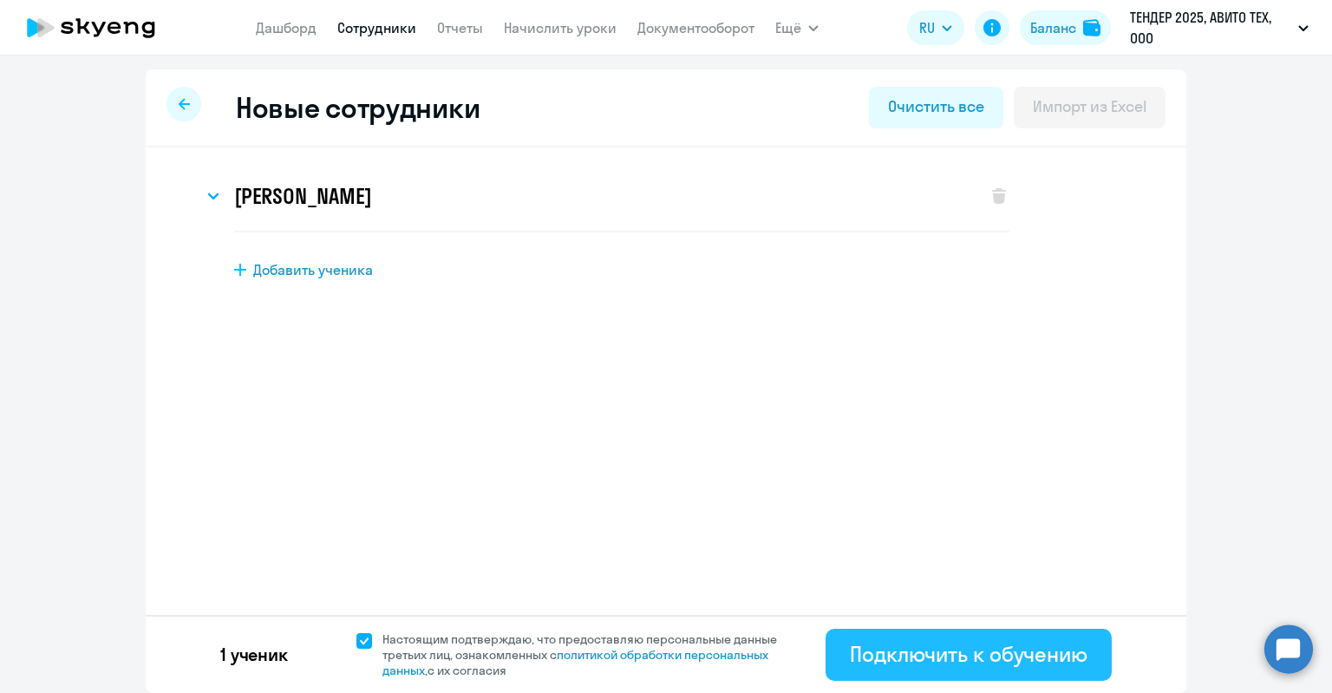
click at [984, 649] on div "Подключить к обучению" at bounding box center [969, 654] width 238 height 28
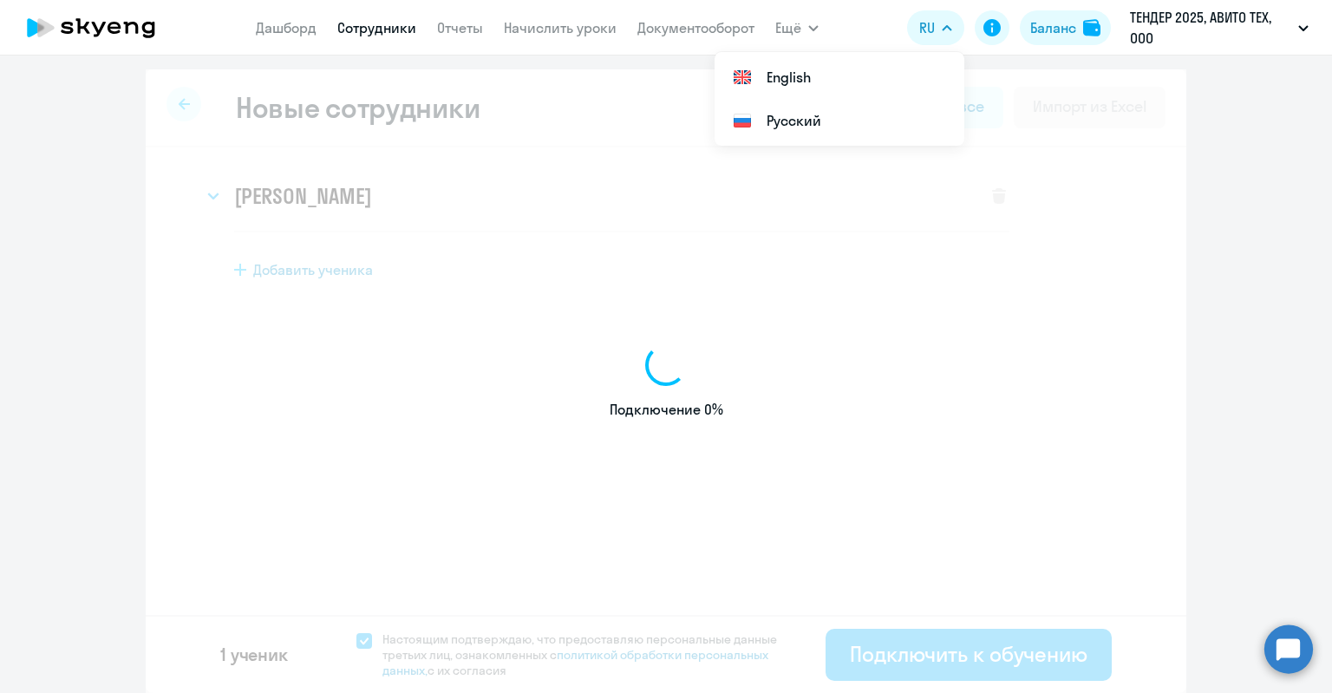
select select "english_adult_not_native_speaker"
select select "3"
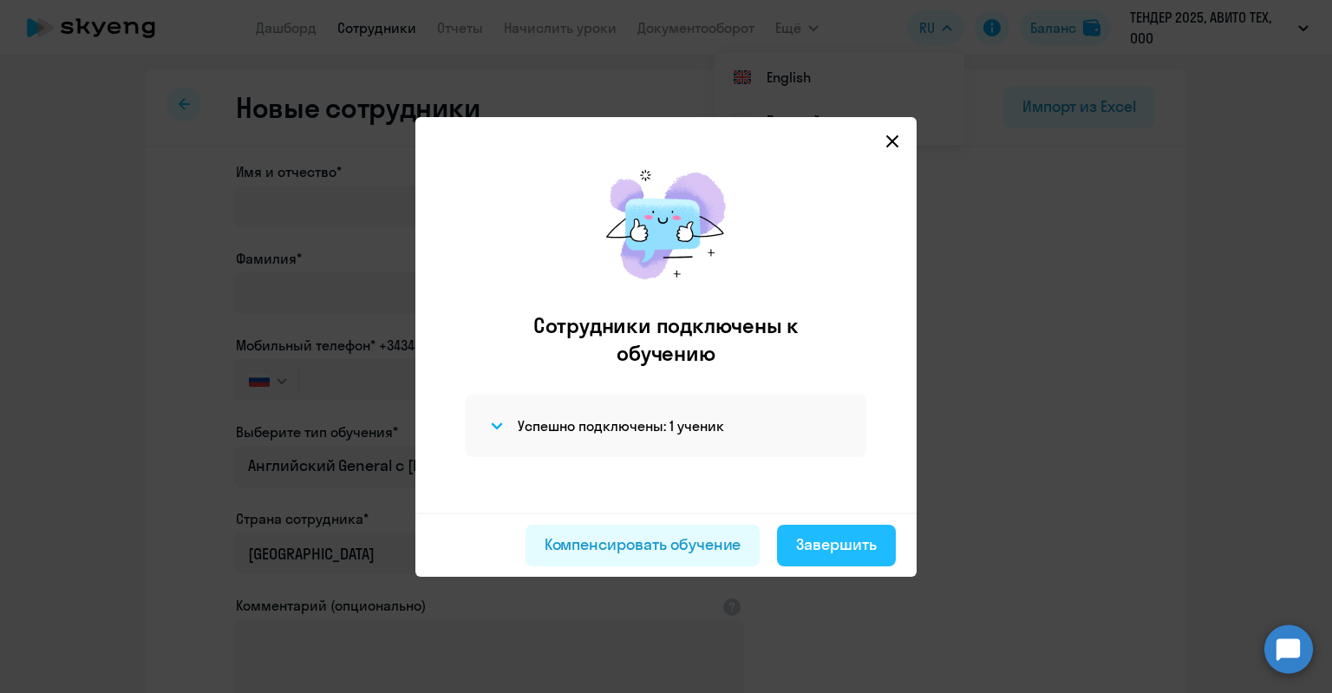
click at [808, 558] on button "Завершить" at bounding box center [836, 546] width 119 height 42
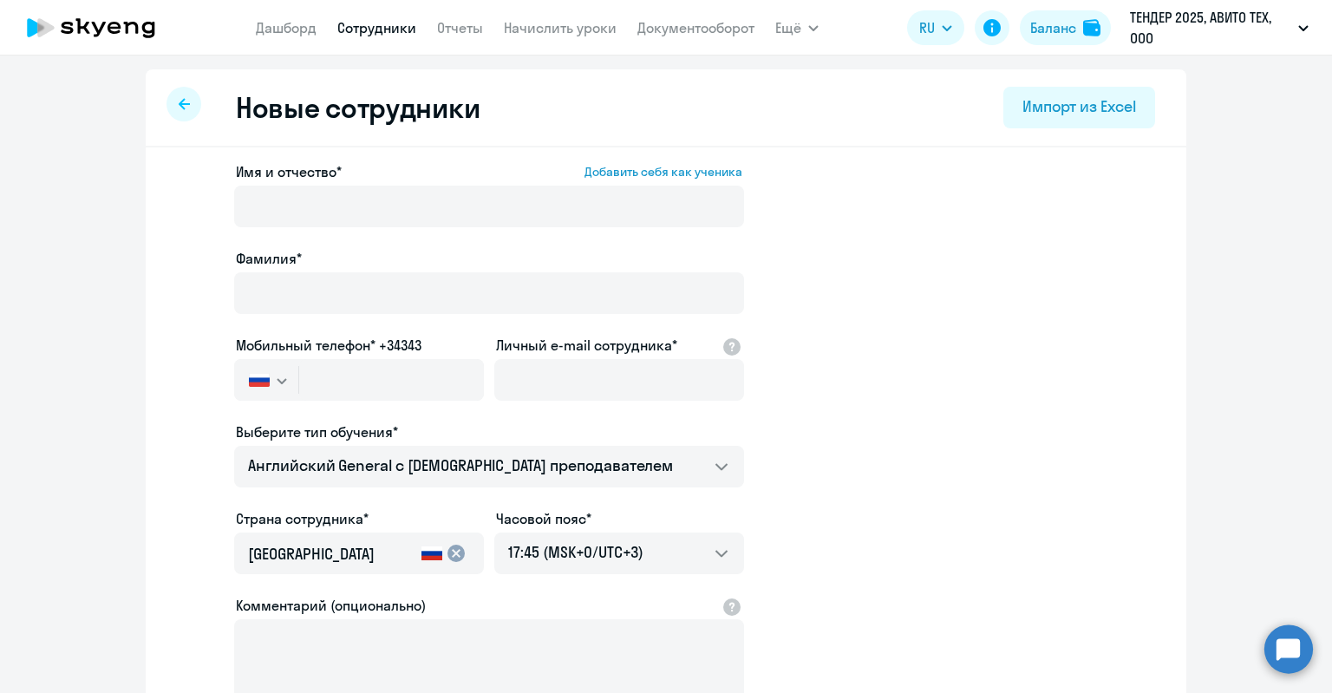
select select "30"
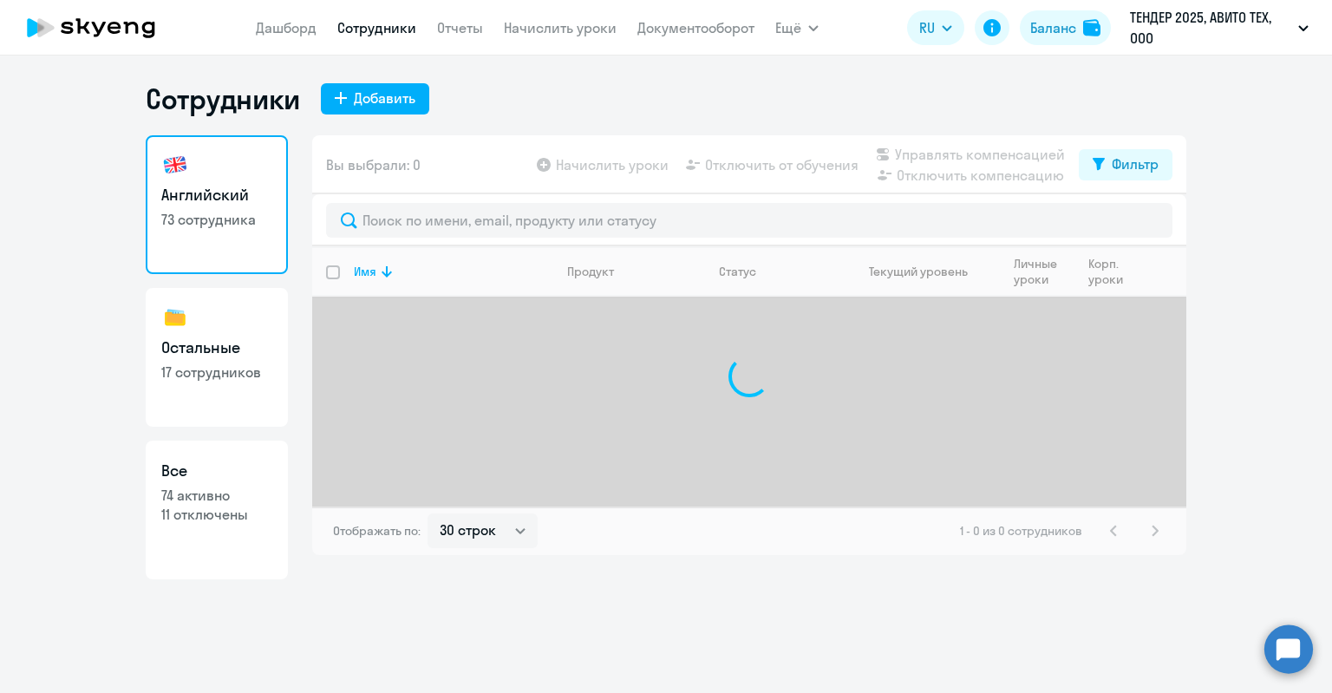
click at [199, 537] on link "Все 74 активно 11 отключены" at bounding box center [217, 509] width 142 height 139
select select "30"
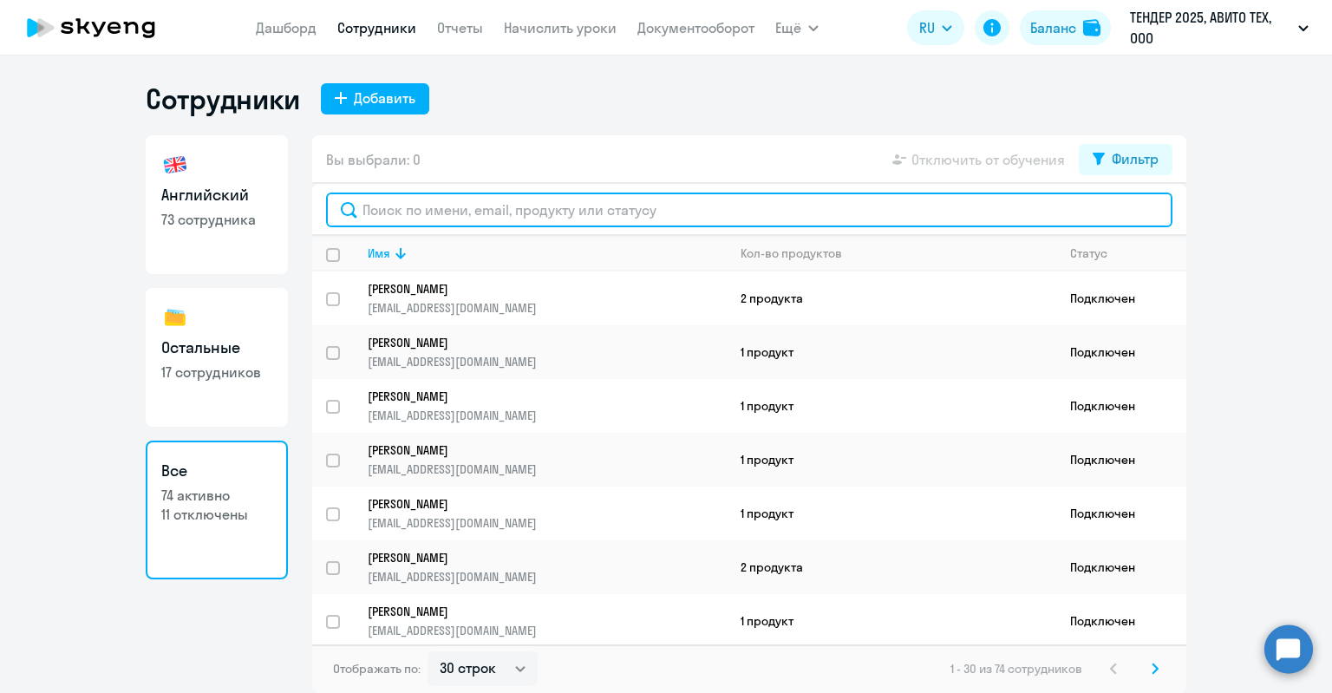
click at [444, 212] on input "text" at bounding box center [749, 209] width 846 height 35
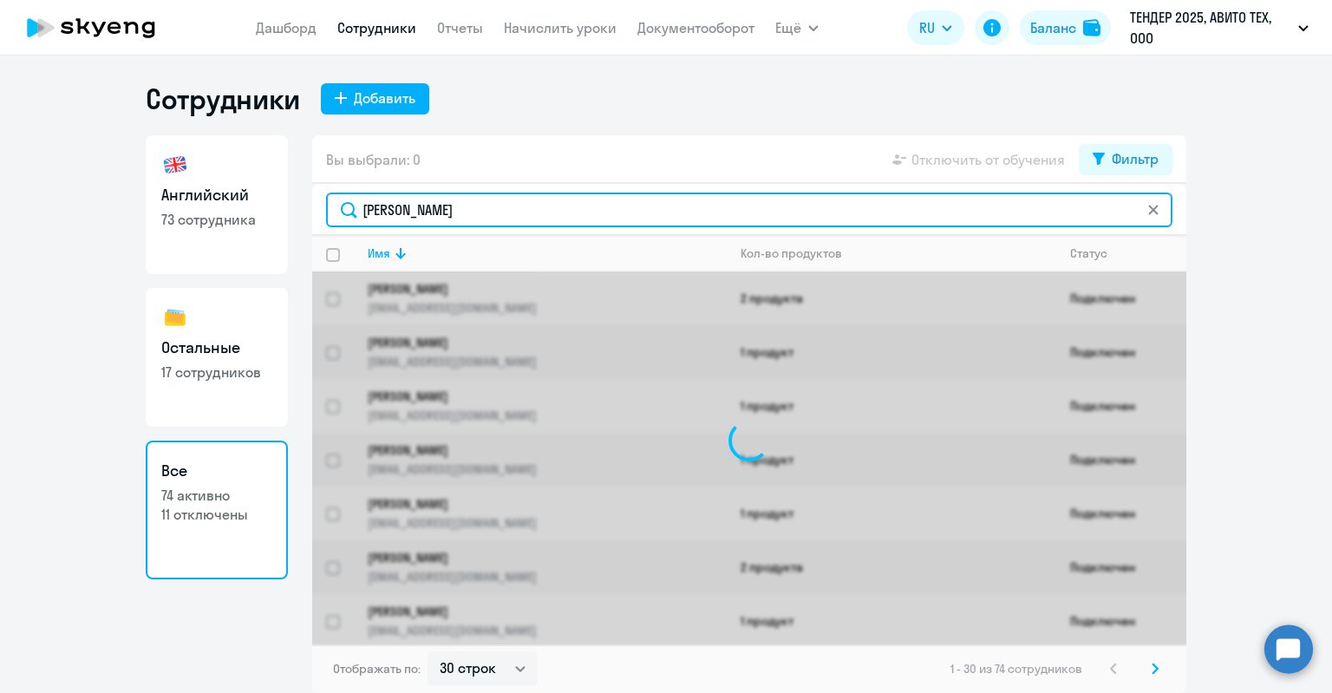
drag, startPoint x: 444, startPoint y: 212, endPoint x: 232, endPoint y: 213, distance: 212.4
click at [232, 213] on div "Английский 73 сотрудника Остальные 17 сотрудников Все 74 активно 11 отключены В…" at bounding box center [666, 414] width 1040 height 558
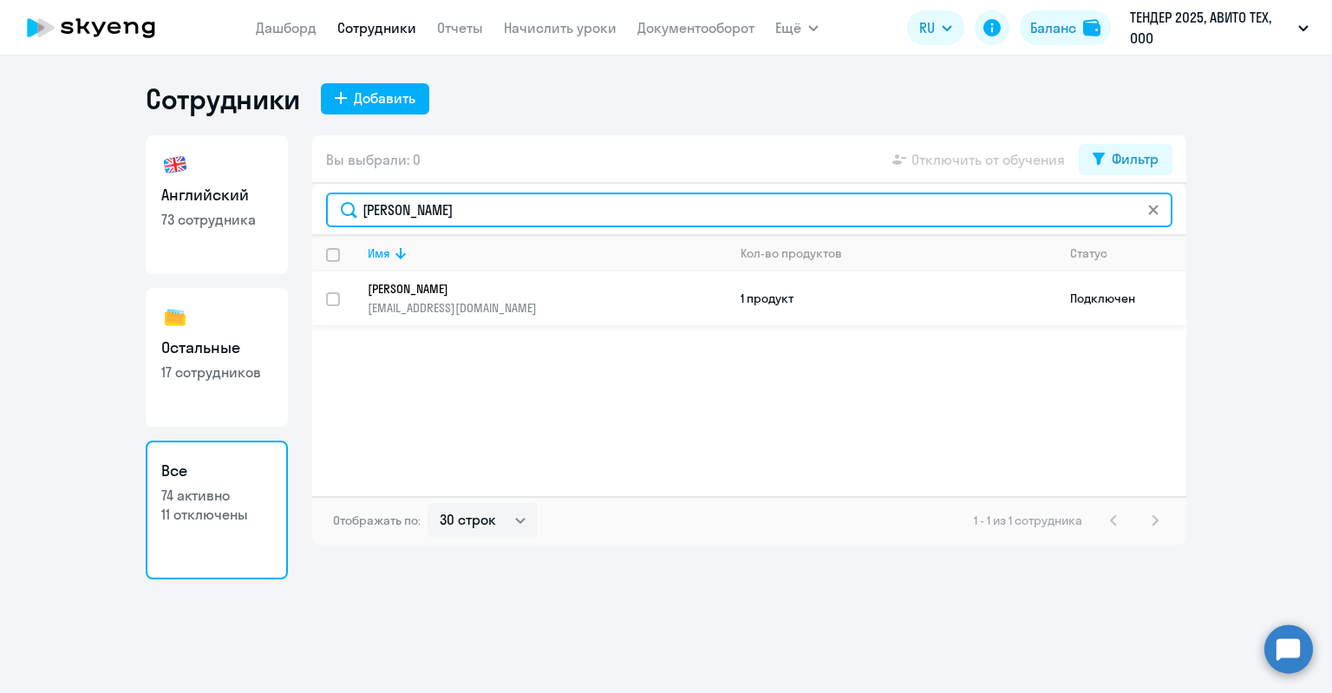
type input "[PERSON_NAME]"
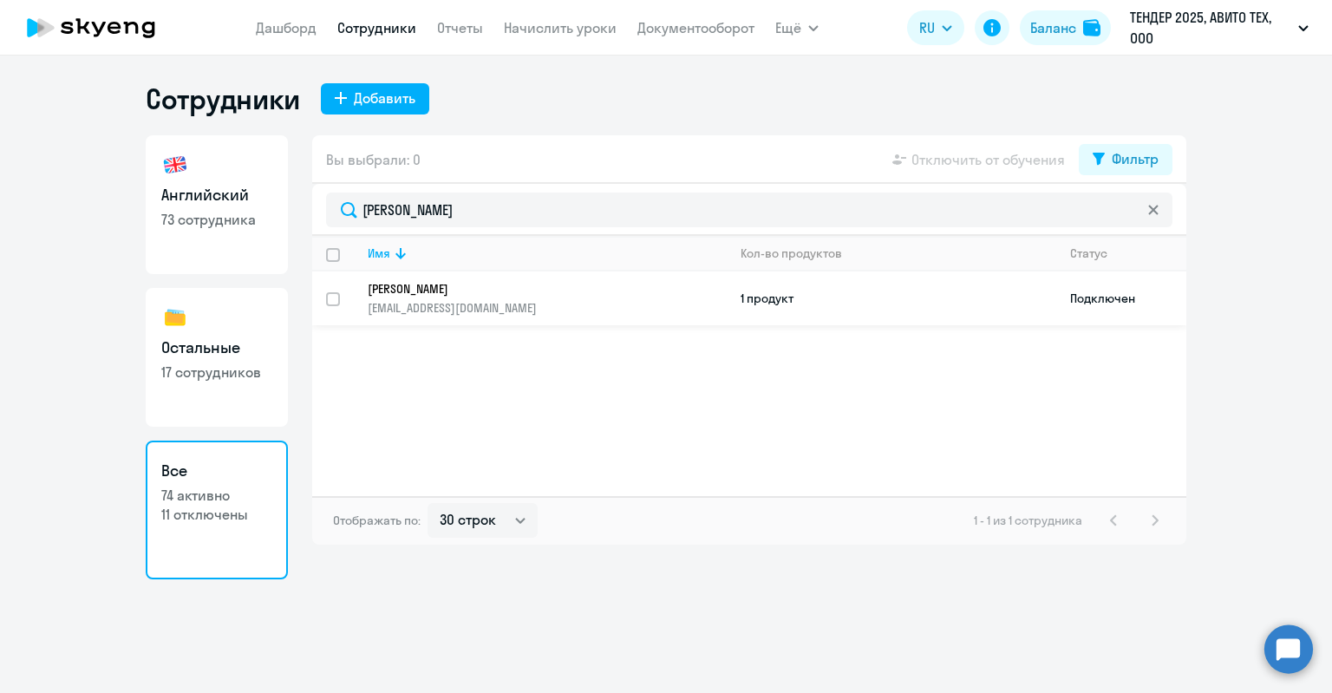
click at [473, 294] on p "[PERSON_NAME]" at bounding box center [535, 289] width 335 height 16
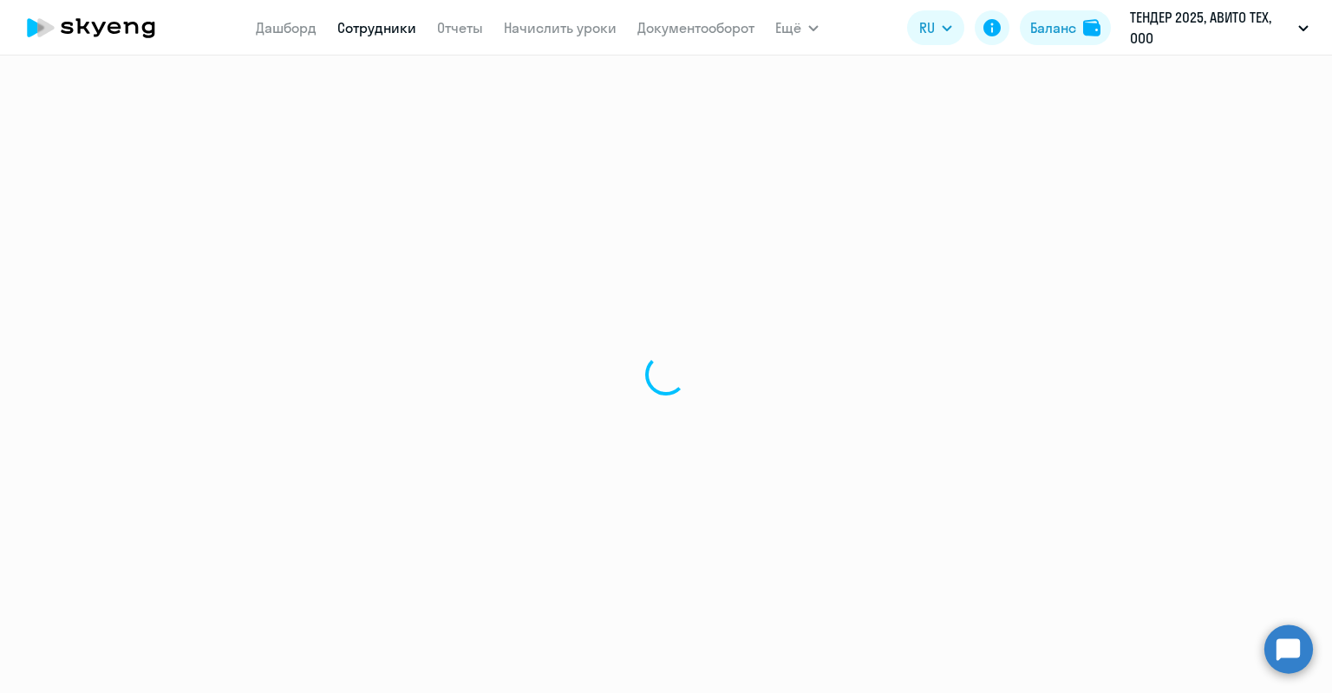
select select "english"
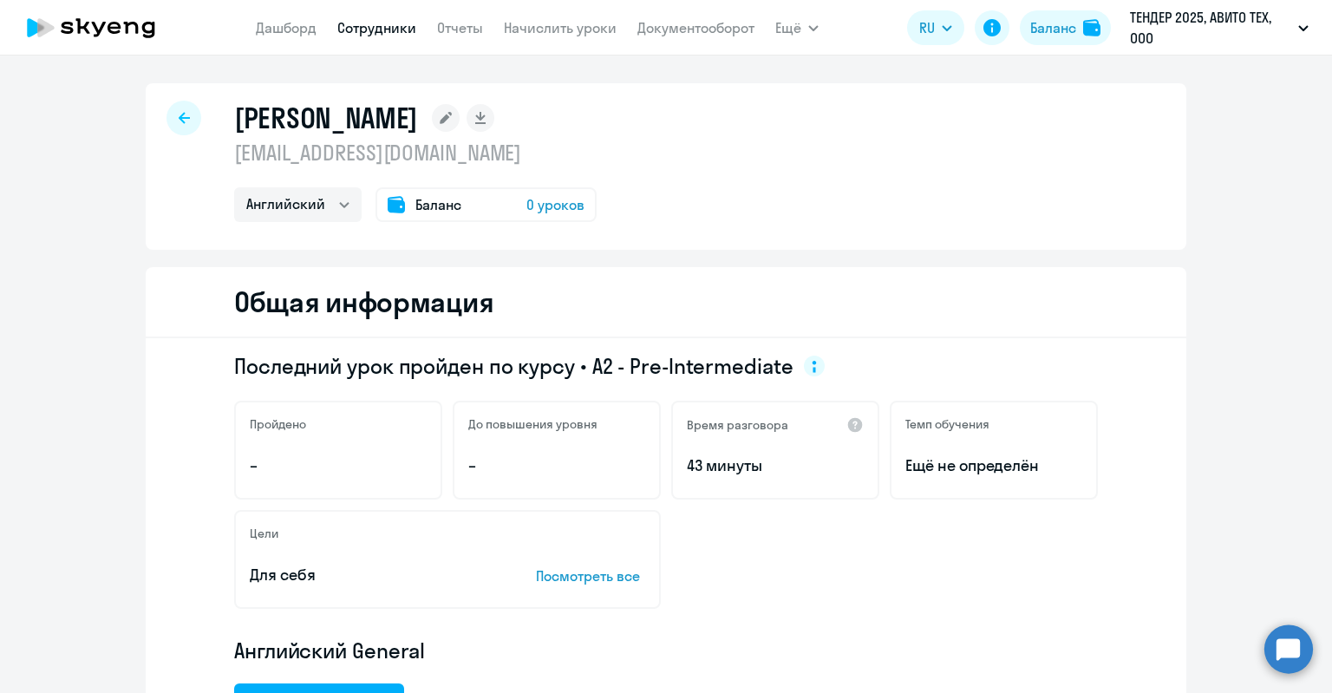
click at [415, 198] on span "Баланс" at bounding box center [438, 204] width 46 height 21
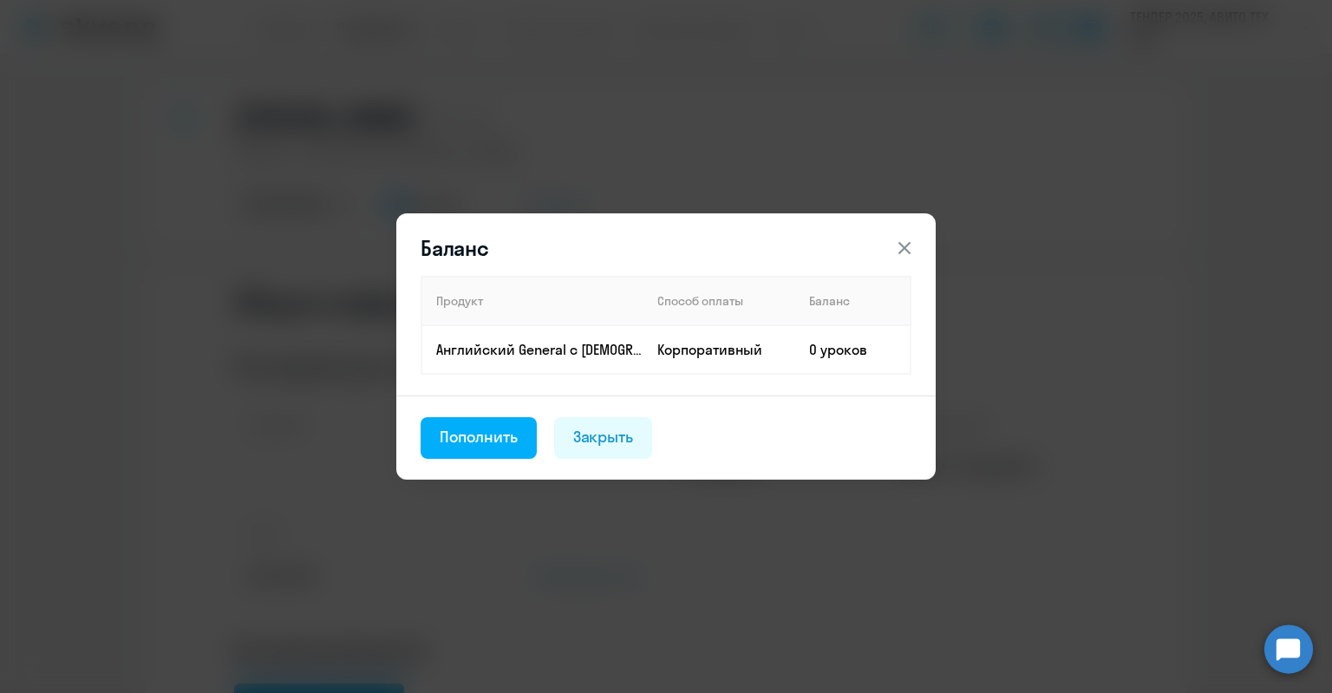
click at [409, 198] on div "Баланс Продукт Способ оплаты Баланс Английский General с [DEMOGRAPHIC_DATA] пре…" at bounding box center [665, 347] width 839 height 486
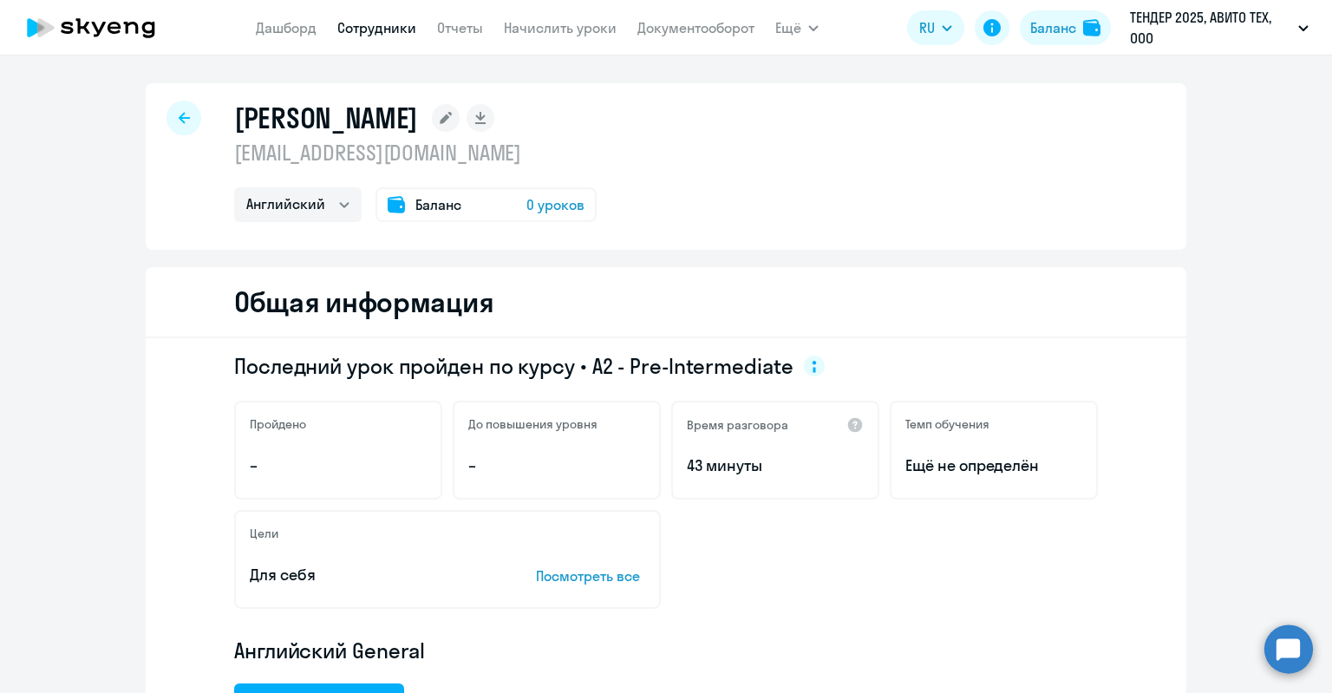
click at [415, 204] on span "Баланс" at bounding box center [438, 204] width 46 height 21
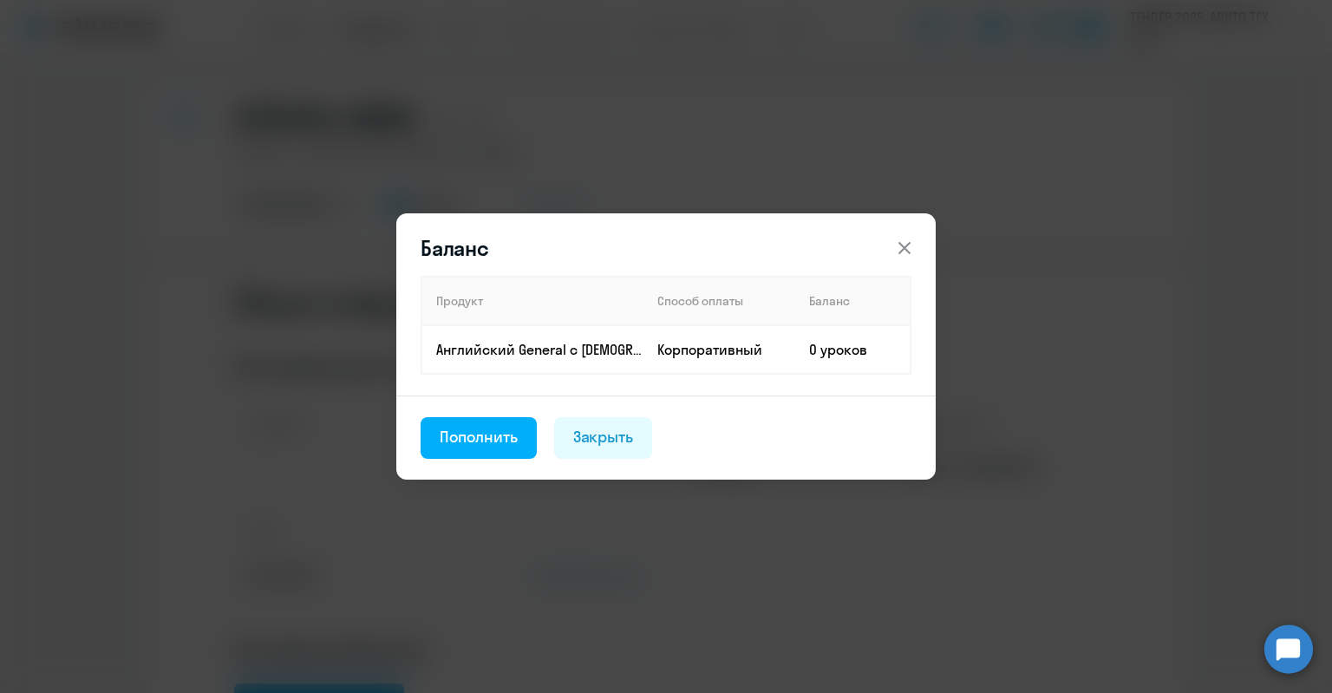
click at [501, 392] on div "Продукт Способ оплаты Баланс Английский General с [DEMOGRAPHIC_DATA] преподават…" at bounding box center [665, 336] width 539 height 120
click at [484, 419] on button "Пополнить" at bounding box center [479, 438] width 116 height 42
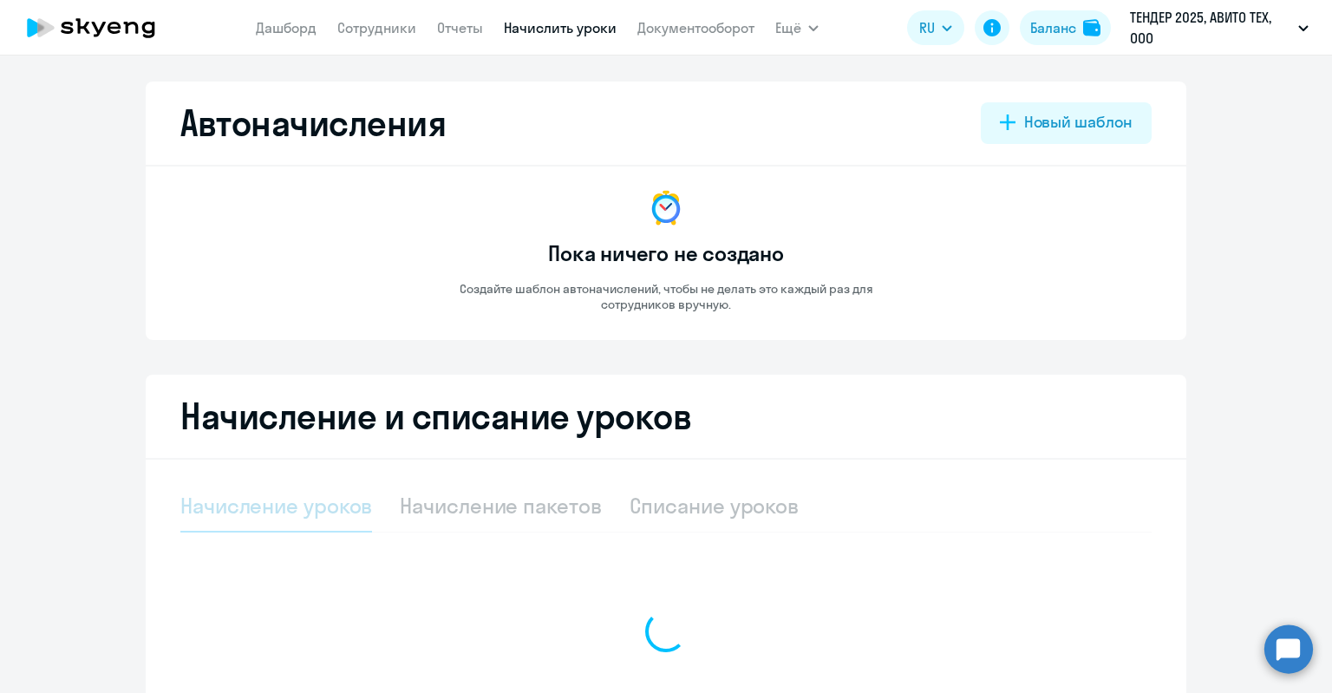
select select "10"
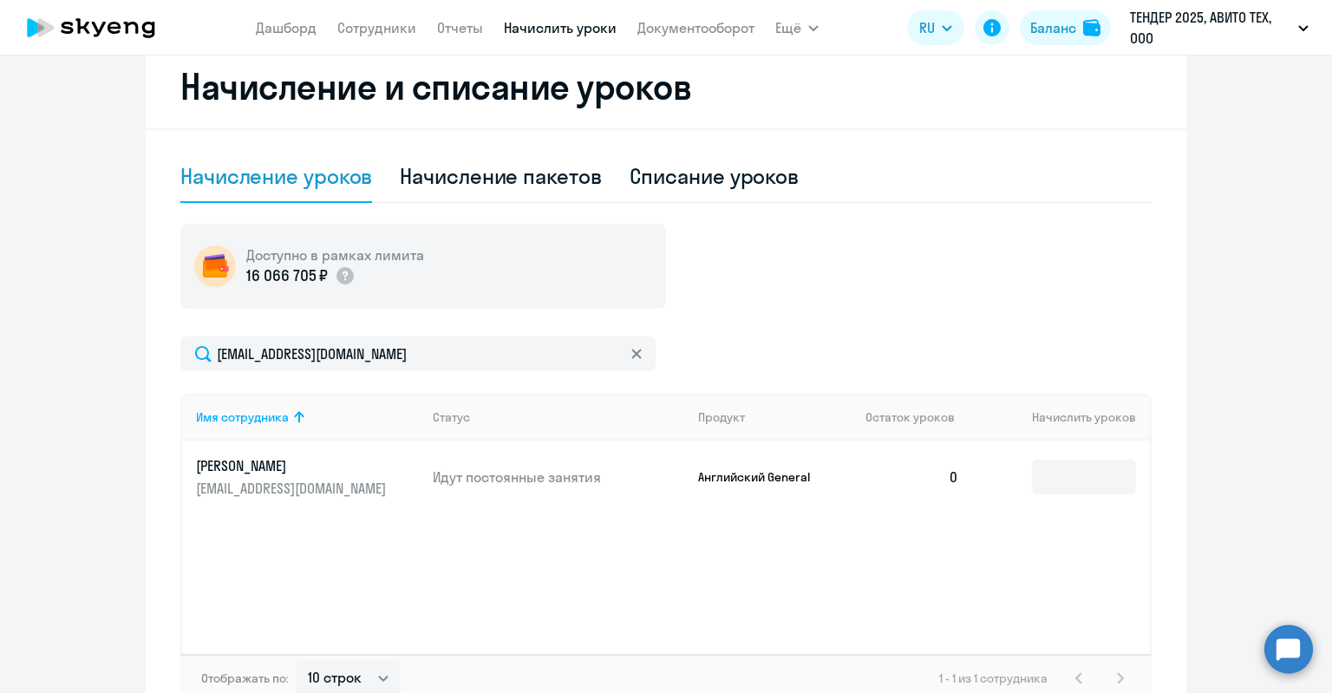
scroll to position [435, 0]
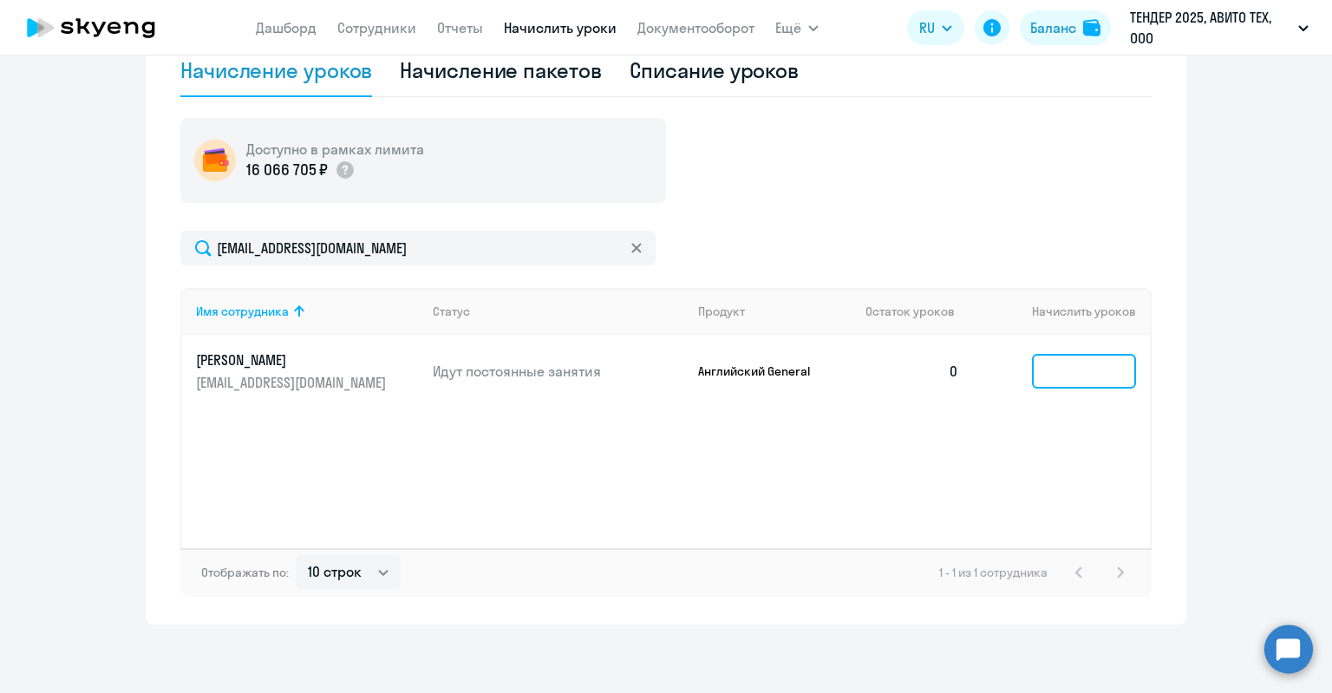
click at [1079, 374] on input at bounding box center [1084, 371] width 104 height 35
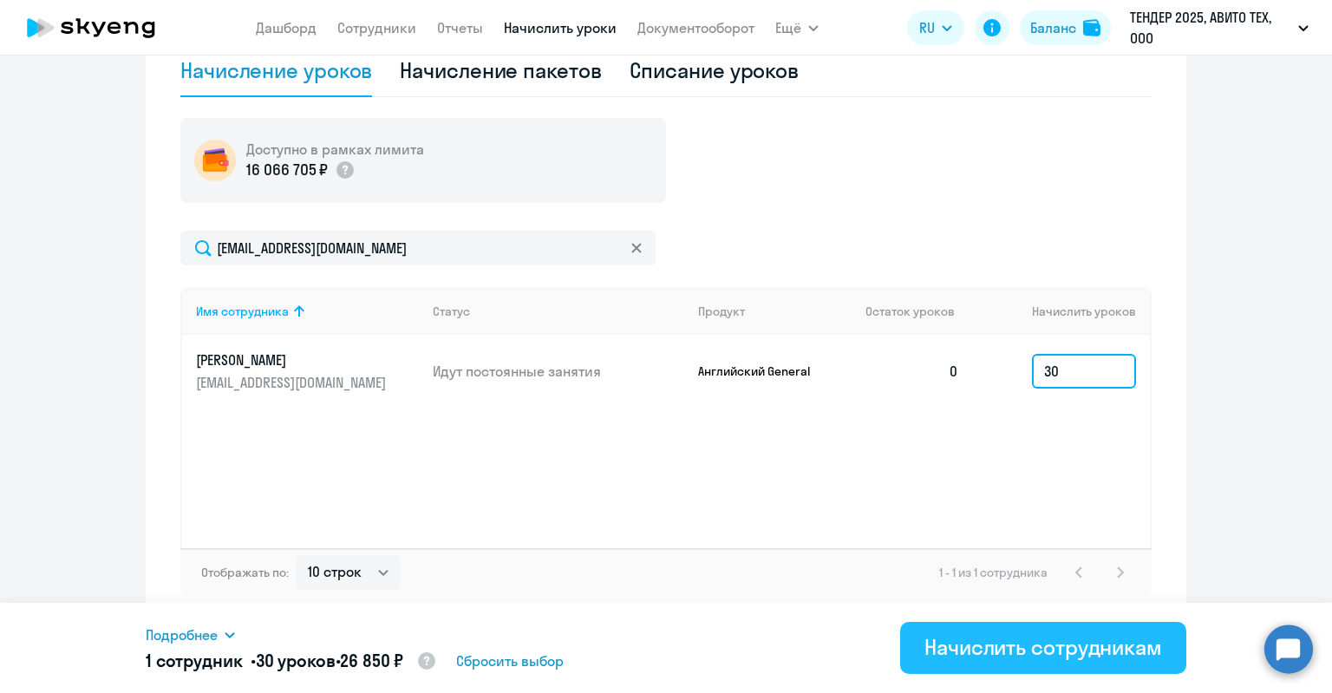
type input "30"
click at [1040, 642] on div "Начислить сотрудникам" at bounding box center [1043, 647] width 238 height 28
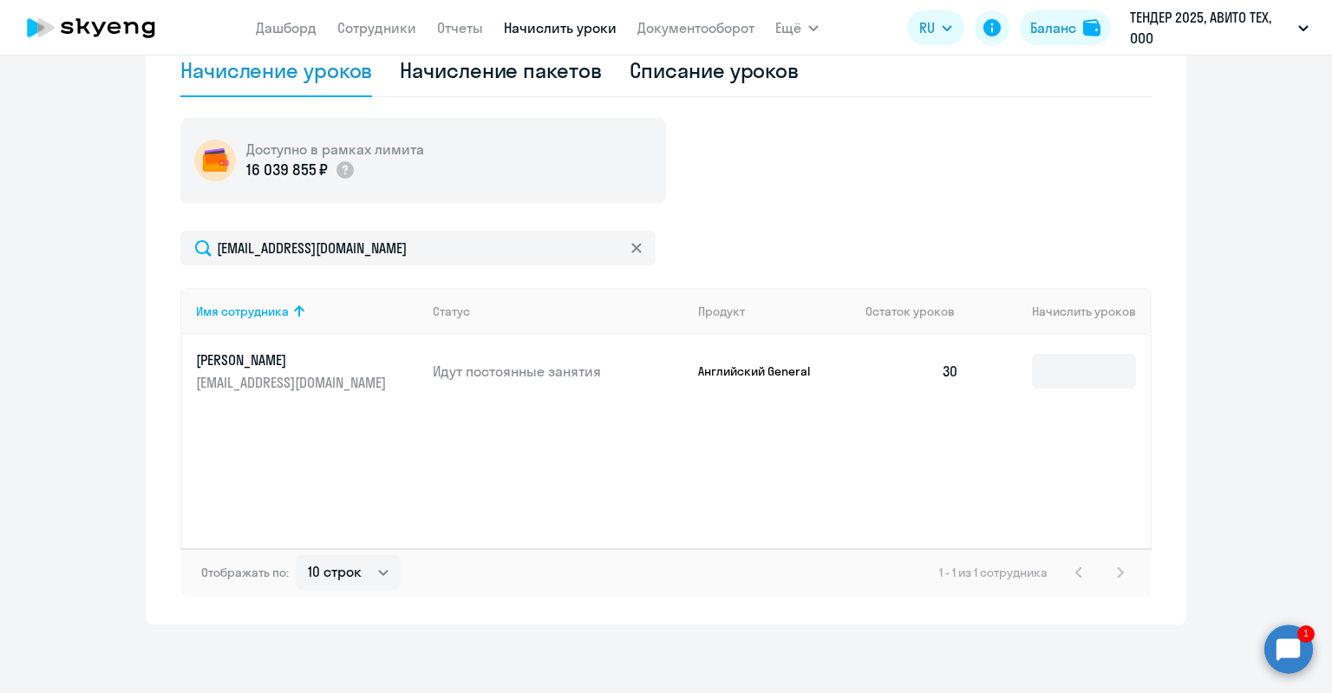
click at [940, 373] on td "30" at bounding box center [911, 371] width 121 height 73
click at [1058, 368] on input at bounding box center [1084, 371] width 104 height 35
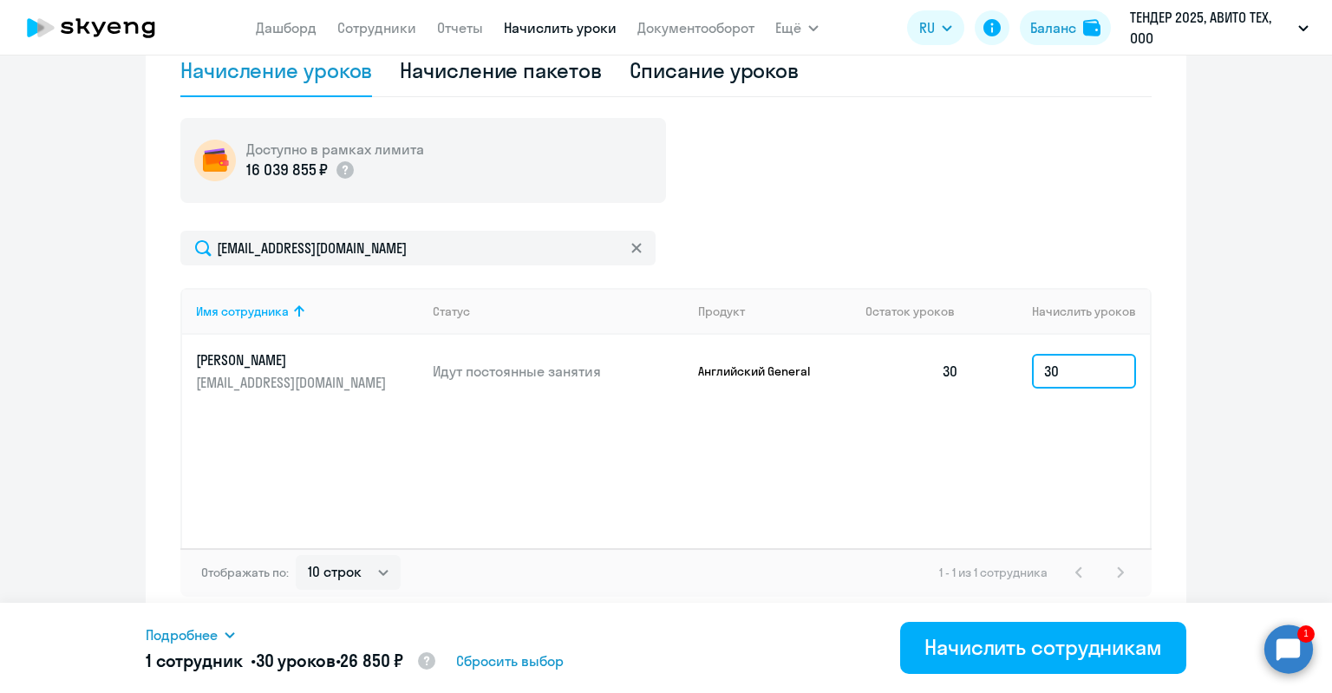
type input "30"
drag, startPoint x: 367, startPoint y: 666, endPoint x: 411, endPoint y: 662, distance: 44.4
click at [411, 662] on h5 "1 сотрудник • 30 уроков • 26 850 ₽" at bounding box center [291, 662] width 291 height 26
copy span "26 850"
drag, startPoint x: 1142, startPoint y: 371, endPoint x: 985, endPoint y: 357, distance: 157.5
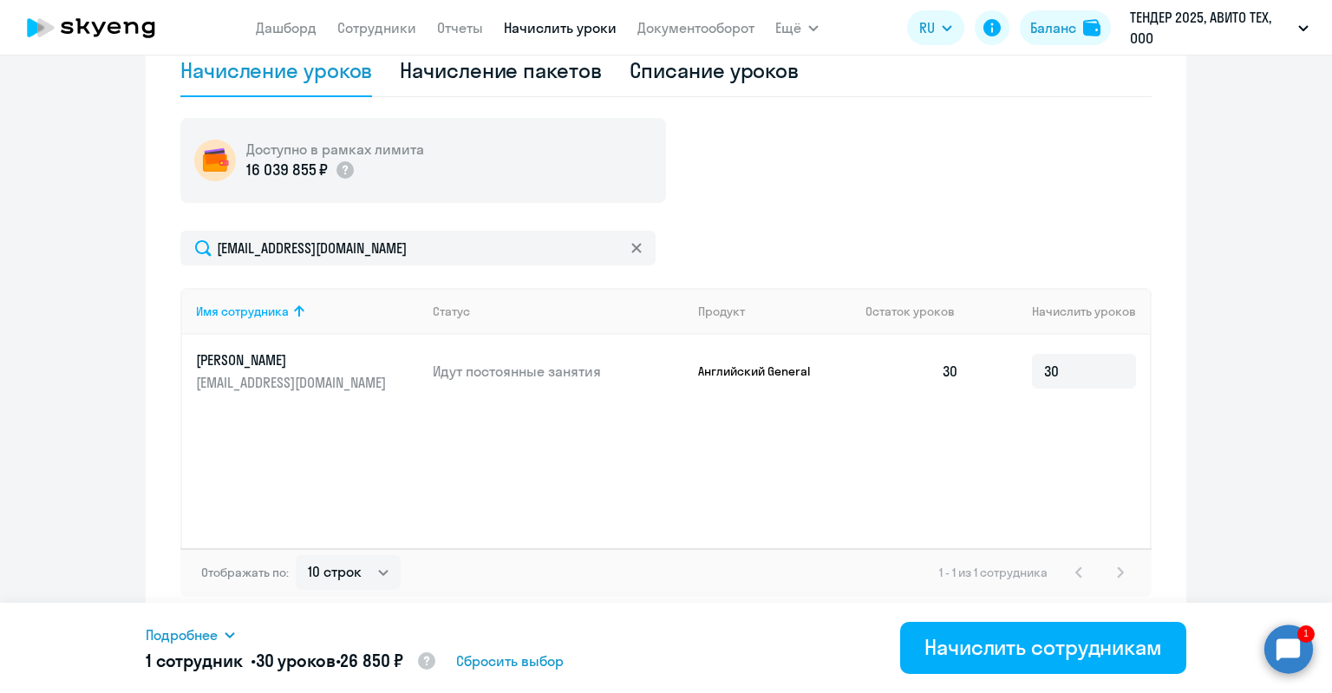
click at [990, 358] on td "30" at bounding box center [1061, 371] width 177 height 73
click at [1082, 355] on input "30" at bounding box center [1084, 371] width 104 height 35
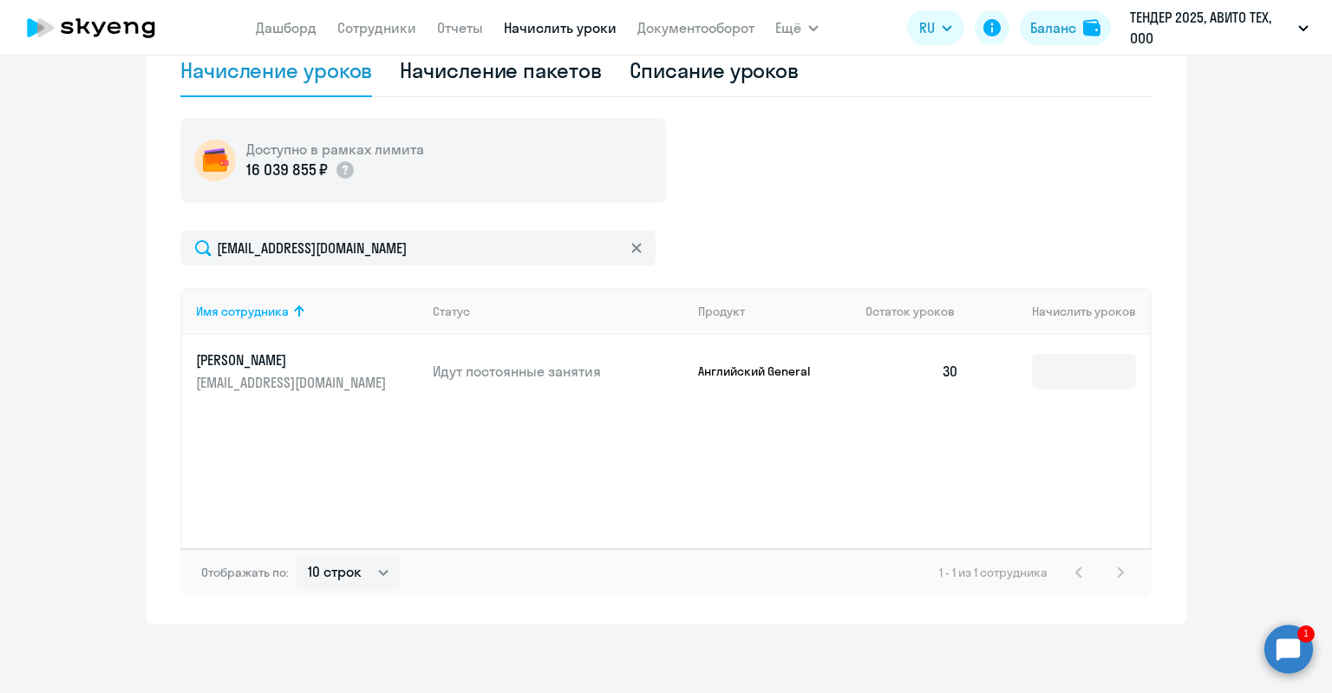
click at [925, 365] on td "30" at bounding box center [911, 371] width 121 height 73
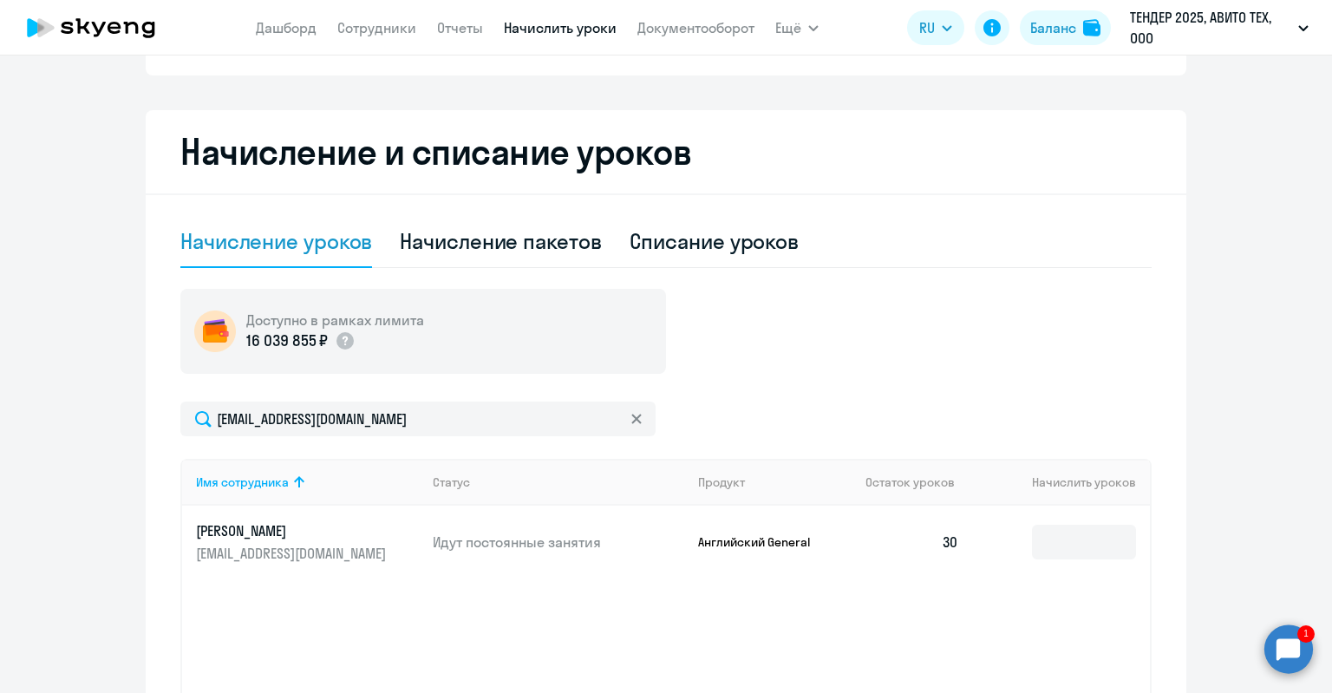
scroll to position [262, 0]
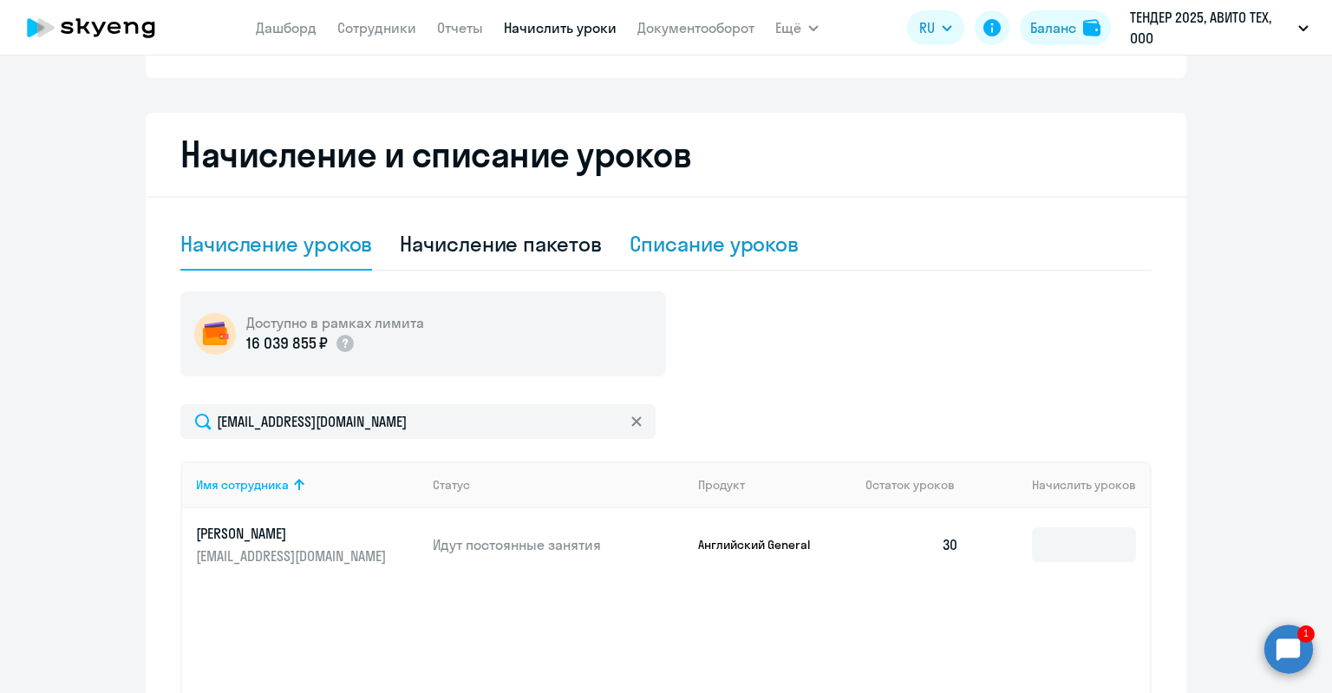
click at [639, 246] on div "Списание уроков" at bounding box center [714, 244] width 170 height 28
select select "10"
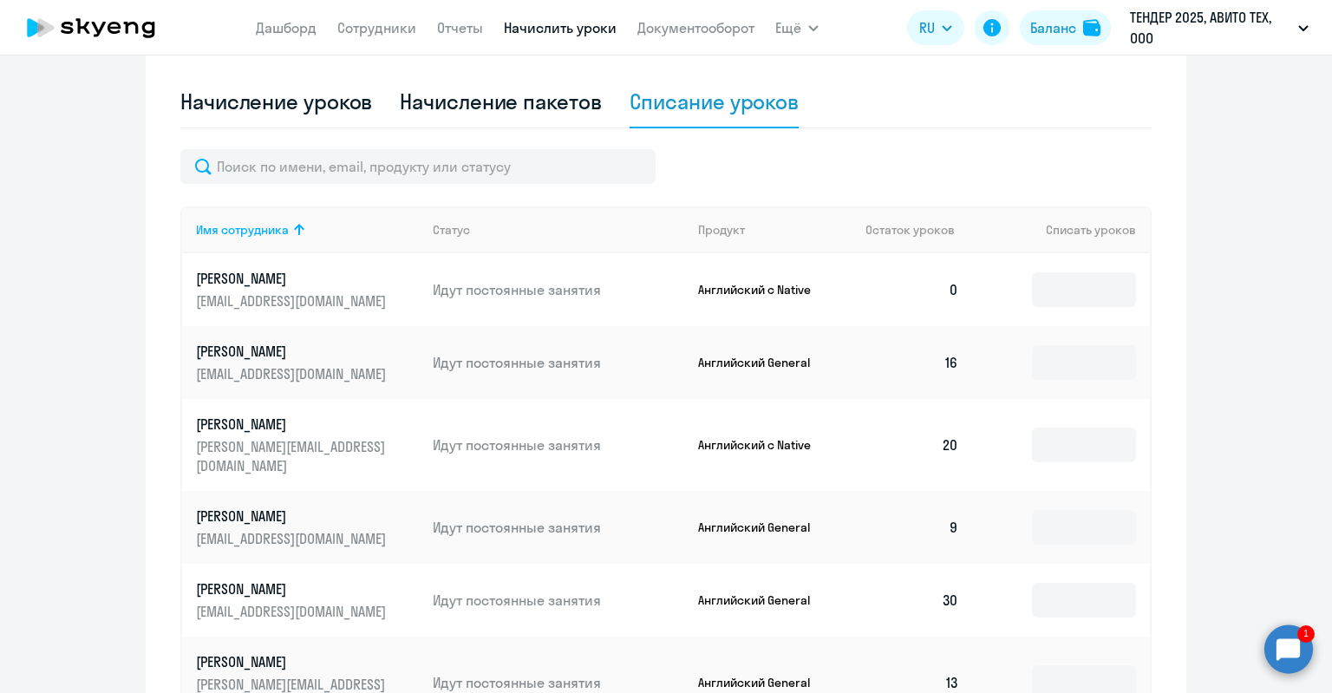
scroll to position [409, 0]
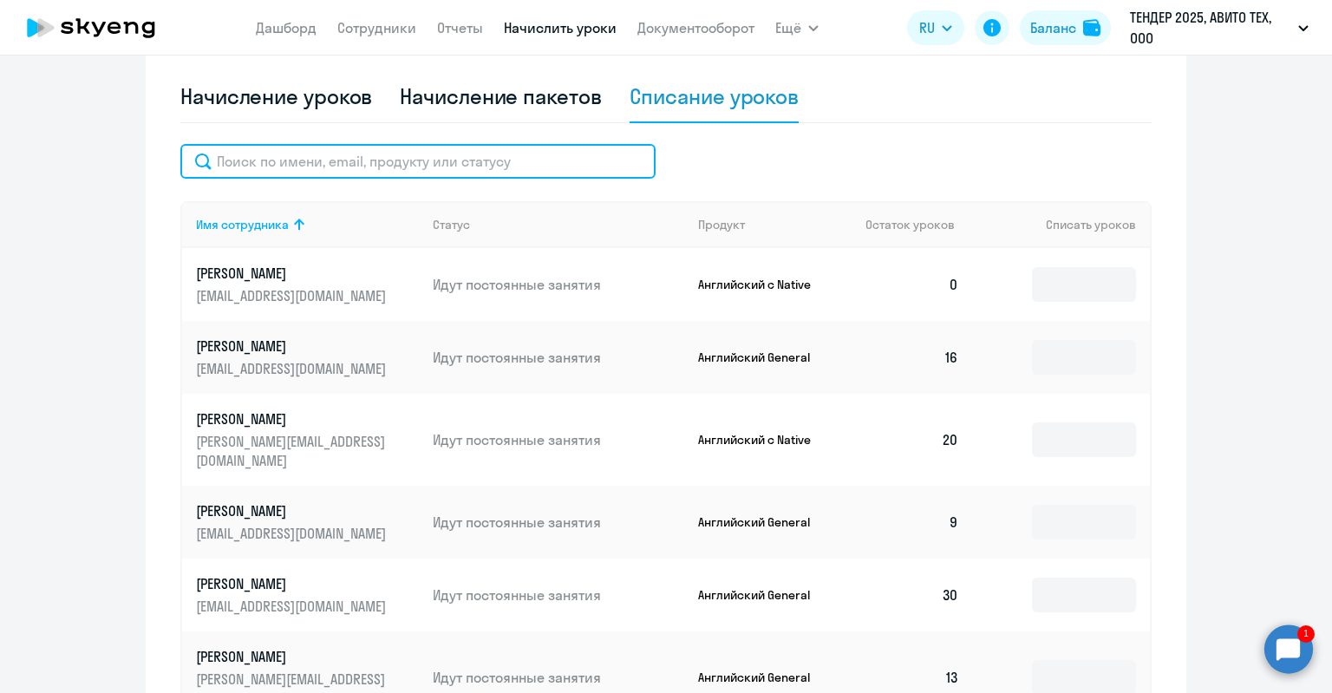
click at [306, 165] on input "text" at bounding box center [417, 161] width 475 height 35
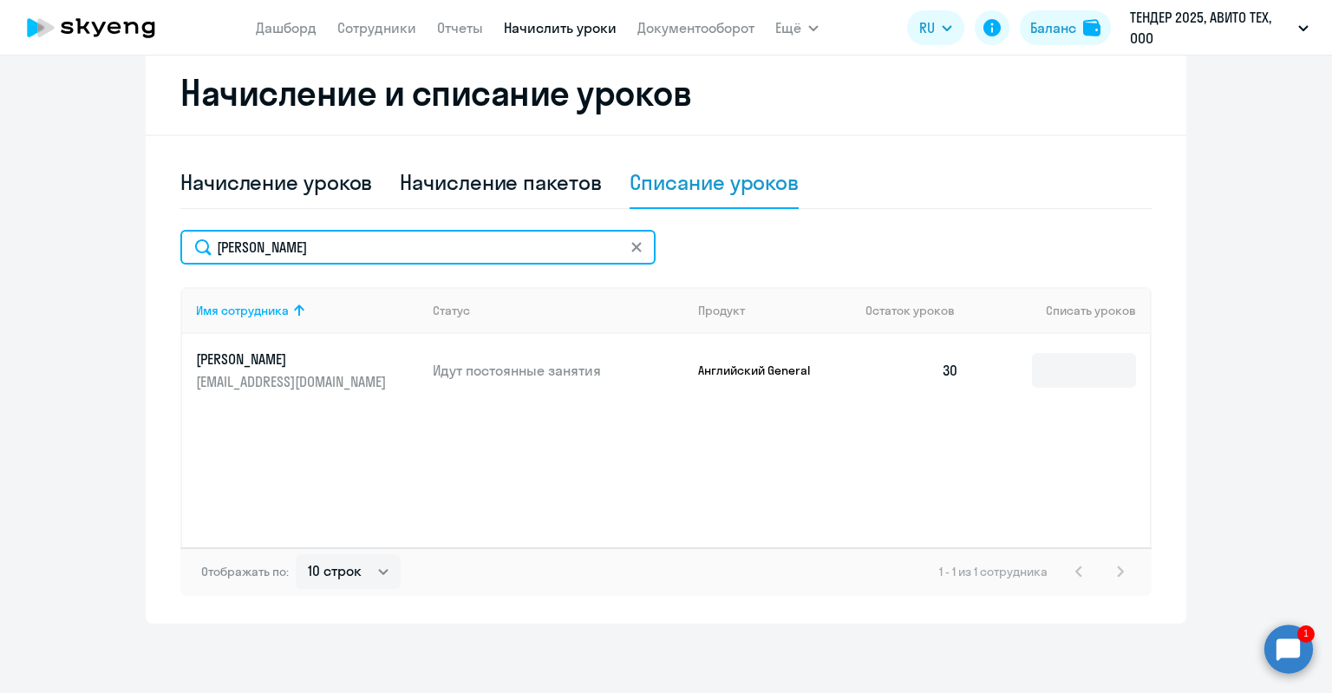
scroll to position [323, 0]
type input "[PERSON_NAME]"
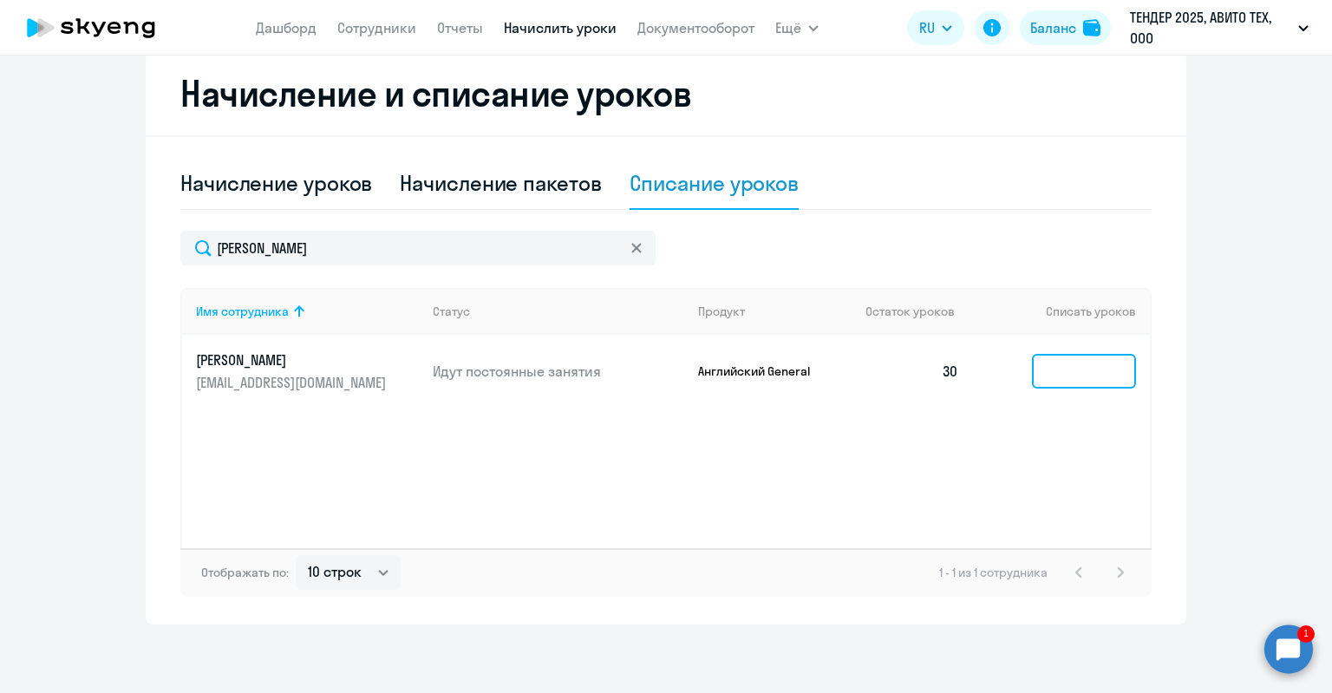
click at [1070, 359] on input at bounding box center [1084, 371] width 104 height 35
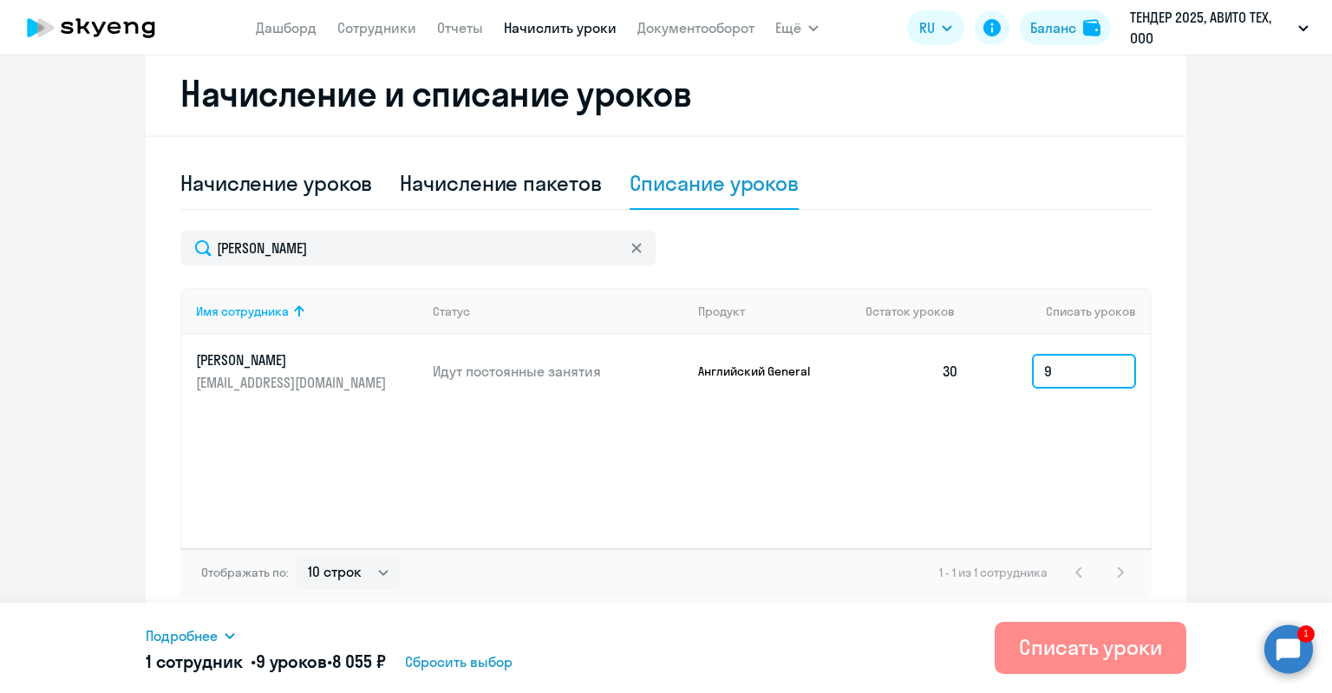
type input "9"
click at [1080, 643] on div "Списать уроки" at bounding box center [1090, 647] width 143 height 28
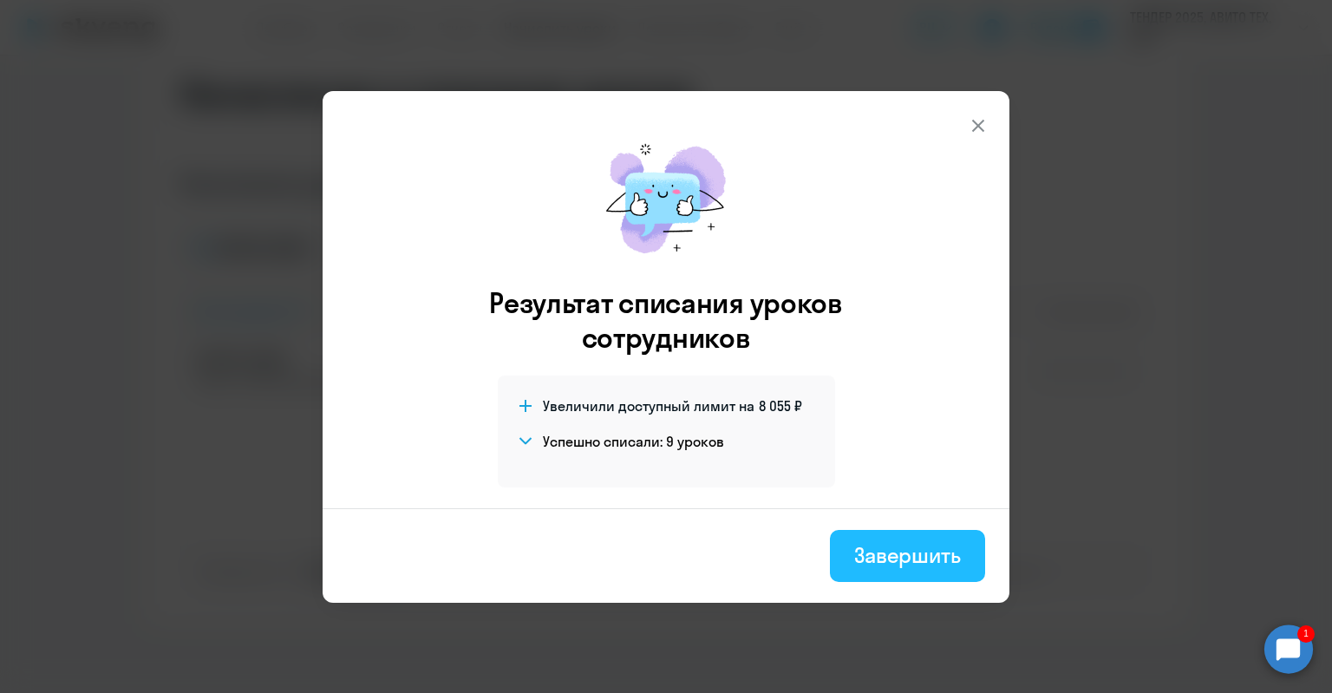
click at [884, 577] on button "Завершить" at bounding box center [907, 556] width 155 height 52
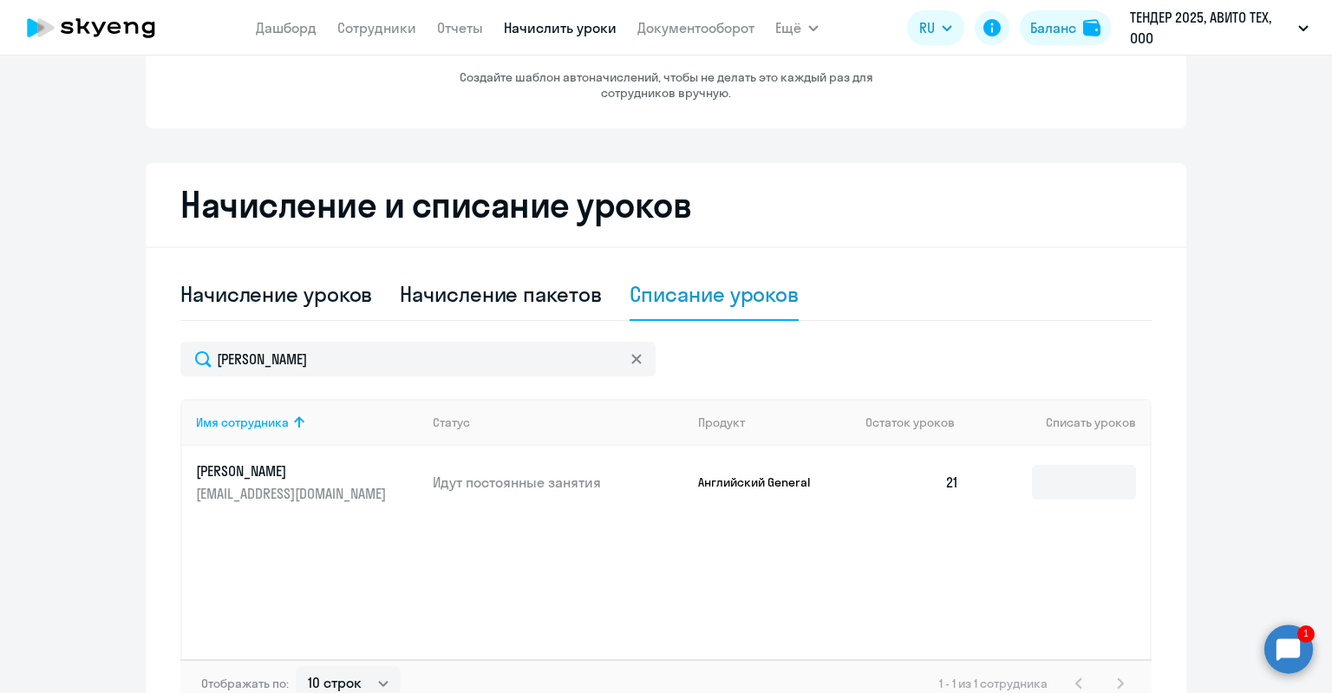
scroll to position [149, 0]
